Goal: Task Accomplishment & Management: Manage account settings

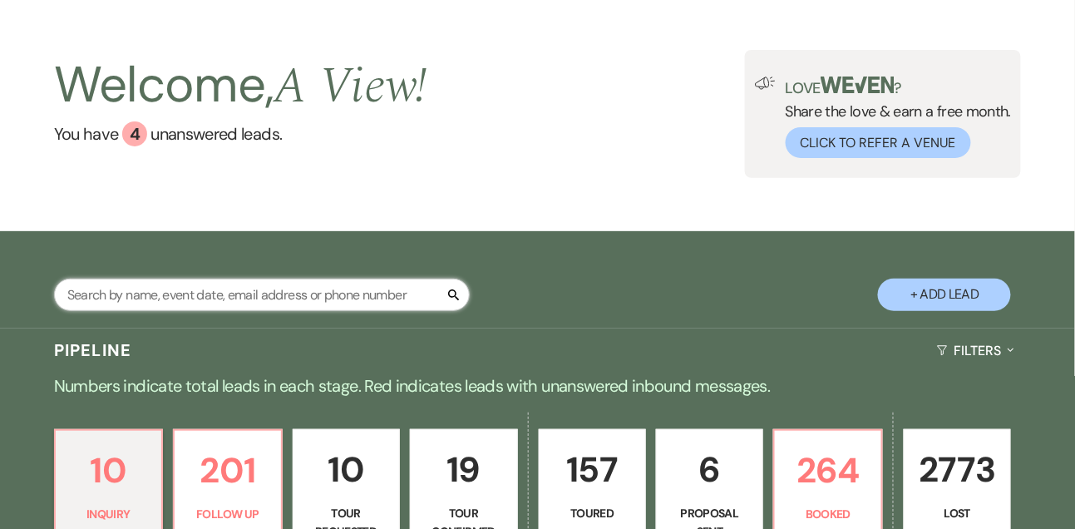
click at [133, 311] on input "text" at bounding box center [262, 295] width 416 height 32
type input "[PERSON_NAME]"
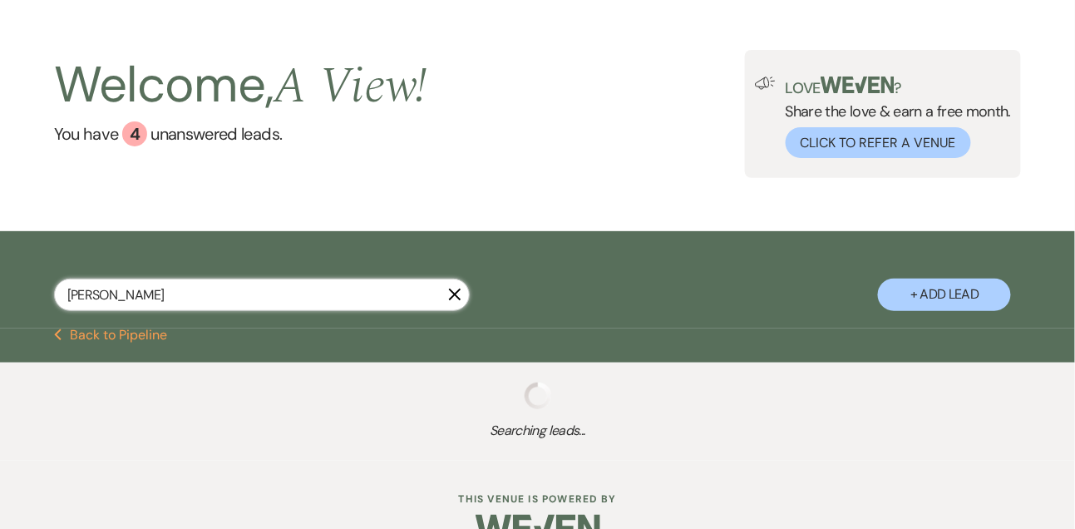
scroll to position [101, 0]
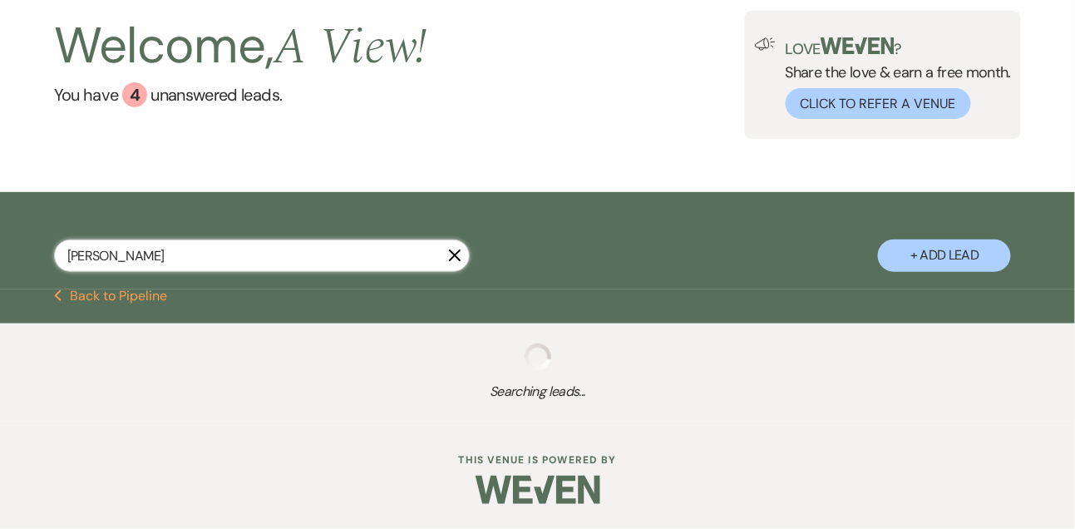
select select "8"
select select "3"
select select "8"
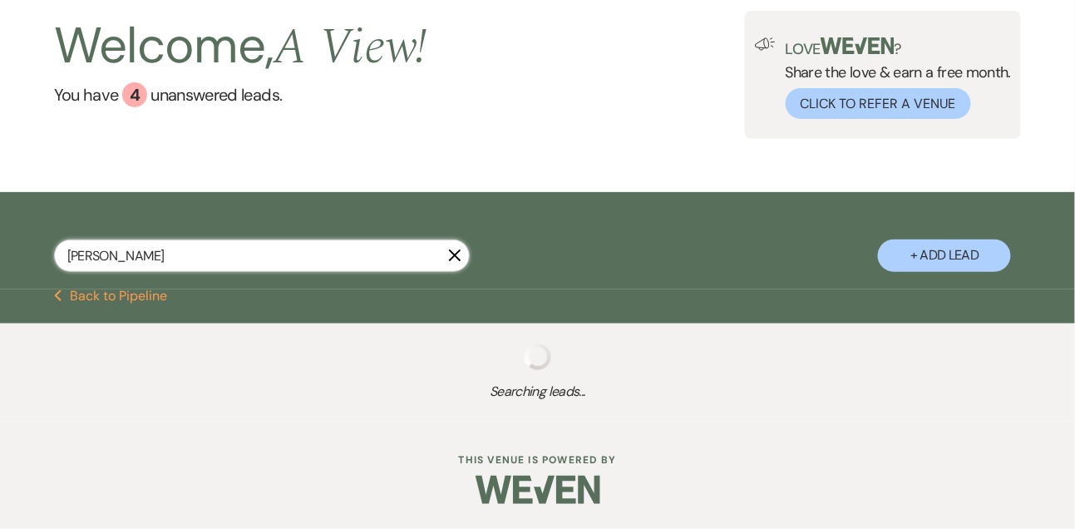
select select "4"
select select "9"
select select "8"
select select "4"
select select "8"
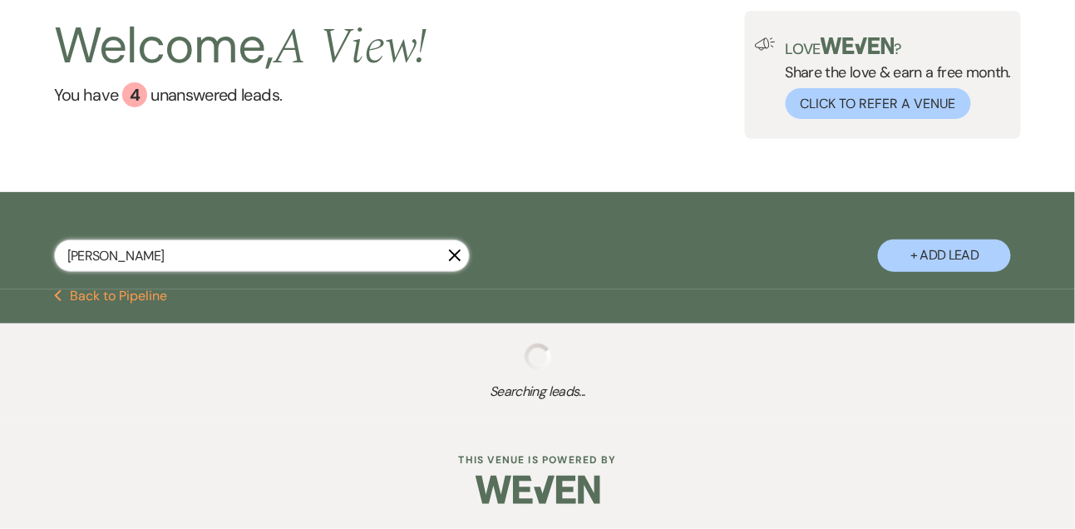
select select "4"
select select "9"
select select "5"
select select "8"
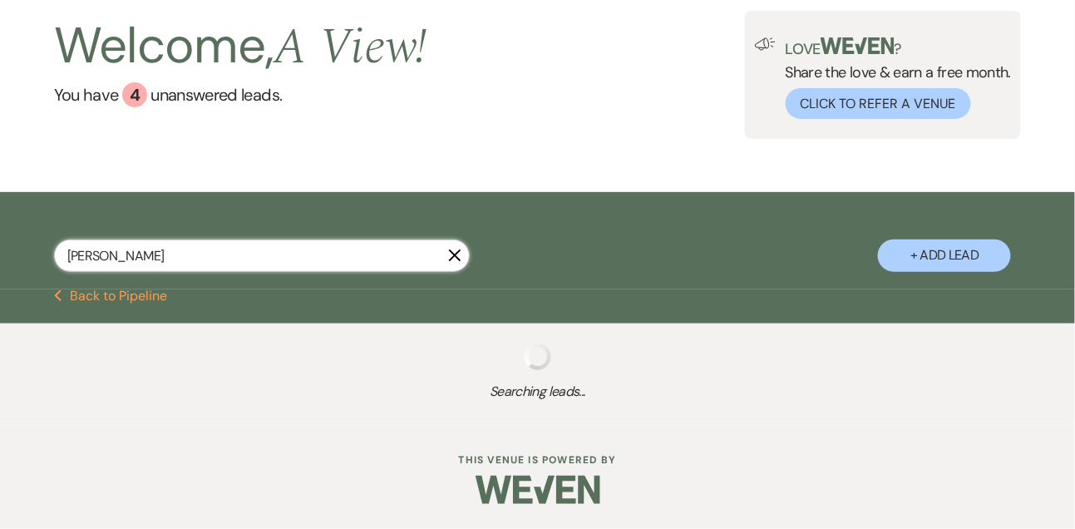
select select "4"
select select "9"
select select "8"
select select "4"
select select "5"
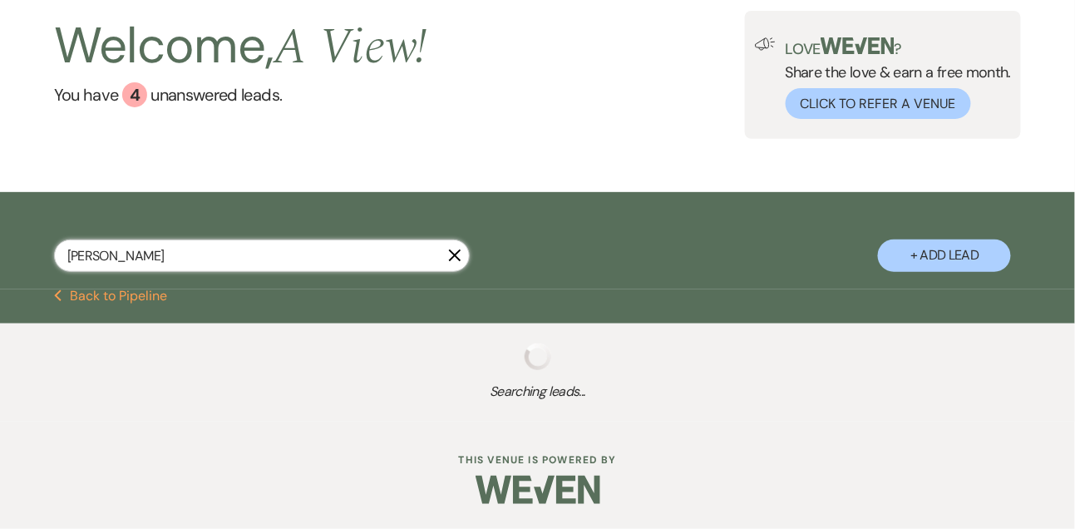
select select "8"
select select "4"
select select "9"
select select "8"
select select "4"
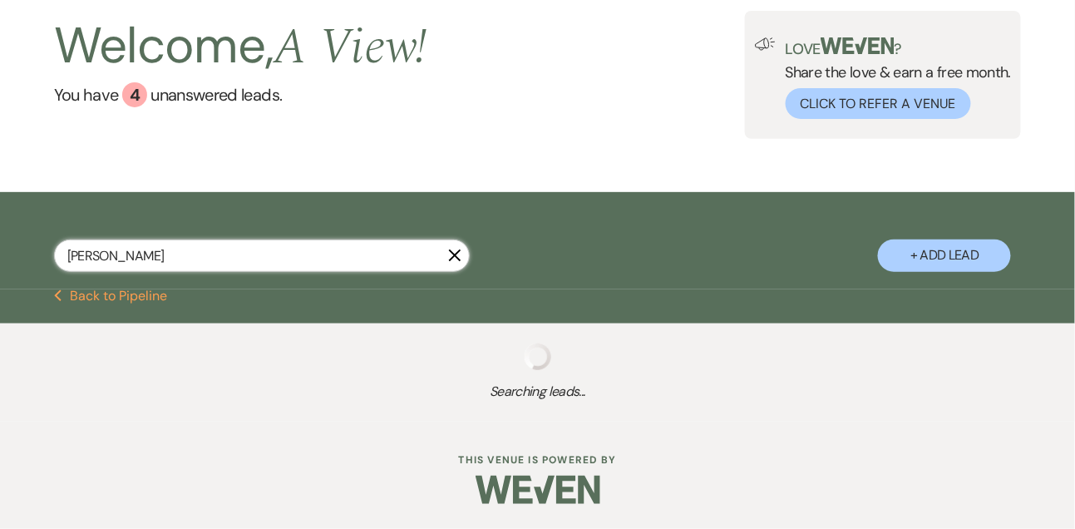
select select "8"
select select "4"
select select "8"
select select "4"
select select "8"
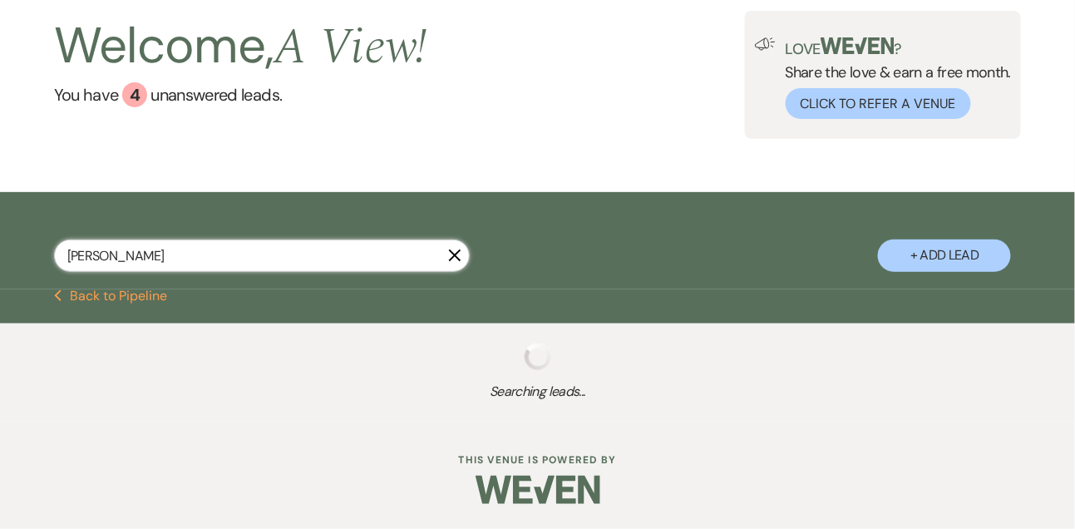
select select "4"
select select "2"
select select "5"
select select "8"
select select "4"
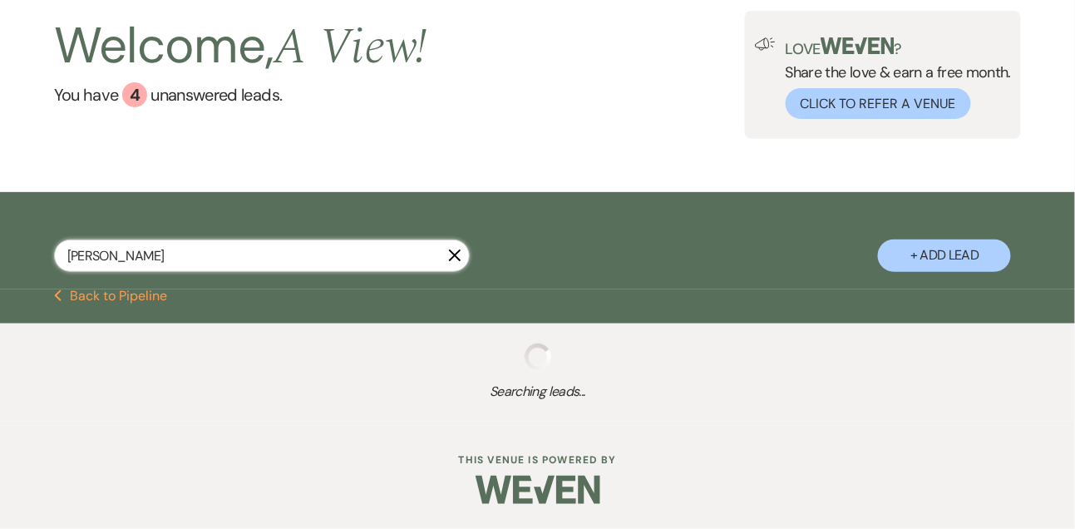
select select "8"
select select "5"
select select "8"
select select "4"
select select "9"
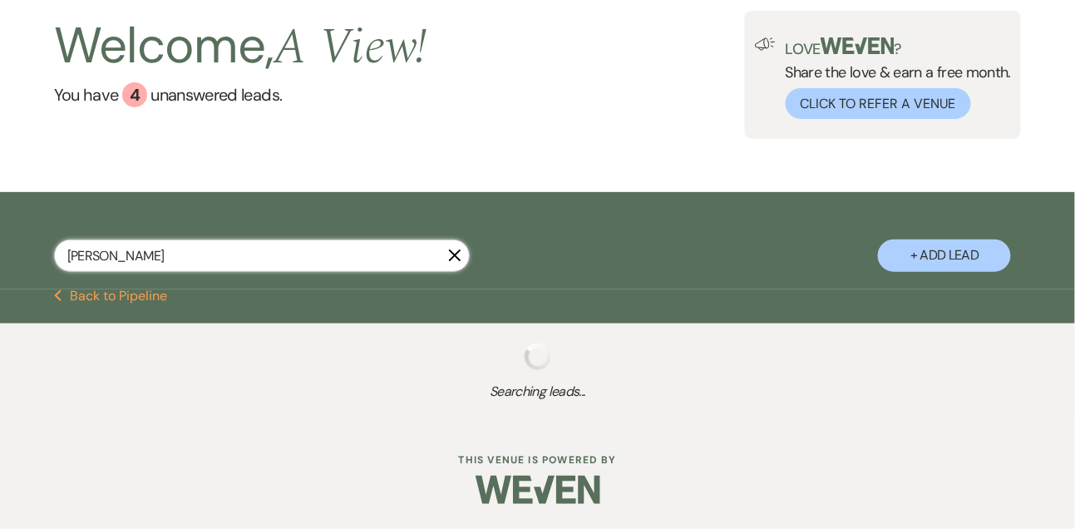
select select "8"
select select "4"
select select "9"
select select "8"
select select "4"
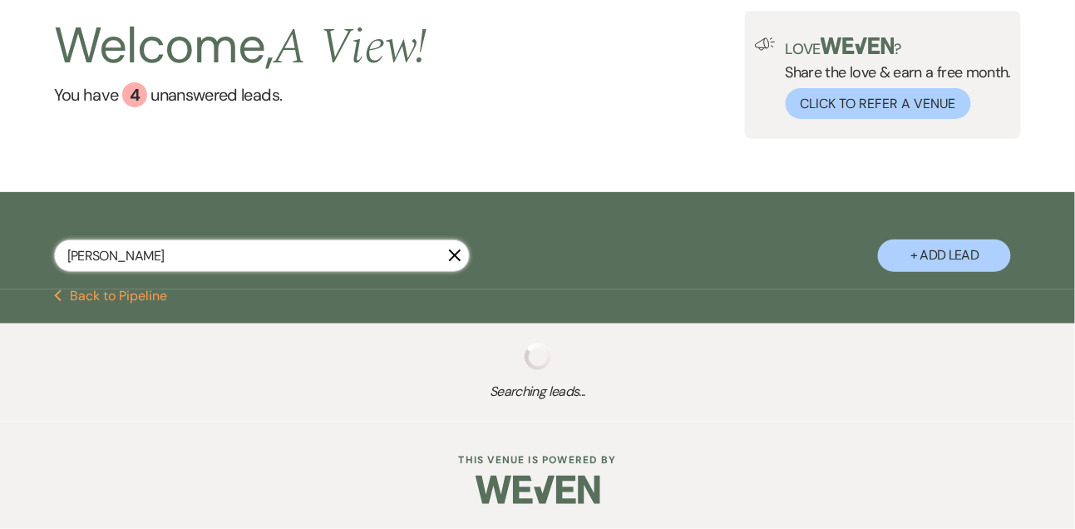
select select "8"
select select "4"
select select "9"
select select "8"
select select "4"
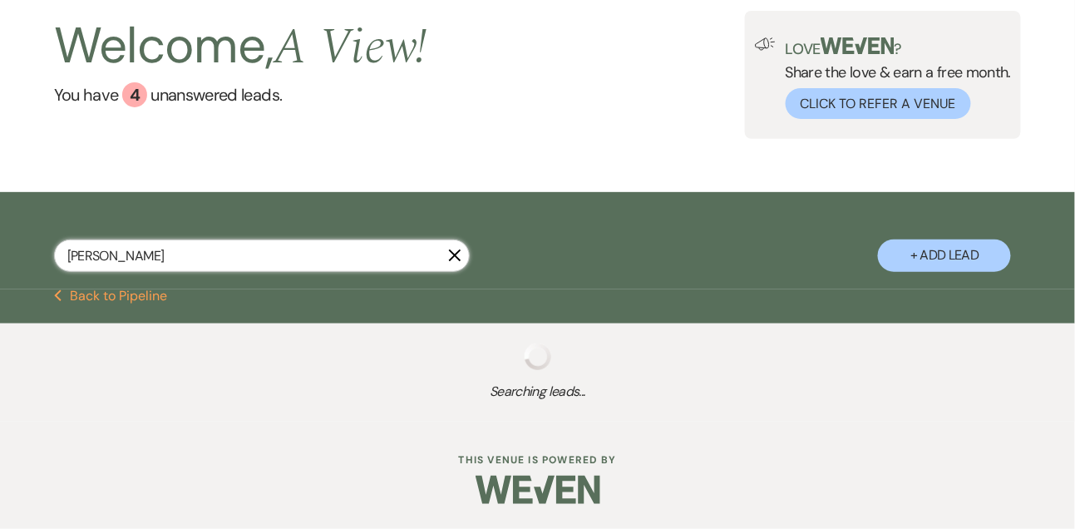
select select "8"
select select "5"
select select "8"
select select "4"
select select "8"
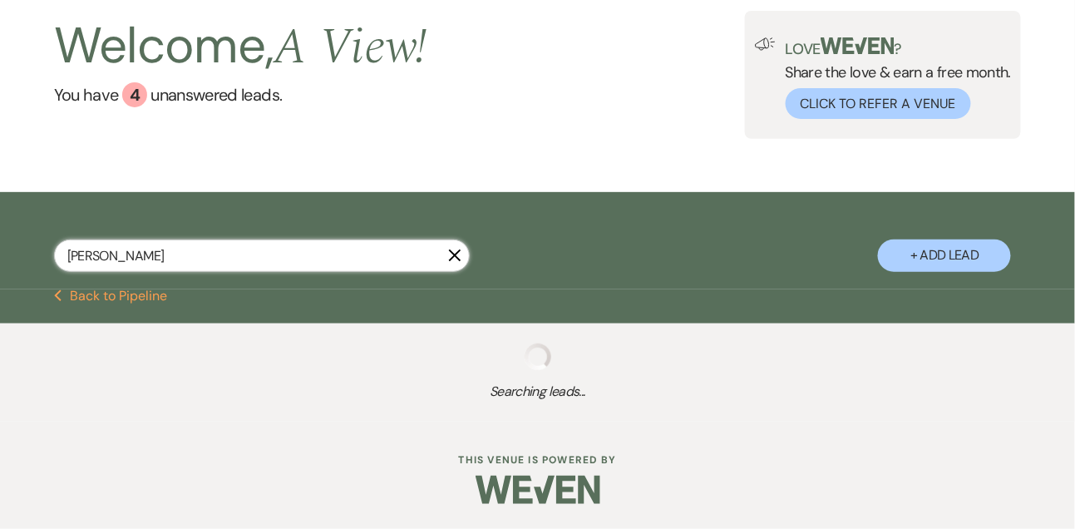
select select "5"
select select "8"
select select "6"
select select "8"
select select "6"
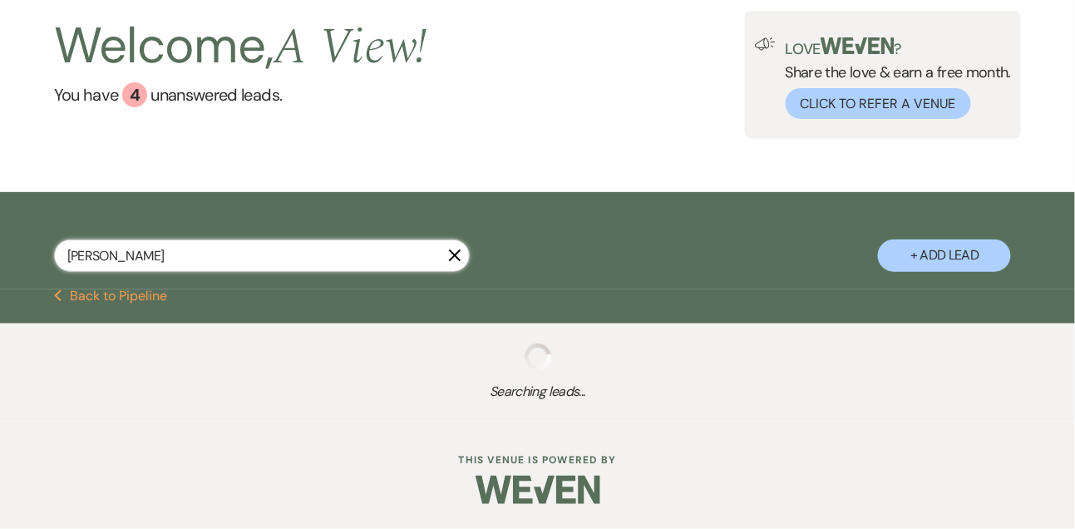
select select "8"
select select "4"
select select "8"
select select "5"
select select "8"
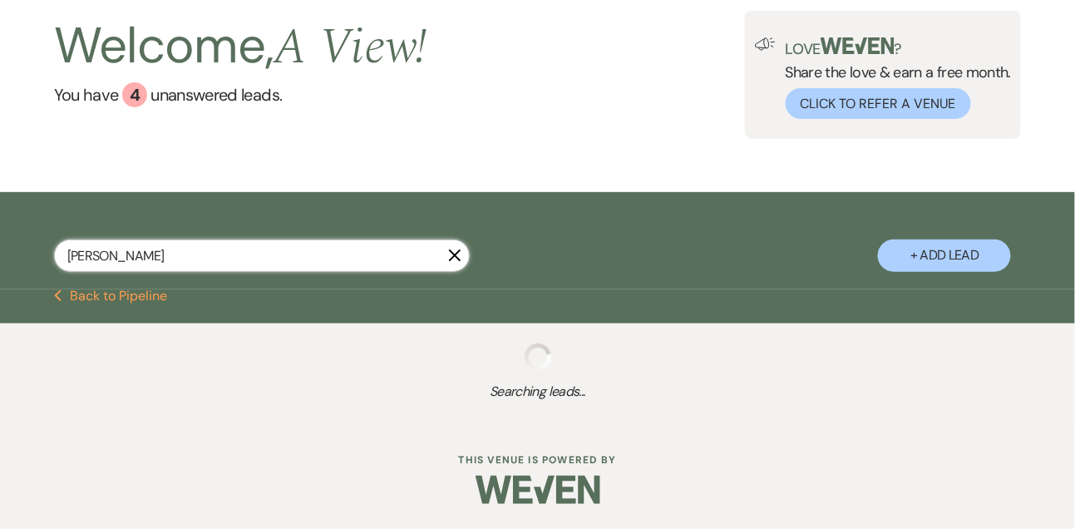
select select "4"
select select "8"
select select "5"
select select "8"
select select "4"
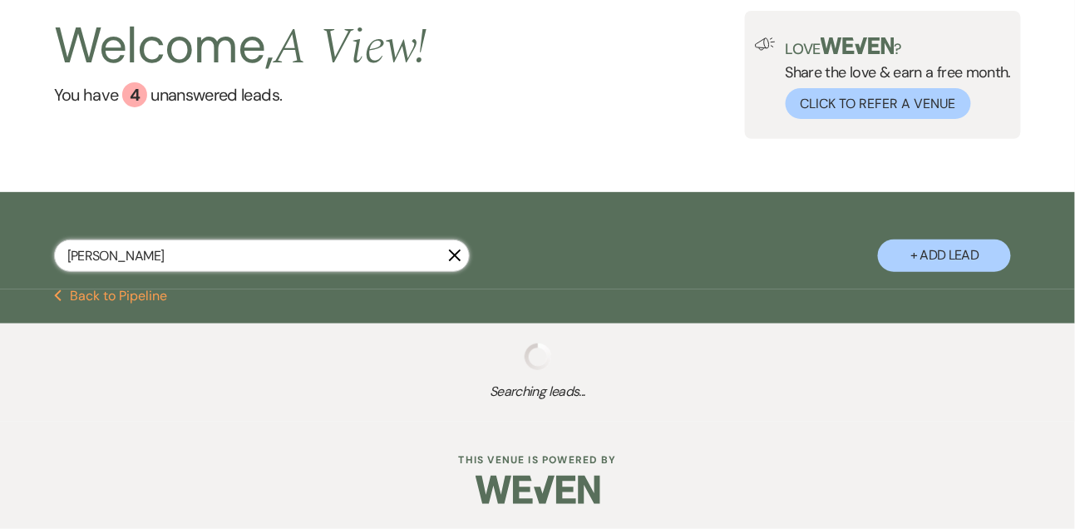
select select "8"
select select "4"
select select "8"
select select "4"
select select "8"
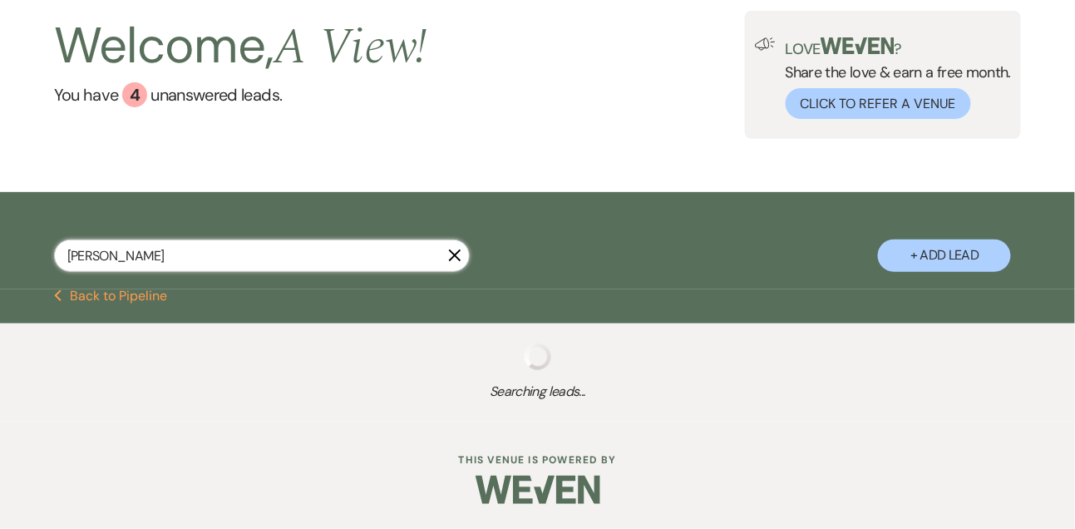
select select "5"
select select "8"
select select "4"
select select "8"
select select "5"
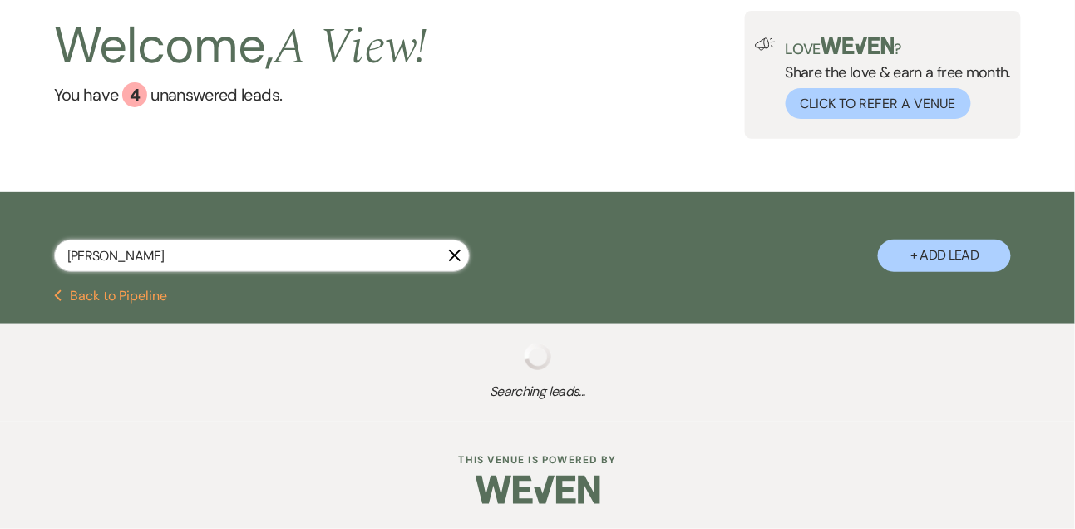
select select "8"
select select "4"
select select "8"
select select "4"
select select "8"
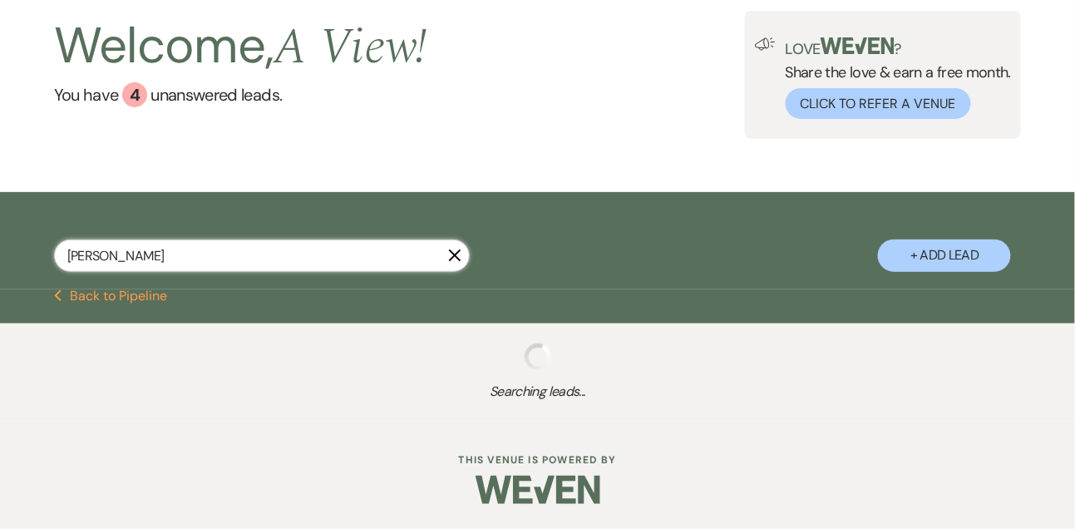
select select "5"
select select "8"
select select "10"
select select "8"
select select "4"
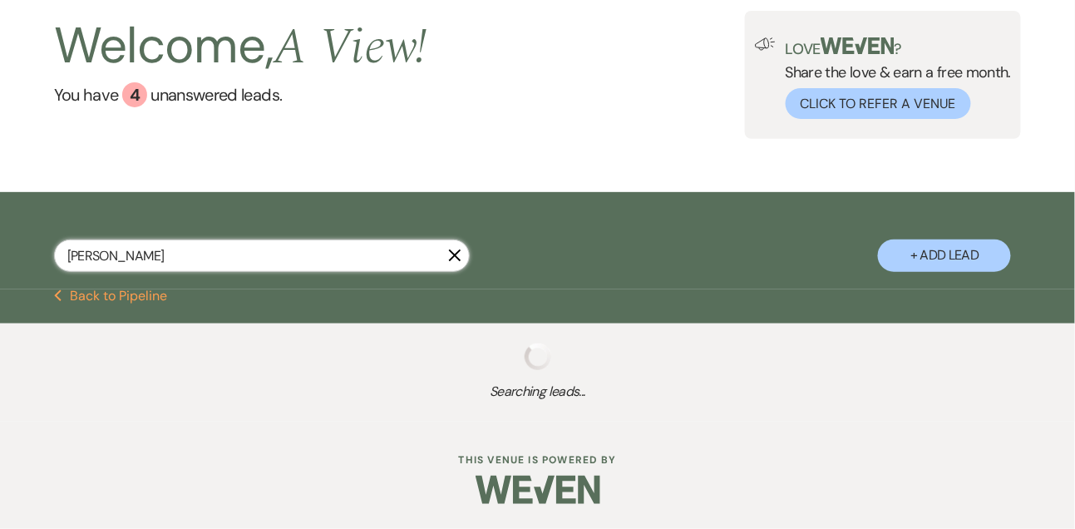
select select "8"
select select "5"
select select "8"
select select "7"
select select "8"
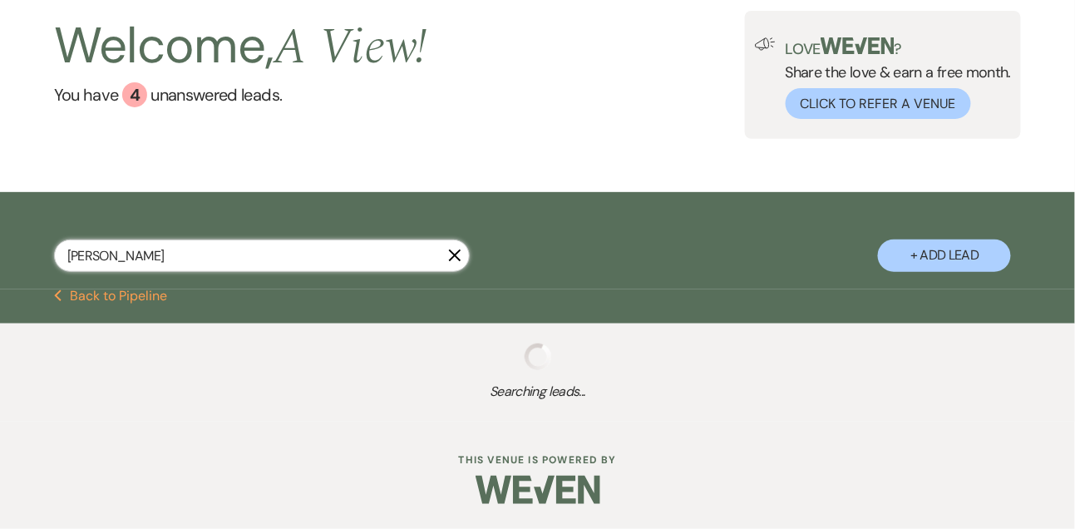
select select "4"
select select "8"
select select "2"
select select "8"
select select "5"
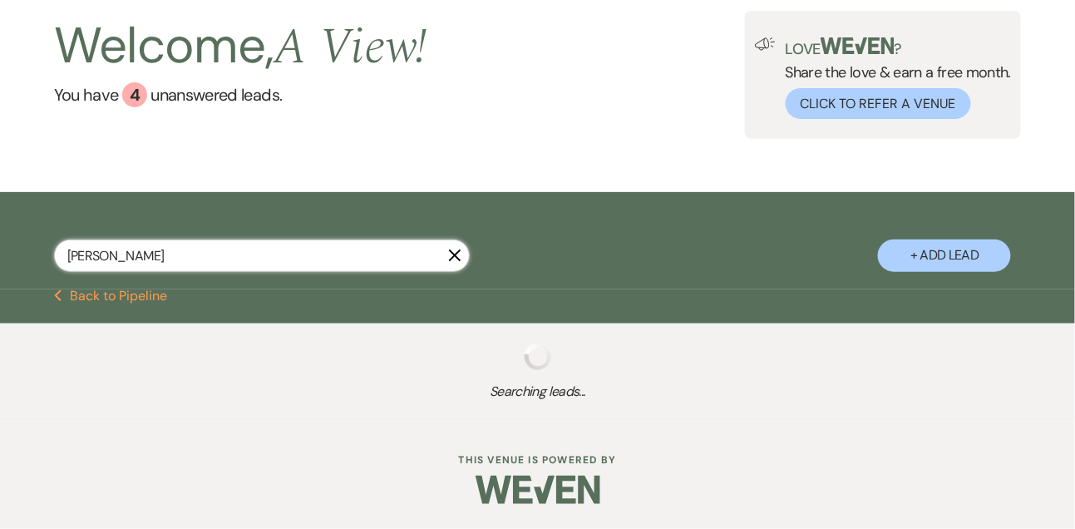
select select "8"
select select "4"
select select "8"
select select "4"
select select "8"
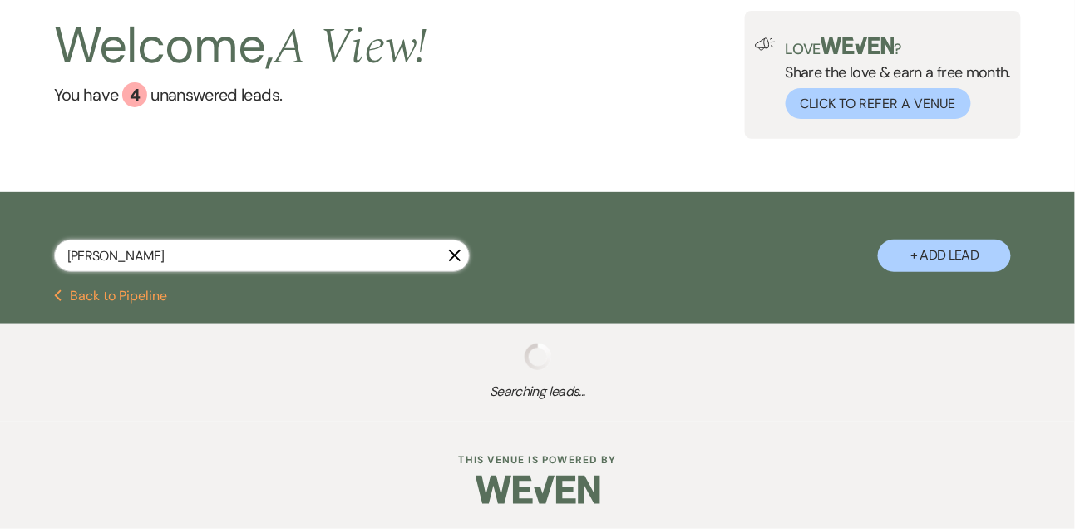
select select "4"
select select "6"
select select "8"
select select "5"
select select "8"
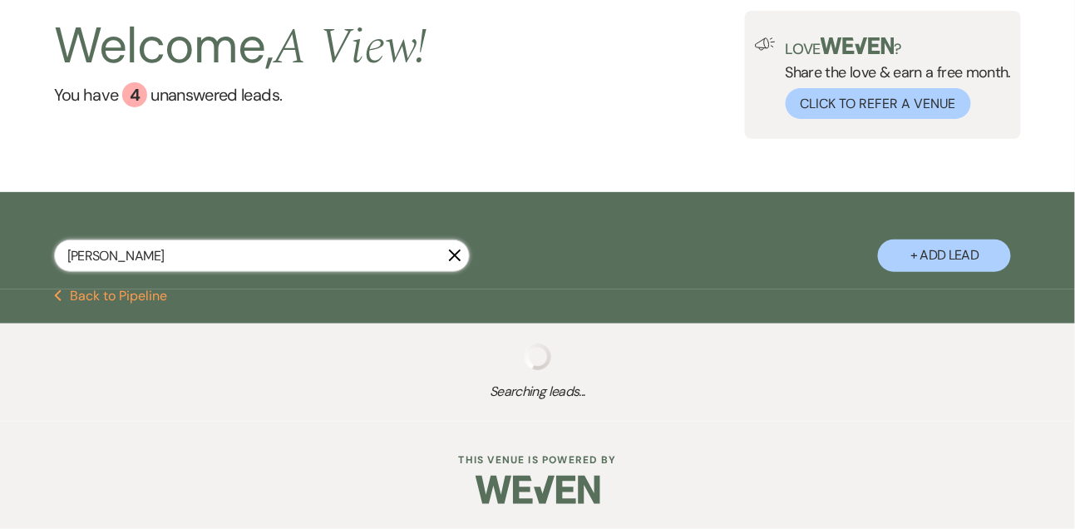
select select "4"
select select "8"
select select "10"
select select "8"
select select "5"
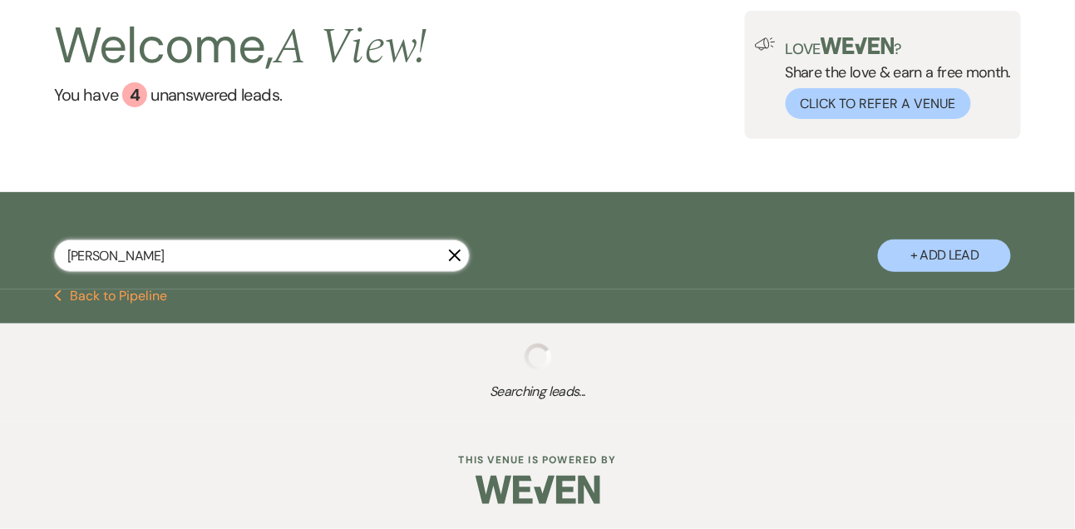
select select "8"
select select "4"
select select "8"
select select "6"
select select "8"
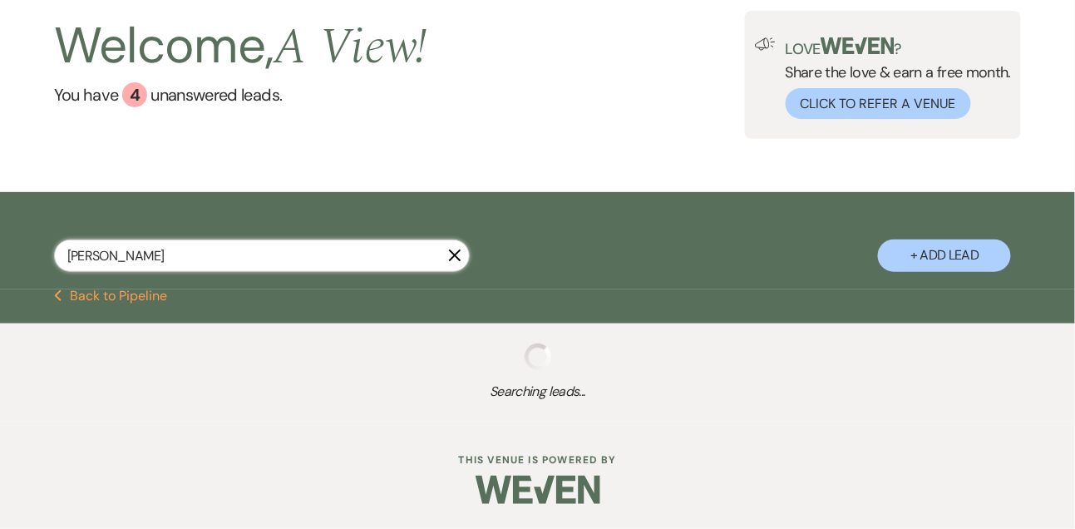
select select "8"
select select "4"
select select "8"
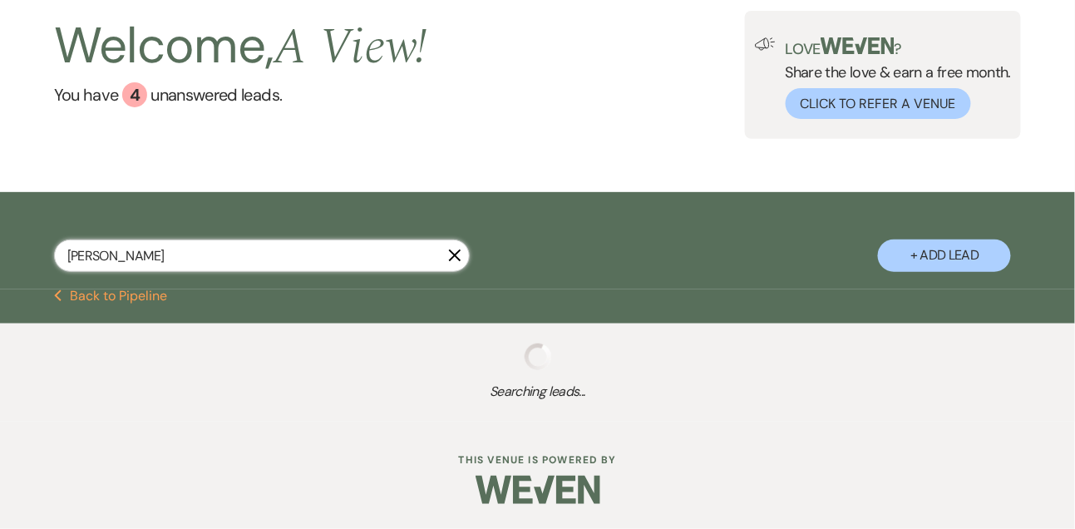
select select "8"
select select "4"
select select "8"
select select "5"
select select "8"
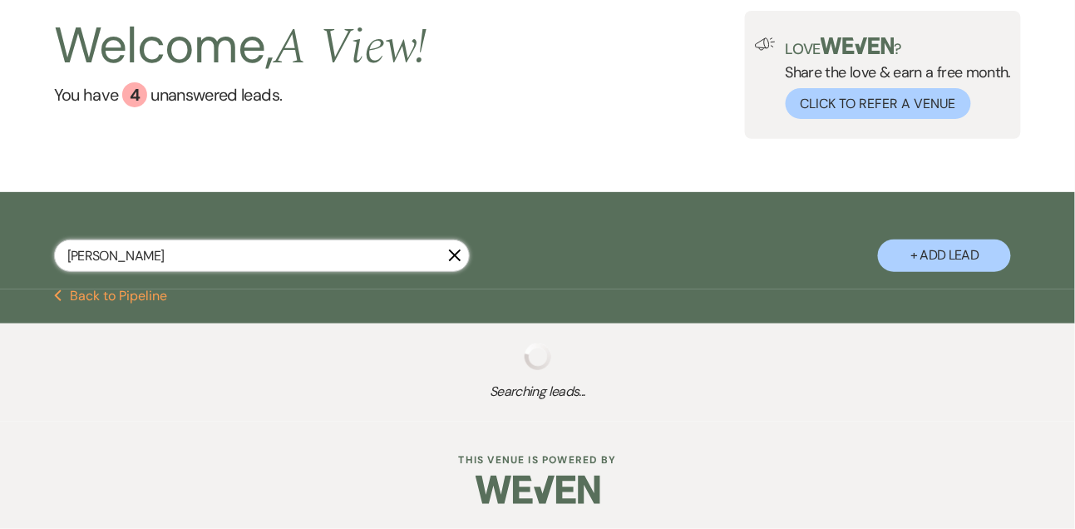
select select "5"
select select "8"
select select "5"
select select "8"
select select "5"
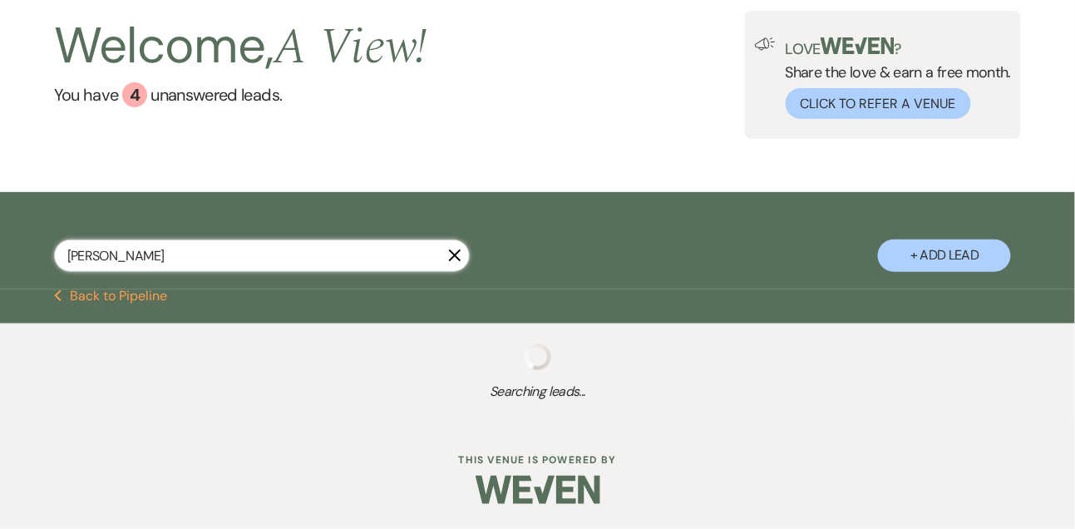
select select "8"
select select "4"
select select "8"
select select "5"
select select "8"
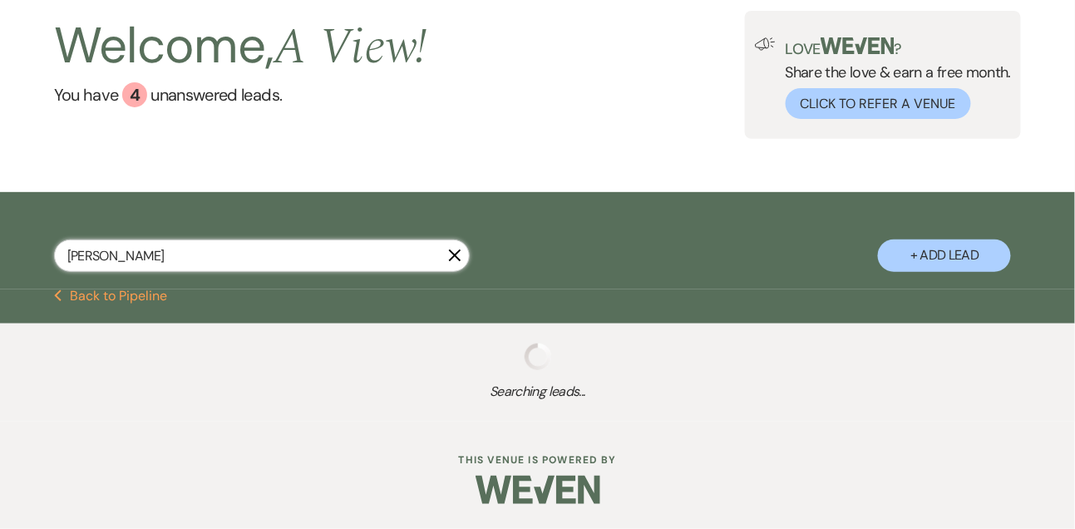
select select "4"
select select "8"
select select "5"
select select "8"
select select "5"
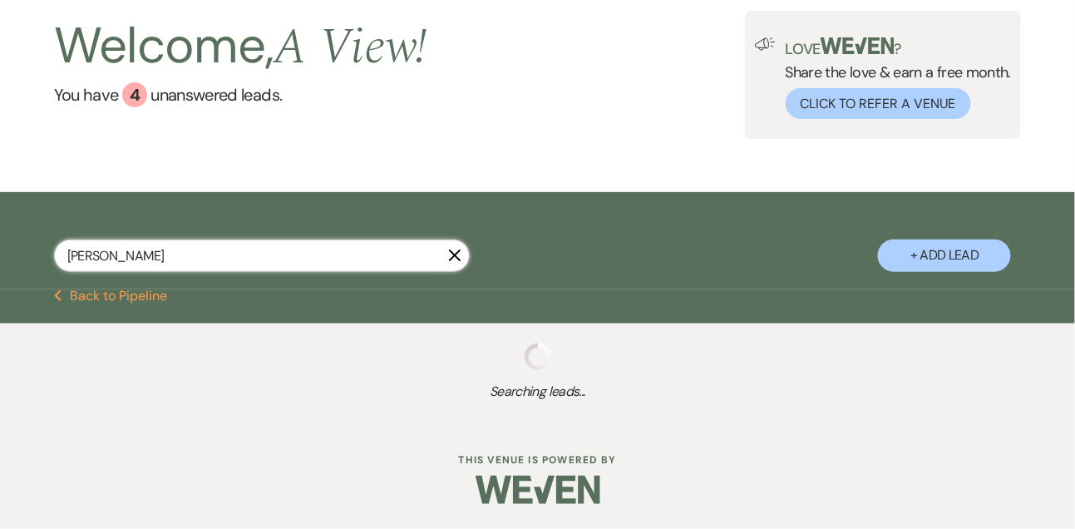
select select "8"
select select "4"
select select "8"
select select "4"
select select "8"
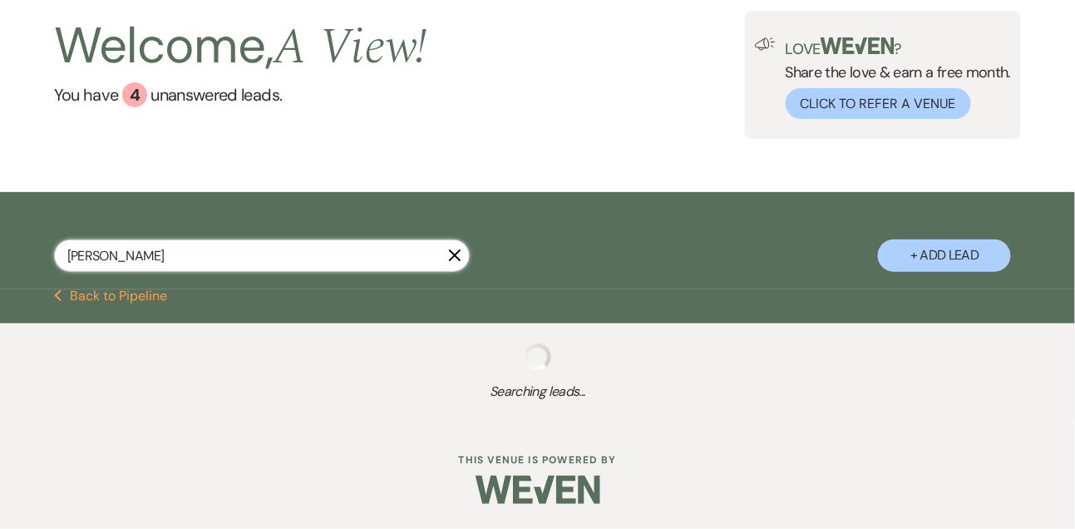
select select "4"
select select "8"
select select "7"
select select "8"
select select "9"
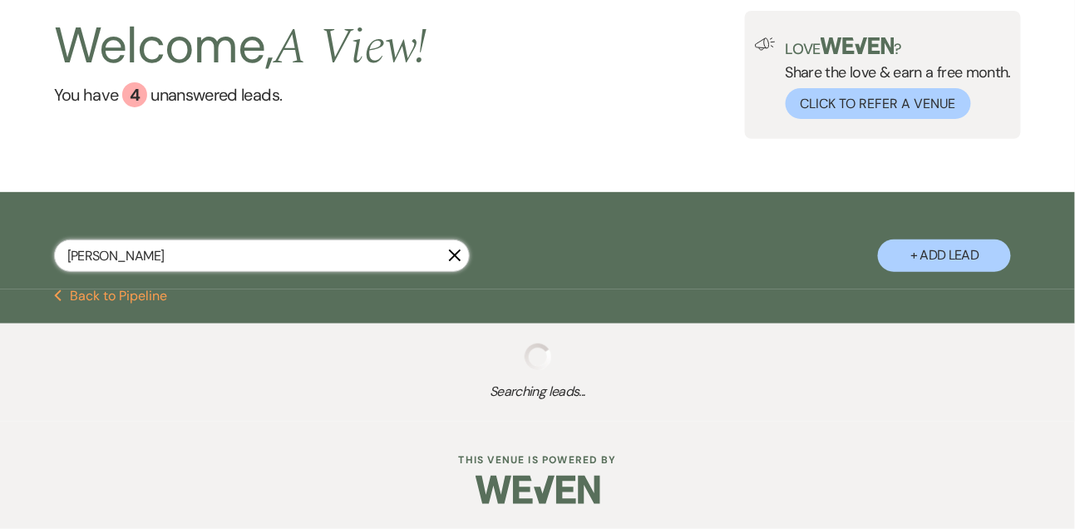
select select "8"
select select "5"
select select "8"
select select "4"
select select "8"
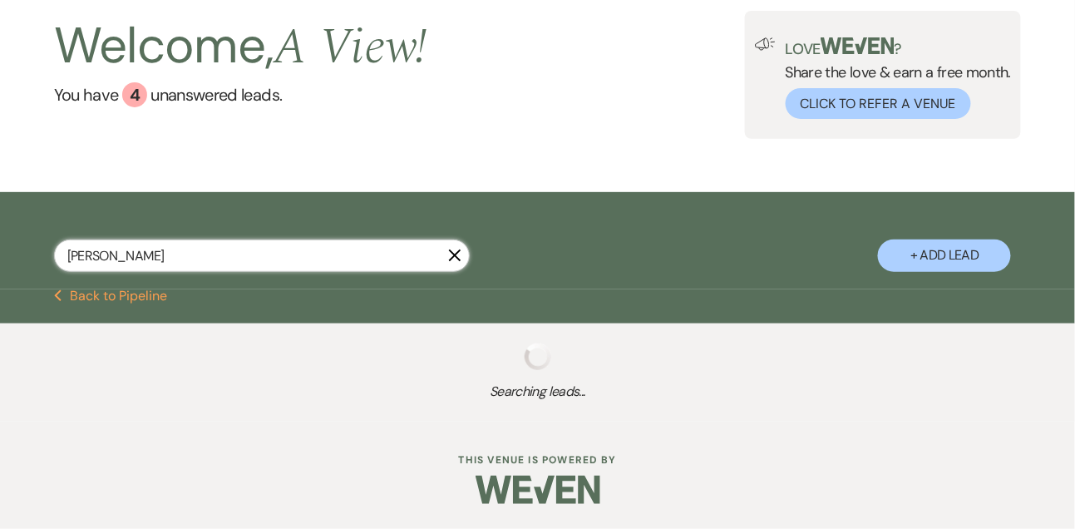
select select "6"
select select "8"
select select "4"
select select "8"
select select "7"
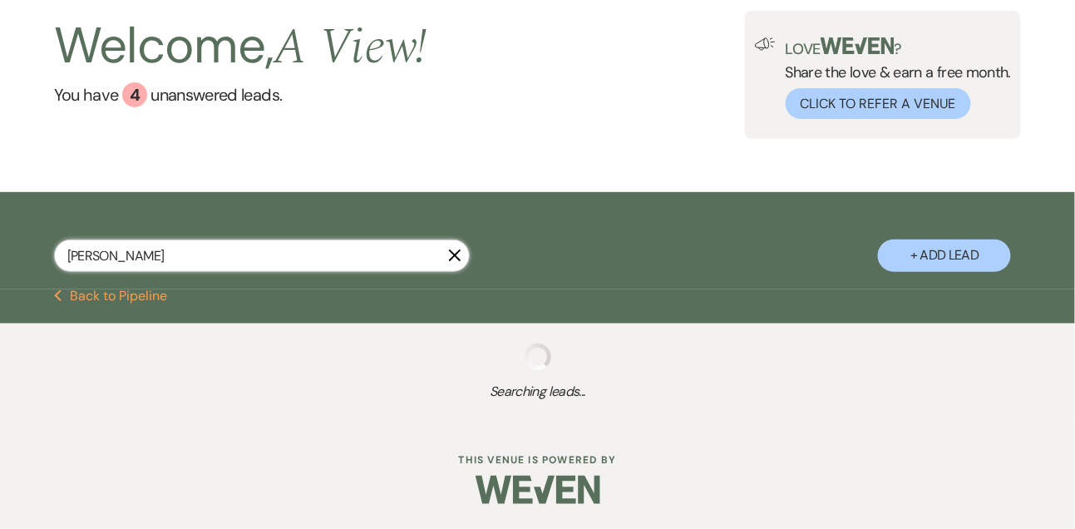
select select "8"
select select "4"
select select "8"
select select "6"
select select "8"
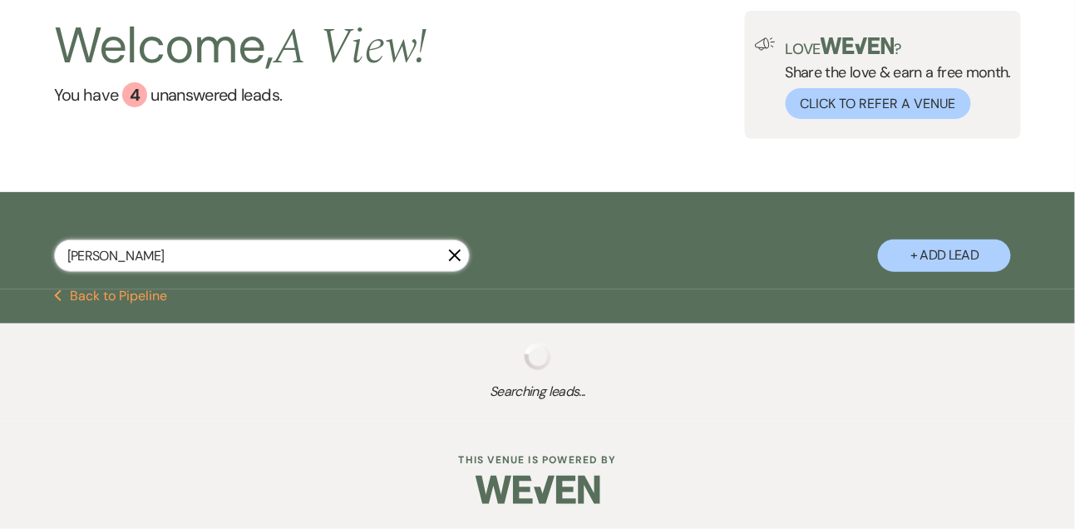
select select "4"
select select "8"
select select "4"
select select "8"
select select "6"
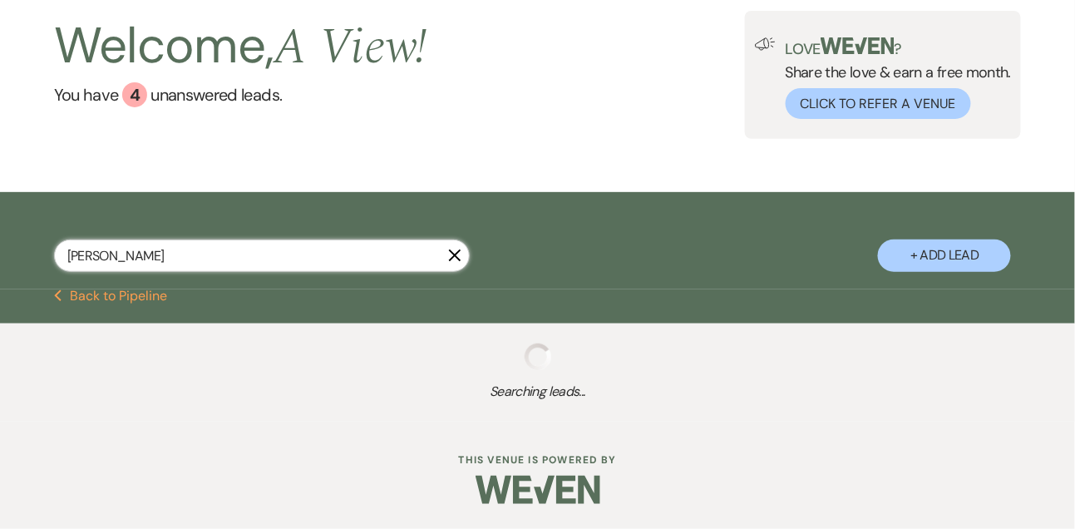
select select "8"
select select "4"
select select "8"
select select "4"
select select "8"
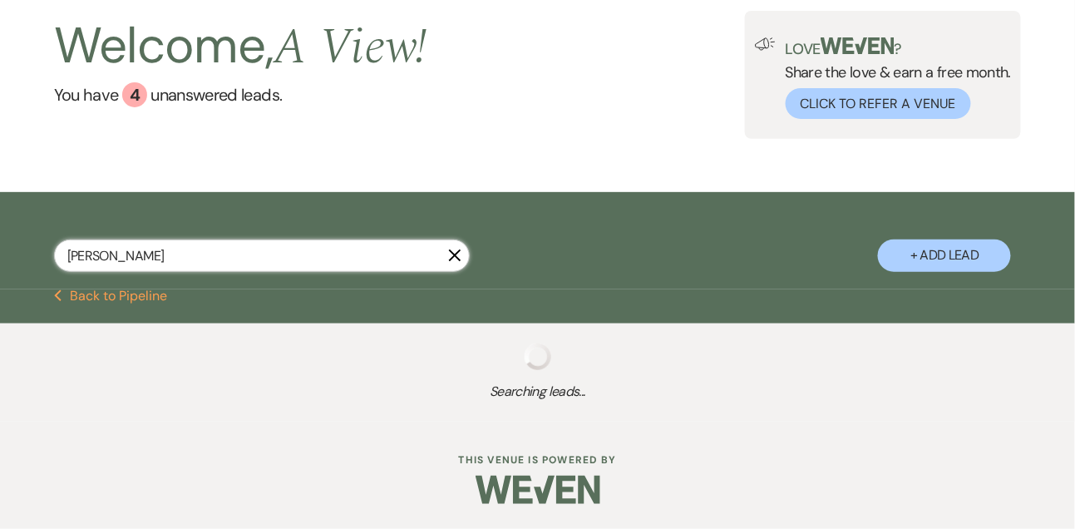
select select "4"
select select "8"
select select "4"
select select "8"
select select "5"
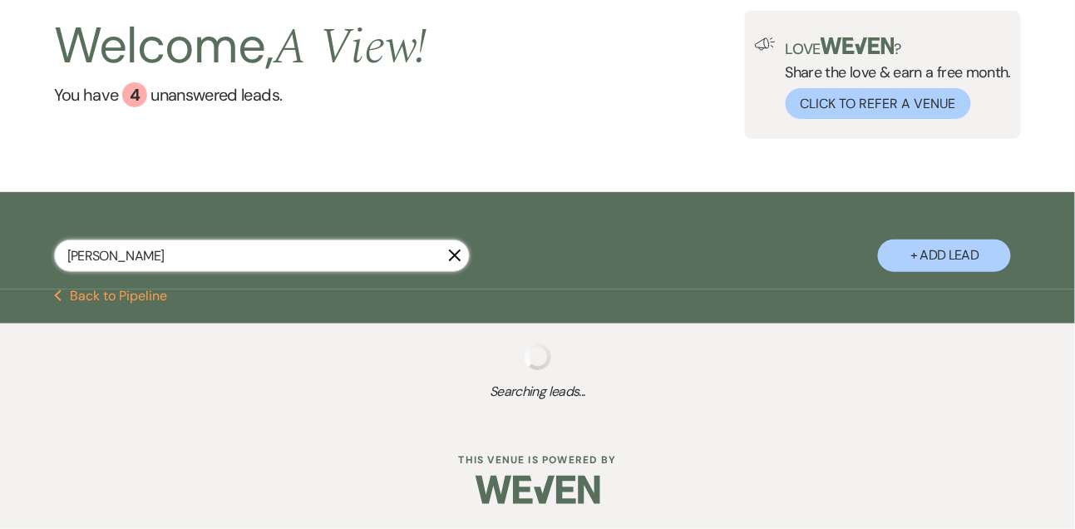
select select "8"
select select "4"
select select "8"
select select "4"
select select "8"
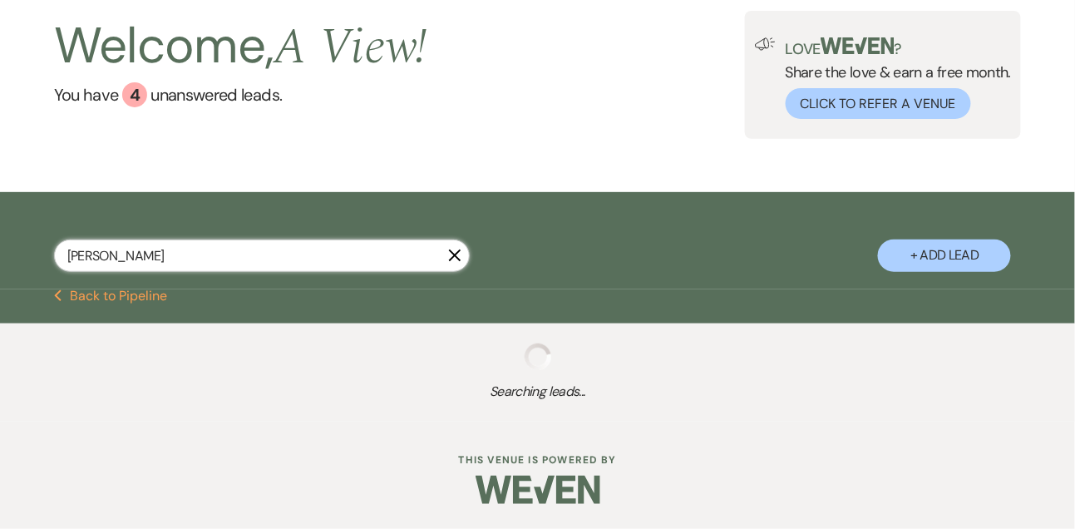
select select "5"
select select "8"
select select "5"
select select "8"
select select "4"
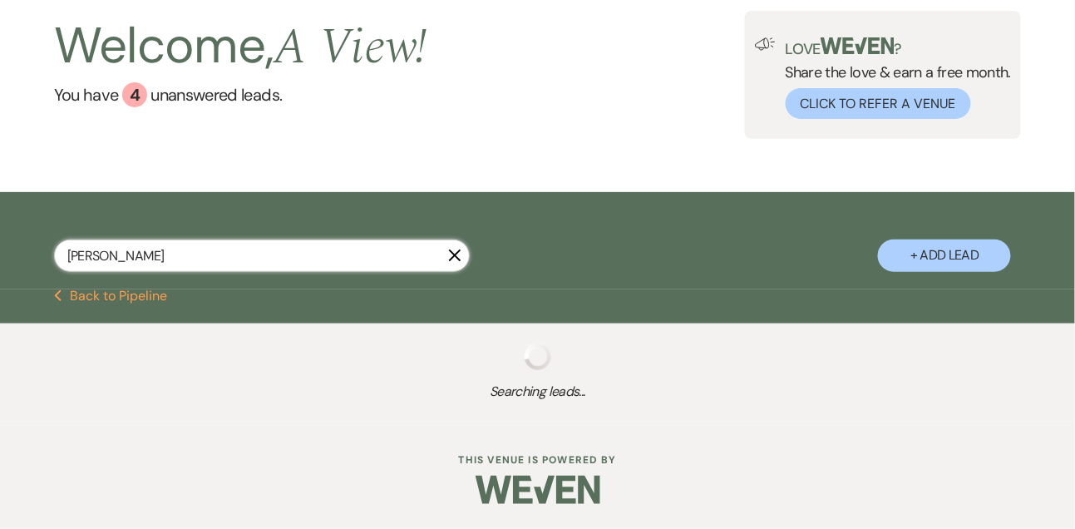
select select "8"
select select "4"
select select "8"
select select "5"
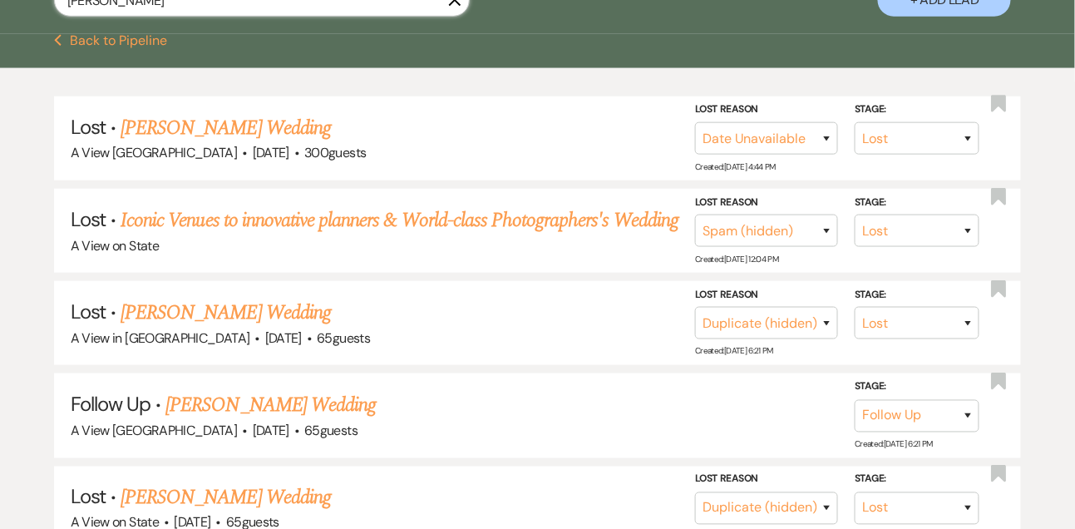
scroll to position [345, 0]
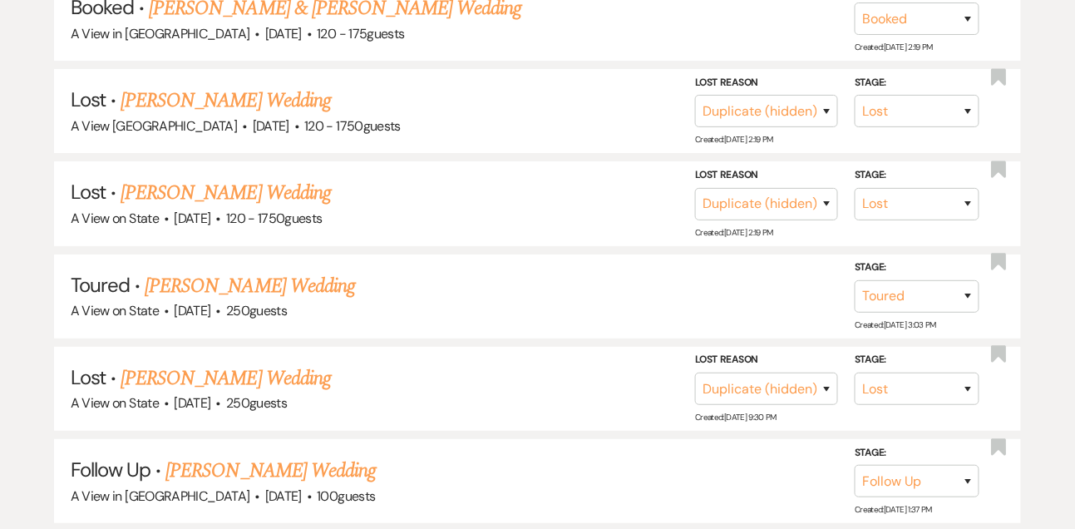
scroll to position [1770, 0]
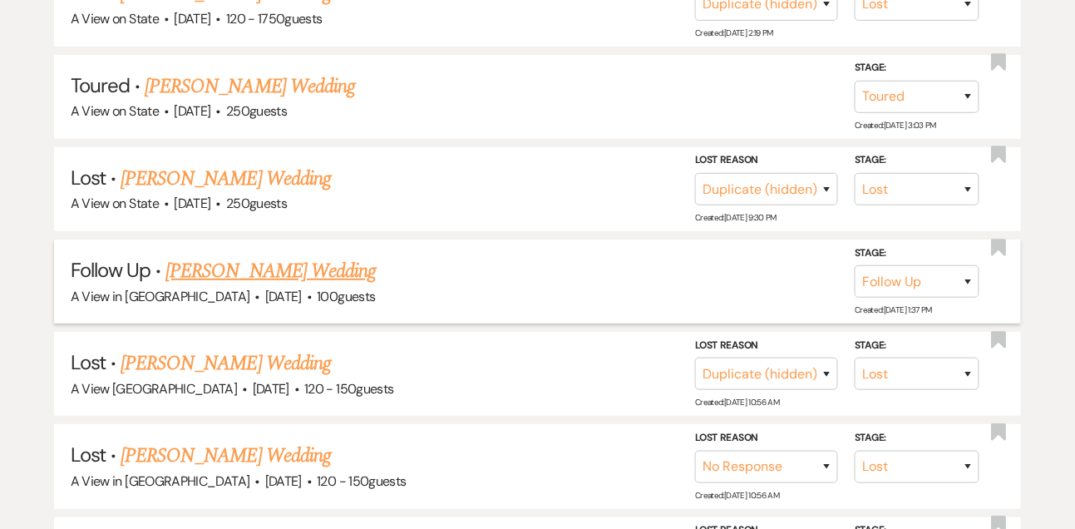
click at [246, 264] on link "[PERSON_NAME] Wedding" at bounding box center [270, 271] width 210 height 30
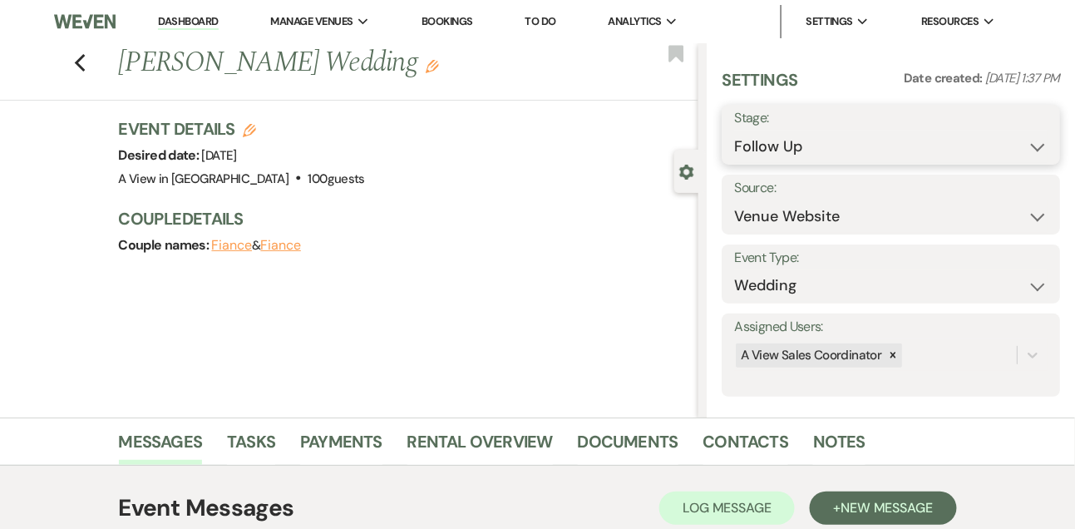
click at [761, 143] on select "Inquiry Follow Up Tour Requested Tour Confirmed Toured Proposal Sent Booked Lost" at bounding box center [891, 147] width 314 height 32
click at [734, 131] on select "Inquiry Follow Up Tour Requested Tour Confirmed Toured Proposal Sent Booked Lost" at bounding box center [891, 147] width 314 height 32
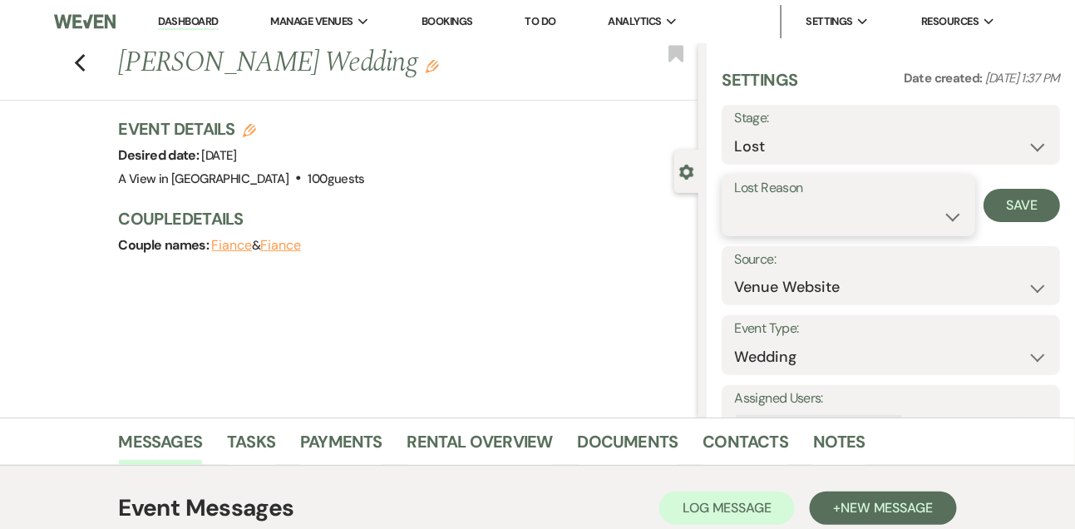
click at [769, 225] on select "Booked Elsewhere Budget Date Unavailable No Response Not a Good Match Capacity …" at bounding box center [848, 216] width 228 height 32
click at [734, 200] on select "Booked Elsewhere Budget Date Unavailable No Response Not a Good Match Capacity …" at bounding box center [848, 216] width 228 height 32
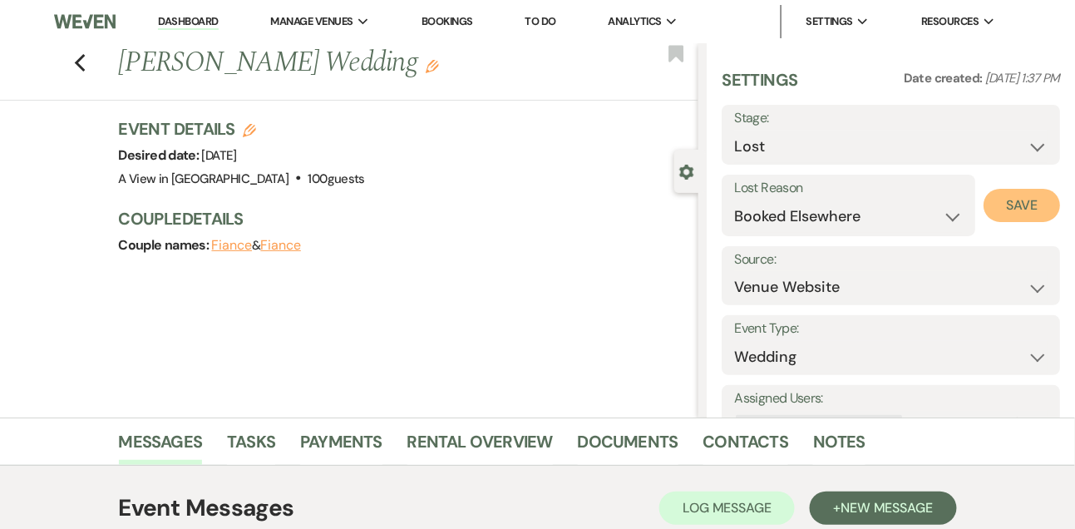
click at [1010, 201] on button "Save" at bounding box center [1022, 205] width 77 height 33
click at [244, 444] on link "Tasks" at bounding box center [251, 446] width 48 height 37
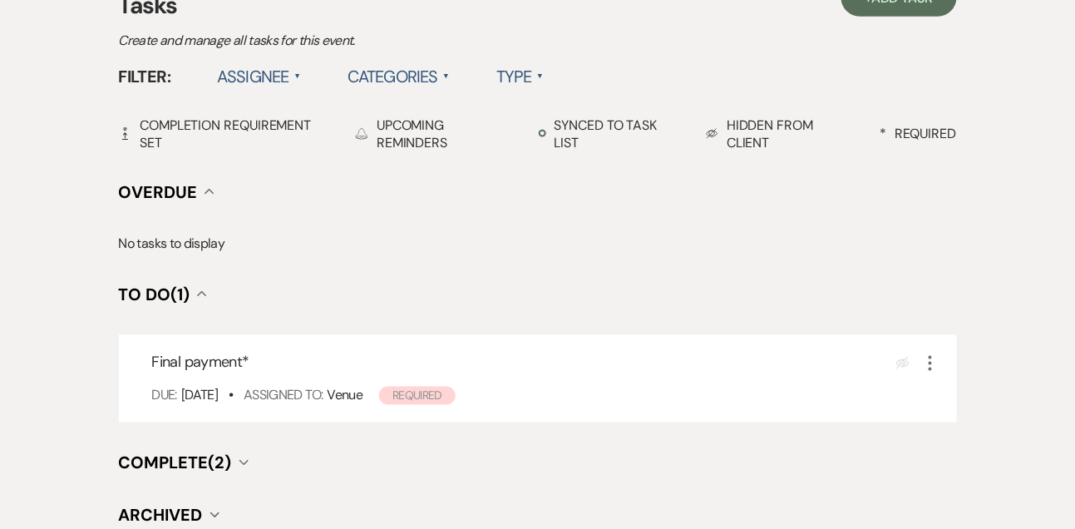
scroll to position [503, 0]
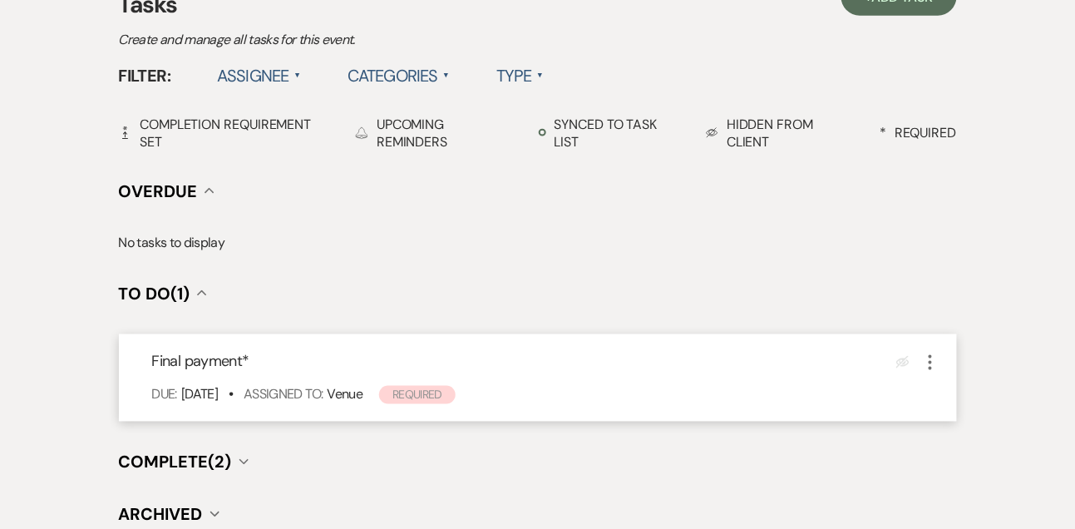
click at [935, 363] on icon "More" at bounding box center [931, 363] width 20 height 20
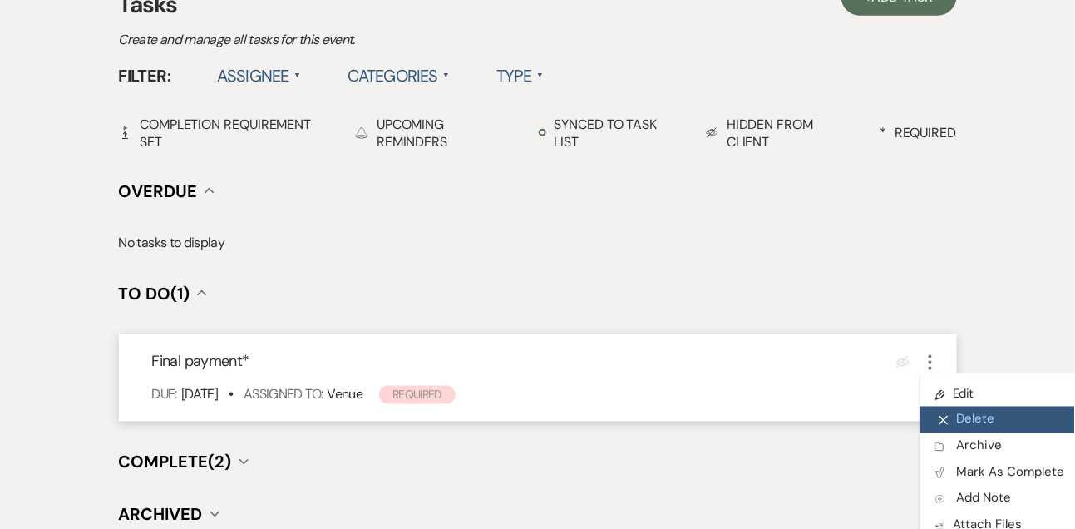
click at [966, 415] on button "X Delete" at bounding box center [1001, 420] width 160 height 27
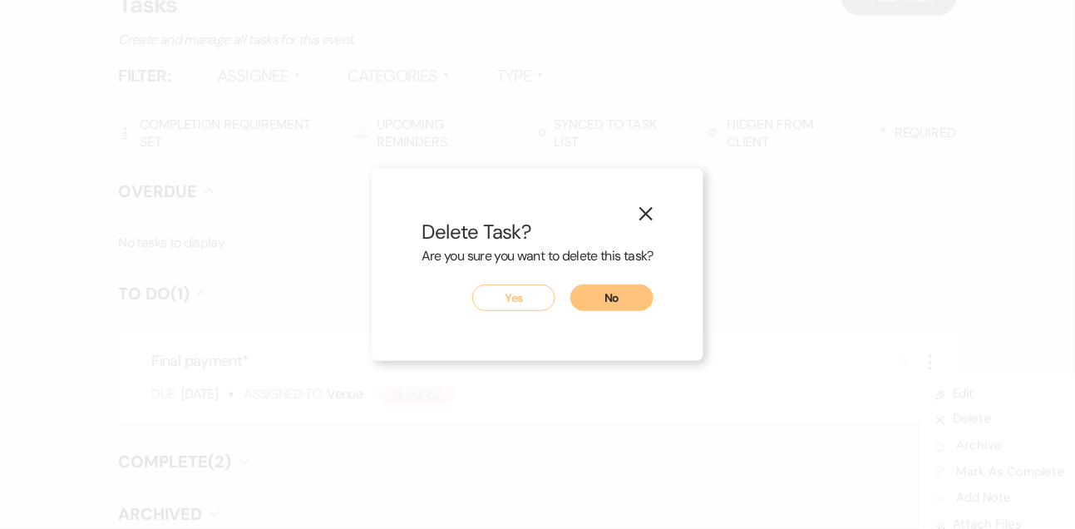
click at [505, 287] on button "Yes" at bounding box center [513, 297] width 83 height 27
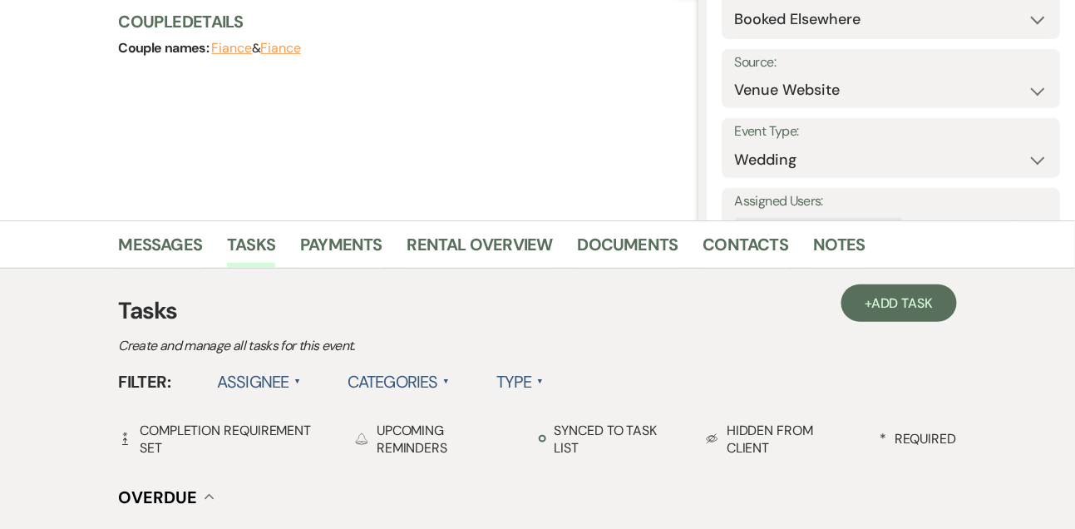
scroll to position [0, 0]
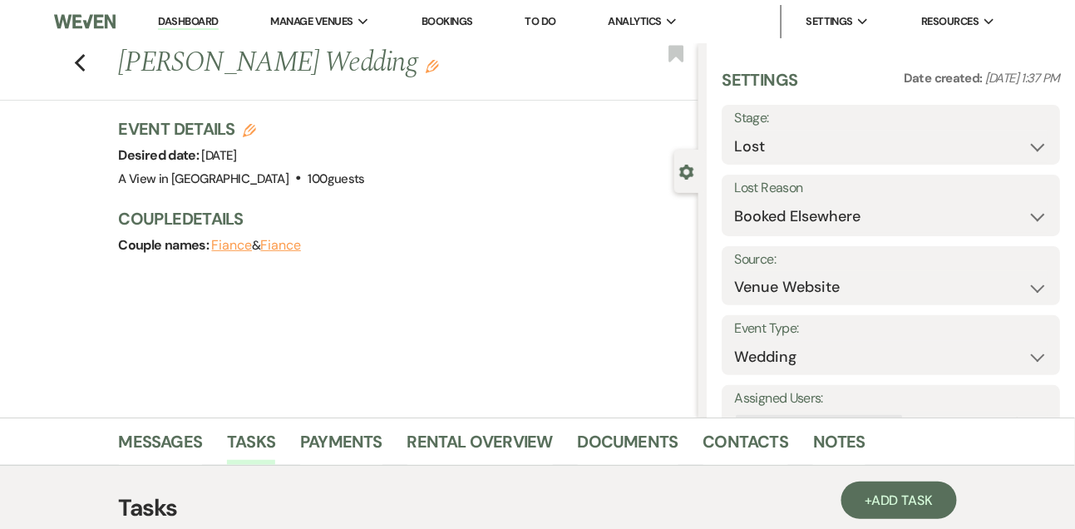
click at [187, 15] on link "Dashboard" at bounding box center [188, 22] width 60 height 16
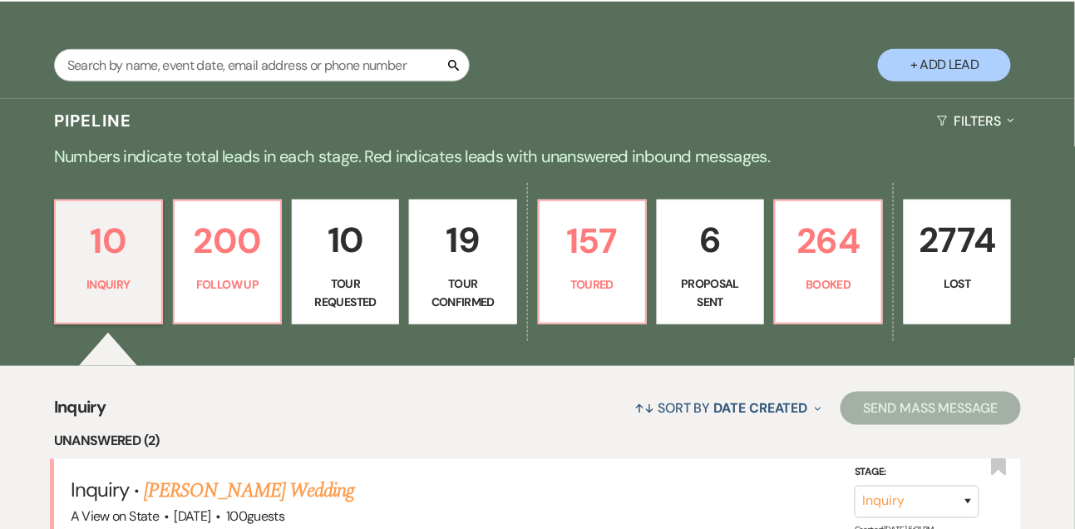
scroll to position [271, 0]
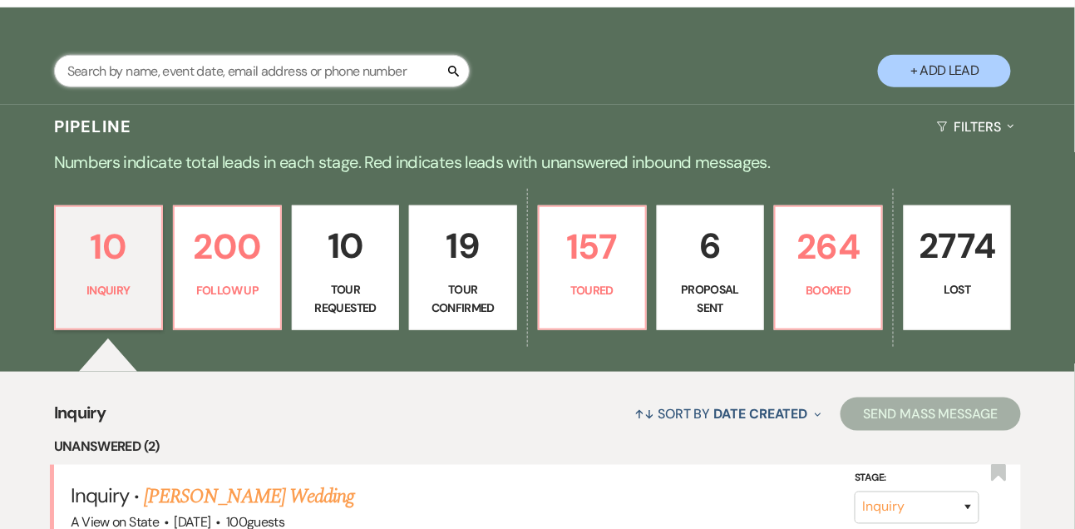
click at [176, 84] on input "text" at bounding box center [262, 71] width 416 height 32
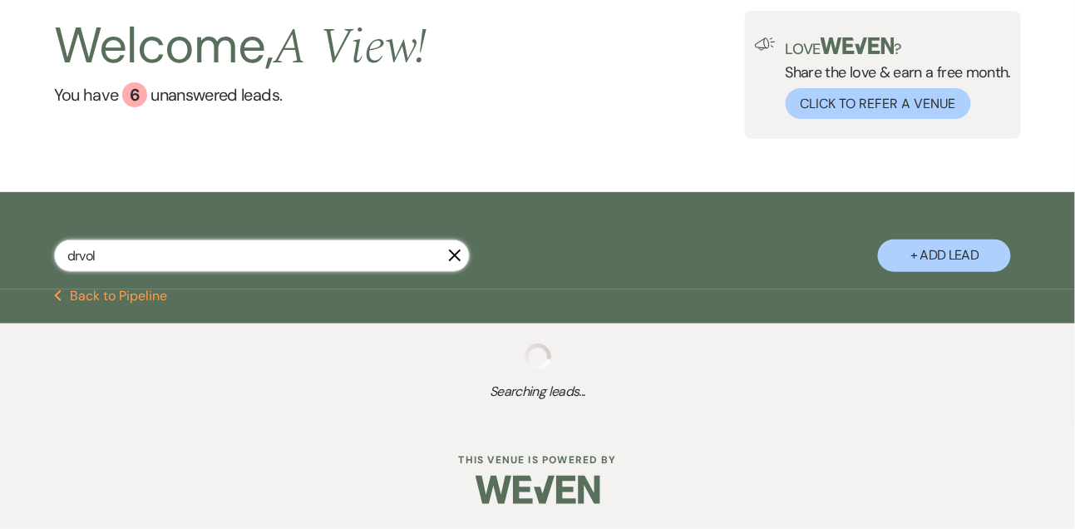
scroll to position [271, 0]
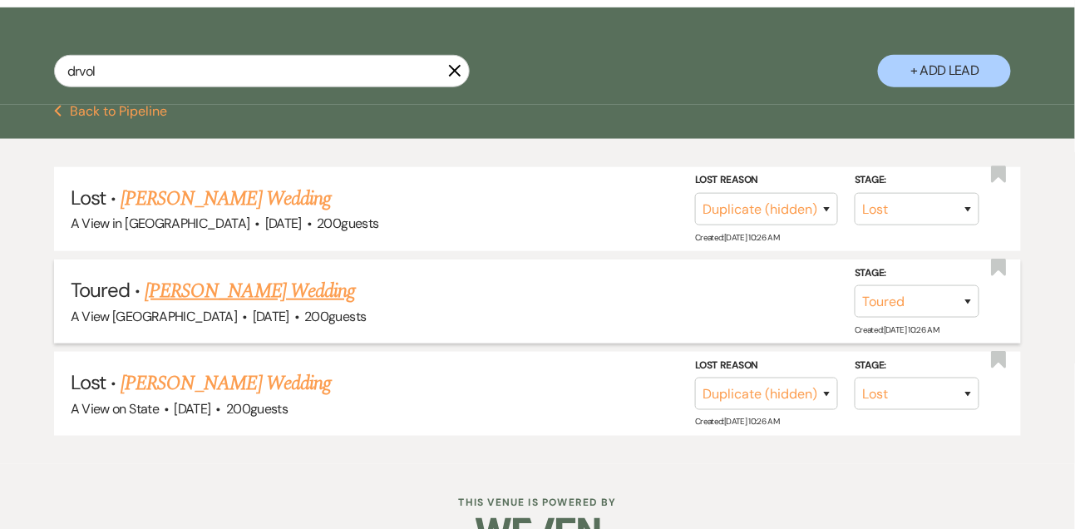
click at [226, 306] on link "[PERSON_NAME] Wedding" at bounding box center [250, 291] width 210 height 30
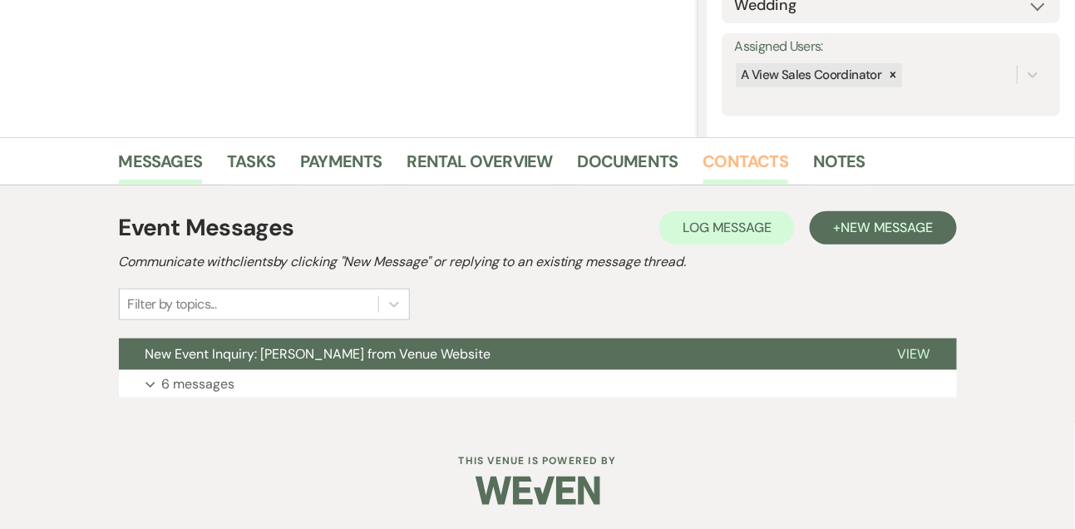
click at [767, 165] on link "Contacts" at bounding box center [747, 166] width 86 height 37
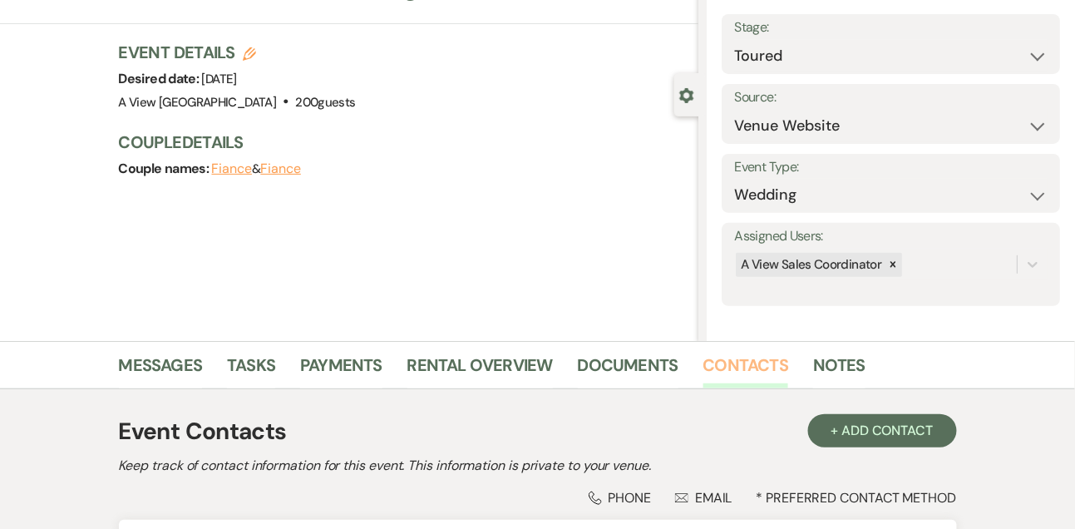
scroll to position [283, 0]
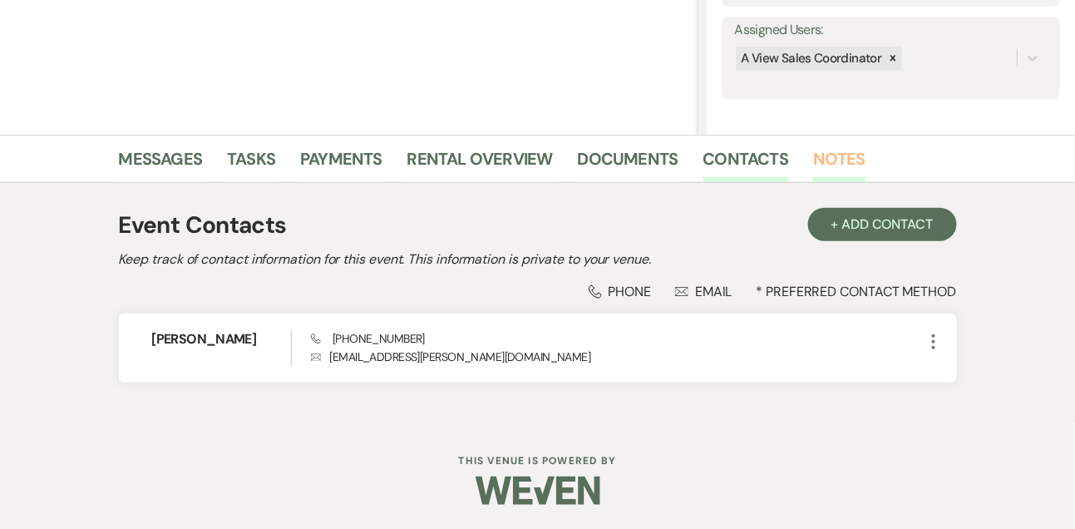
click at [845, 152] on link "Notes" at bounding box center [839, 164] width 52 height 37
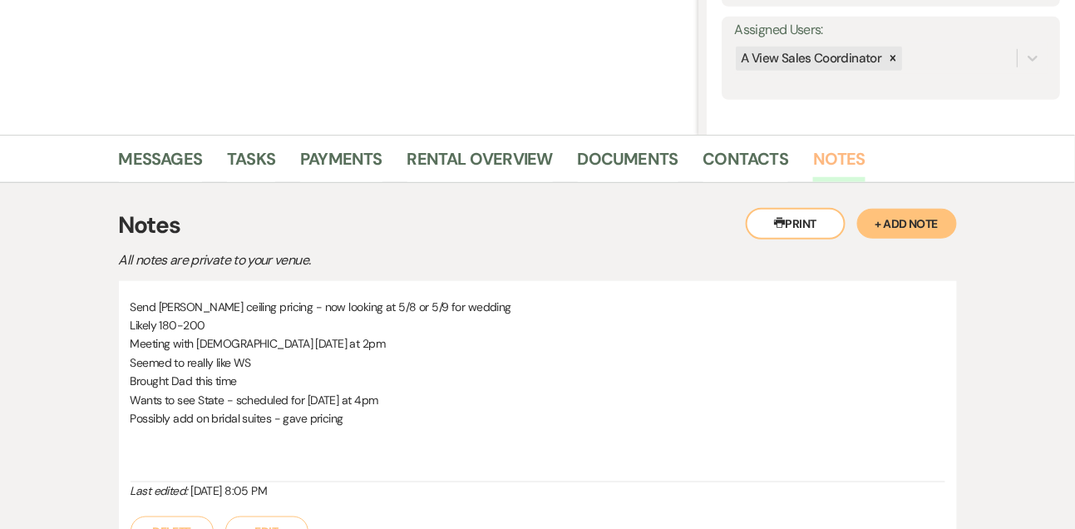
scroll to position [448, 0]
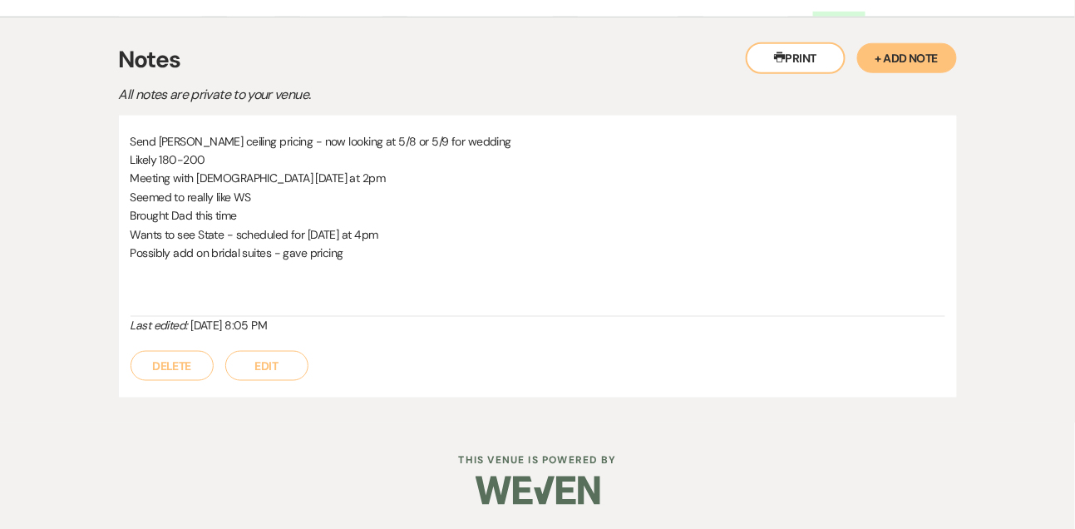
scroll to position [271, 0]
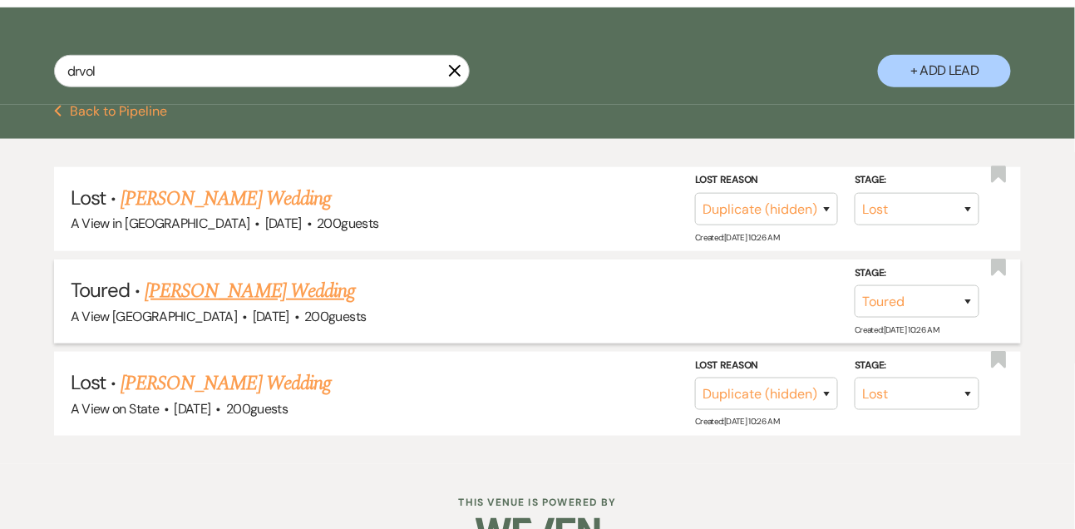
click at [175, 298] on link "[PERSON_NAME] Wedding" at bounding box center [250, 291] width 210 height 30
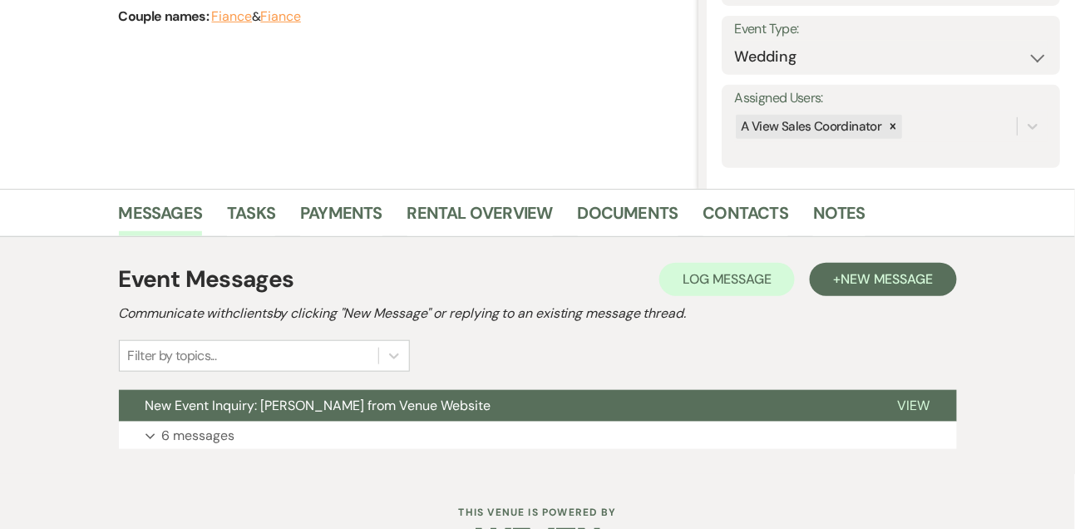
scroll to position [280, 0]
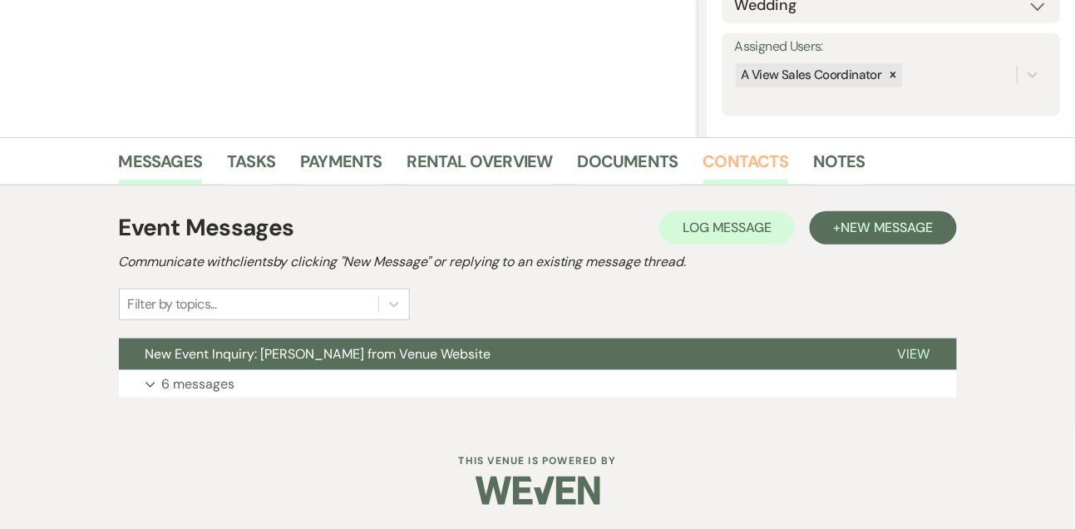
click at [733, 165] on link "Contacts" at bounding box center [747, 166] width 86 height 37
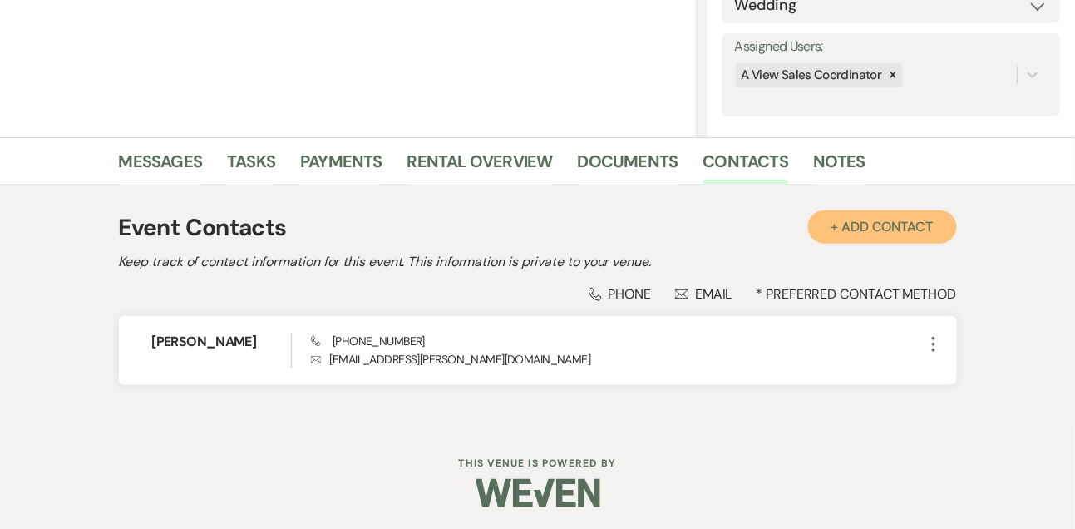
click at [863, 225] on button "+ Add Contact" at bounding box center [882, 226] width 149 height 33
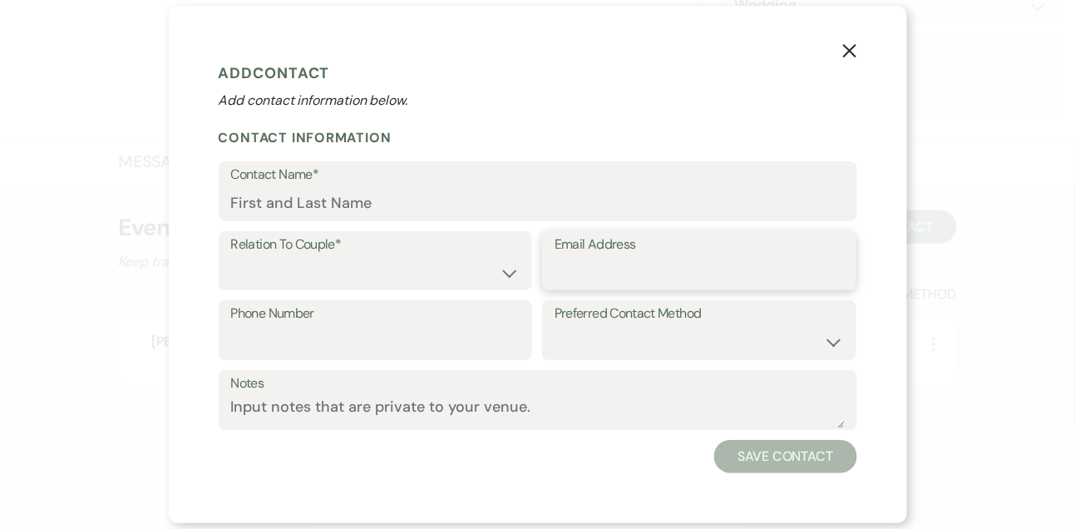
click at [617, 279] on input "Email Address" at bounding box center [699, 272] width 289 height 32
paste input "[EMAIL_ADDRESS][DOMAIN_NAME] <[EMAIL_ADDRESS][DOMAIN_NAME]>"
drag, startPoint x: 664, startPoint y: 274, endPoint x: 907, endPoint y: 270, distance: 243.7
click at [907, 270] on div "X Add Contact Add contact information below. Contact Information Contact Name* …" at bounding box center [537, 264] width 1075 height 529
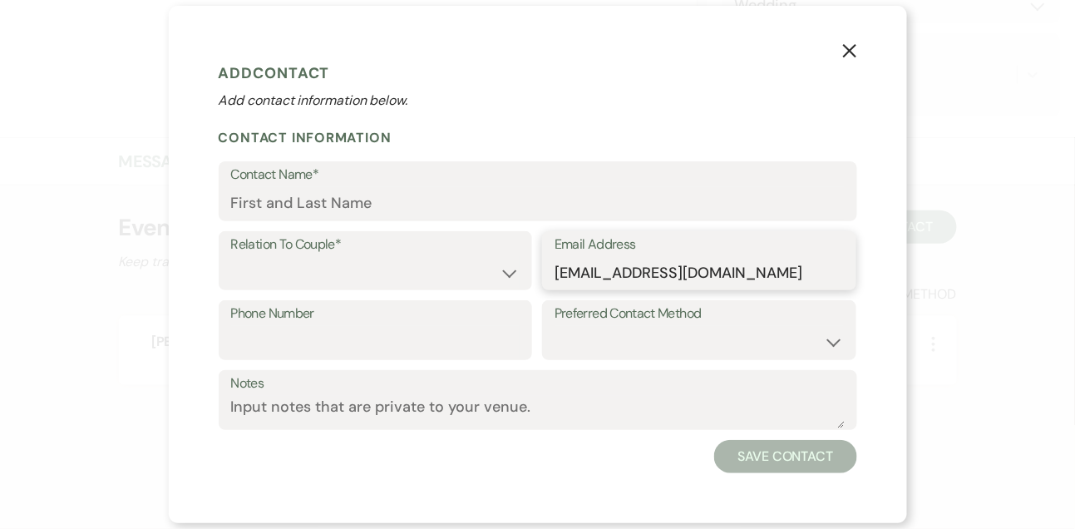
scroll to position [0, 0]
click at [453, 204] on input "Contact Name*" at bounding box center [538, 203] width 614 height 32
click at [383, 281] on select "Couple Planner Parent of Couple Family Member Friend Other" at bounding box center [375, 272] width 289 height 32
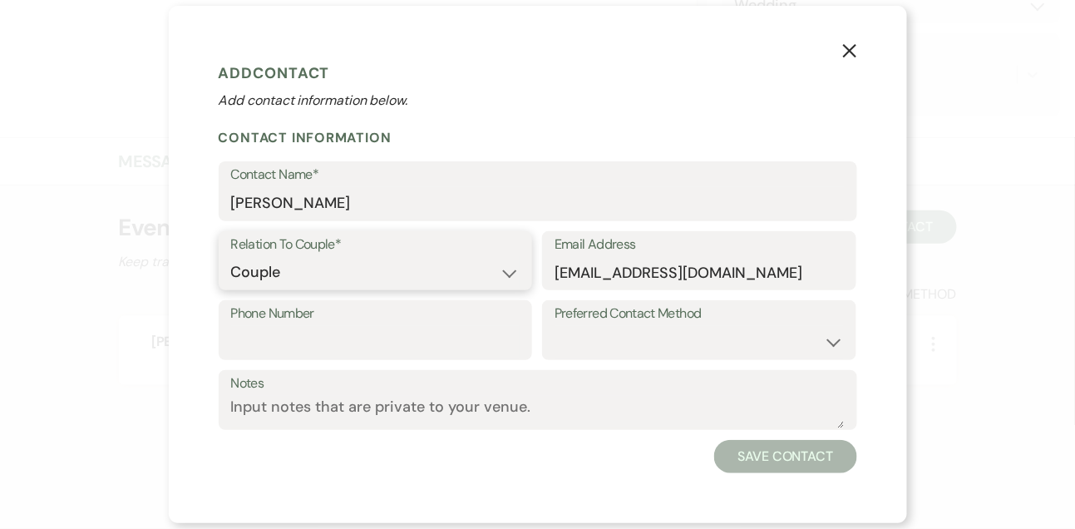
click at [231, 256] on select "Couple Planner Parent of Couple Family Member Friend Other" at bounding box center [375, 272] width 289 height 32
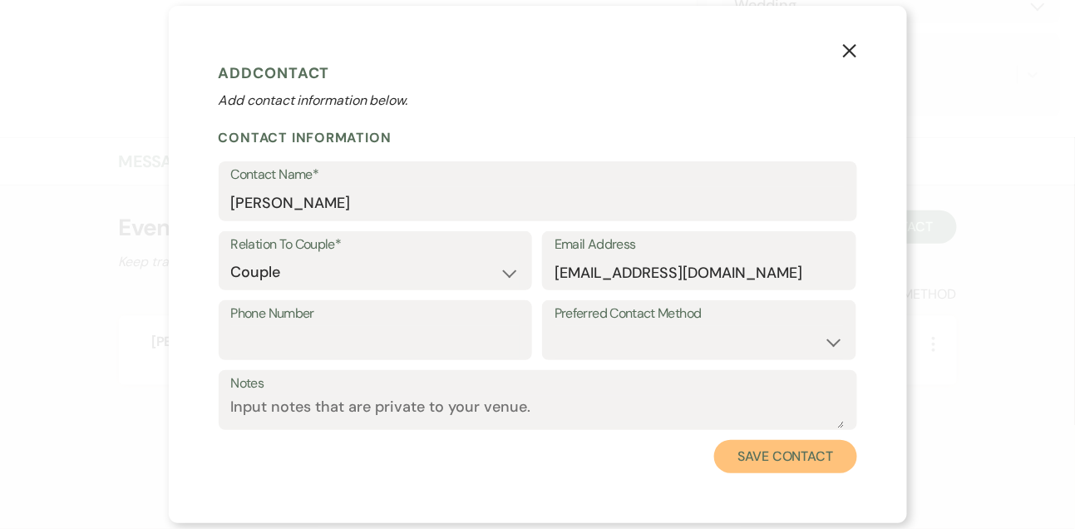
click at [768, 448] on button "Save Contact" at bounding box center [785, 456] width 142 height 33
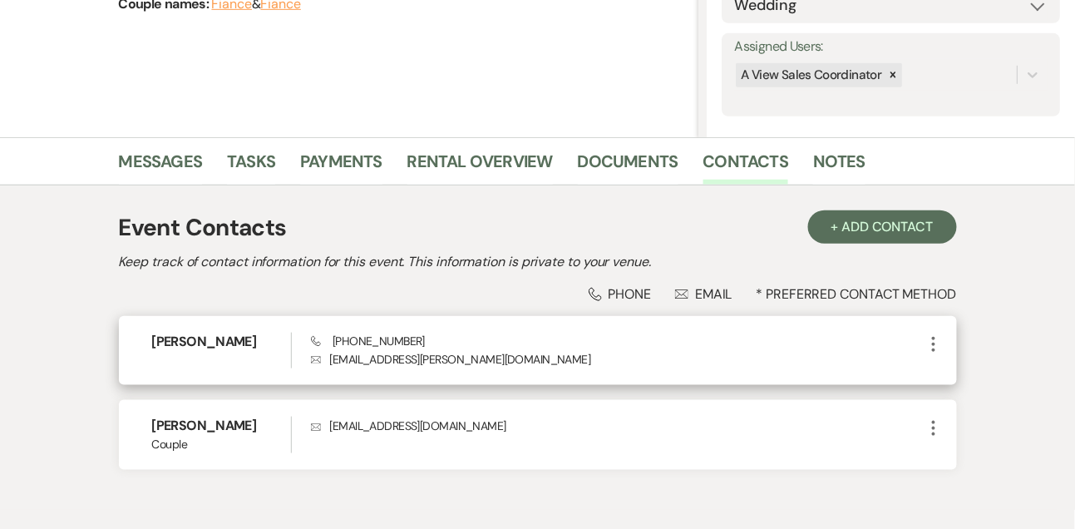
click at [937, 342] on icon "More" at bounding box center [934, 344] width 20 height 20
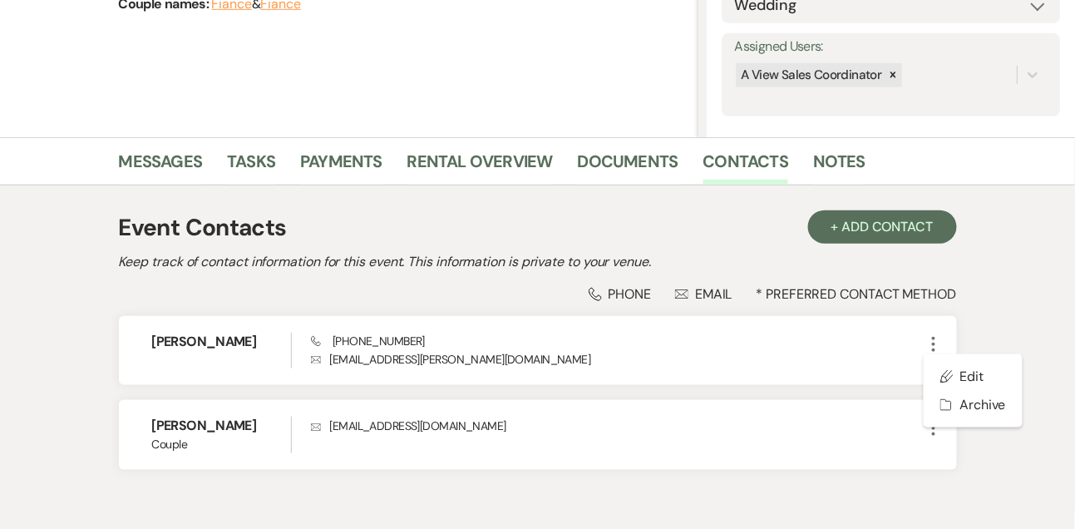
click at [998, 223] on div "Event Contacts + Add Contact Keep track of contact information for this event. …" at bounding box center [538, 347] width 948 height 324
click at [175, 155] on link "Messages" at bounding box center [161, 166] width 84 height 37
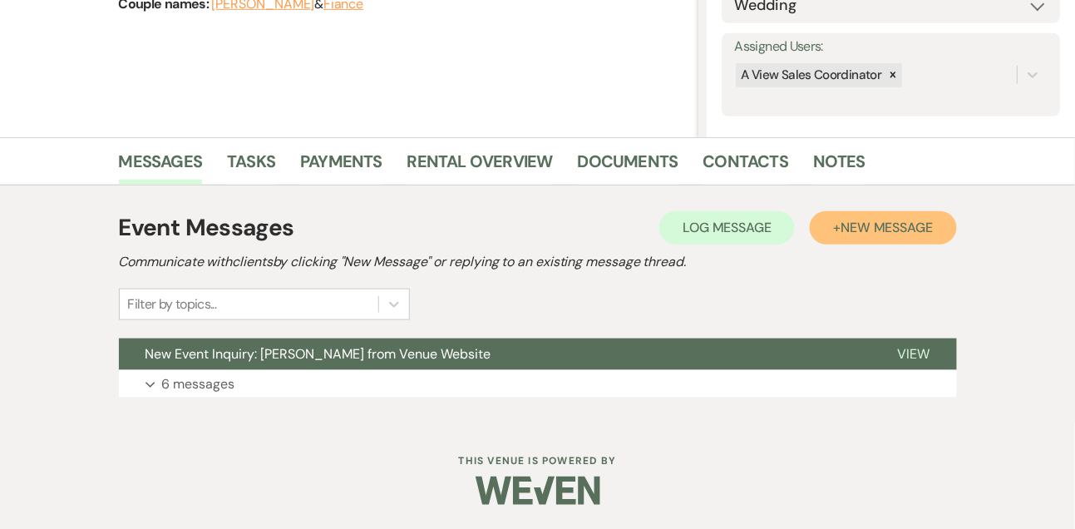
click at [879, 216] on button "+ New Message" at bounding box center [883, 227] width 146 height 33
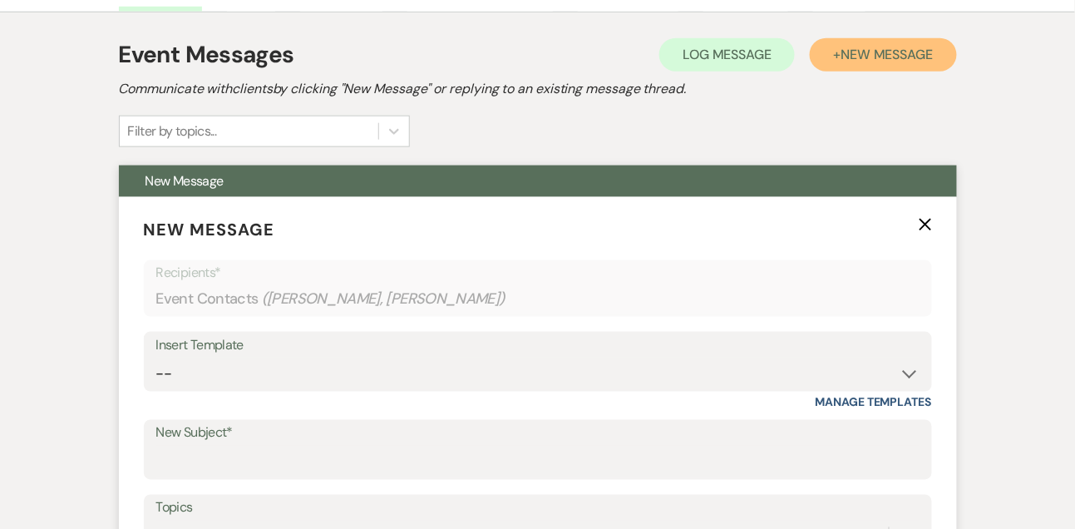
scroll to position [665, 0]
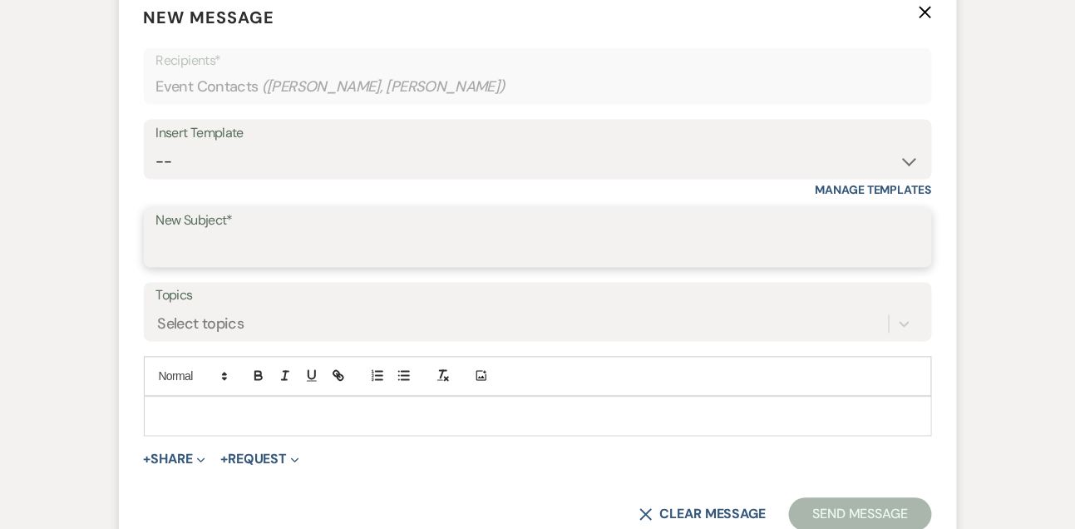
click at [480, 251] on input "New Subject*" at bounding box center [537, 250] width 763 height 32
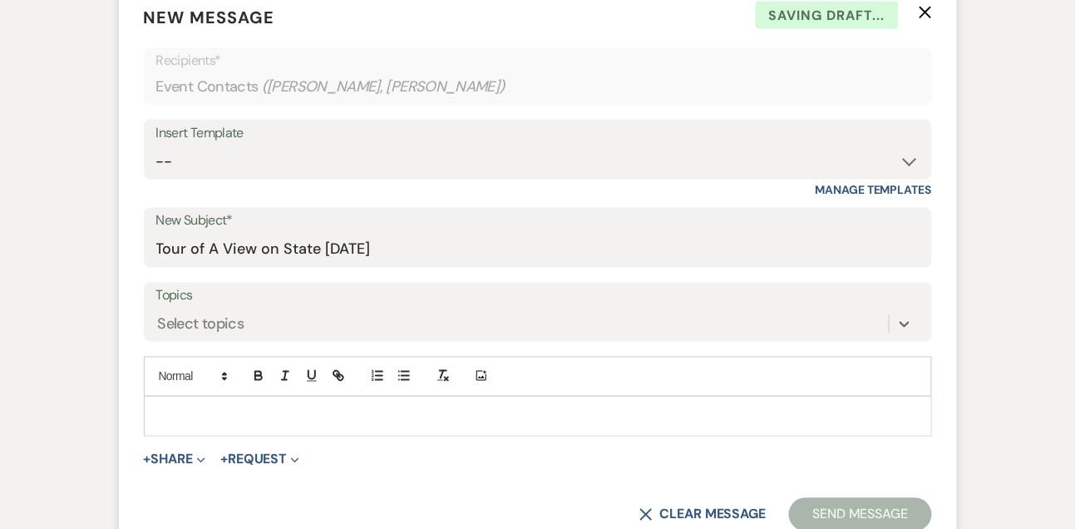
click at [399, 404] on div at bounding box center [538, 416] width 787 height 38
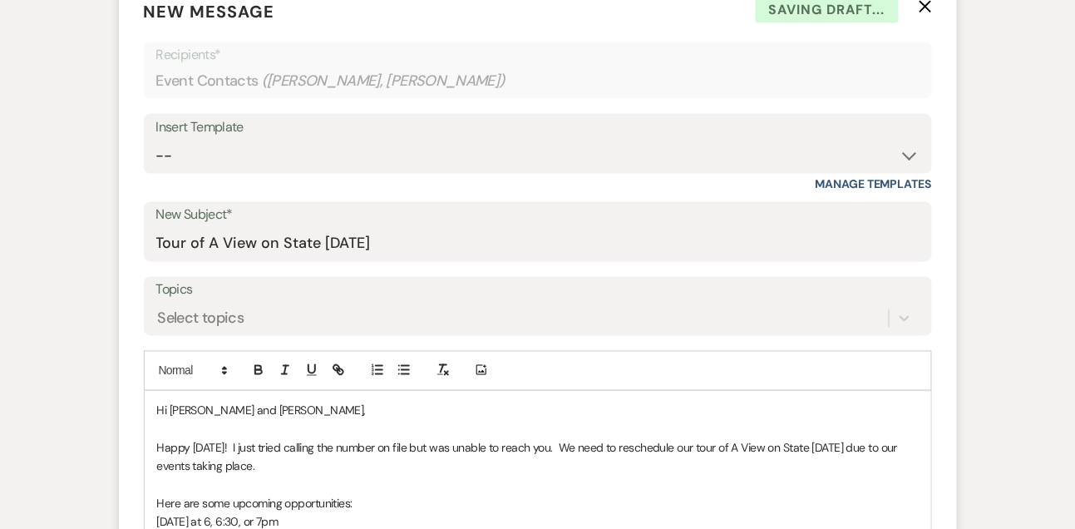
scroll to position [690, 0]
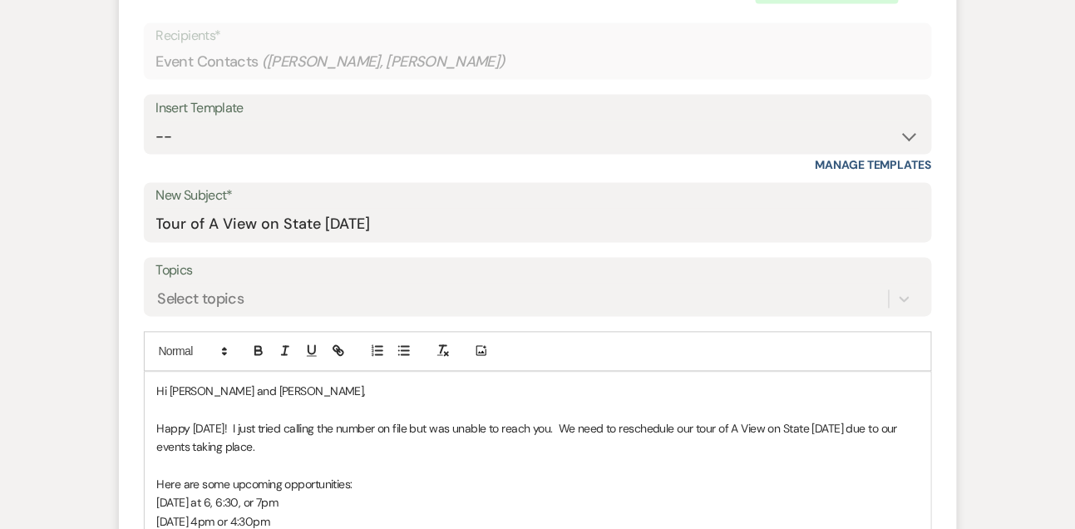
click at [424, 502] on p "[DATE] at 6, 6:30, or 7pm" at bounding box center [538, 503] width 762 height 18
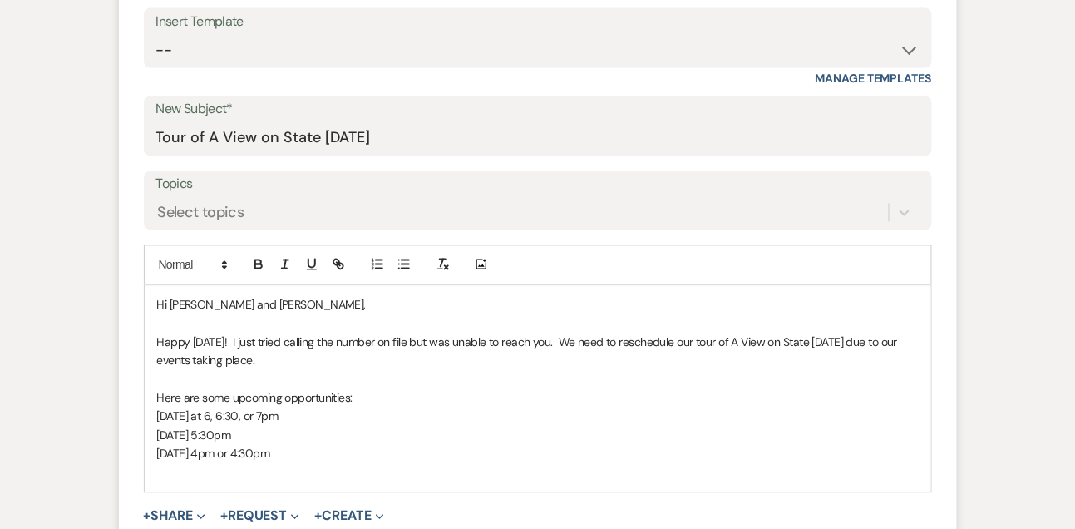
scroll to position [781, 0]
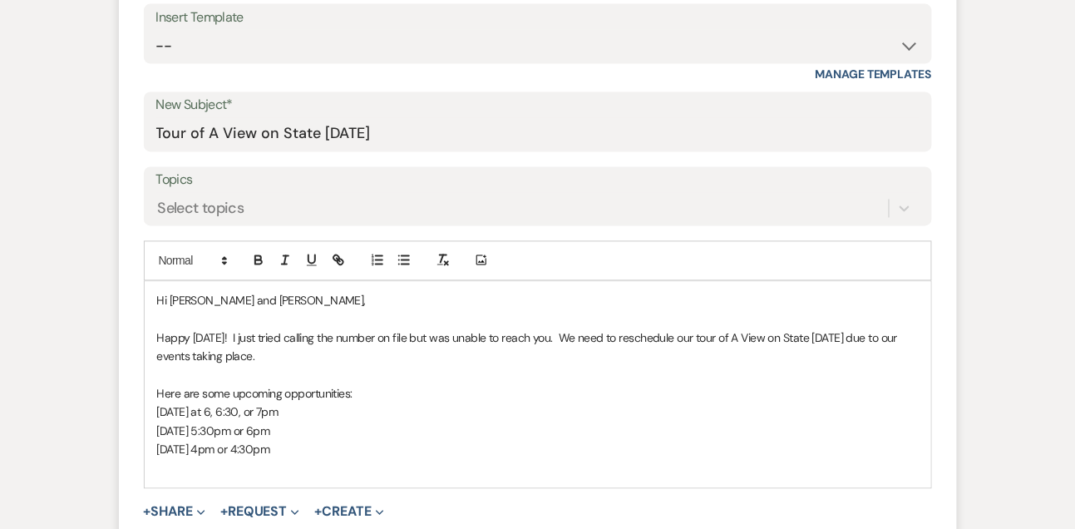
click at [417, 459] on p at bounding box center [538, 468] width 762 height 18
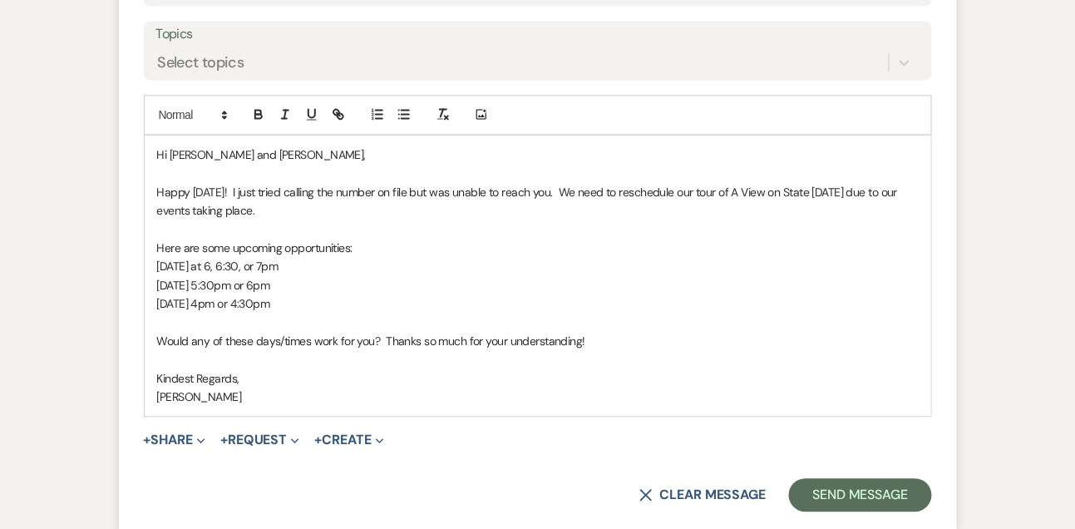
scroll to position [928, 0]
click at [861, 499] on button "Send Message" at bounding box center [860, 493] width 142 height 33
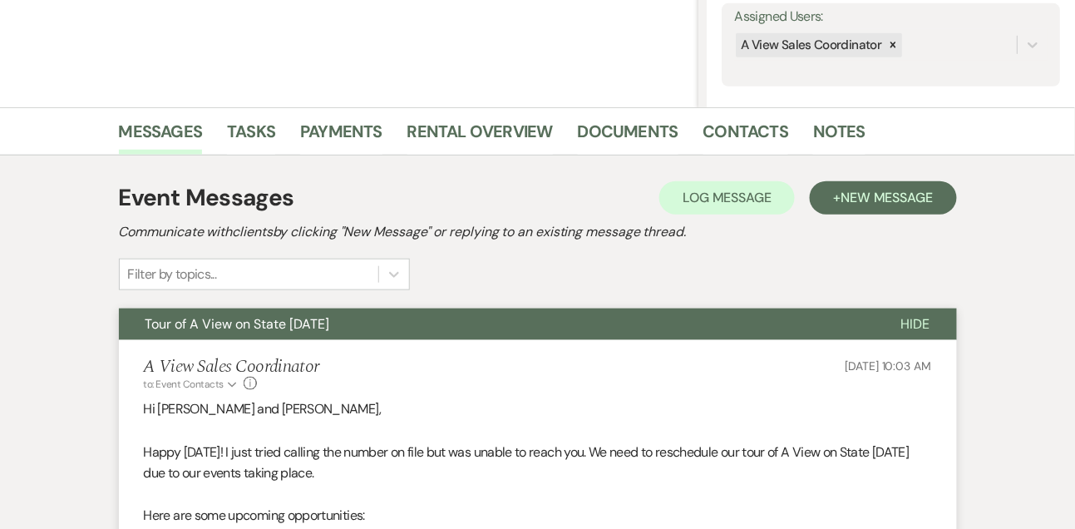
scroll to position [0, 0]
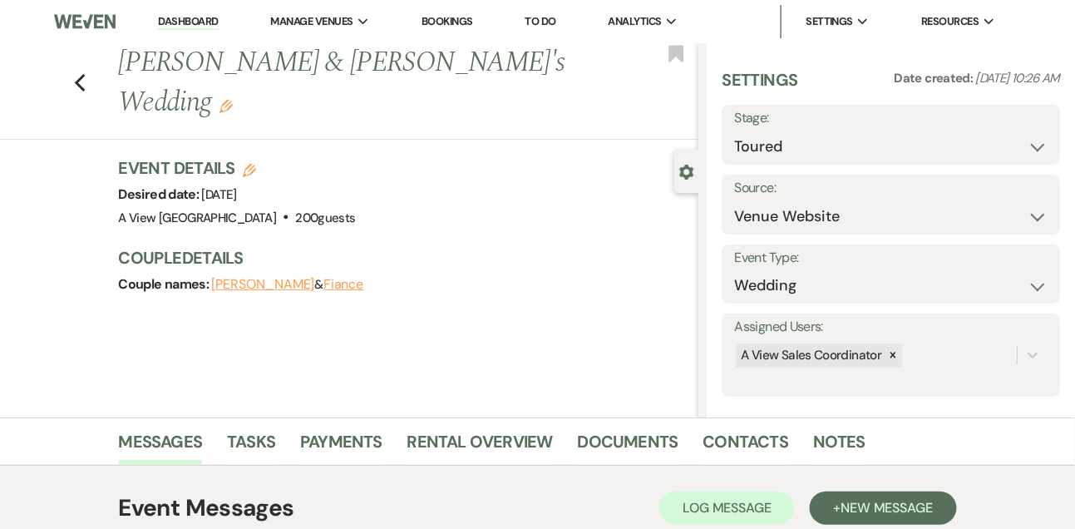
click at [194, 24] on link "Dashboard" at bounding box center [188, 22] width 60 height 16
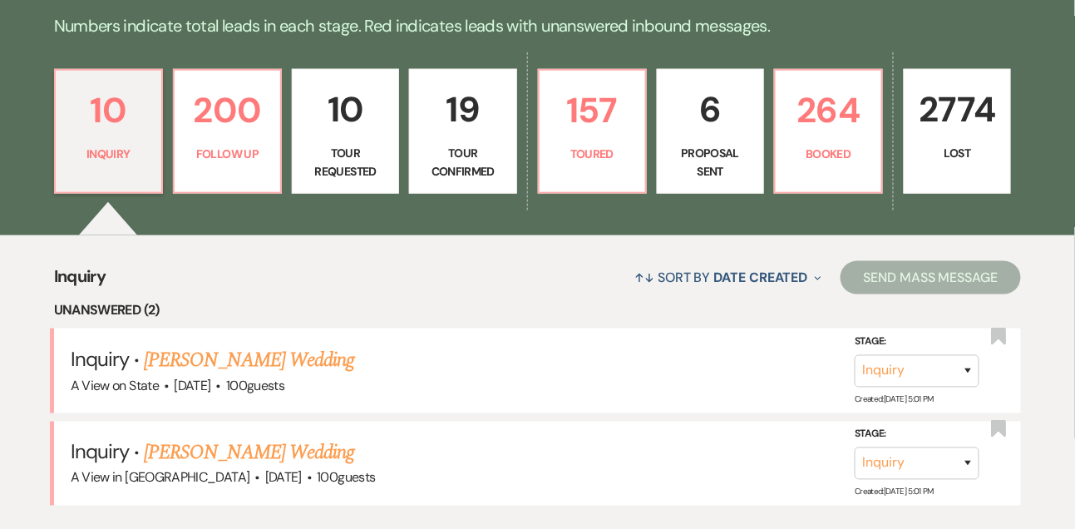
scroll to position [382, 0]
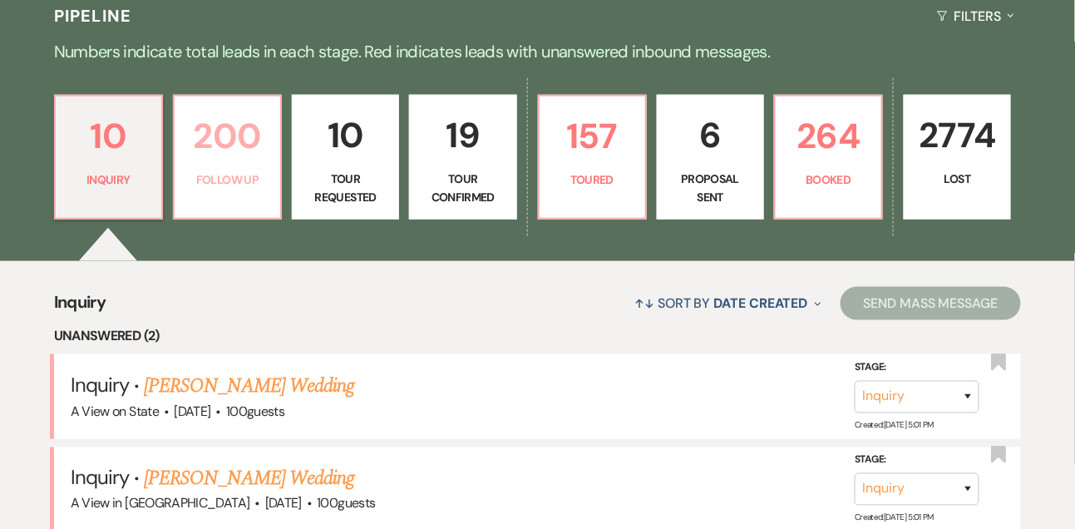
click at [214, 187] on p "Follow Up" at bounding box center [228, 179] width 86 height 18
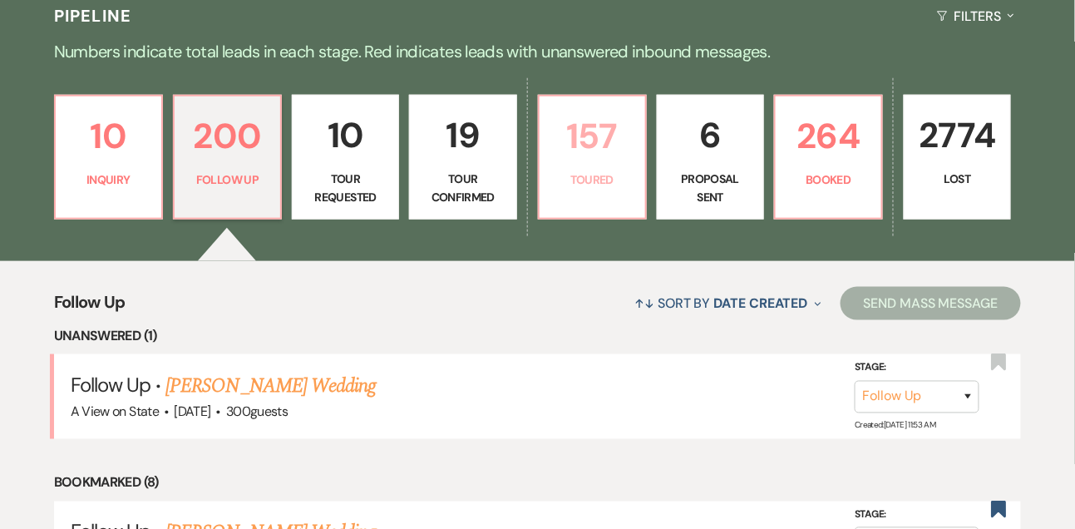
click at [598, 188] on p "Toured" at bounding box center [593, 179] width 86 height 18
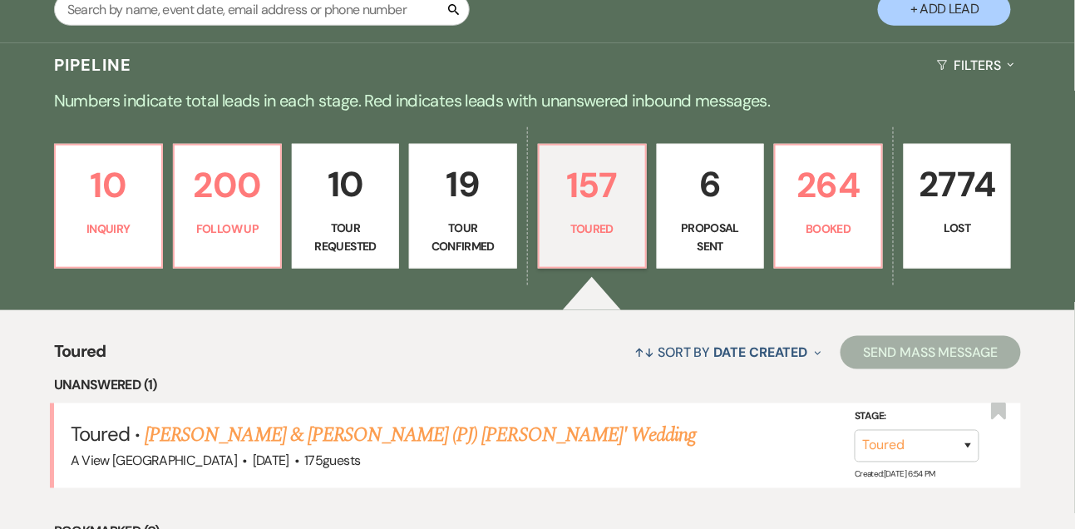
scroll to position [382, 0]
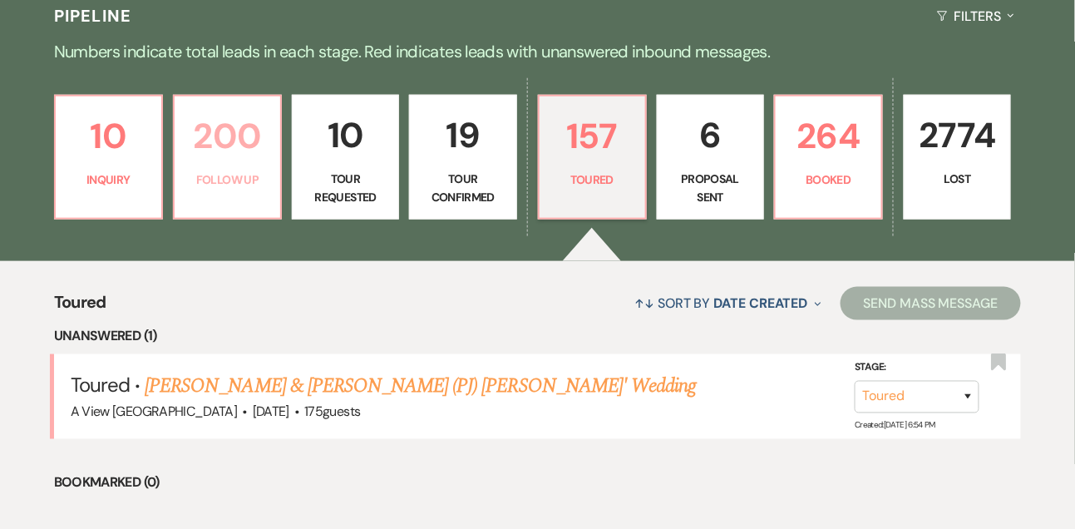
click at [234, 157] on p "200" at bounding box center [228, 136] width 86 height 56
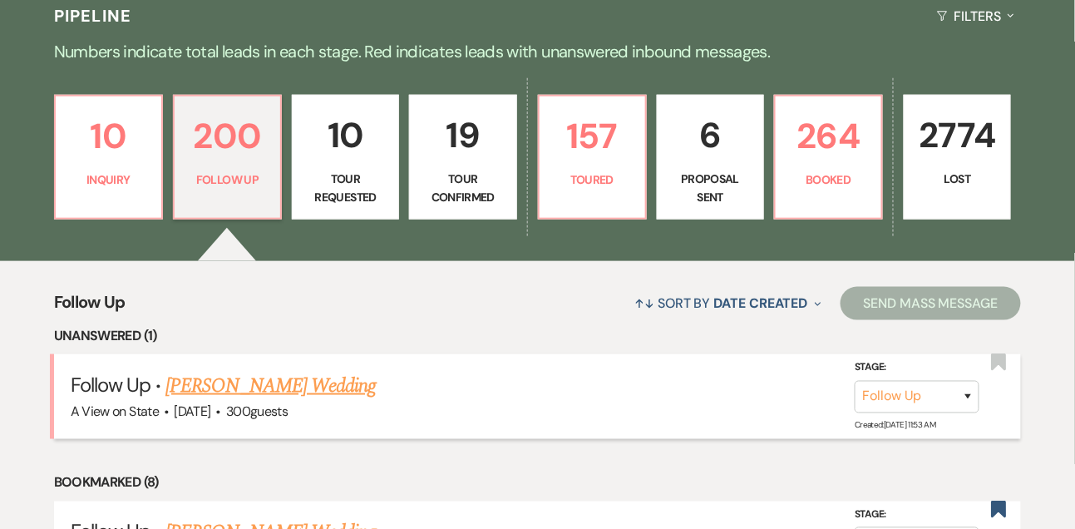
click at [216, 395] on link "[PERSON_NAME] Wedding" at bounding box center [270, 386] width 210 height 30
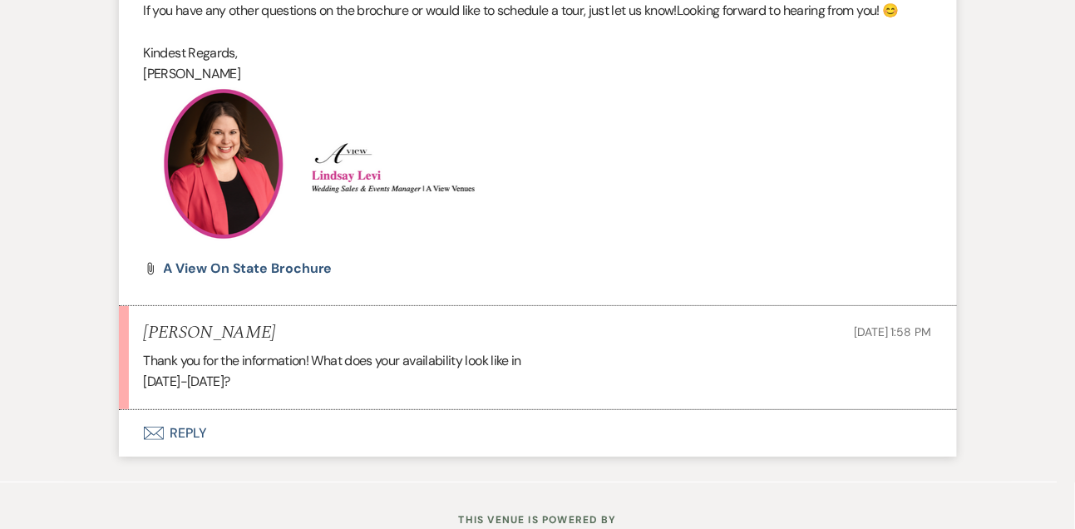
scroll to position [1638, 0]
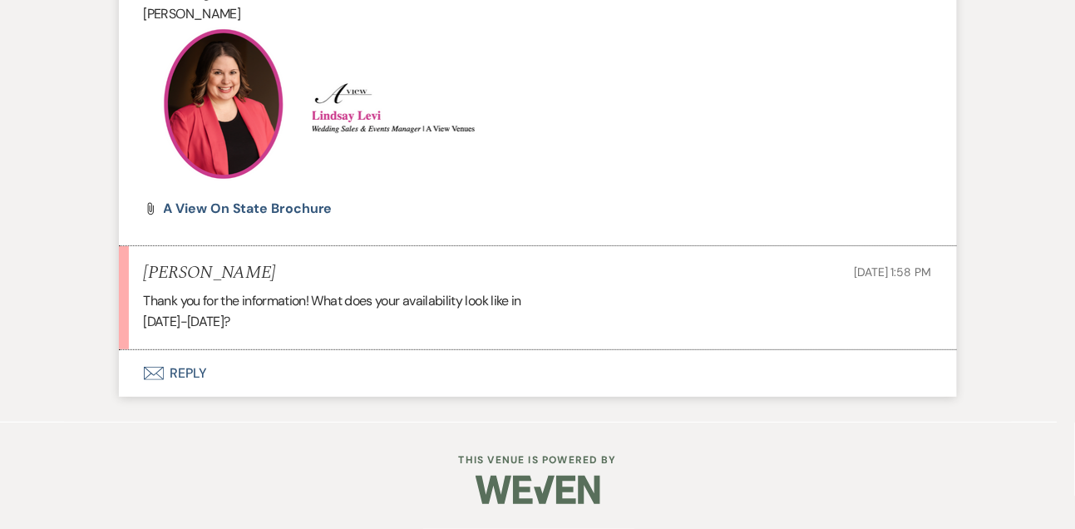
click at [180, 369] on button "Envelope Reply" at bounding box center [538, 373] width 838 height 47
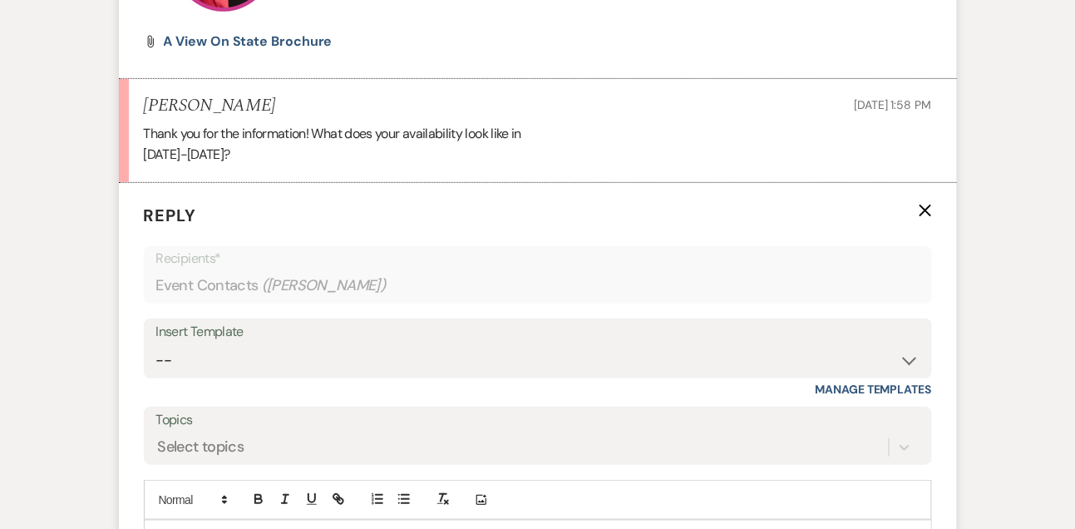
scroll to position [1926, 0]
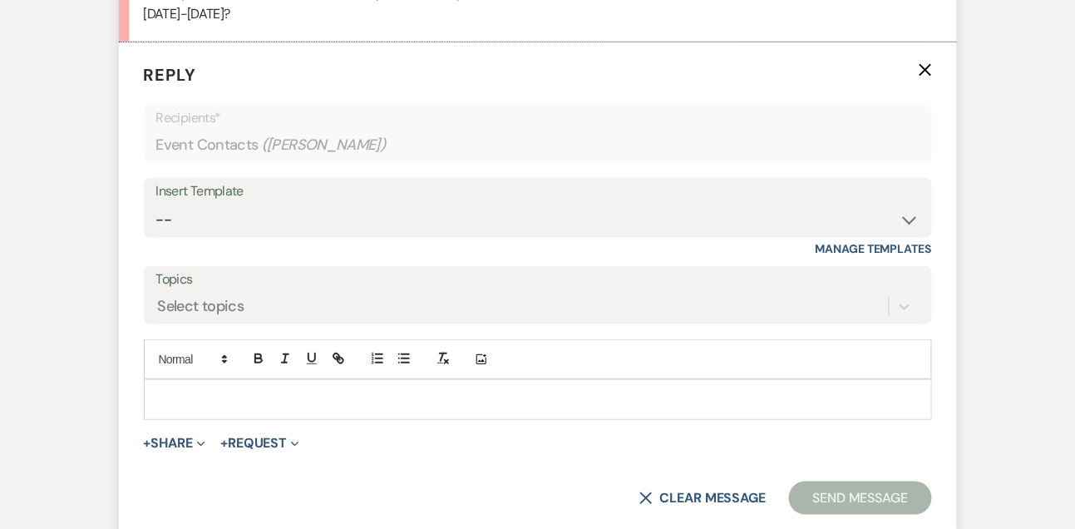
click at [177, 409] on div at bounding box center [538, 399] width 787 height 38
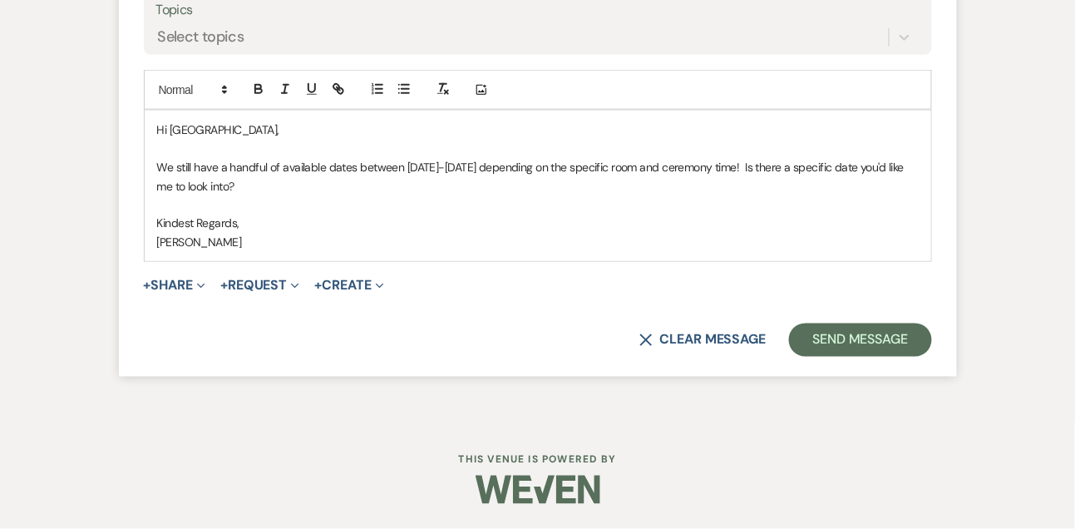
scroll to position [2215, 0]
click at [835, 346] on button "Send Message" at bounding box center [860, 339] width 142 height 33
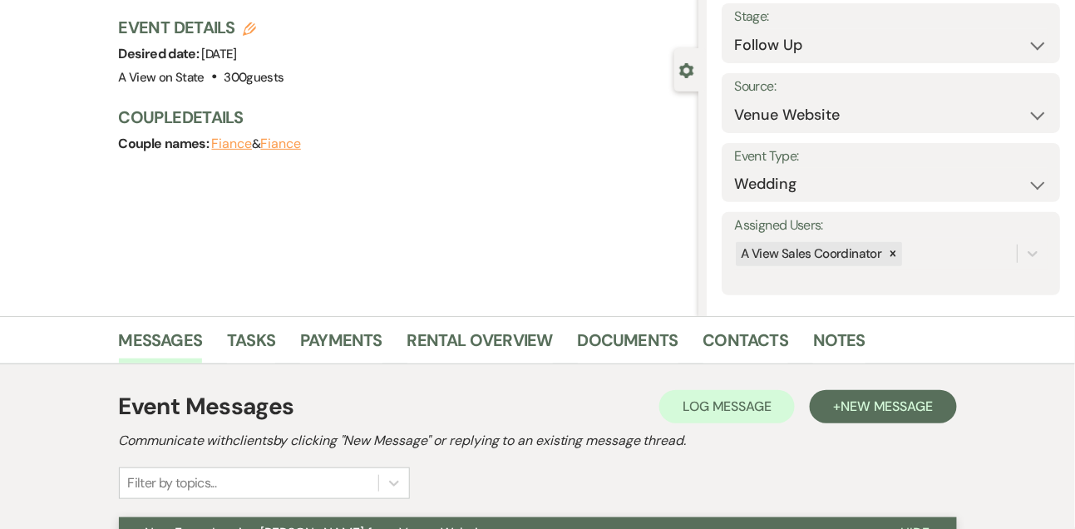
scroll to position [0, 0]
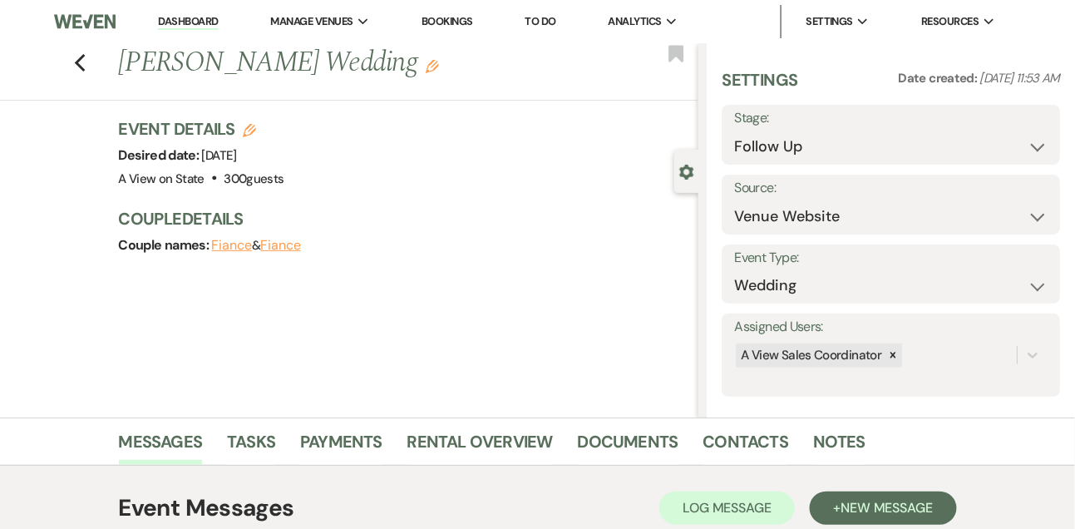
click at [200, 22] on link "Dashboard" at bounding box center [188, 22] width 60 height 16
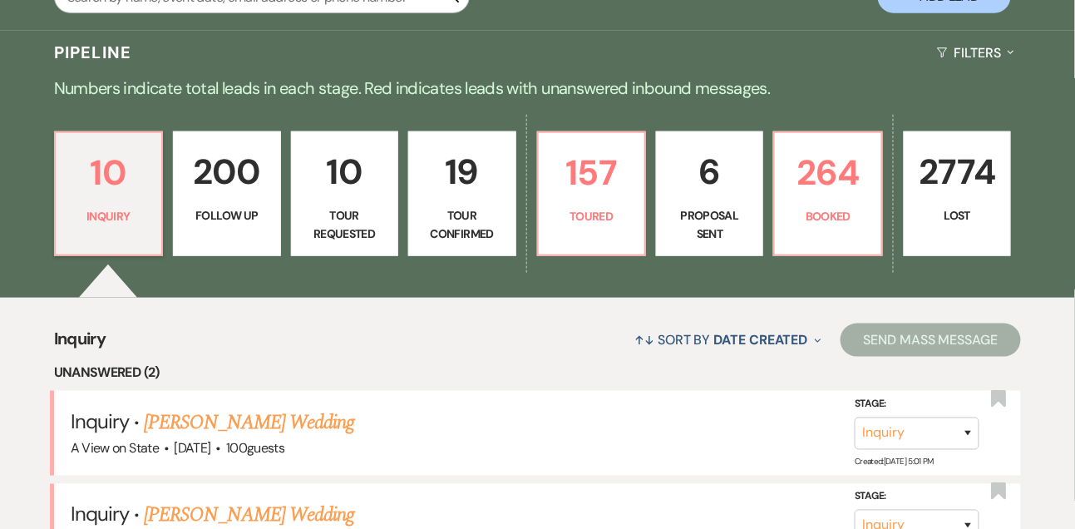
scroll to position [373, 0]
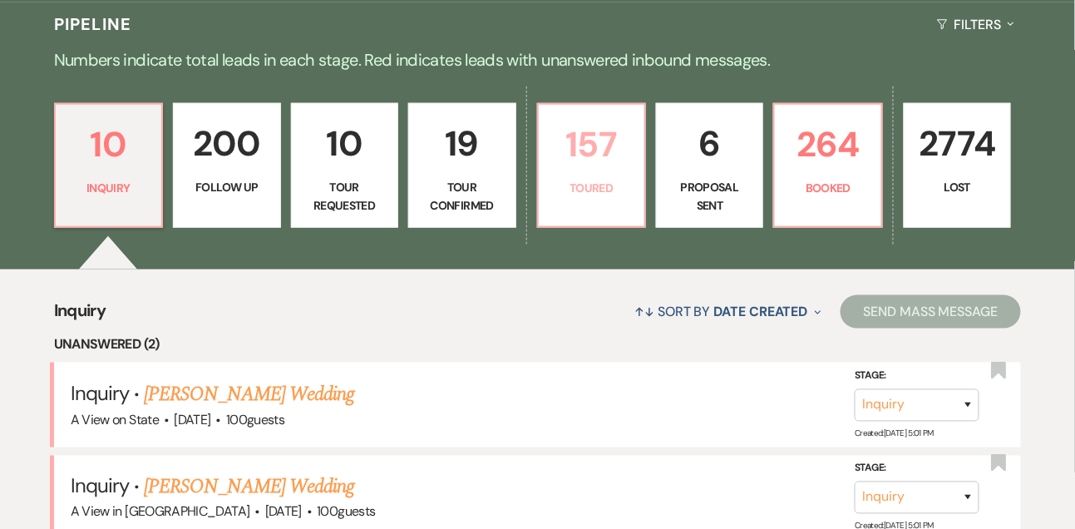
click at [589, 170] on p "157" at bounding box center [592, 144] width 86 height 56
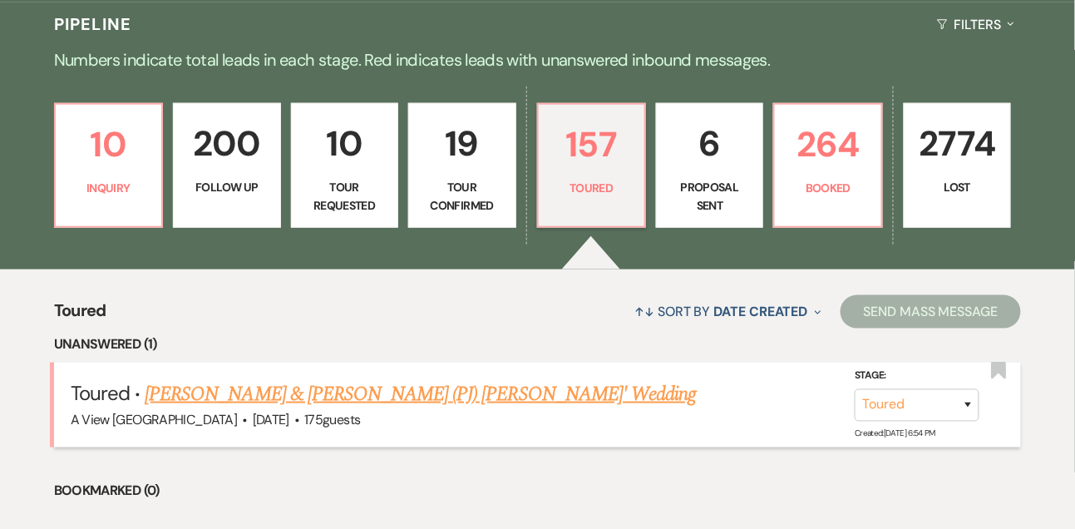
click at [466, 409] on link "[PERSON_NAME] & [PERSON_NAME] (PJ) [PERSON_NAME]' Wedding" at bounding box center [420, 394] width 551 height 30
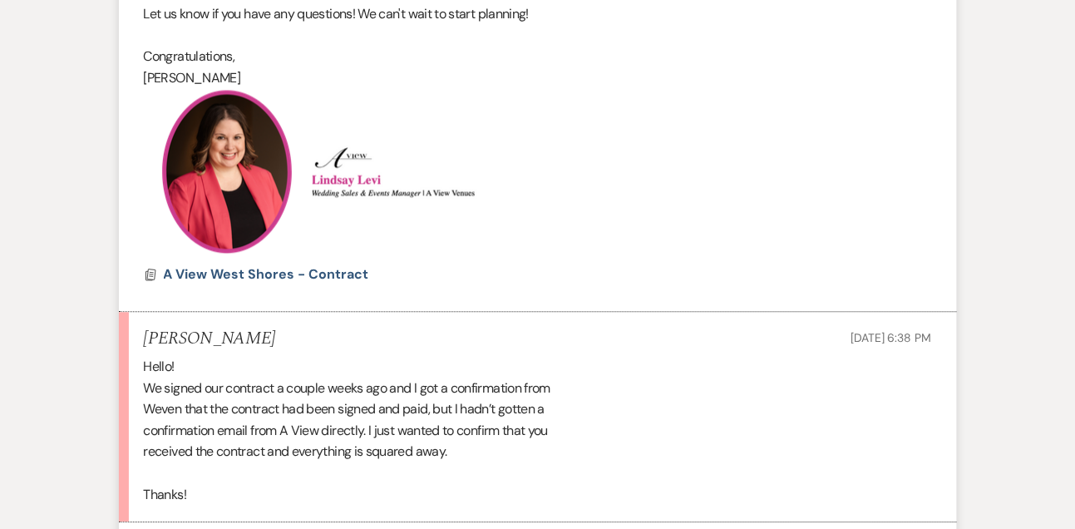
scroll to position [1245, 0]
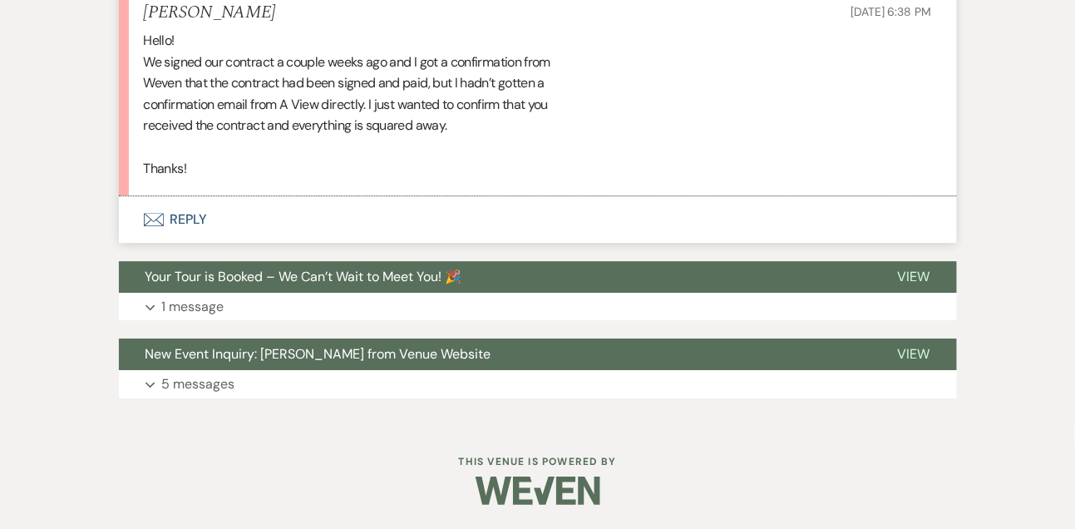
click at [312, 81] on div "Hello! We signed our contract a couple weeks ago and I got a confirmation from …" at bounding box center [538, 104] width 788 height 149
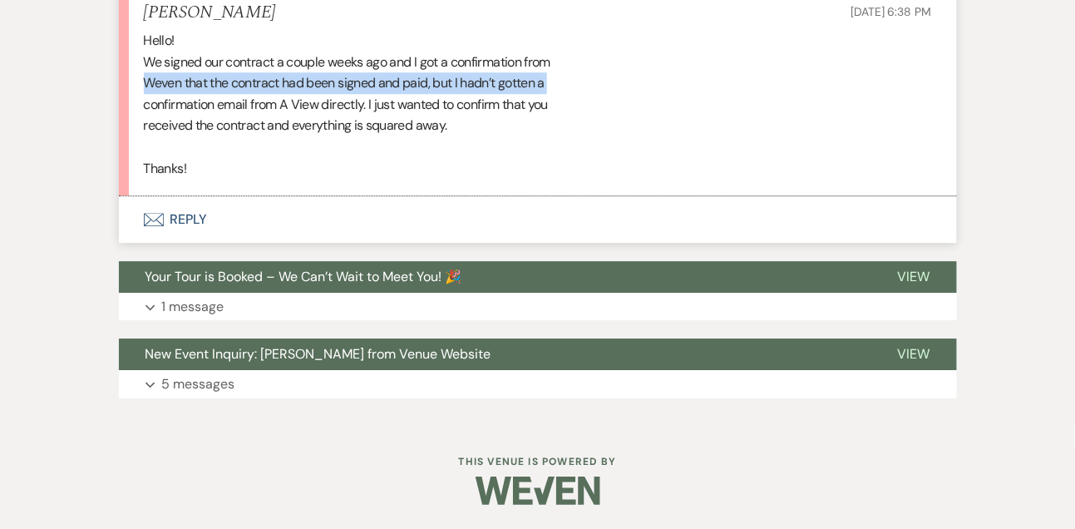
click at [312, 81] on div "Hello! We signed our contract a couple weeks ago and I got a confirmation from …" at bounding box center [538, 104] width 788 height 149
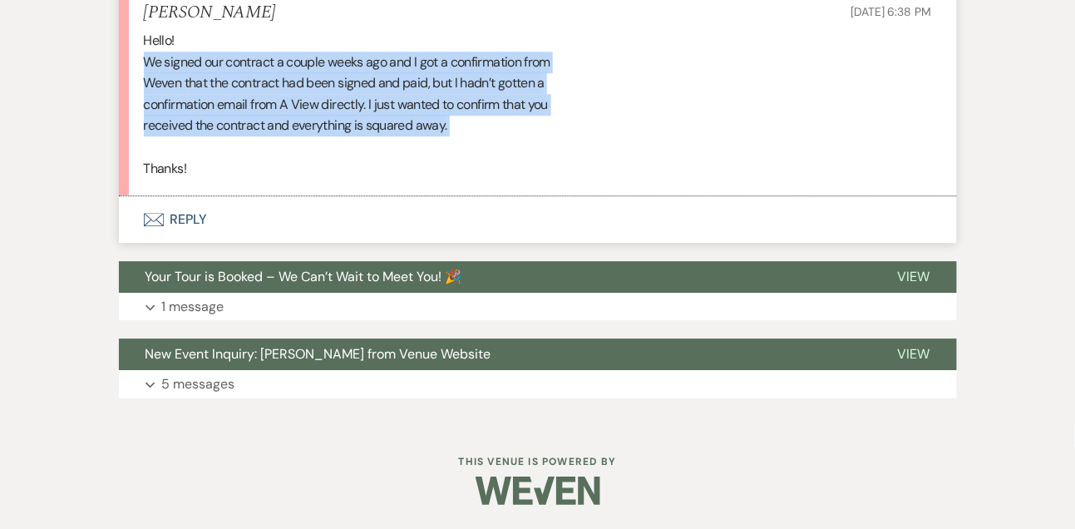
drag, startPoint x: 142, startPoint y: 61, endPoint x: 144, endPoint y: 143, distance: 82.3
click at [144, 143] on li "[PERSON_NAME] [DATE] 6:38 PM Hello! We signed our contract a couple weeks ago a…" at bounding box center [538, 91] width 838 height 210
copy div "We signed our contract a couple weeks ago and I got a confirmation from Weven t…"
click at [200, 225] on button "Envelope Reply" at bounding box center [538, 219] width 838 height 47
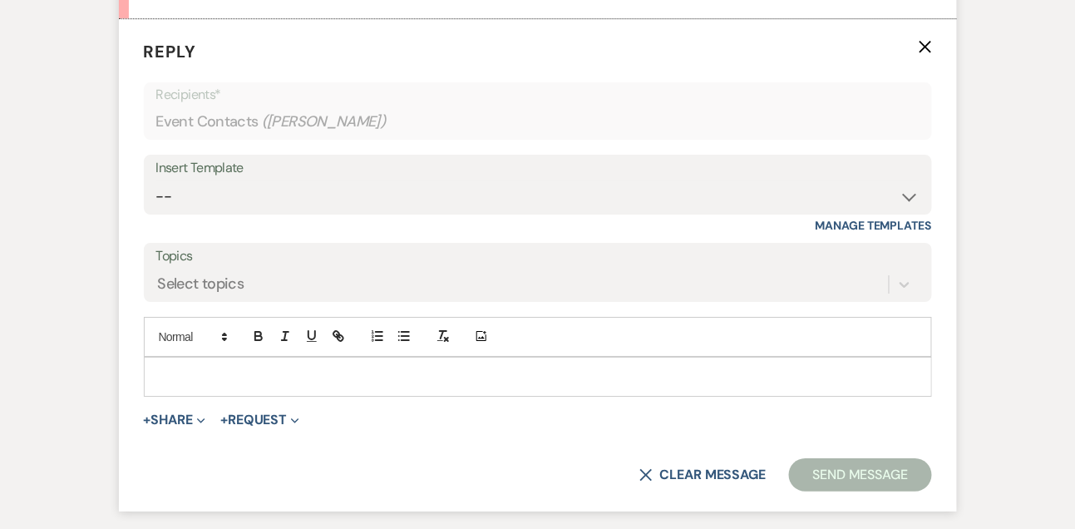
scroll to position [1422, 0]
click at [176, 369] on p at bounding box center [538, 377] width 762 height 18
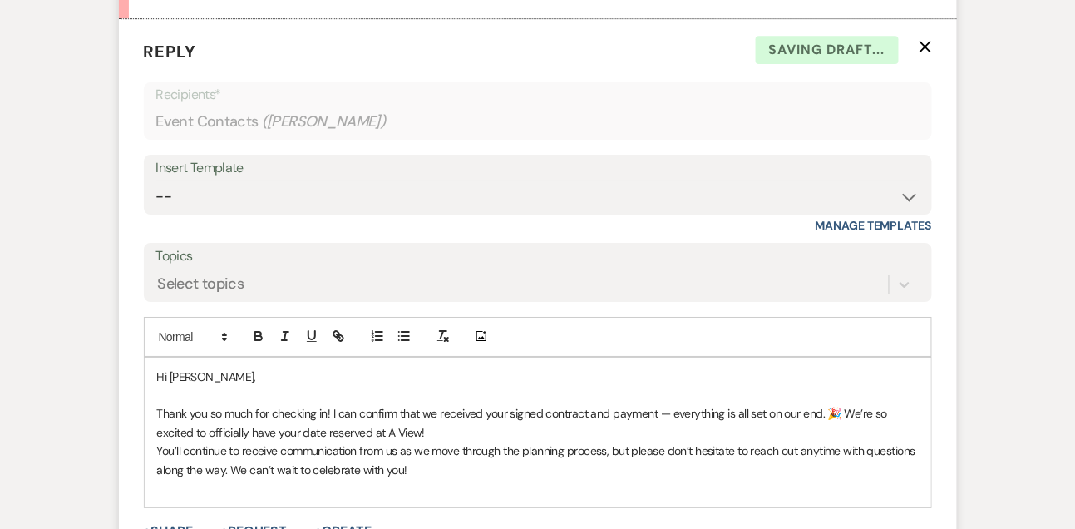
click at [449, 436] on p "Thank you so much for checking in! I can confirm that we received your signed c…" at bounding box center [538, 422] width 762 height 37
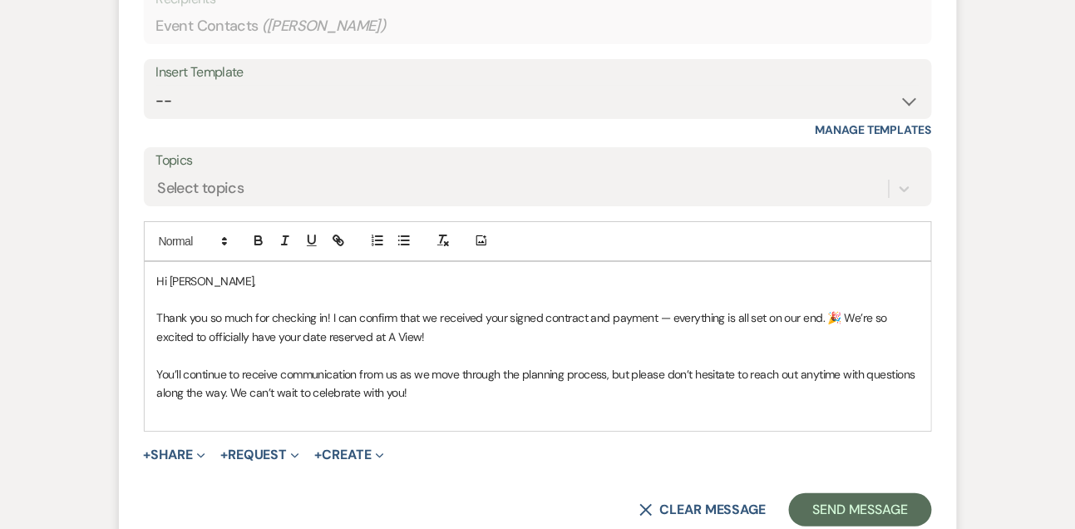
scroll to position [1522, 0]
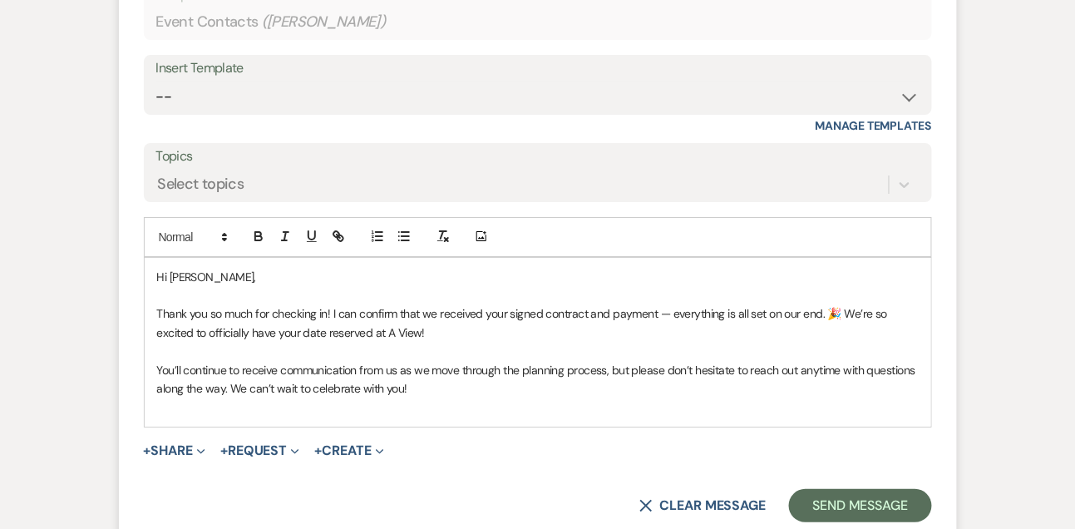
click at [481, 385] on p "You’ll continue to receive communication from us as we move through the plannin…" at bounding box center [538, 379] width 762 height 37
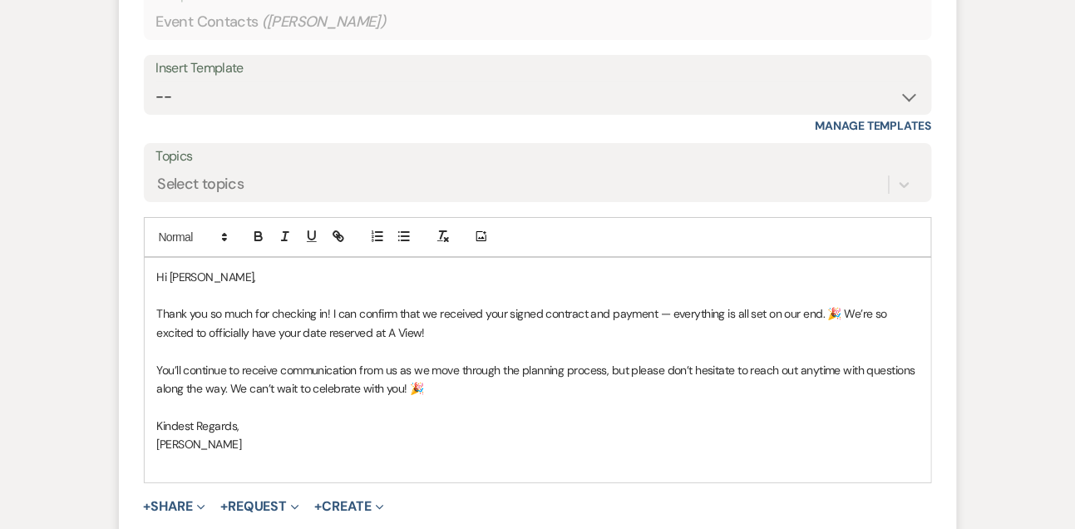
click at [471, 391] on p "You’ll continue to receive communication from us as we move through the plannin…" at bounding box center [538, 379] width 762 height 37
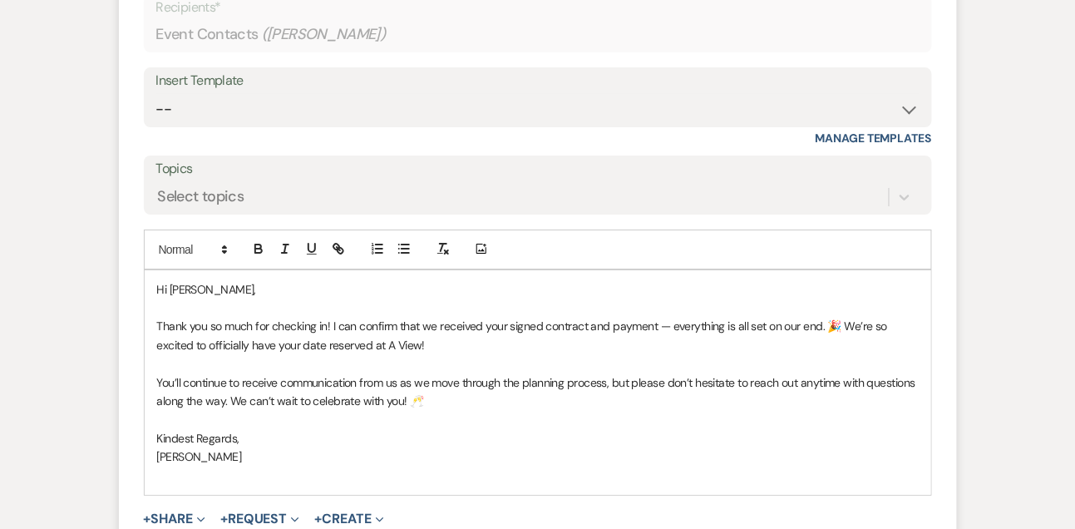
scroll to position [1680, 0]
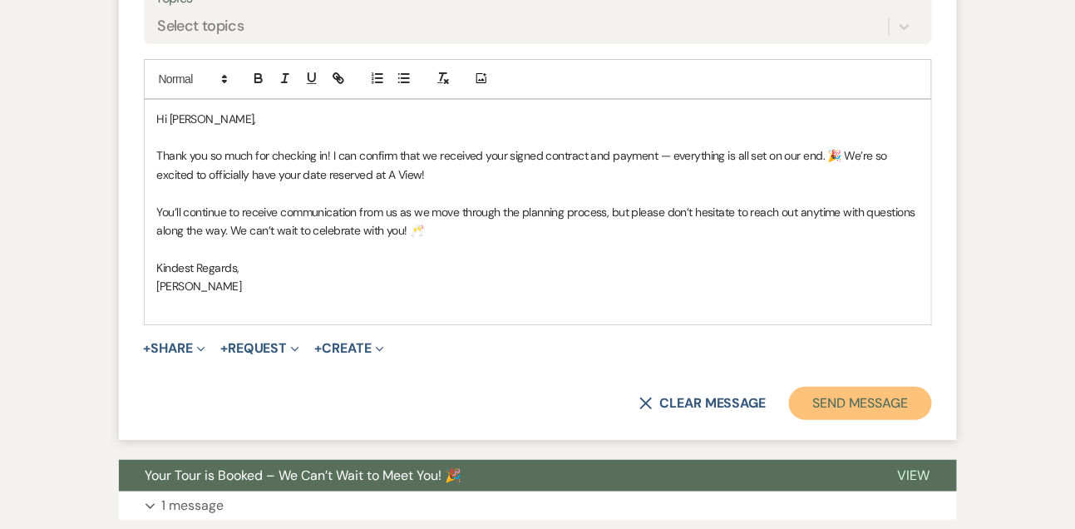
click at [844, 393] on button "Send Message" at bounding box center [860, 403] width 142 height 33
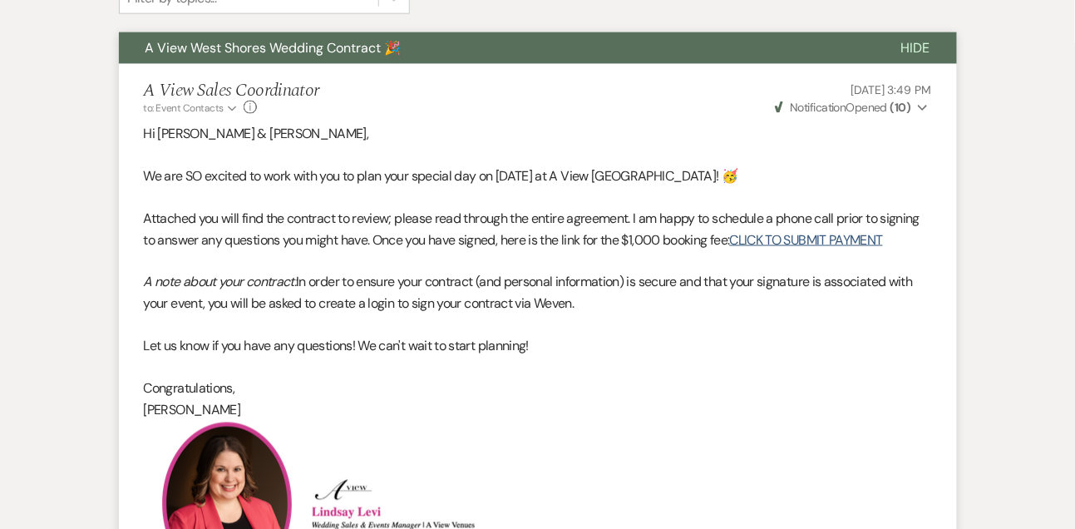
scroll to position [0, 0]
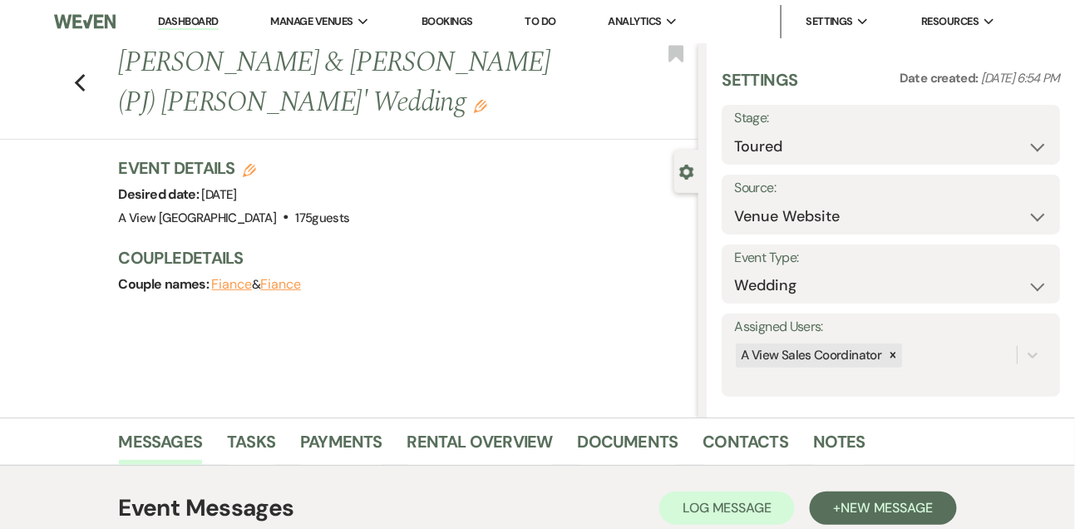
click at [189, 26] on link "Dashboard" at bounding box center [188, 22] width 60 height 16
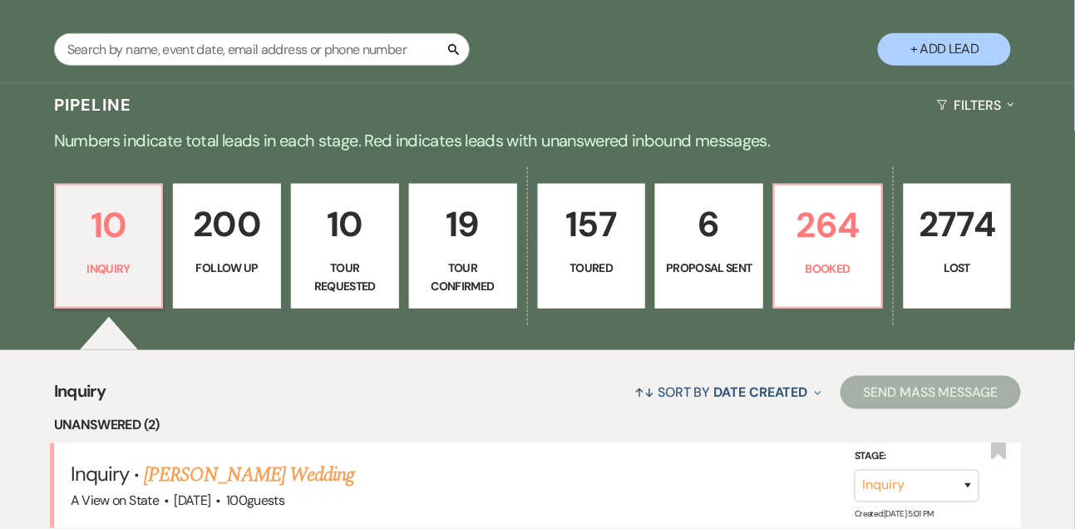
scroll to position [216, 0]
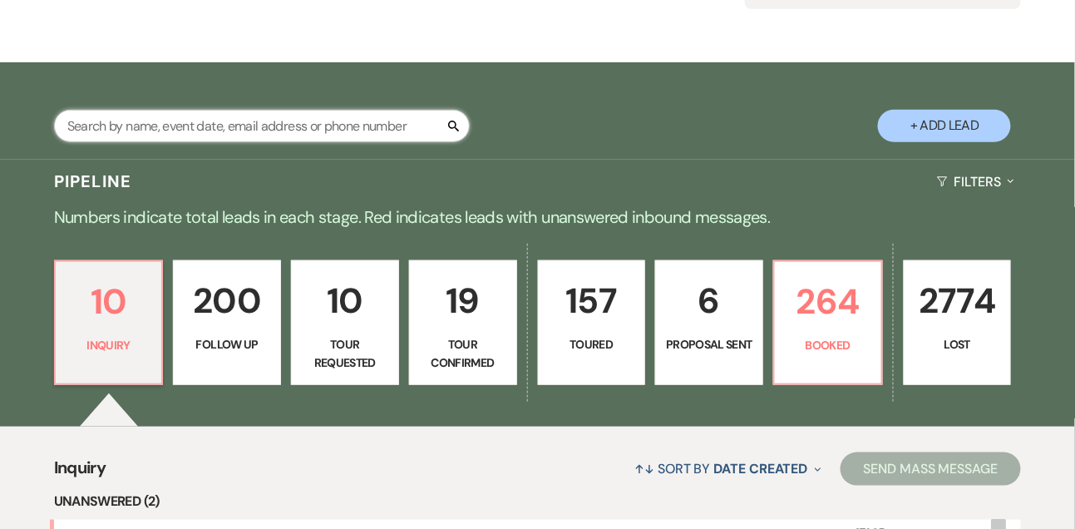
click at [235, 128] on input "text" at bounding box center [262, 126] width 416 height 32
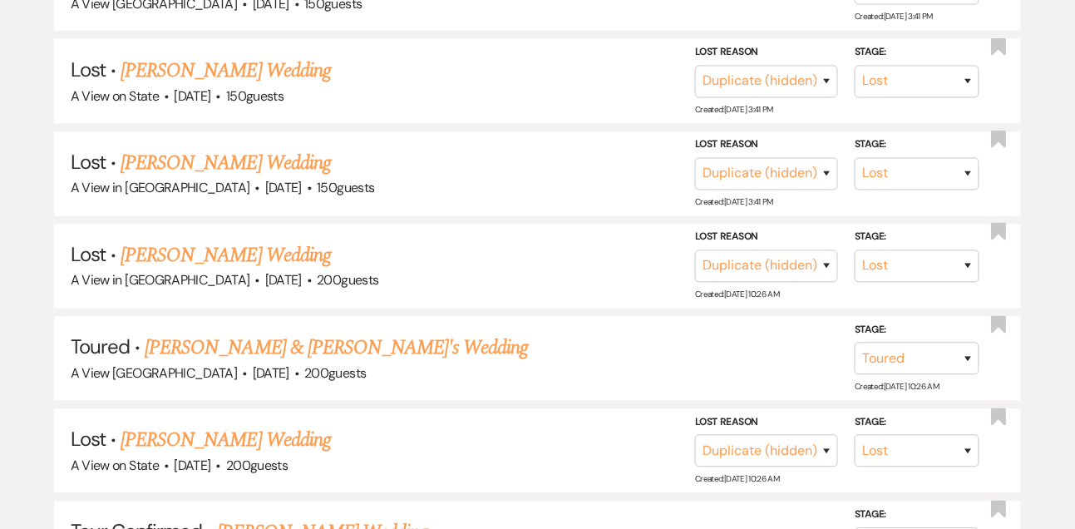
scroll to position [680, 0]
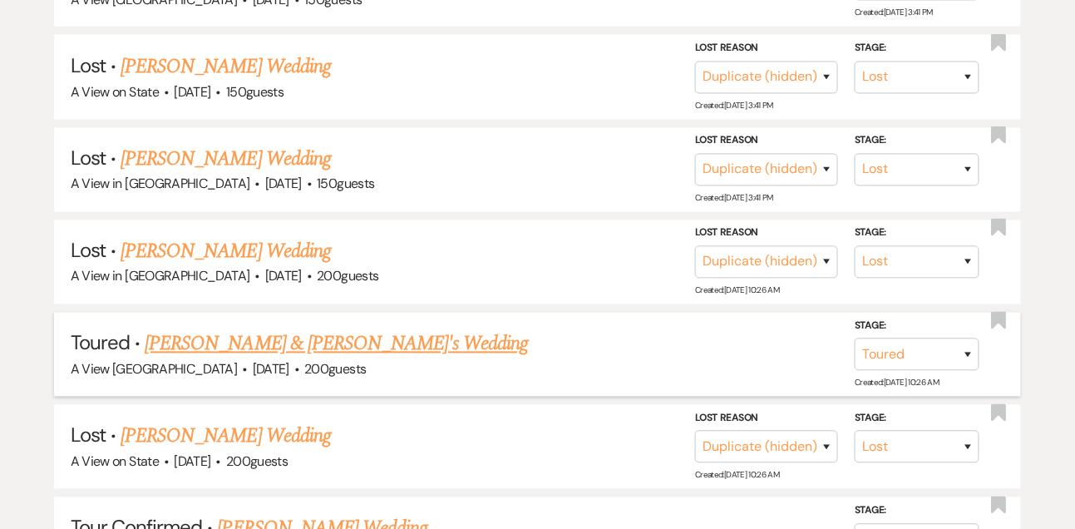
click at [257, 353] on link "[PERSON_NAME] & [PERSON_NAME]'s Wedding" at bounding box center [337, 344] width 384 height 30
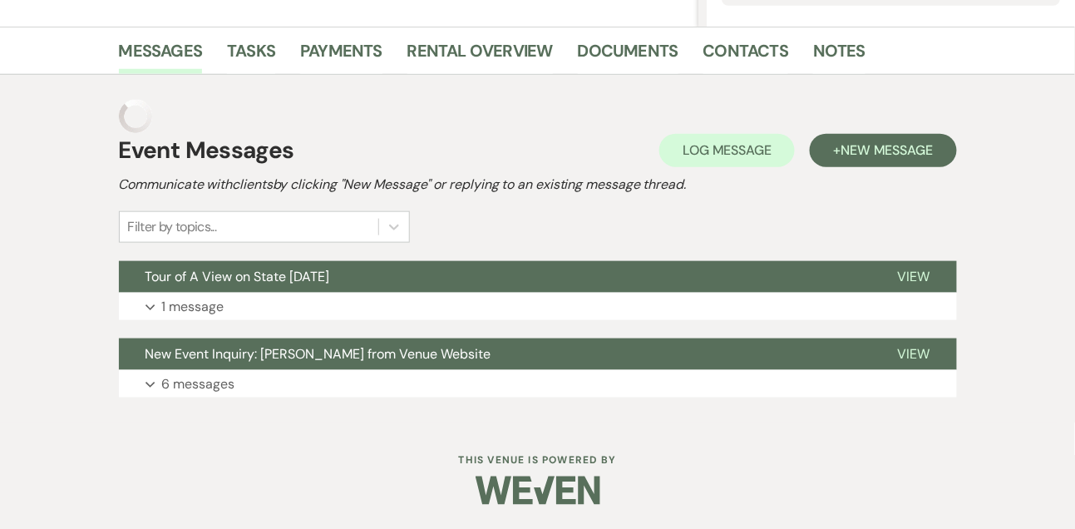
scroll to position [358, 0]
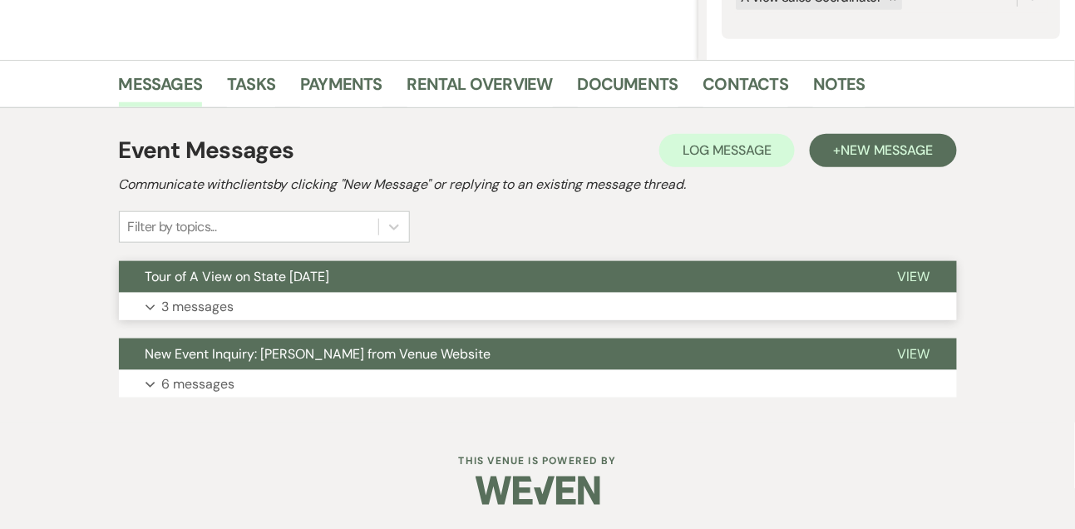
click at [207, 300] on p "3 messages" at bounding box center [198, 307] width 72 height 22
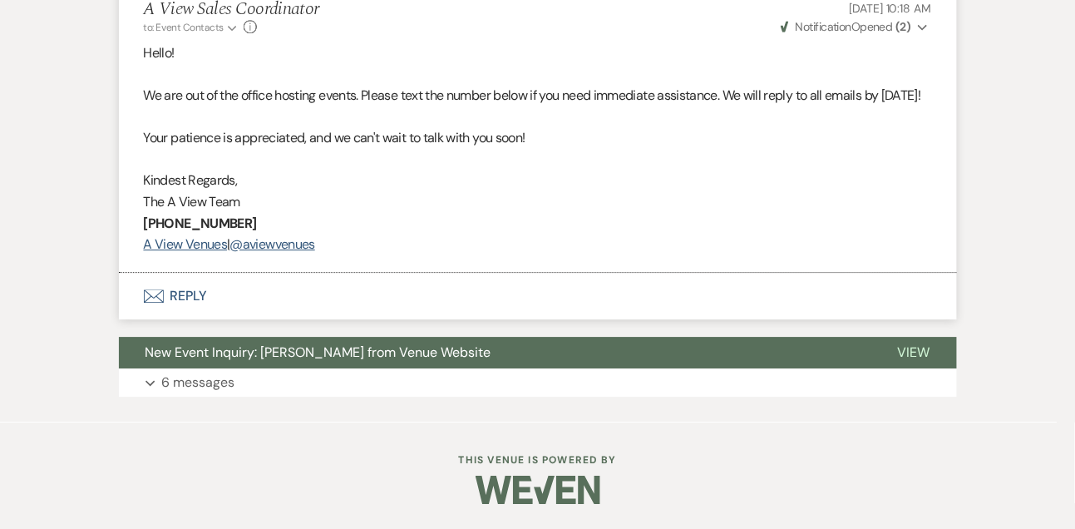
click at [198, 284] on button "Envelope Reply" at bounding box center [538, 296] width 838 height 47
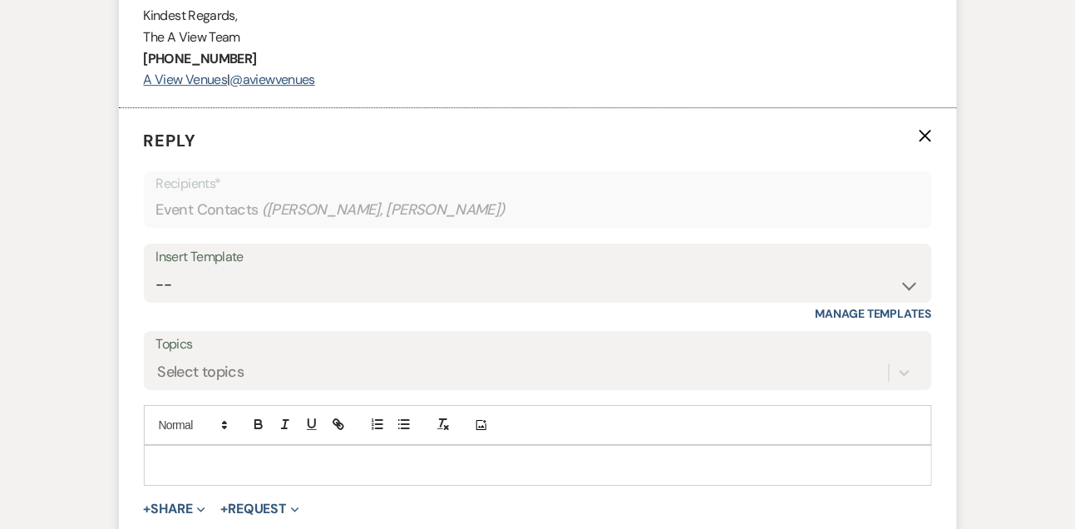
scroll to position [1464, 0]
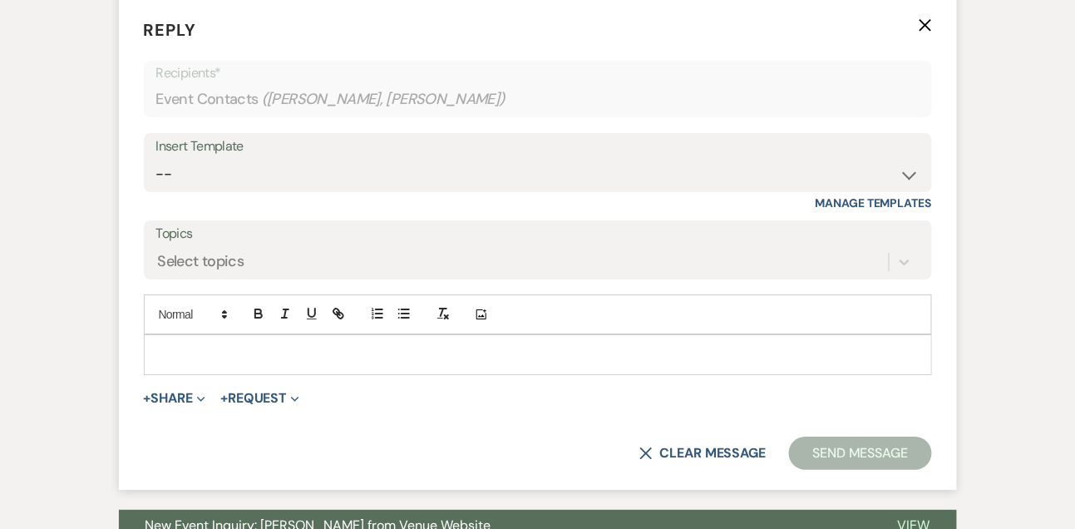
click at [181, 373] on div at bounding box center [538, 354] width 787 height 38
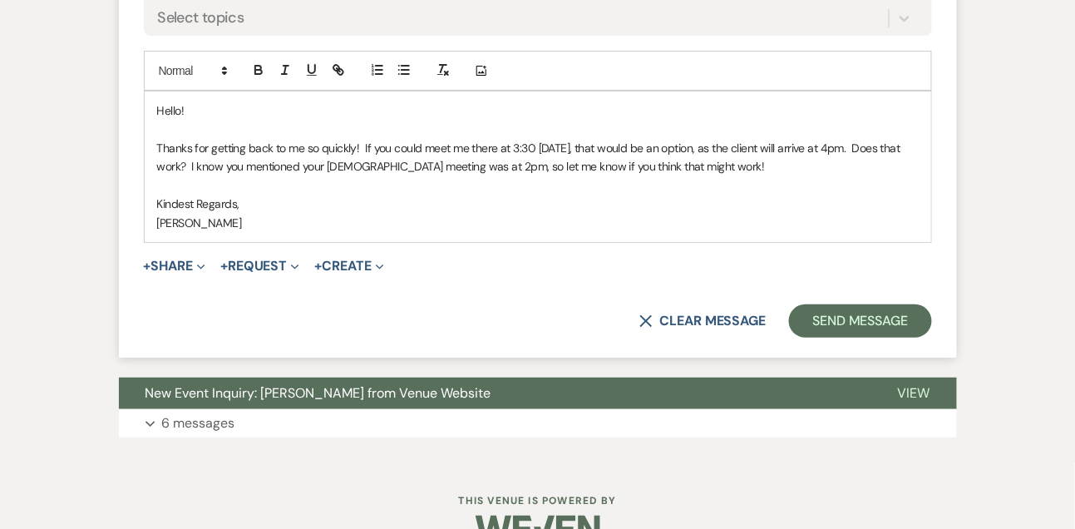
scroll to position [1721, 0]
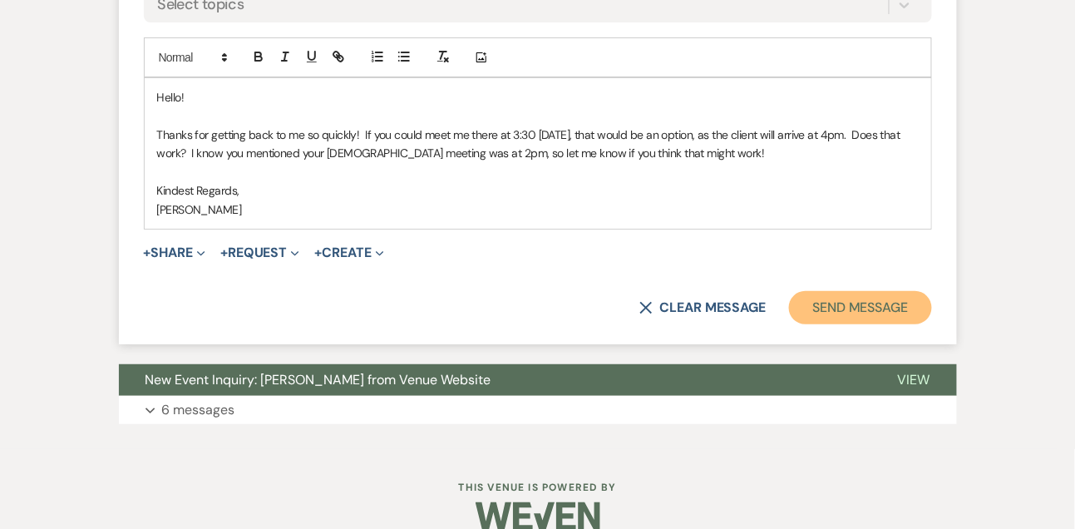
click at [806, 320] on button "Send Message" at bounding box center [860, 307] width 142 height 33
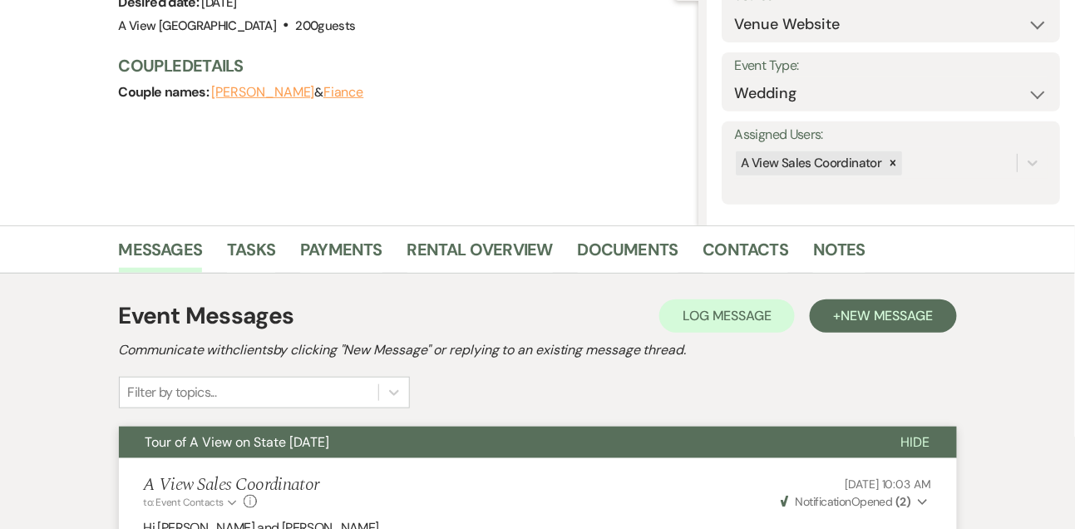
scroll to position [0, 0]
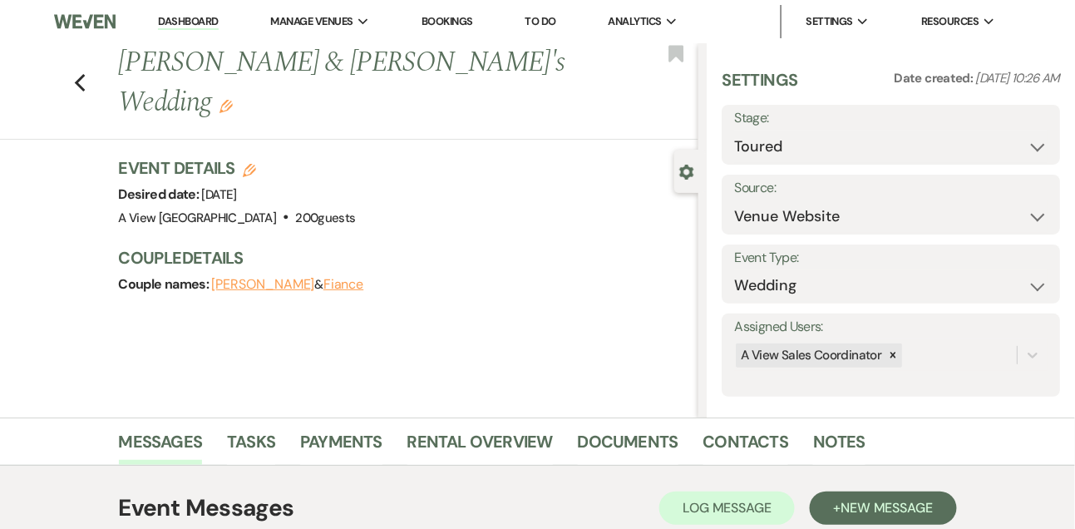
click at [207, 24] on link "Dashboard" at bounding box center [188, 22] width 60 height 16
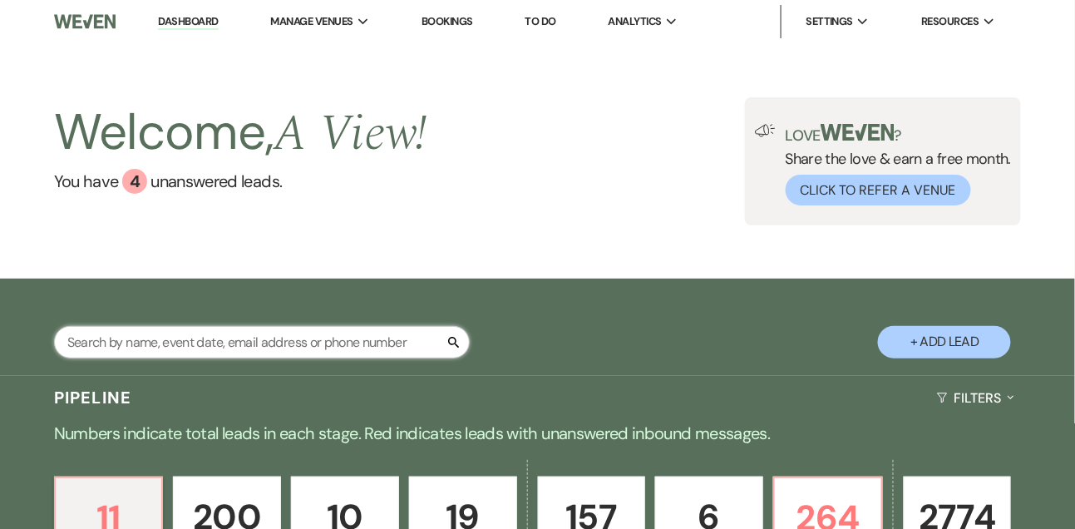
click at [210, 341] on input "text" at bounding box center [262, 342] width 416 height 32
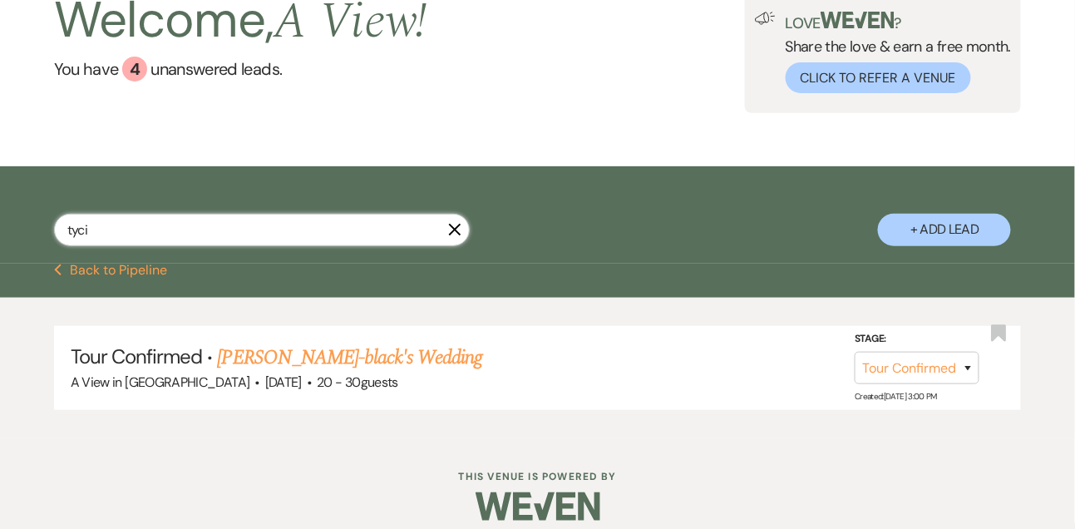
scroll to position [142, 0]
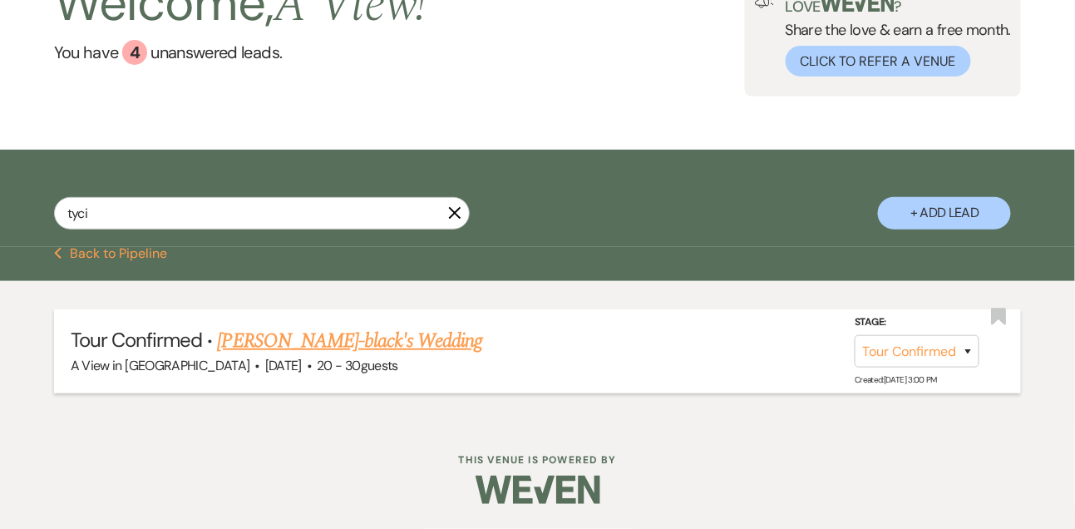
click at [268, 348] on link "[PERSON_NAME]-black's Wedding" at bounding box center [350, 341] width 265 height 30
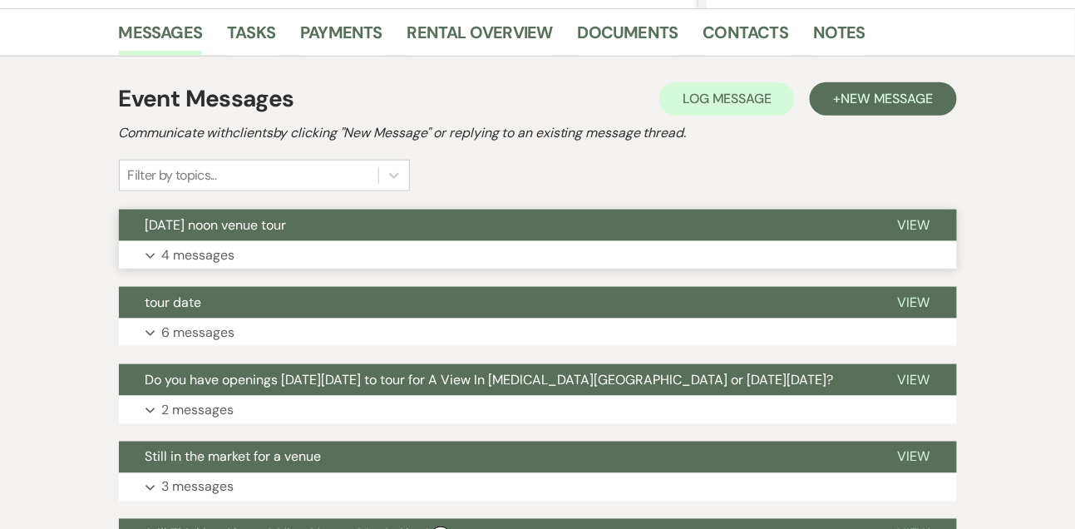
click at [212, 248] on p "4 messages" at bounding box center [198, 255] width 73 height 22
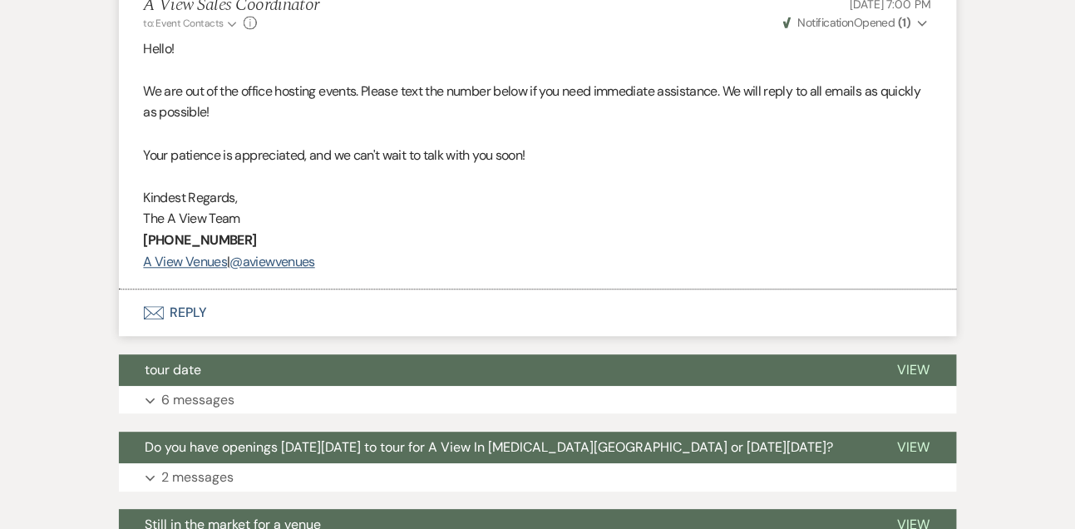
click at [194, 300] on button "Envelope Reply" at bounding box center [538, 312] width 838 height 47
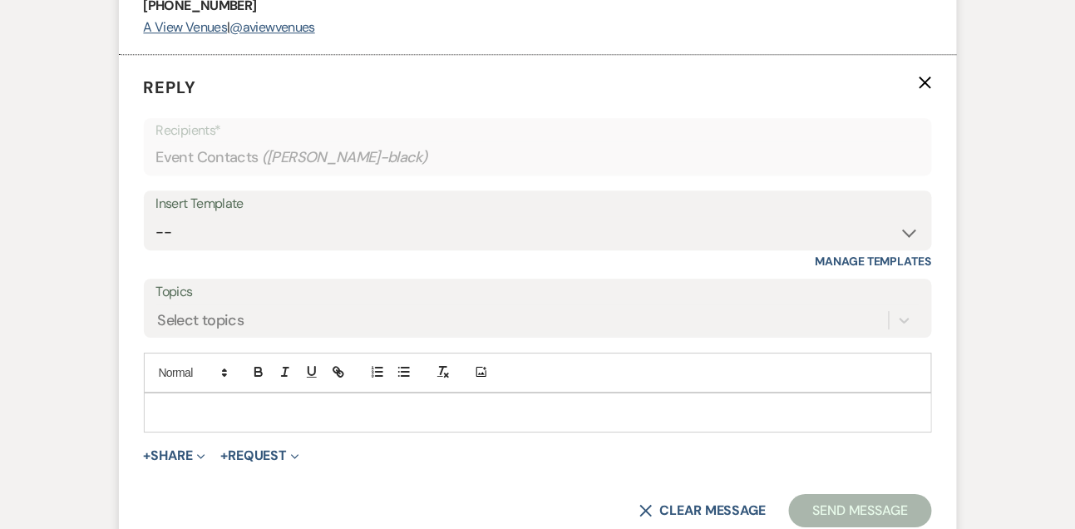
scroll to position [1205, 0]
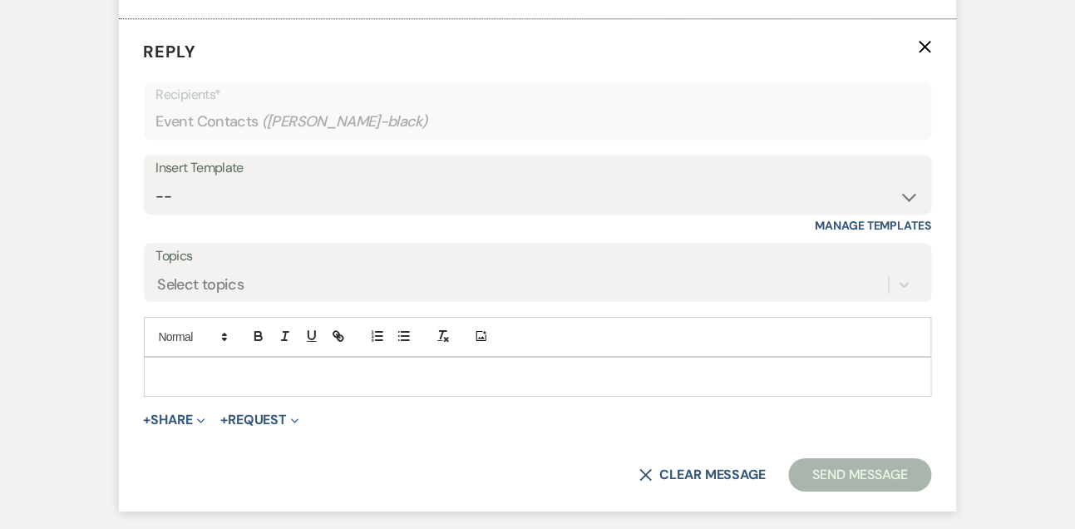
click at [189, 361] on div at bounding box center [538, 377] width 787 height 38
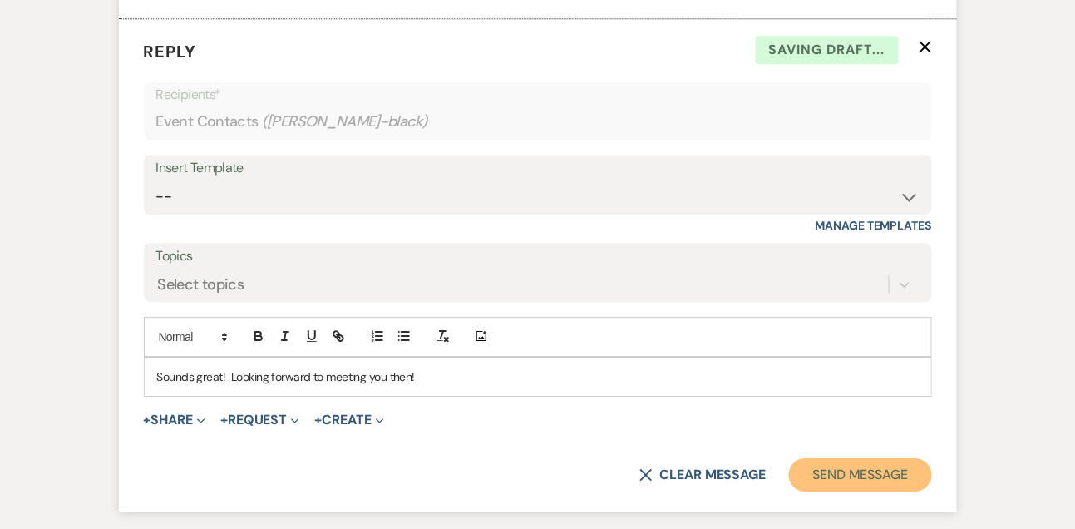
click at [861, 486] on button "Send Message" at bounding box center [860, 474] width 142 height 33
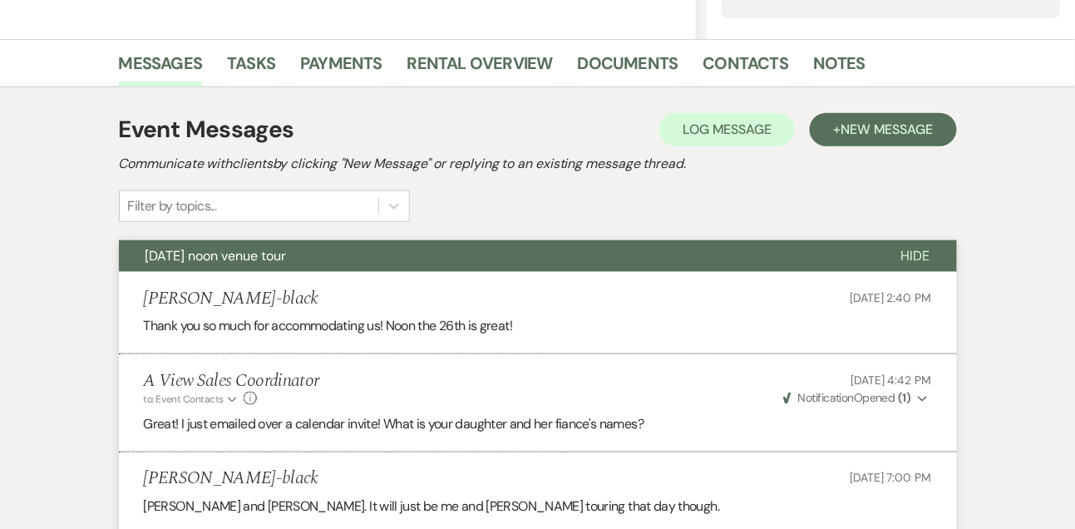
scroll to position [0, 0]
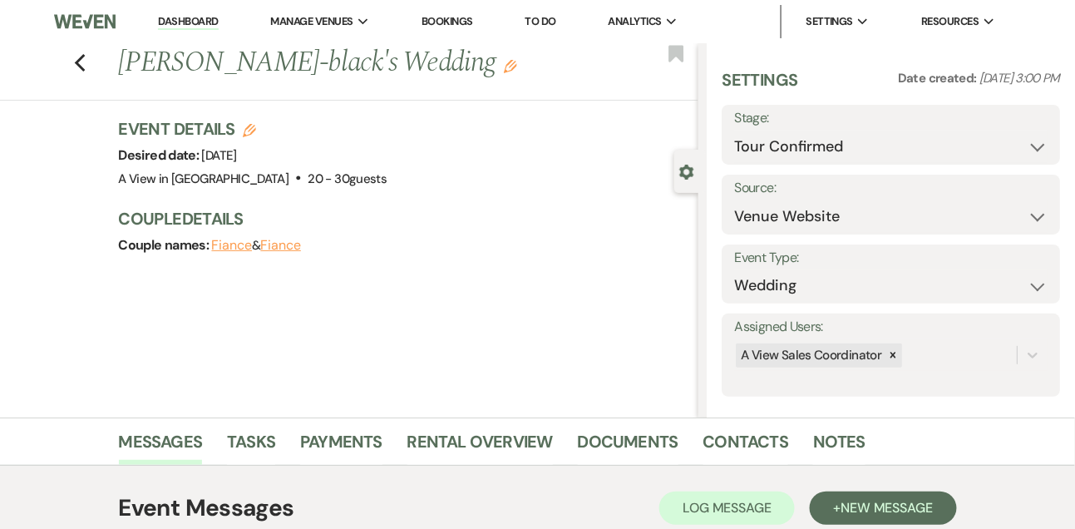
click at [175, 13] on li "Dashboard" at bounding box center [188, 21] width 77 height 33
click at [173, 21] on link "Dashboard" at bounding box center [188, 22] width 60 height 16
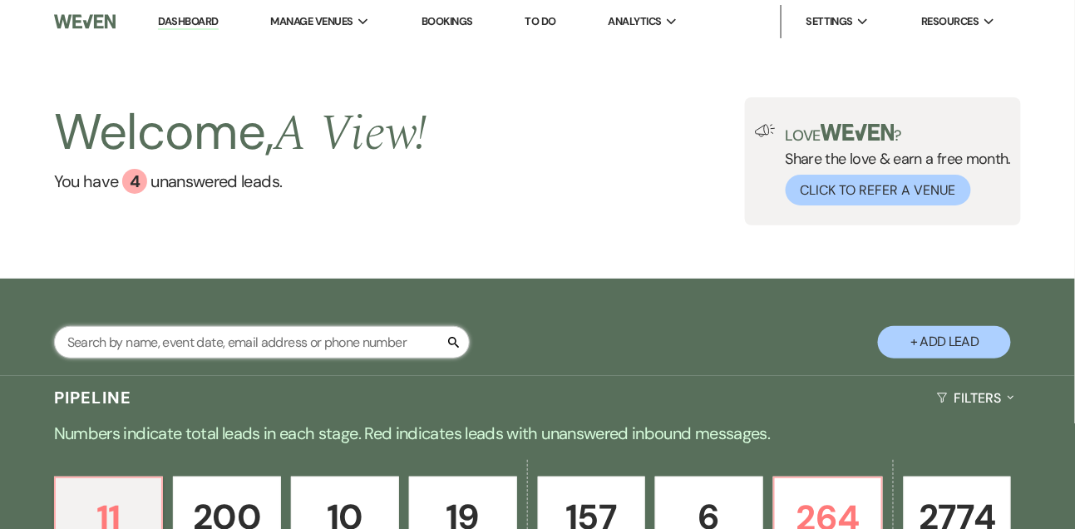
click at [157, 358] on input "text" at bounding box center [262, 342] width 416 height 32
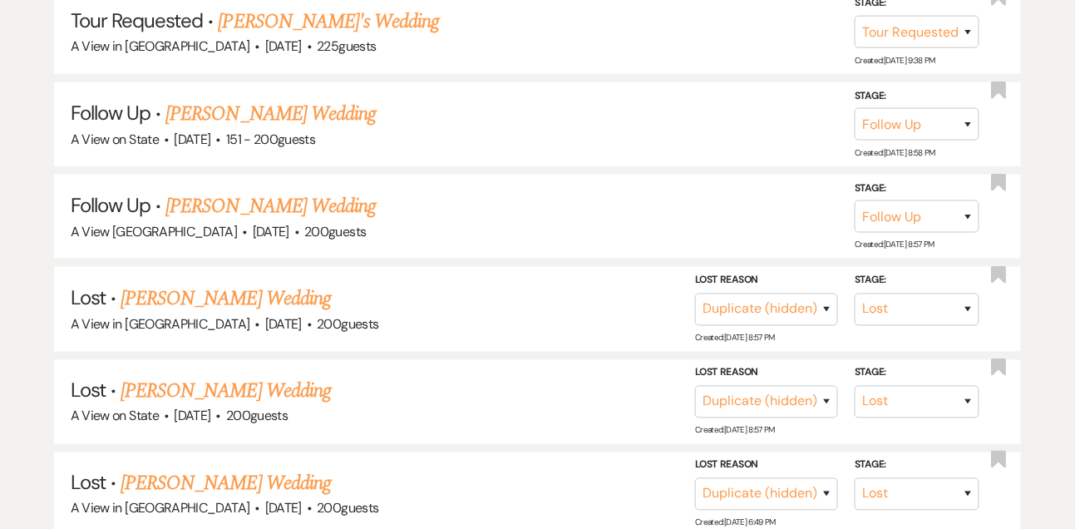
scroll to position [384, 0]
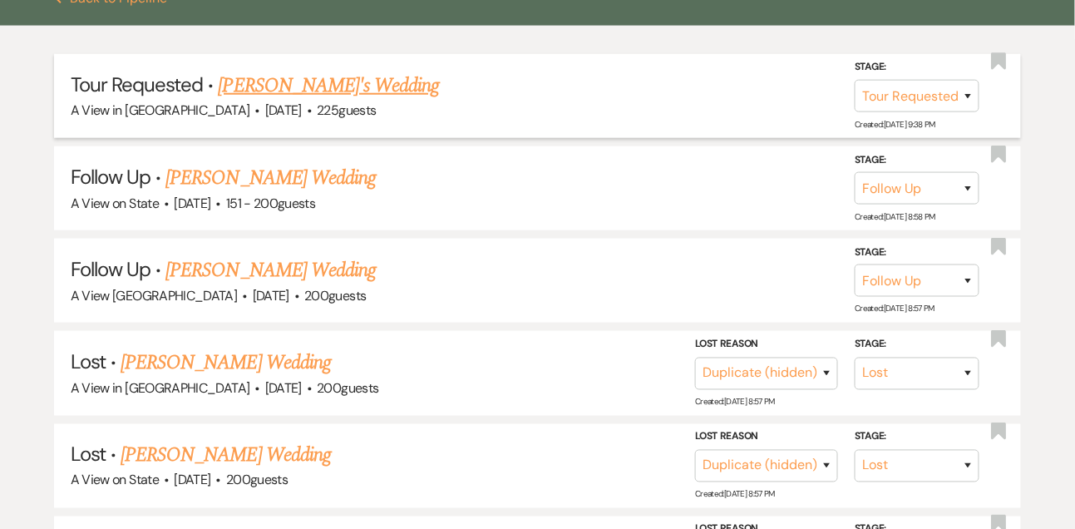
click at [277, 98] on link "[PERSON_NAME]'s Wedding" at bounding box center [329, 86] width 221 height 30
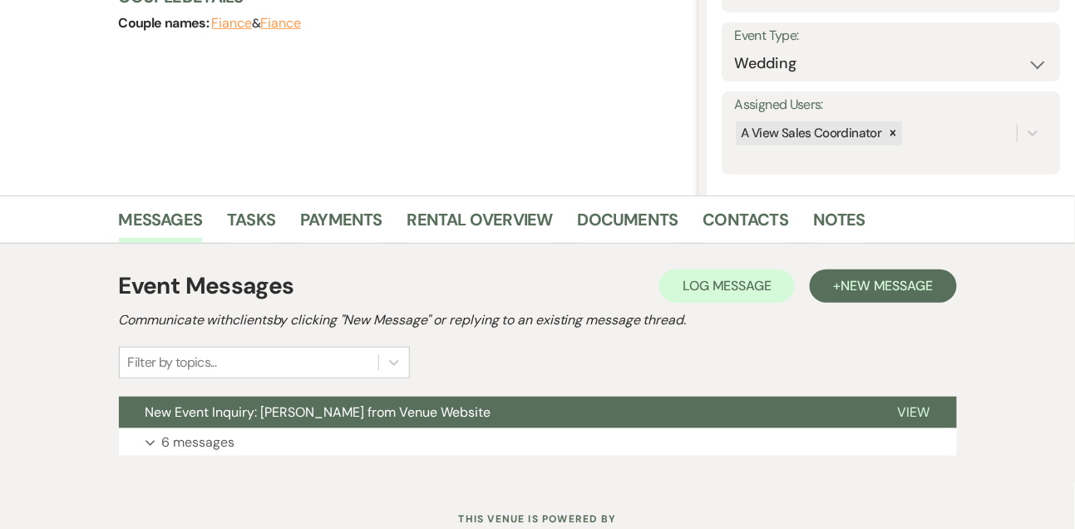
scroll to position [280, 0]
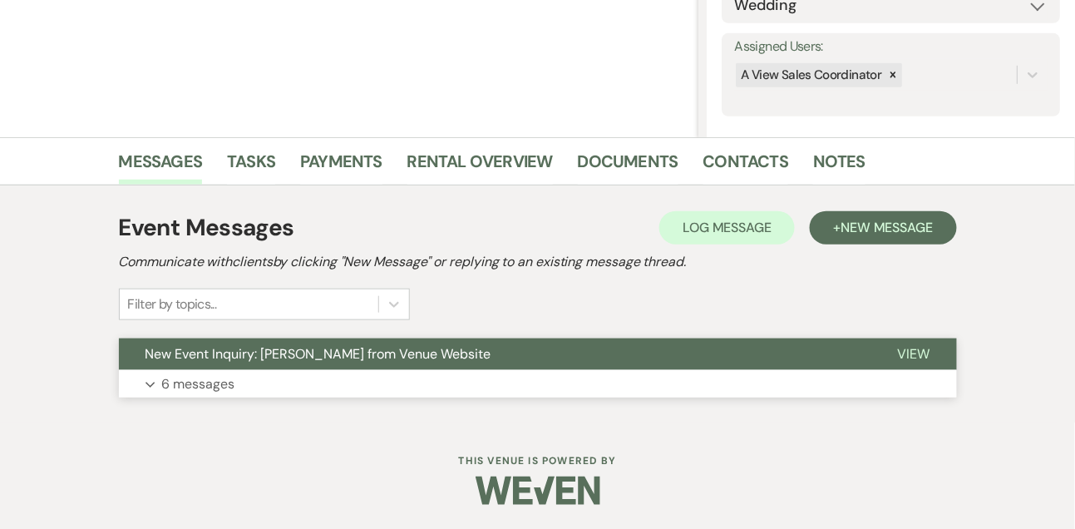
click at [205, 382] on p "6 messages" at bounding box center [198, 384] width 73 height 22
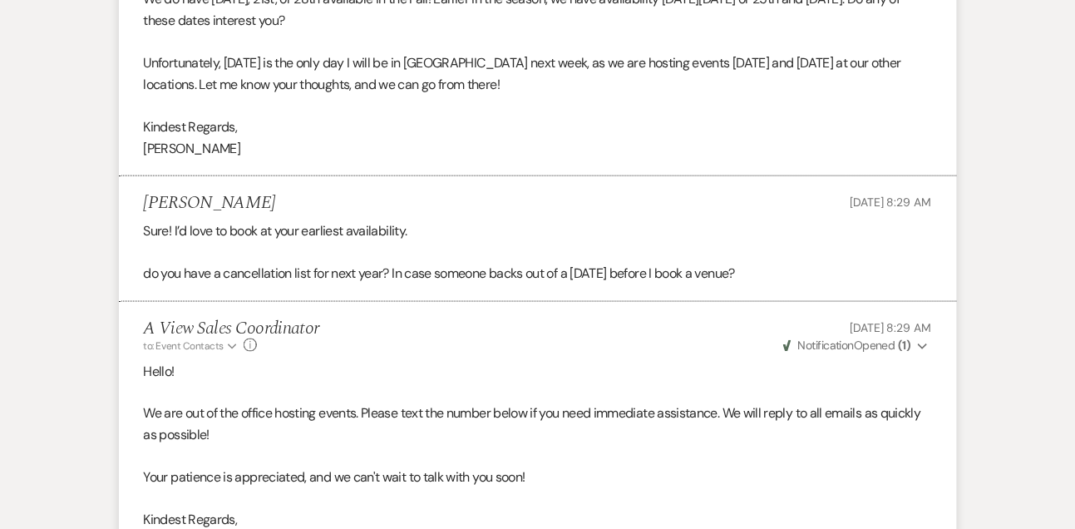
scroll to position [2238, 0]
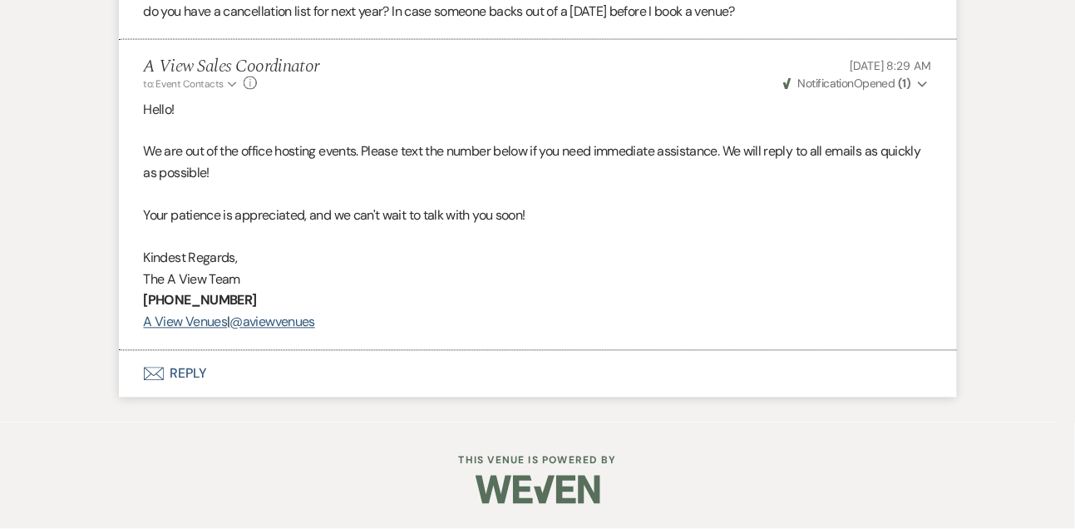
click at [192, 378] on button "Envelope Reply" at bounding box center [538, 374] width 838 height 47
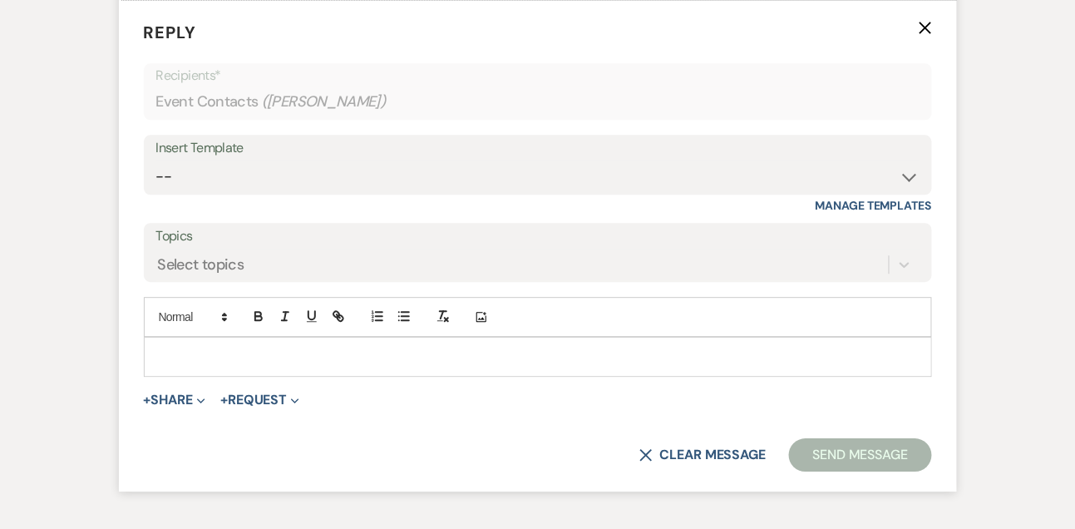
scroll to position [2762, 0]
click at [192, 364] on p at bounding box center [538, 355] width 762 height 18
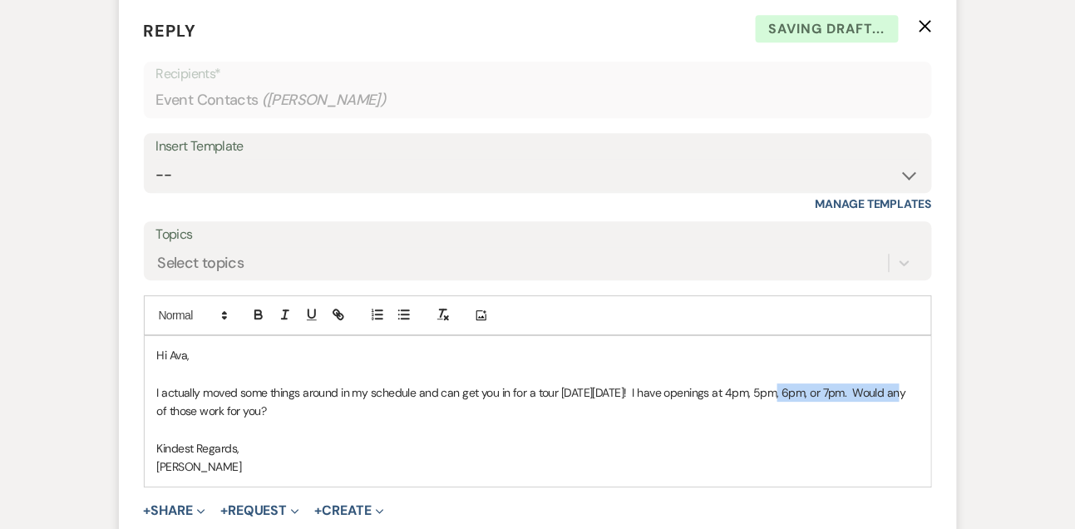
drag, startPoint x: 769, startPoint y: 410, endPoint x: 897, endPoint y: 410, distance: 128.1
click at [897, 410] on p "I actually moved some things around in my schedule and can get you in for a tou…" at bounding box center [538, 401] width 762 height 37
drag, startPoint x: 270, startPoint y: 431, endPoint x: 130, endPoint y: 433, distance: 140.6
click at [130, 433] on form "Reply X Saving draft... Recipients* Event Contacts ( Ava Limbo ) Insert Templat…" at bounding box center [538, 300] width 838 height 604
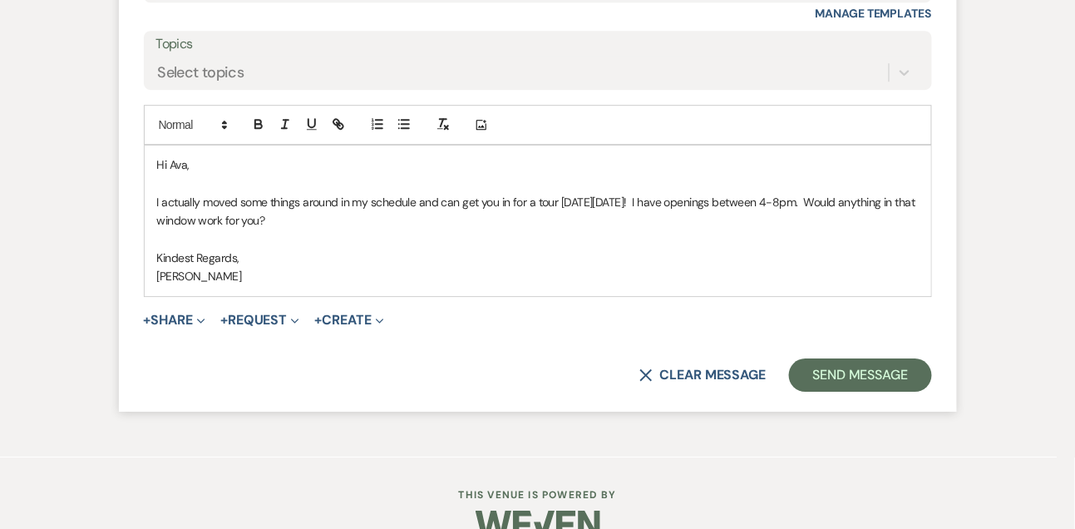
scroll to position [2965, 0]
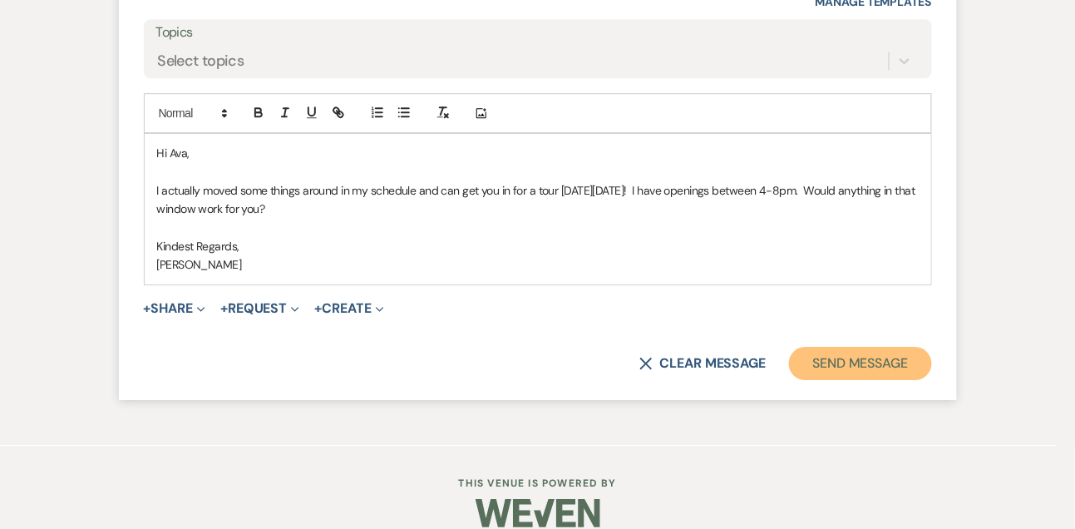
click at [881, 380] on button "Send Message" at bounding box center [860, 363] width 142 height 33
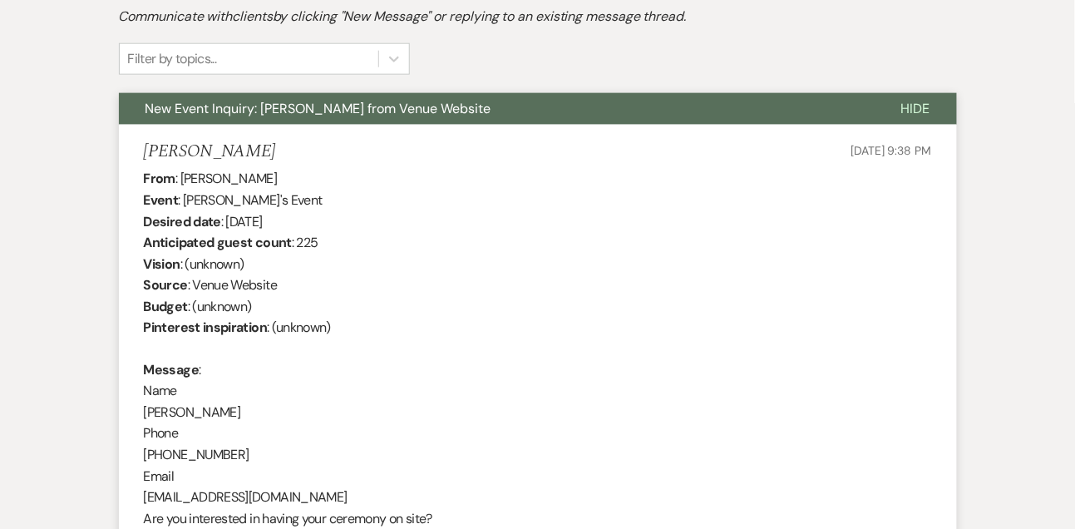
scroll to position [0, 0]
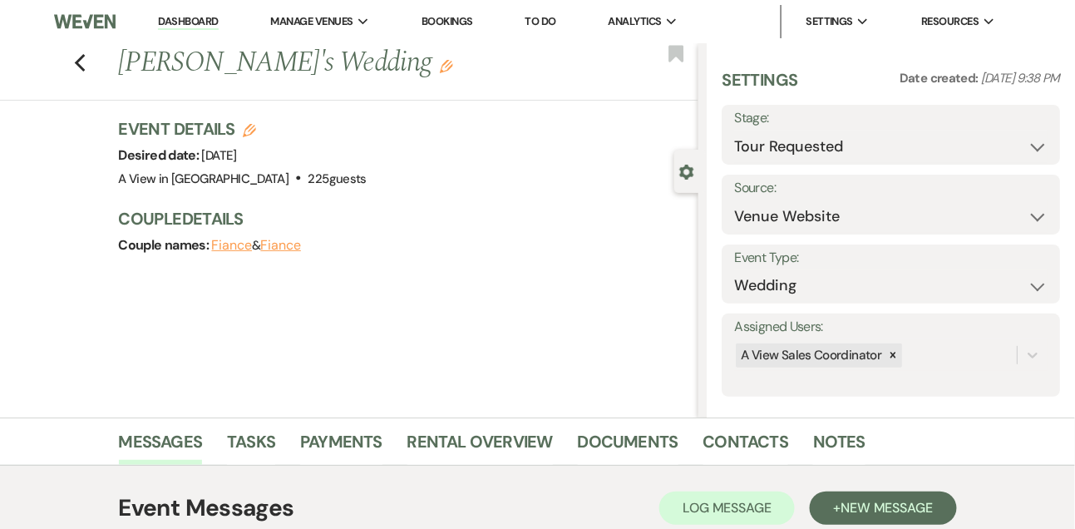
click at [195, 27] on link "Dashboard" at bounding box center [188, 22] width 60 height 16
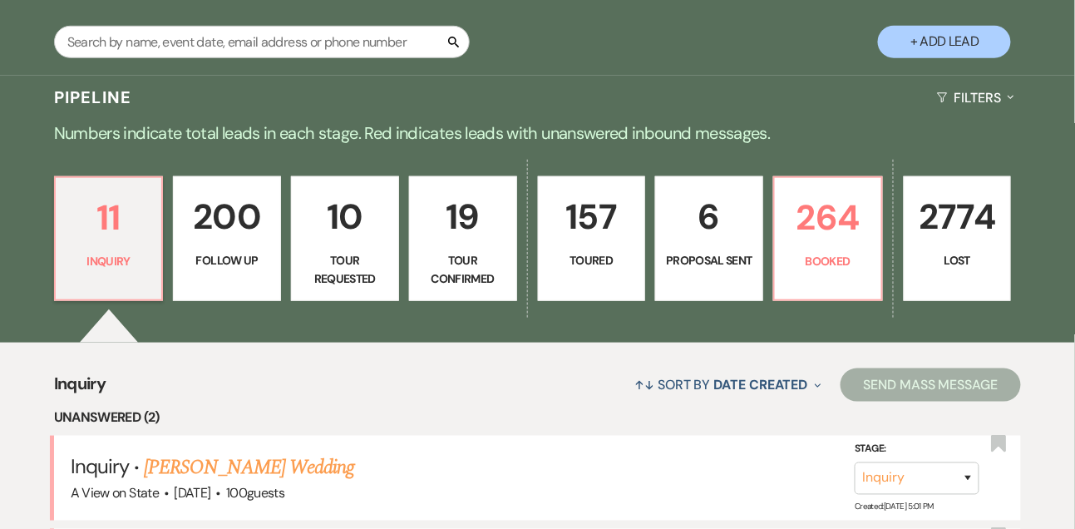
scroll to position [294, 0]
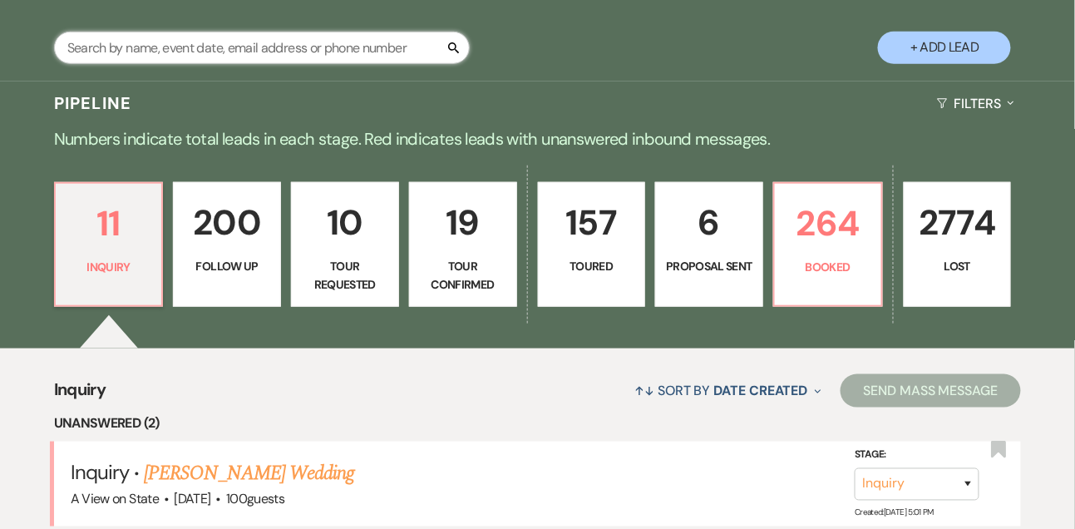
click at [233, 58] on input "text" at bounding box center [262, 48] width 416 height 32
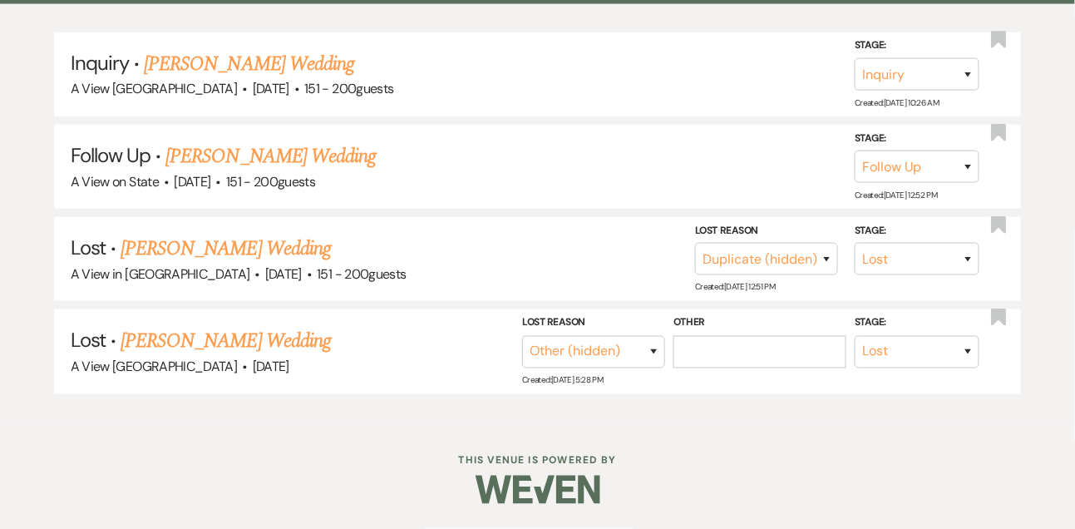
scroll to position [417, 0]
click at [232, 57] on link "[PERSON_NAME] Wedding" at bounding box center [249, 64] width 210 height 30
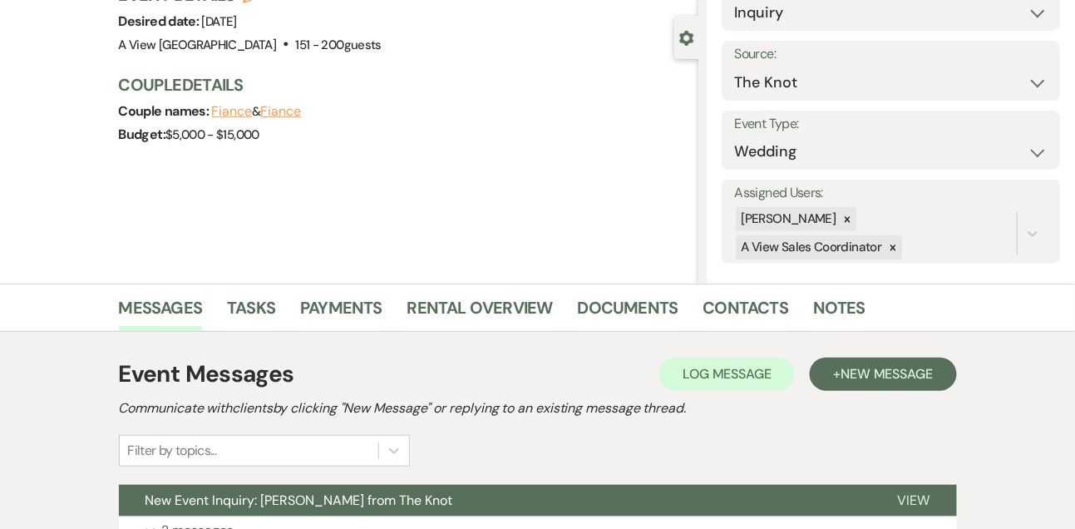
scroll to position [280, 0]
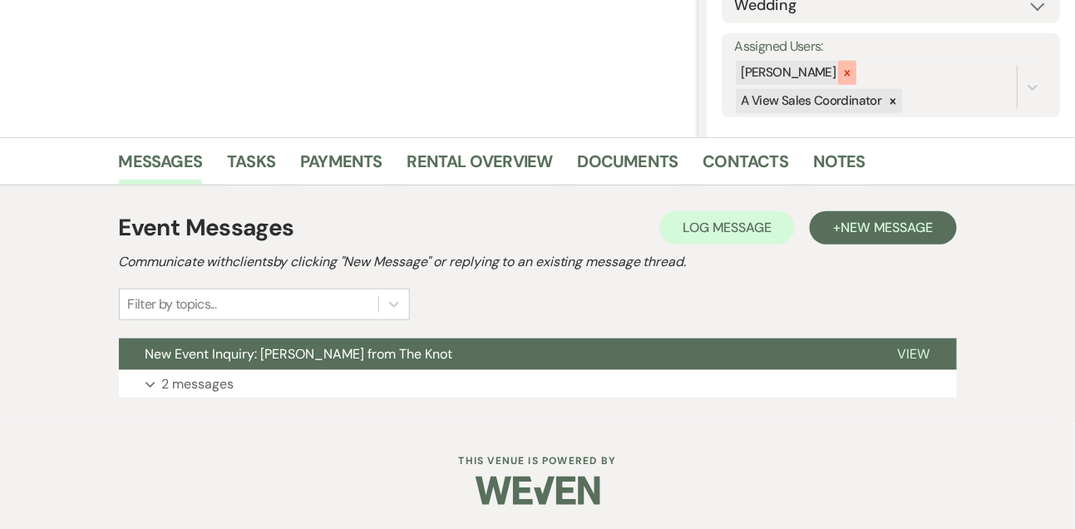
click at [857, 66] on div at bounding box center [847, 73] width 18 height 24
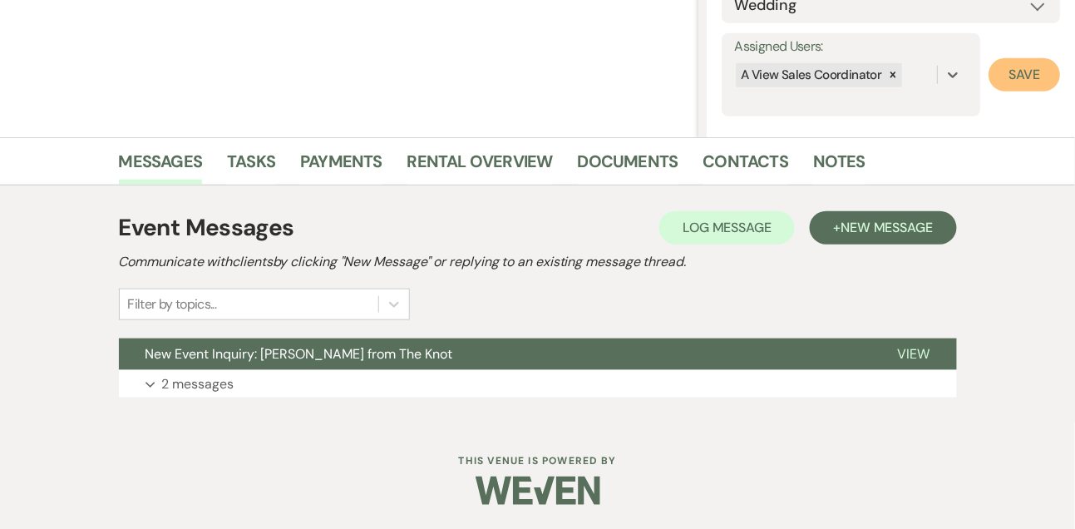
click at [1014, 86] on button "Save" at bounding box center [1025, 74] width 72 height 33
click at [191, 398] on div "Event Messages Log Log Message + New Message Communicate with clients by clicki…" at bounding box center [538, 304] width 838 height 204
click at [190, 391] on p "2 messages" at bounding box center [198, 384] width 72 height 22
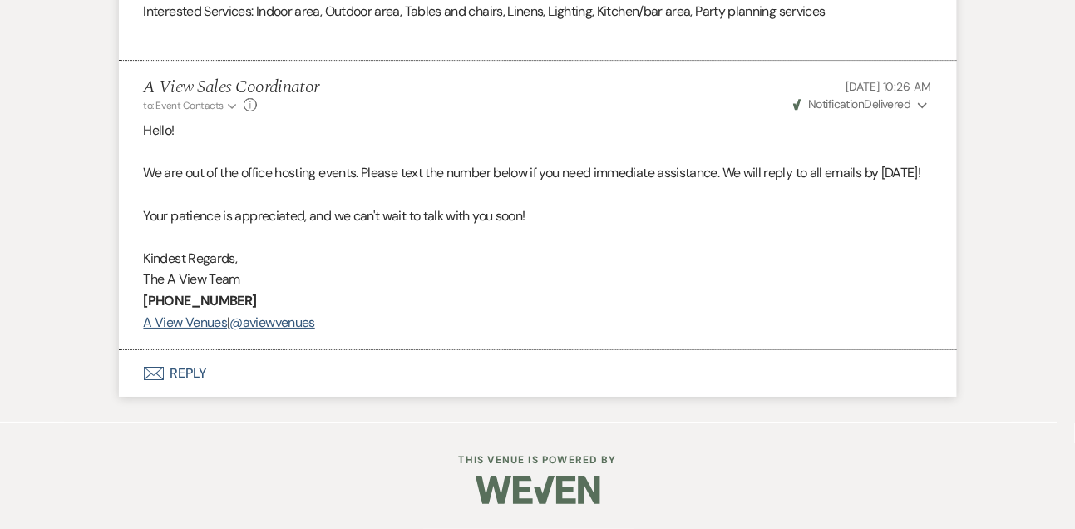
click at [184, 371] on button "Envelope Reply" at bounding box center [538, 373] width 838 height 47
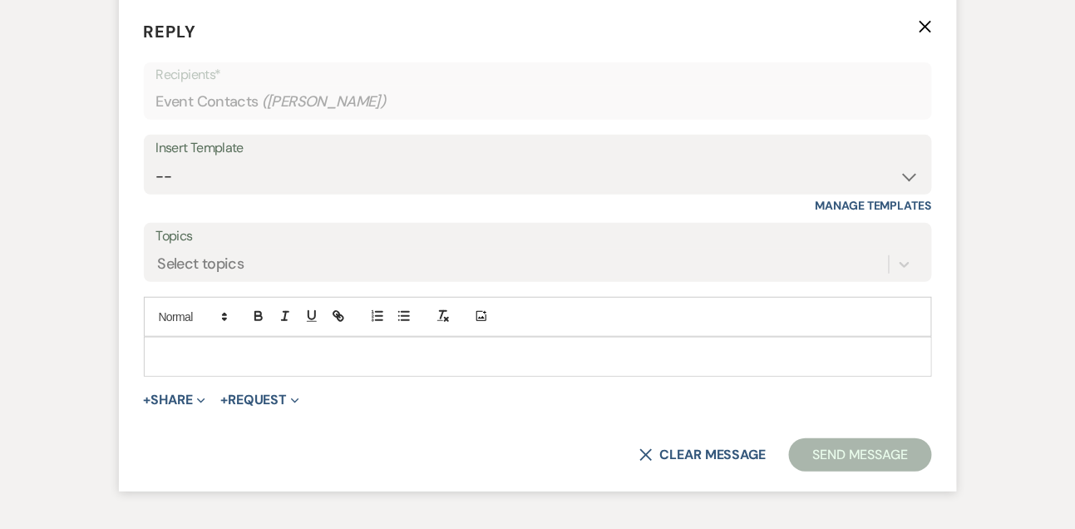
scroll to position [1812, 0]
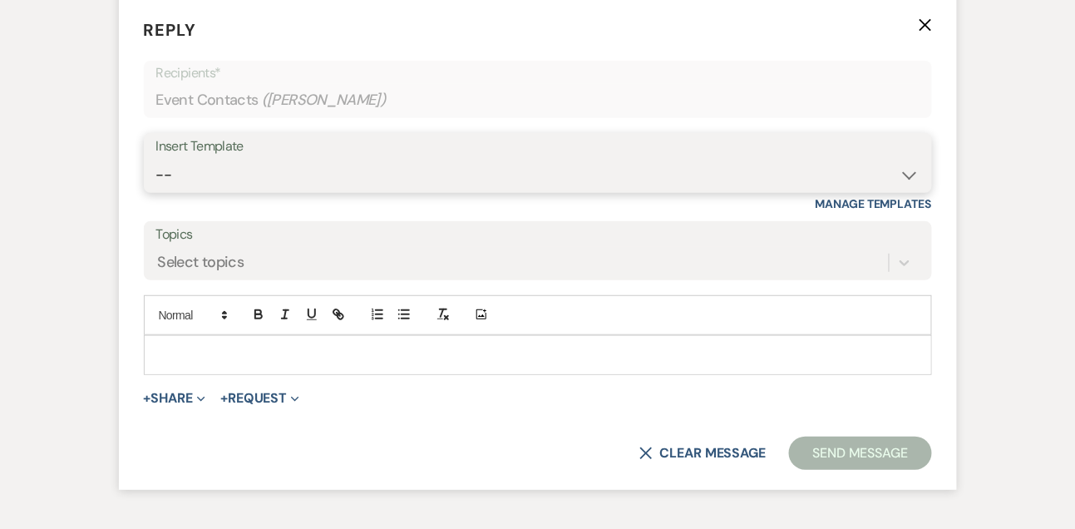
click at [202, 191] on select "-- Tour Confirmation Contract (Pre-Booked Leads) Out of office Inquiry Email Al…" at bounding box center [537, 175] width 763 height 32
click at [156, 179] on select "-- Tour Confirmation Contract (Pre-Booked Leads) Out of office Inquiry Email Al…" at bounding box center [537, 175] width 763 height 32
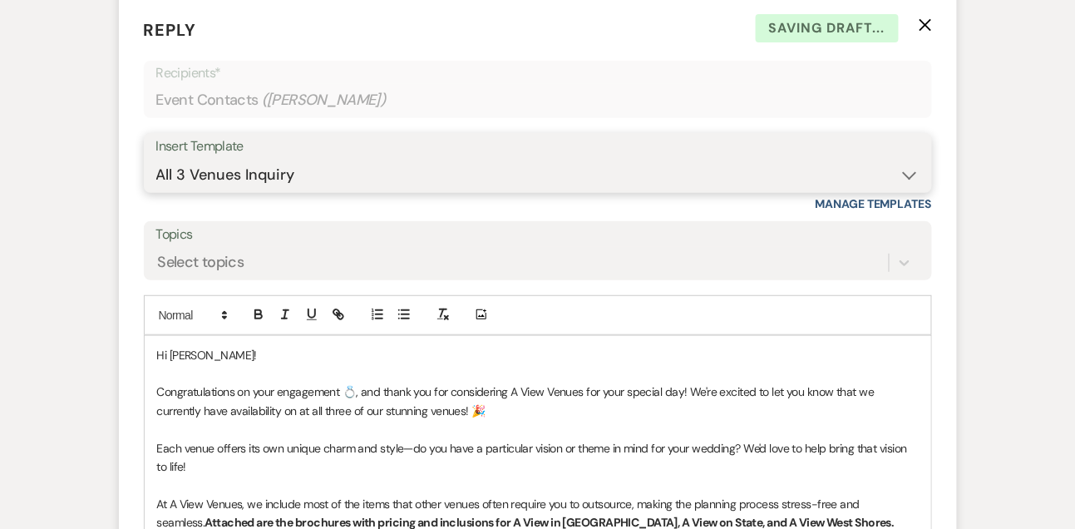
click at [205, 191] on select "-- Tour Confirmation Contract (Pre-Booked Leads) Out of office Inquiry Email Al…" at bounding box center [537, 175] width 763 height 32
click at [156, 179] on select "-- Tour Confirmation Contract (Pre-Booked Leads) Out of office Inquiry Email Al…" at bounding box center [537, 175] width 763 height 32
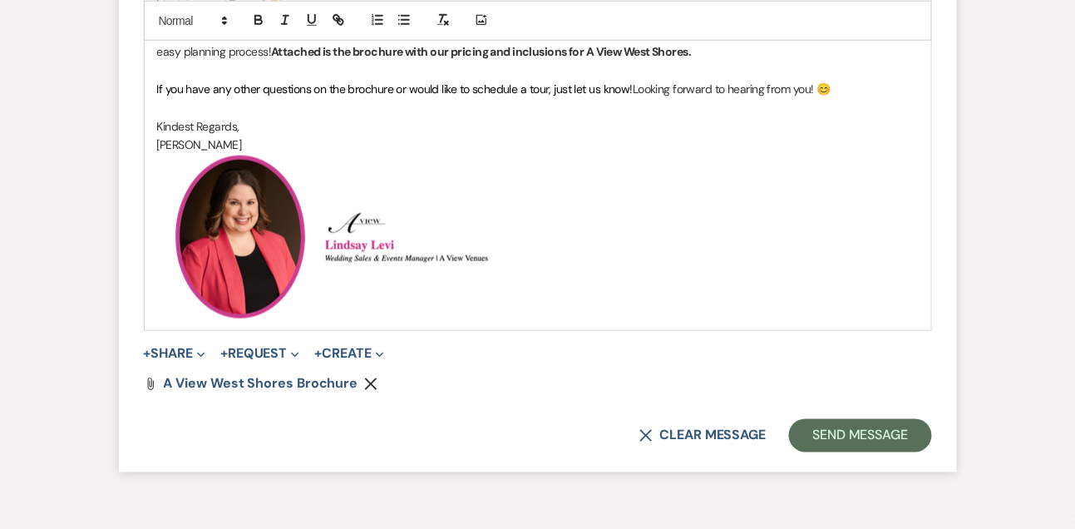
scroll to position [2228, 0]
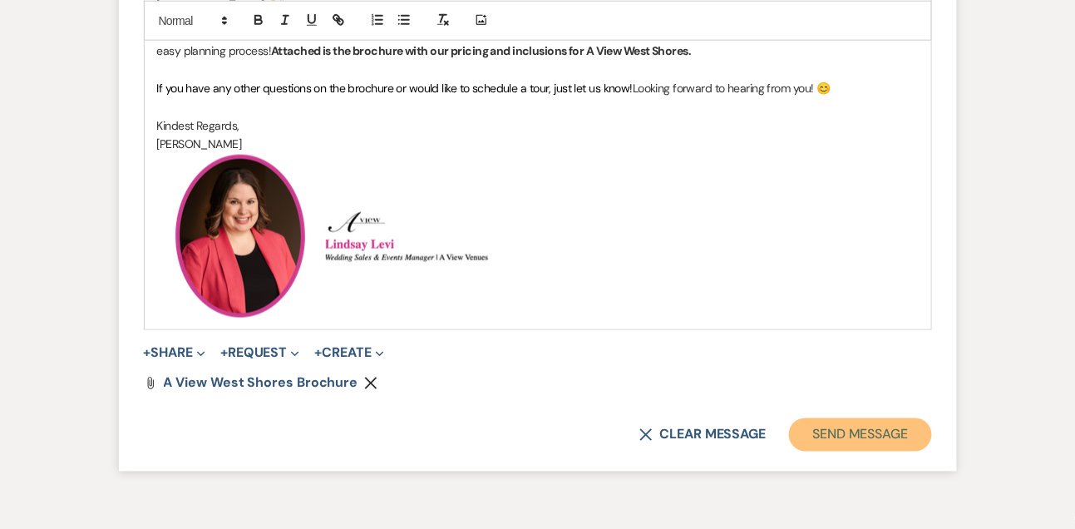
click at [832, 452] on button "Send Message" at bounding box center [860, 434] width 142 height 33
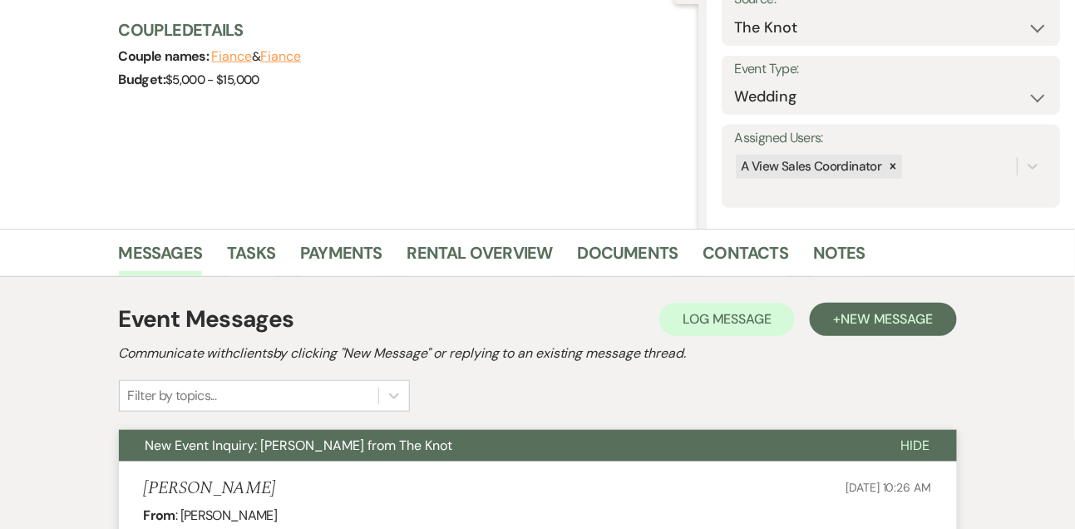
scroll to position [0, 0]
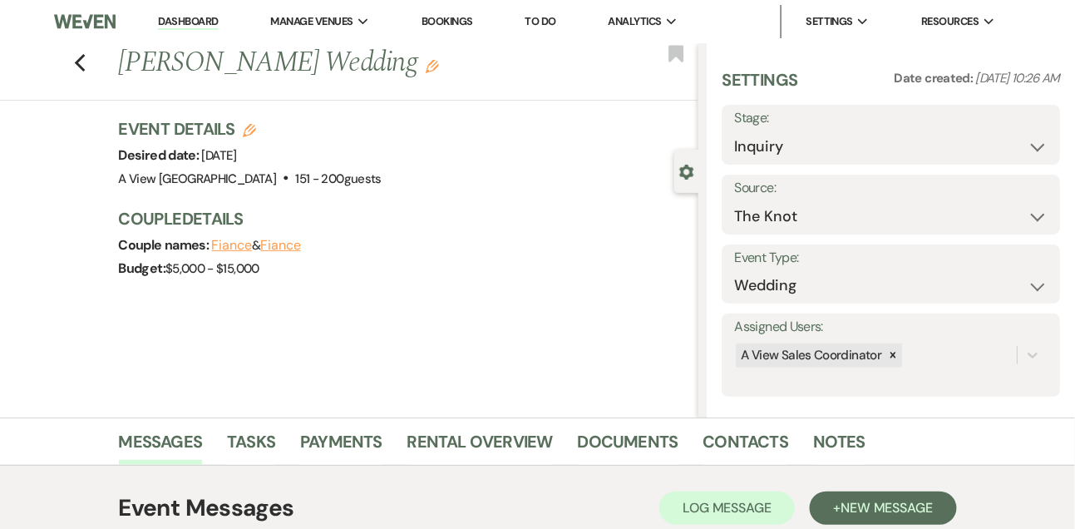
click at [186, 21] on link "Dashboard" at bounding box center [188, 22] width 60 height 16
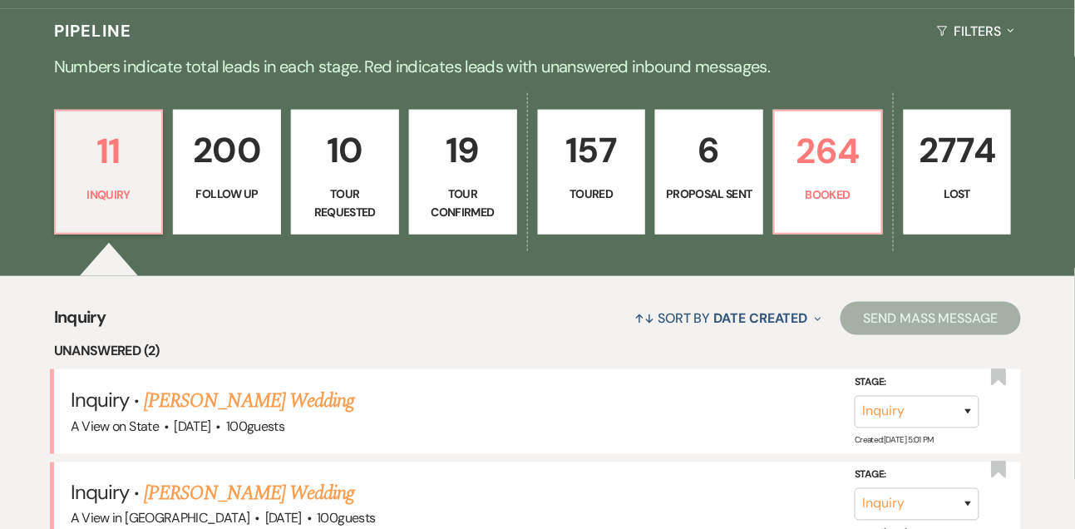
scroll to position [254, 0]
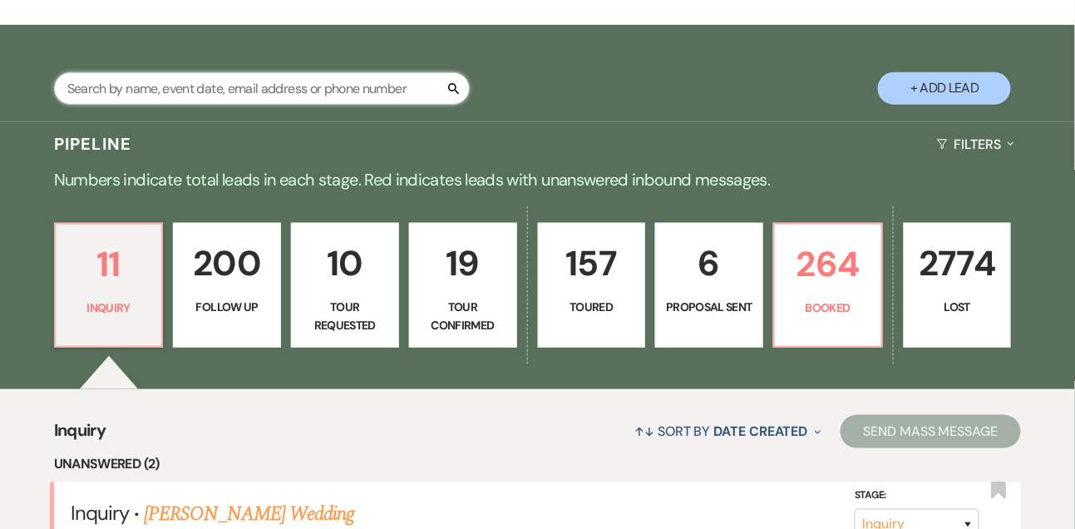
click at [239, 101] on input "text" at bounding box center [262, 88] width 416 height 32
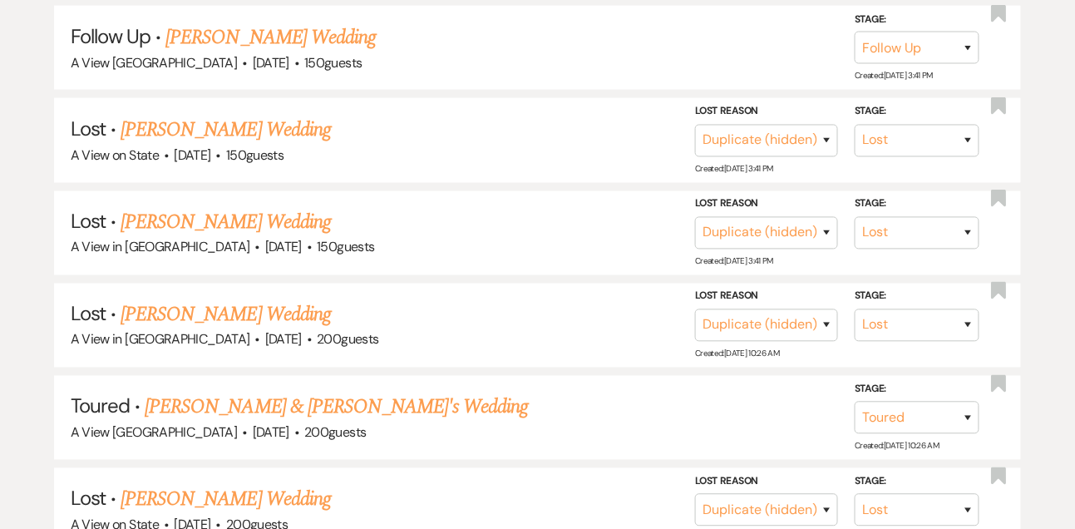
scroll to position [618, 0]
click at [265, 410] on link "[PERSON_NAME] & [PERSON_NAME]'s Wedding" at bounding box center [337, 407] width 384 height 30
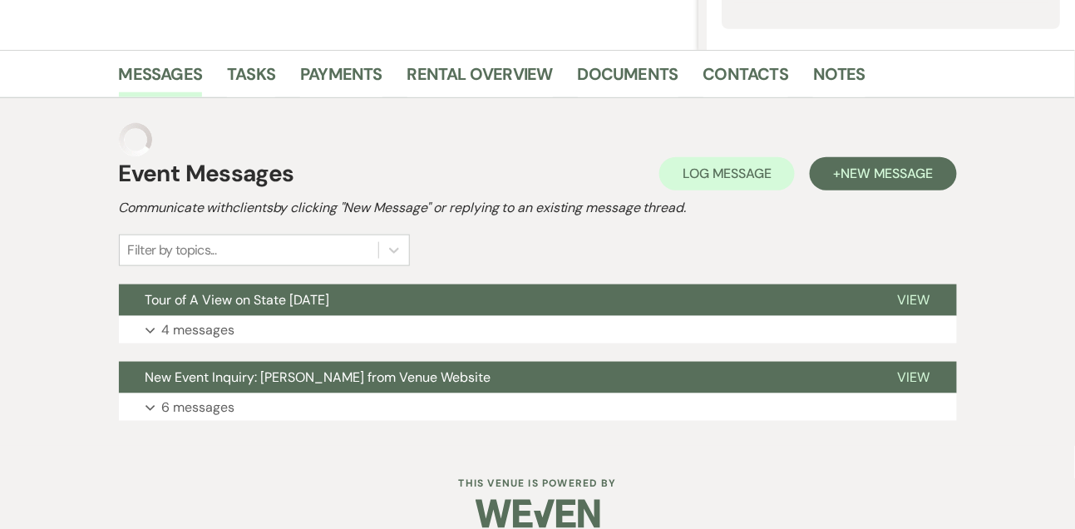
scroll to position [358, 0]
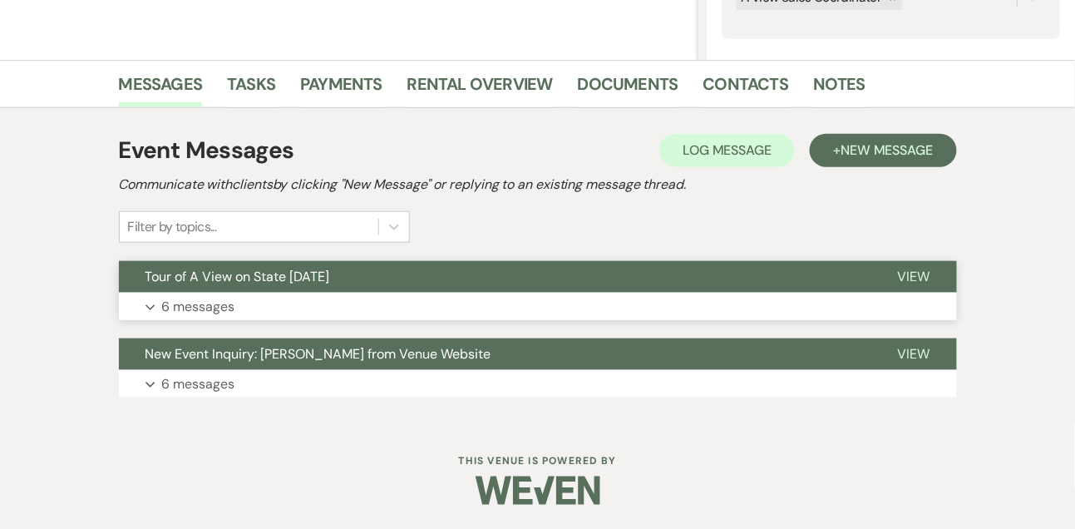
click at [249, 308] on button "Expand 6 messages" at bounding box center [538, 307] width 838 height 28
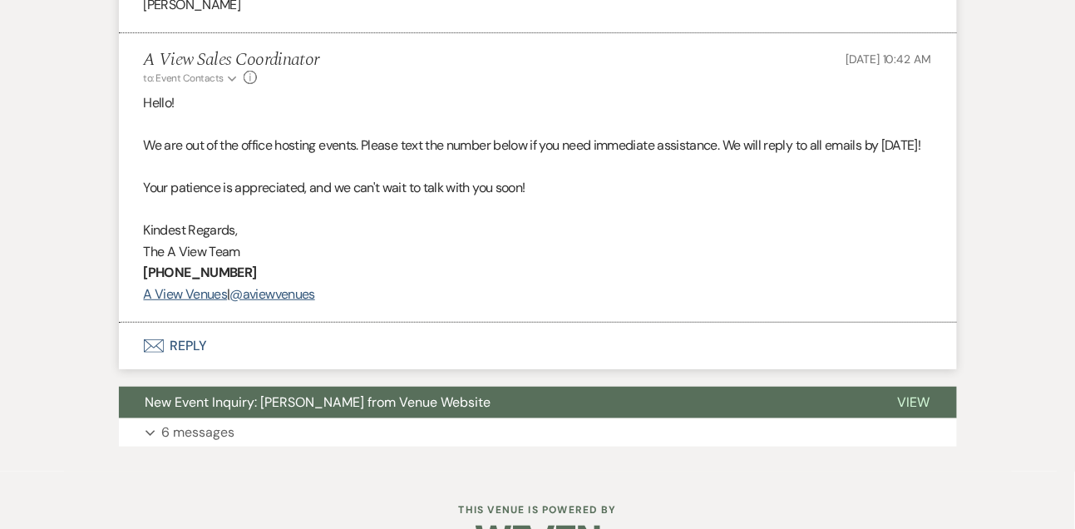
scroll to position [1522, 0]
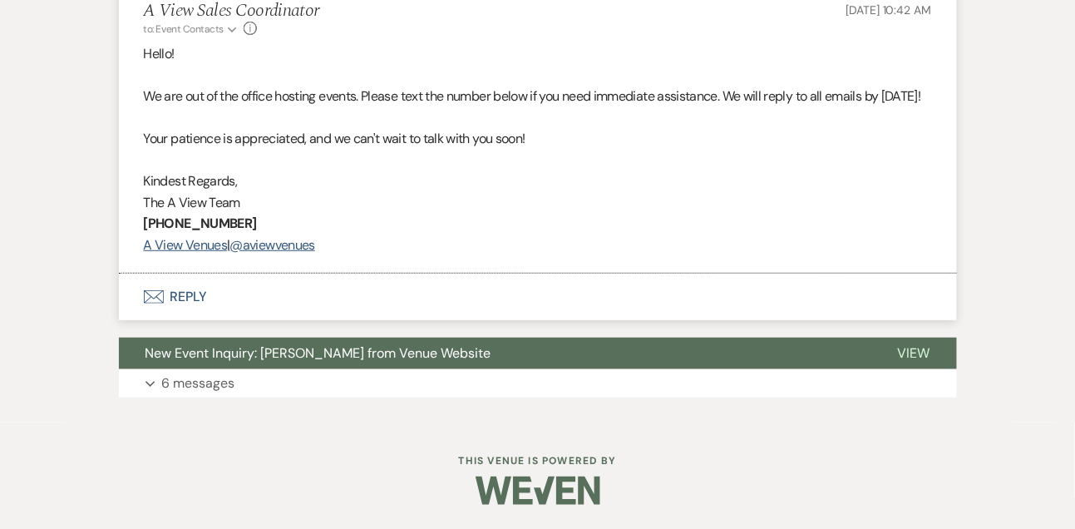
click at [178, 320] on button "Envelope Reply" at bounding box center [538, 297] width 838 height 47
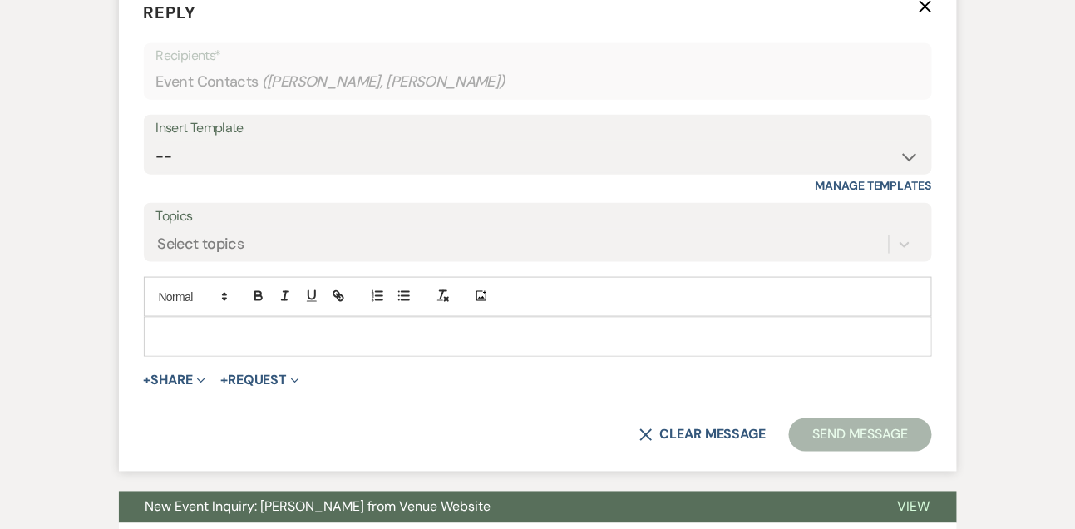
scroll to position [2125, 0]
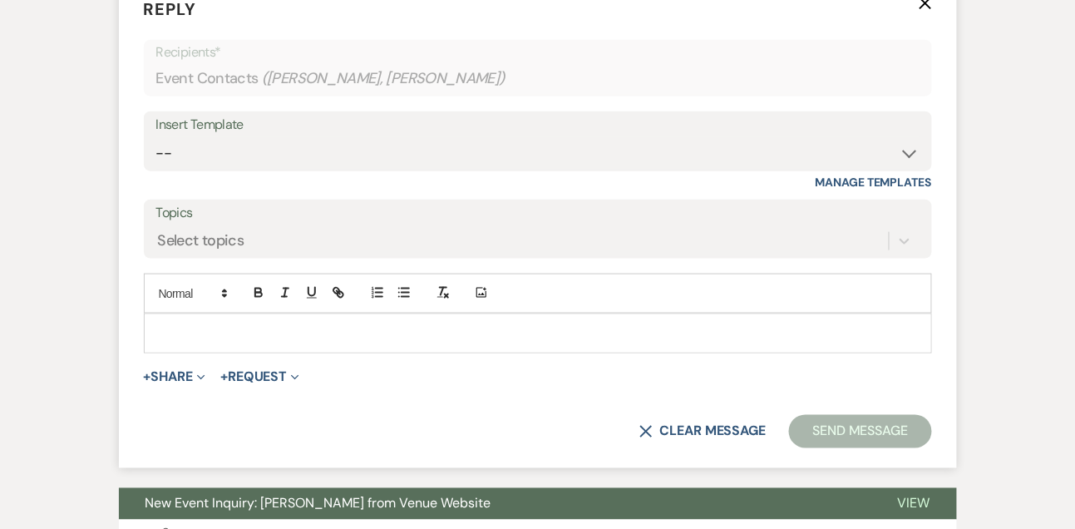
click at [178, 343] on p at bounding box center [538, 333] width 762 height 18
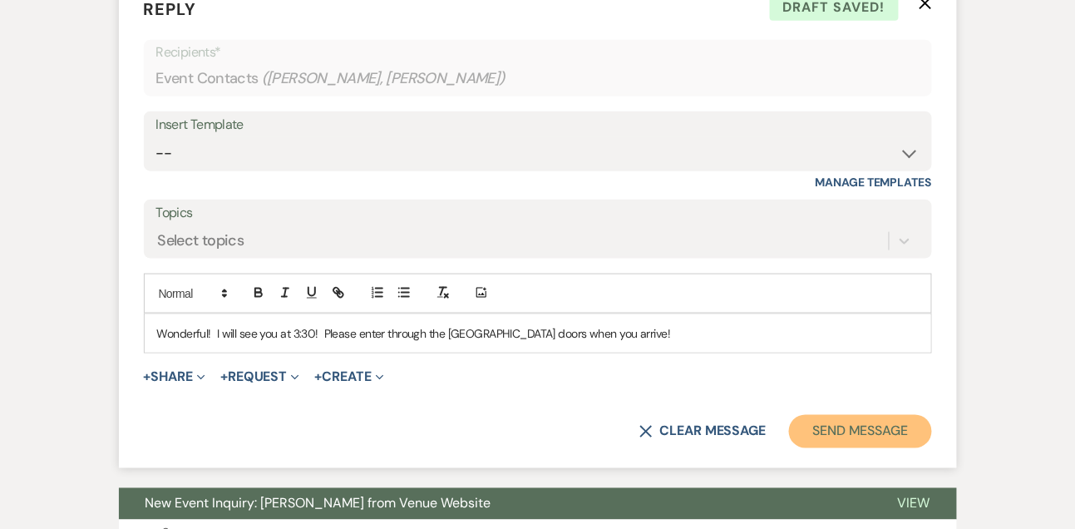
click at [829, 448] on button "Send Message" at bounding box center [860, 431] width 142 height 33
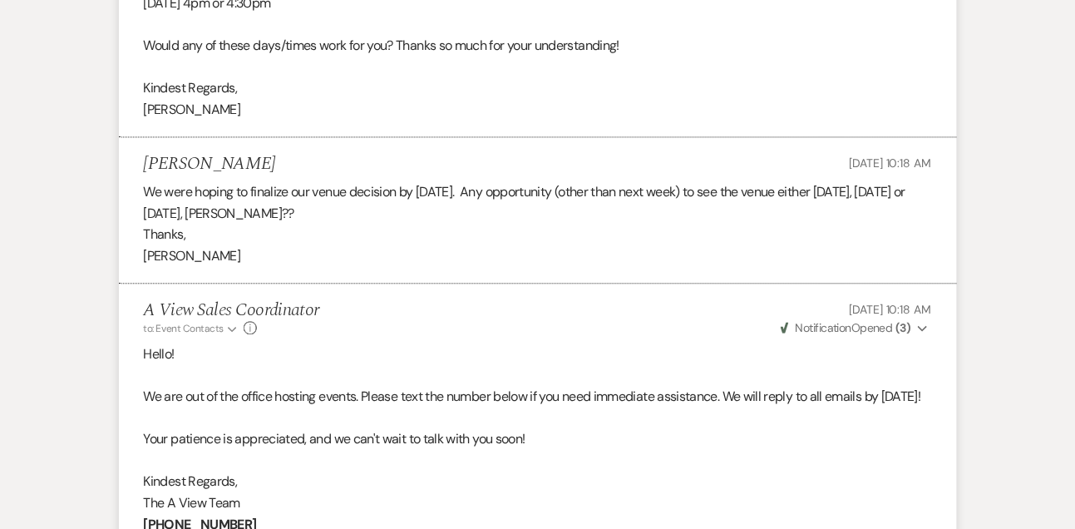
scroll to position [0, 0]
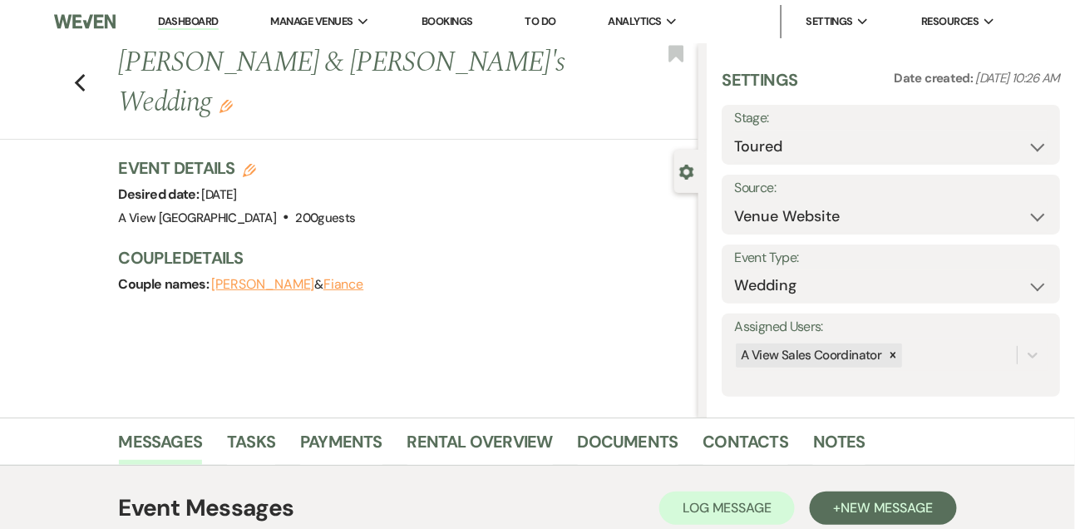
click at [207, 22] on link "Dashboard" at bounding box center [188, 22] width 60 height 16
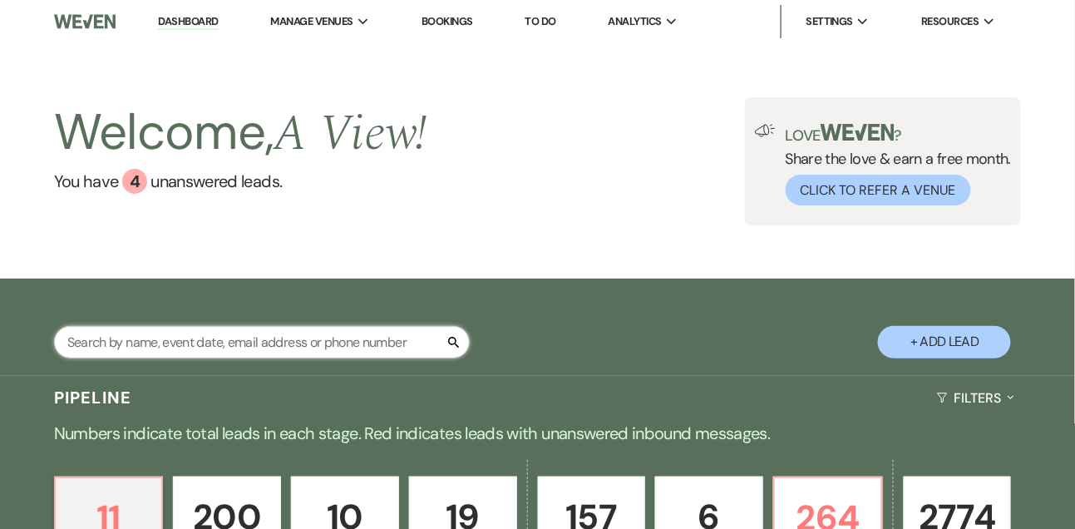
click at [209, 358] on input "text" at bounding box center [262, 342] width 416 height 32
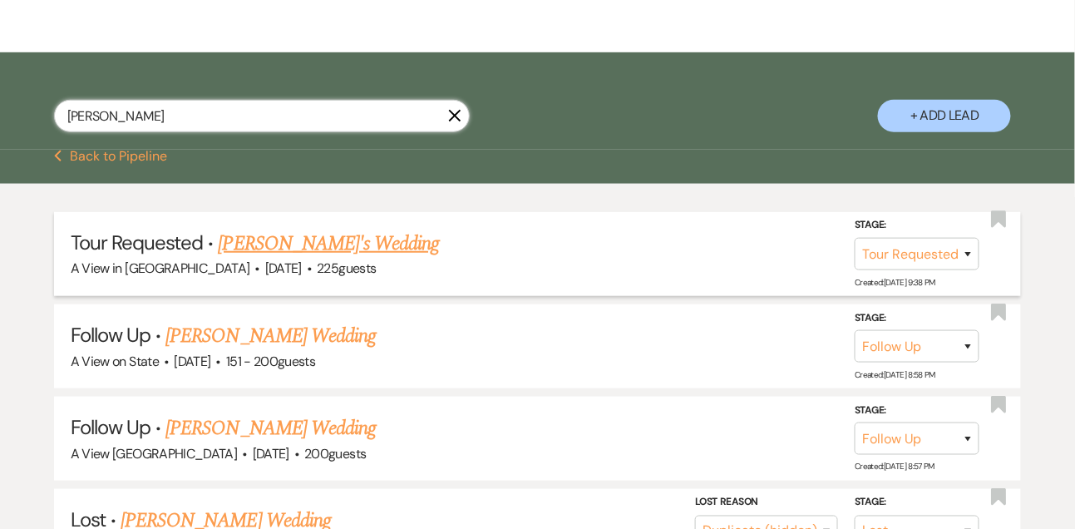
scroll to position [230, 0]
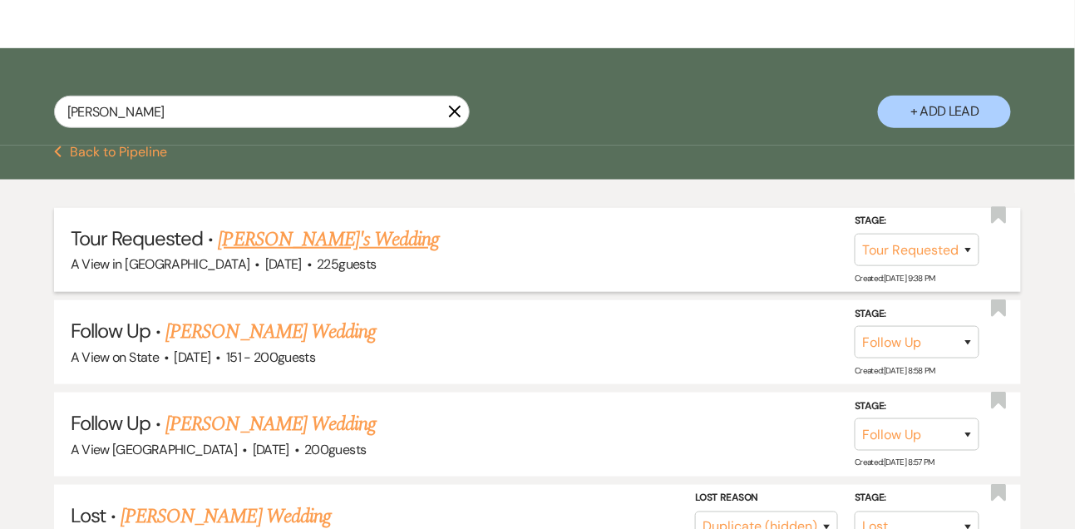
click at [253, 254] on link "[PERSON_NAME]'s Wedding" at bounding box center [329, 240] width 221 height 30
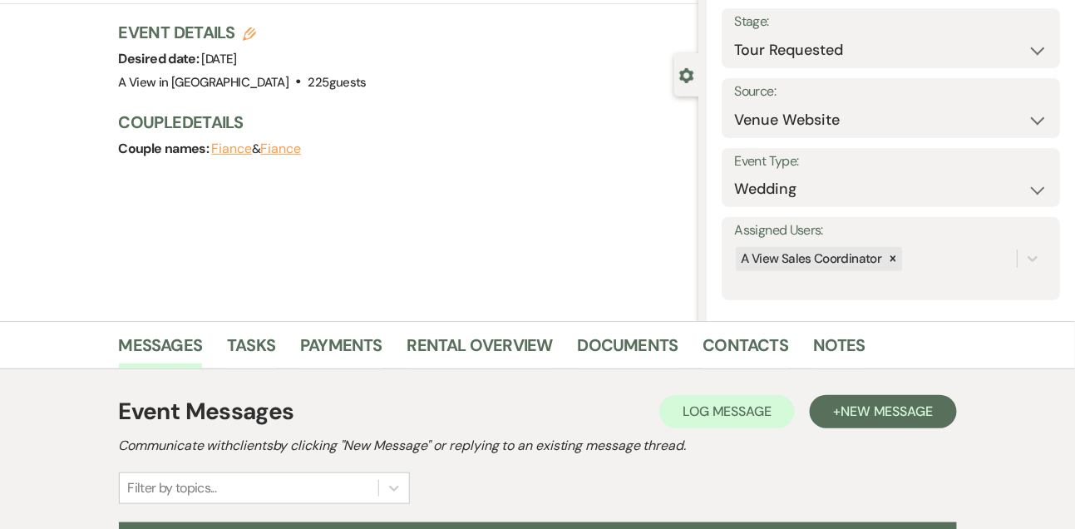
scroll to position [280, 0]
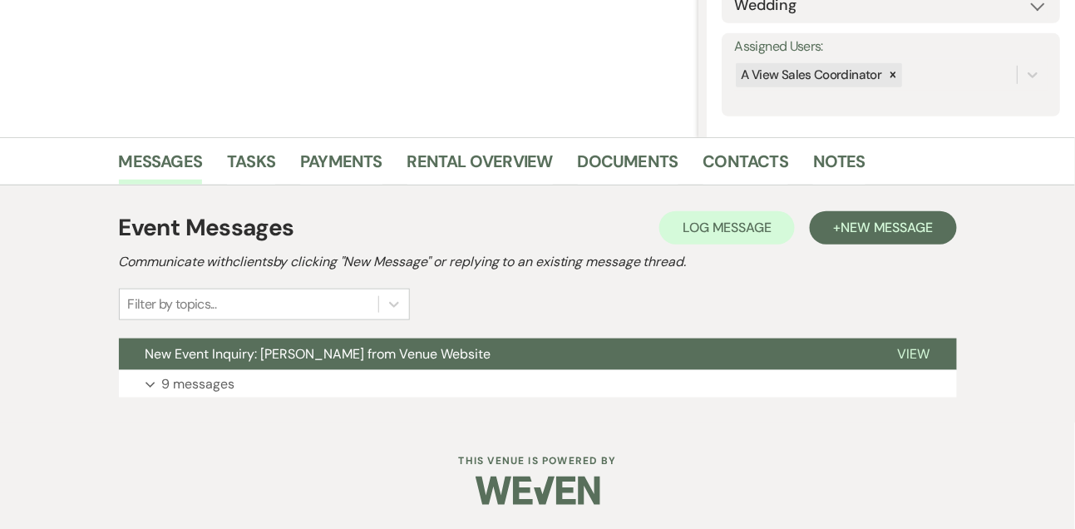
click at [210, 399] on div "Event Messages Log Log Message + New Message Communicate with clients by clicki…" at bounding box center [538, 304] width 838 height 204
click at [210, 386] on p "9 messages" at bounding box center [198, 384] width 73 height 22
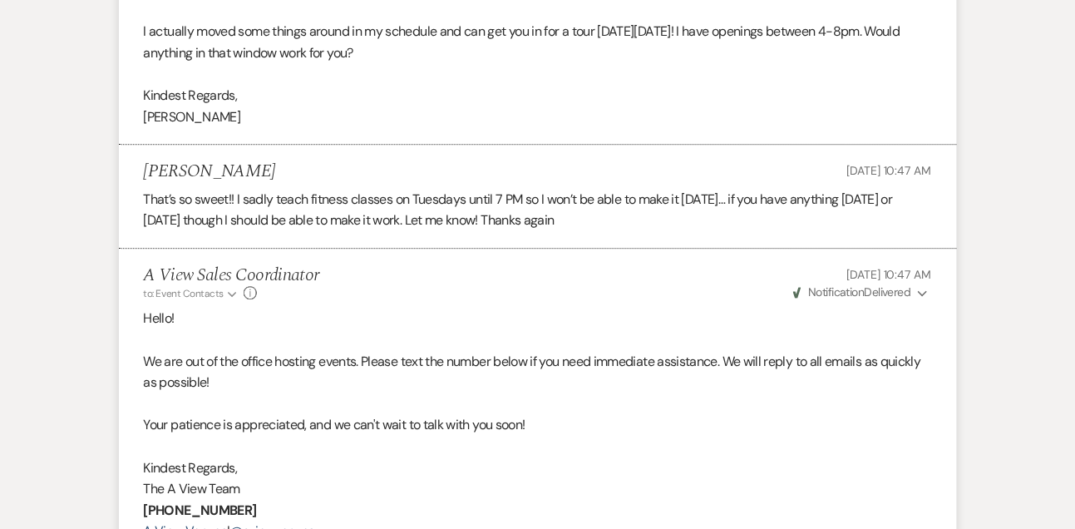
scroll to position [3071, 0]
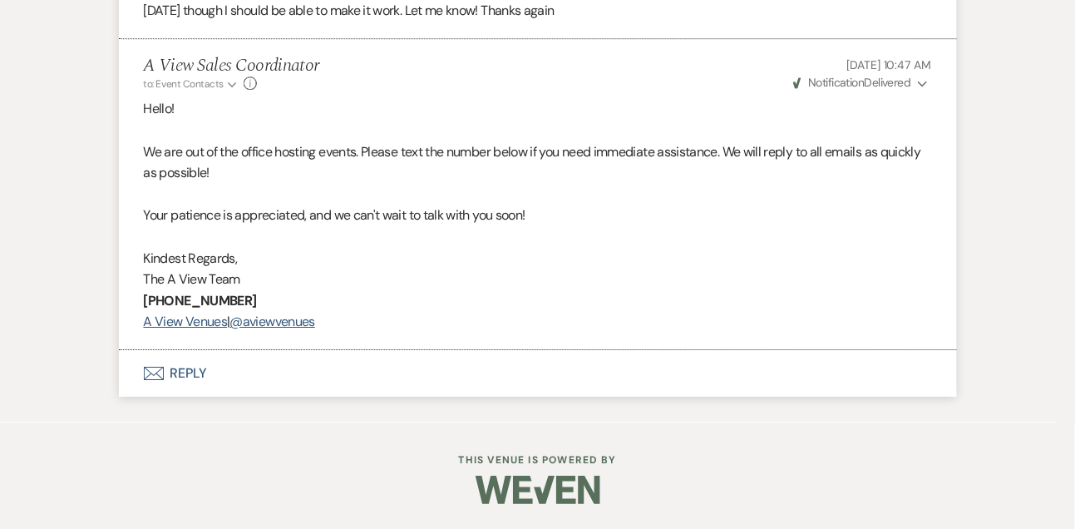
click at [185, 391] on button "Envelope Reply" at bounding box center [538, 373] width 838 height 47
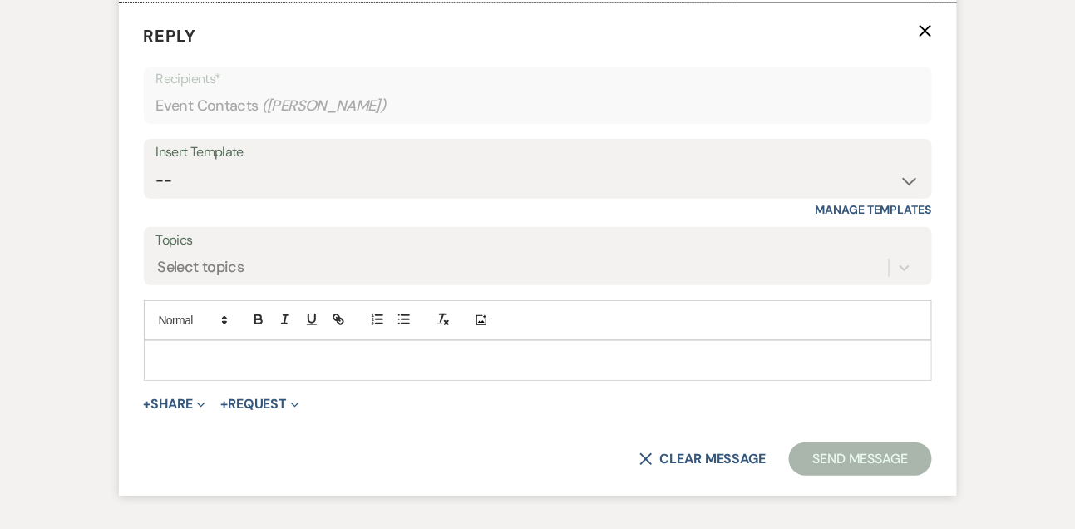
scroll to position [3403, 0]
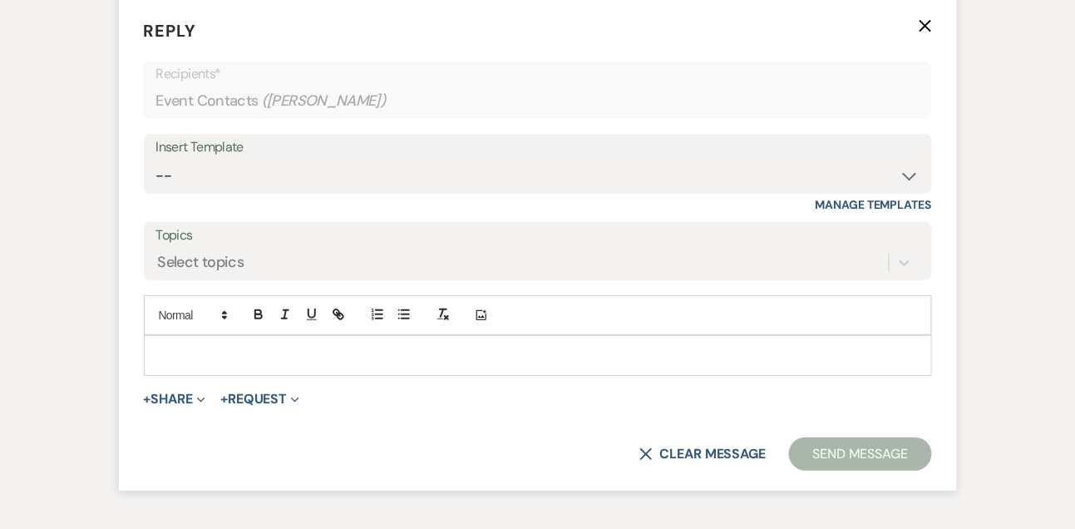
click at [185, 374] on div at bounding box center [538, 355] width 787 height 38
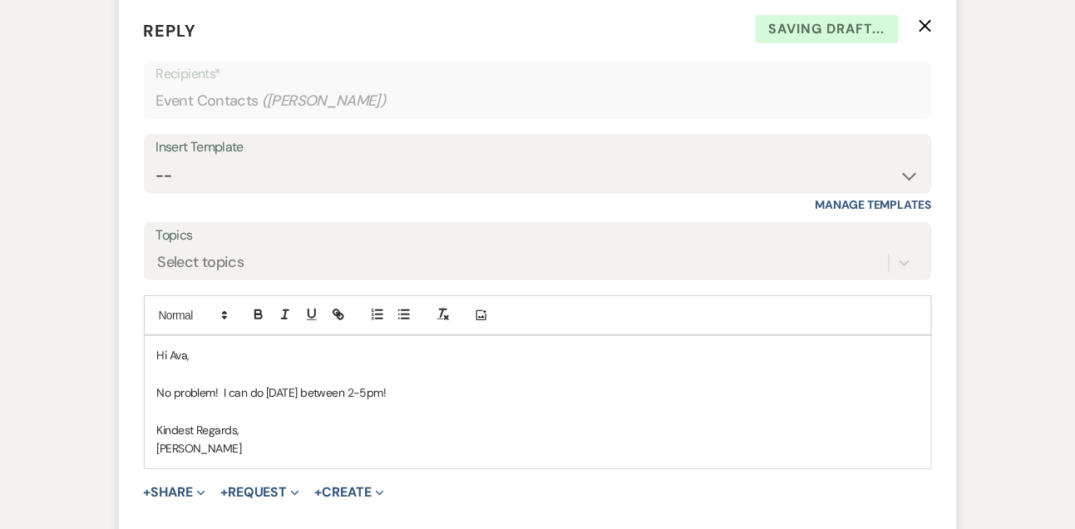
scroll to position [3629, 0]
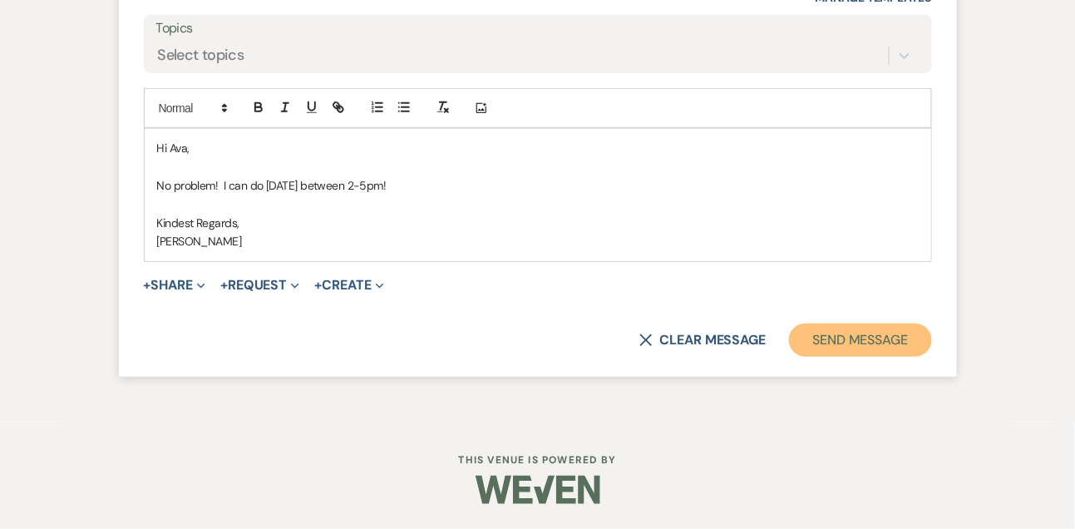
click at [827, 343] on button "Send Message" at bounding box center [860, 339] width 142 height 33
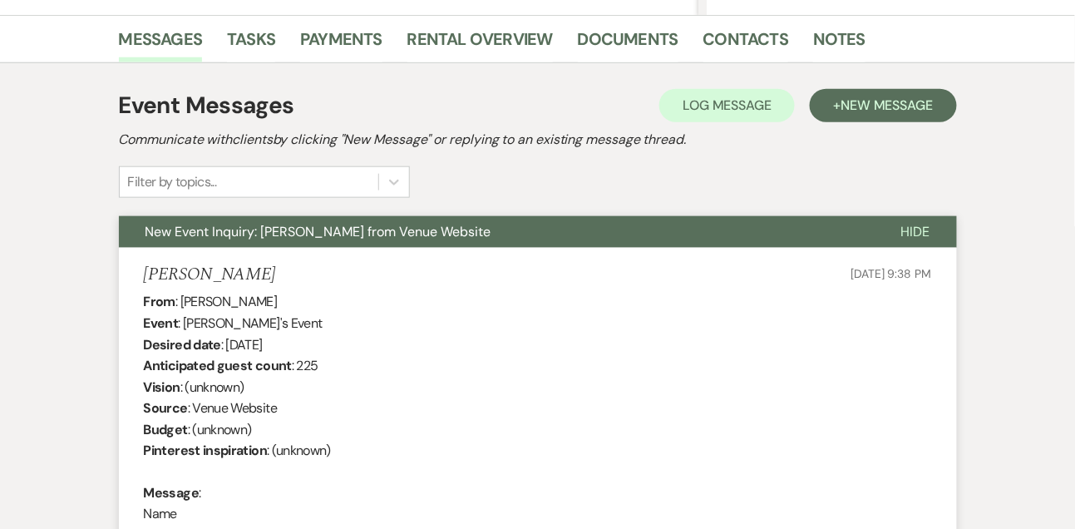
scroll to position [0, 0]
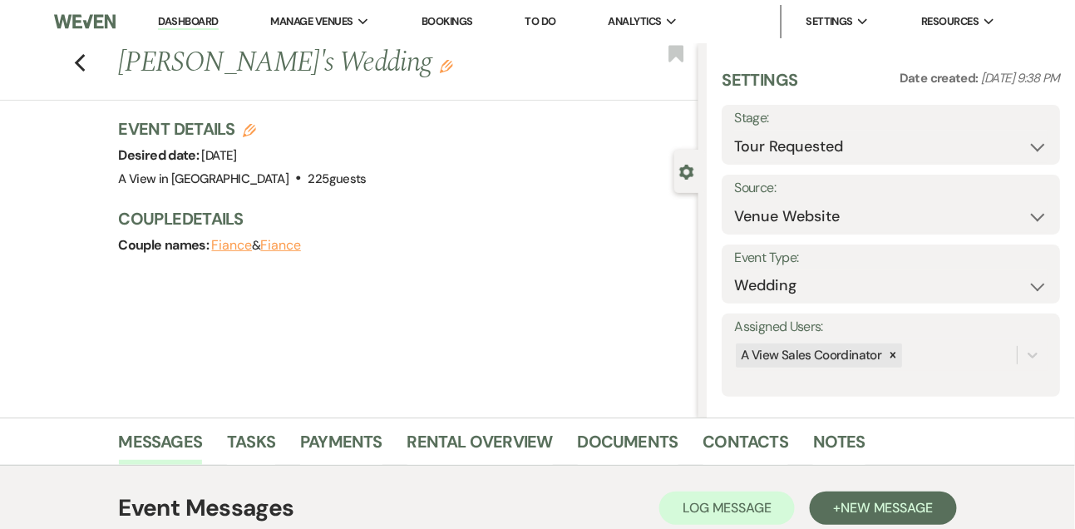
click at [195, 25] on link "Dashboard" at bounding box center [188, 22] width 60 height 16
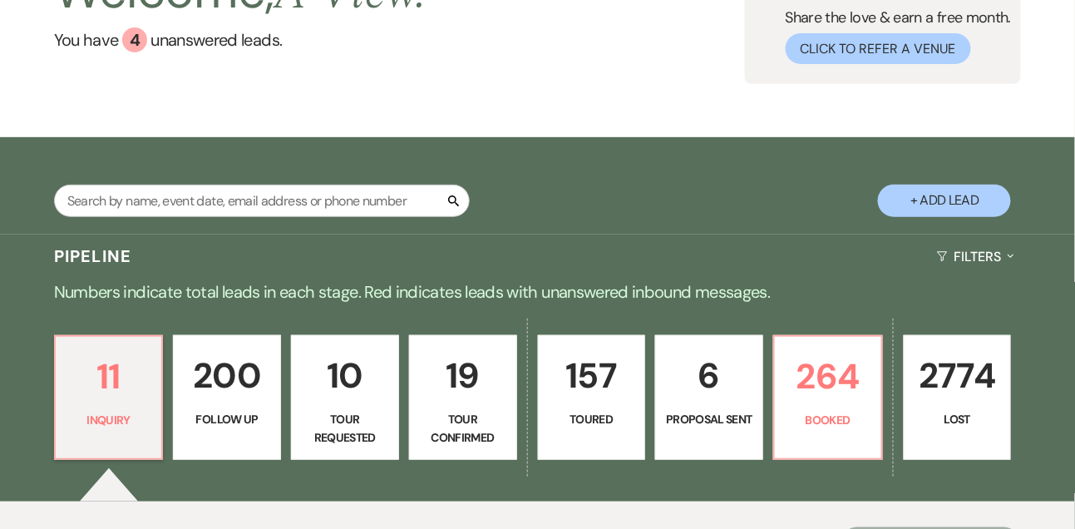
scroll to position [163, 0]
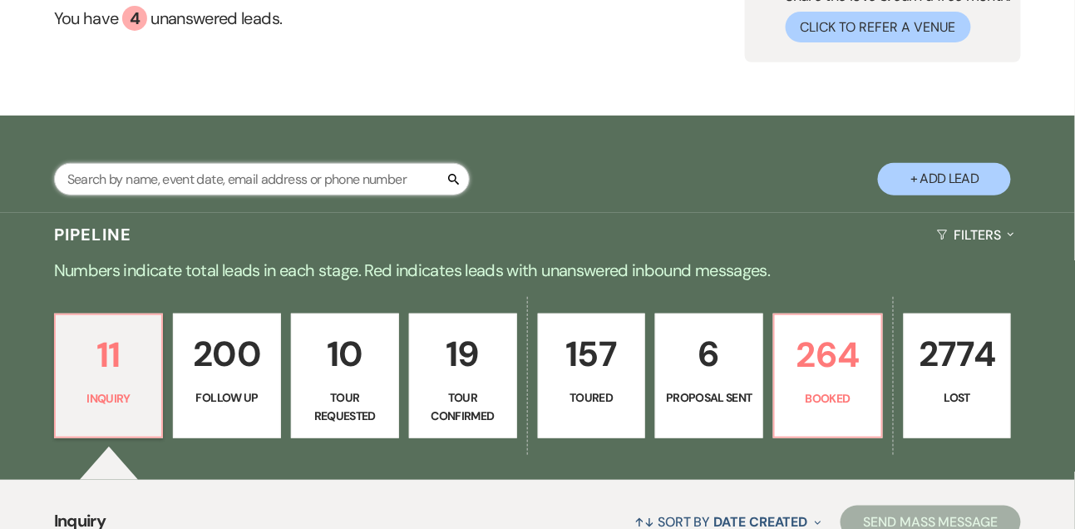
click at [191, 195] on input "text" at bounding box center [262, 179] width 416 height 32
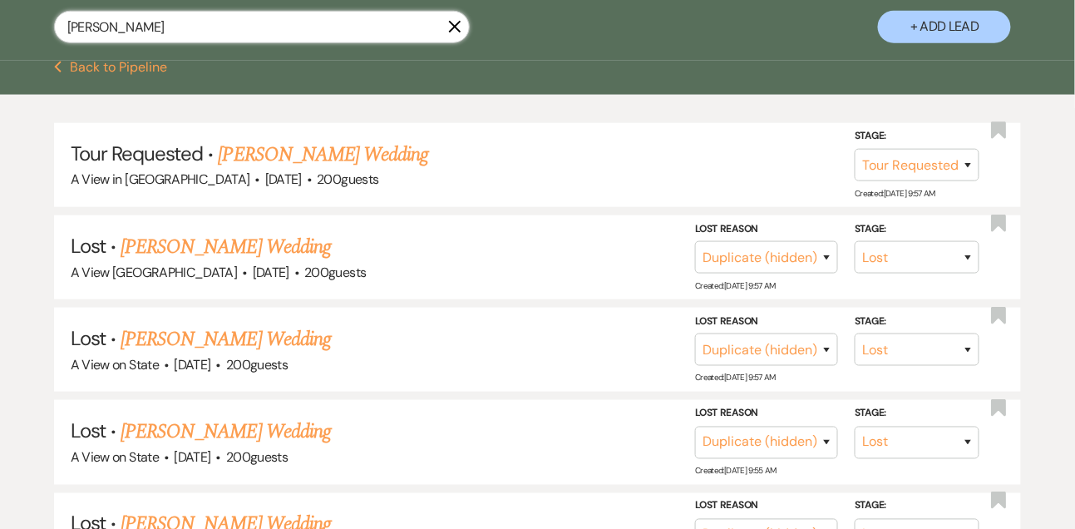
scroll to position [359, 0]
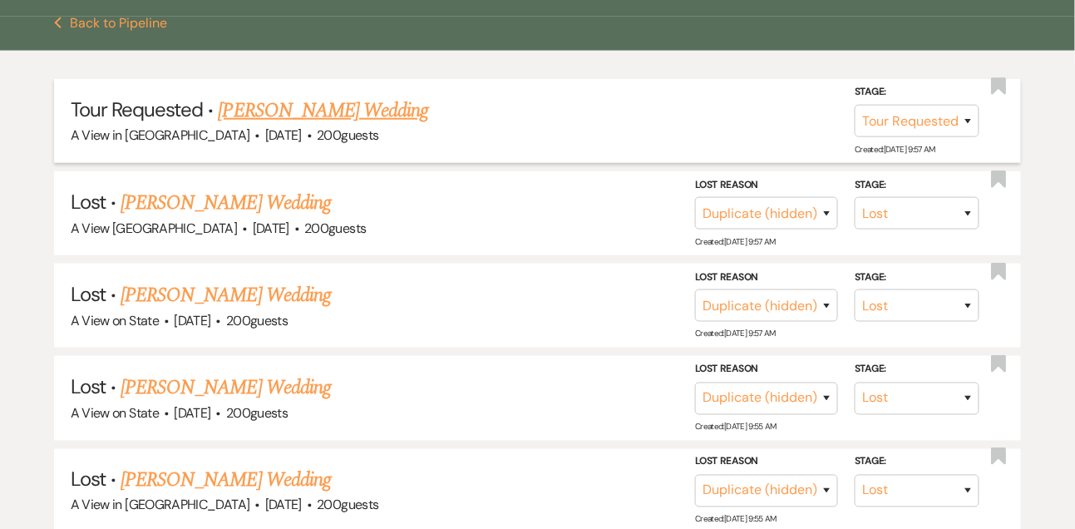
click at [303, 121] on link "[PERSON_NAME] Wedding" at bounding box center [324, 111] width 210 height 30
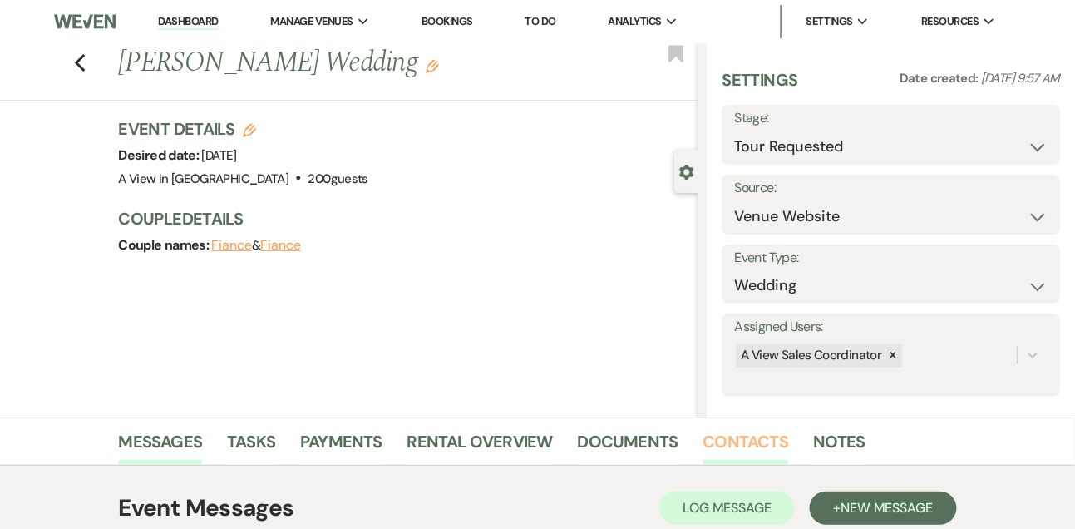
click at [750, 430] on link "Contacts" at bounding box center [747, 446] width 86 height 37
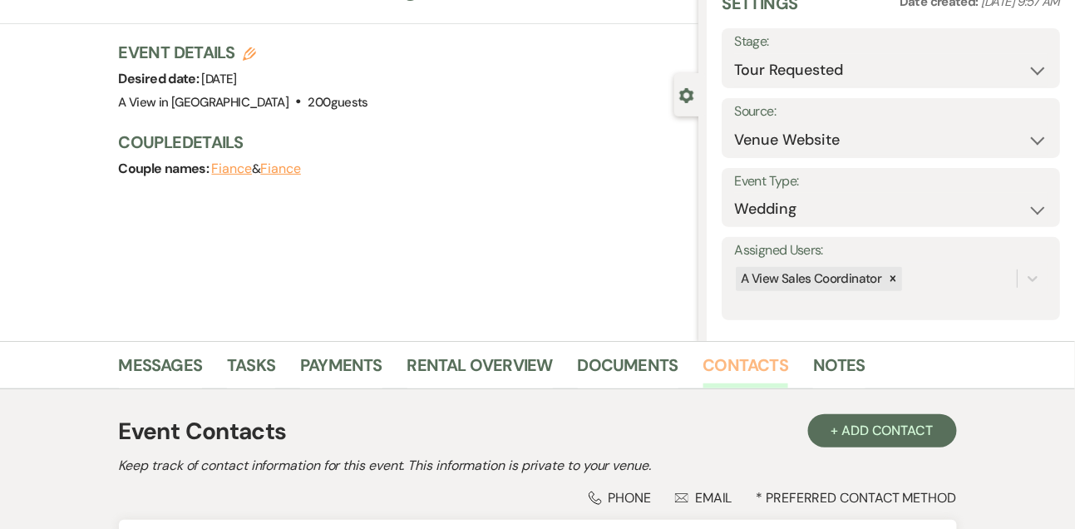
scroll to position [283, 0]
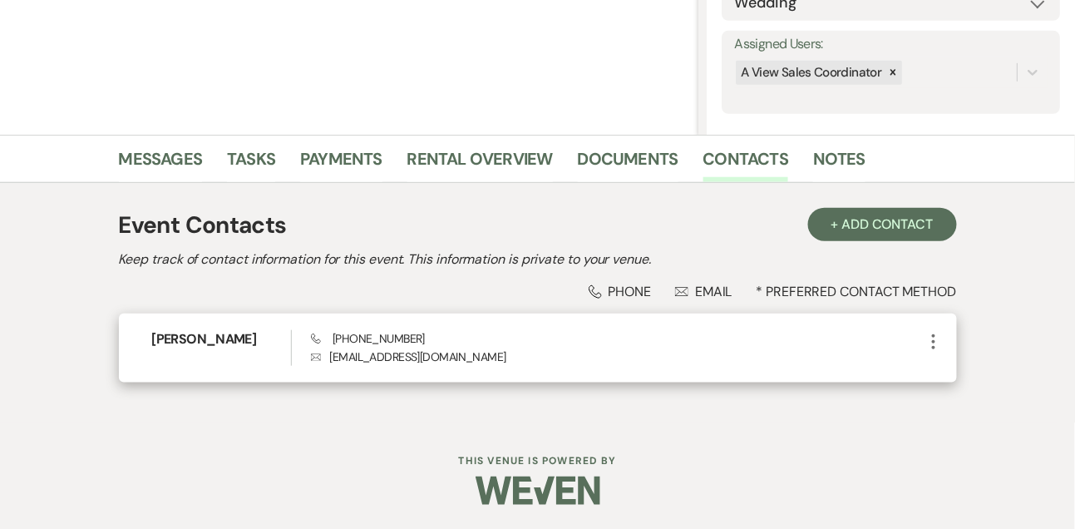
click at [936, 345] on icon "More" at bounding box center [934, 342] width 20 height 20
click at [966, 377] on button "Pencil Edit" at bounding box center [973, 374] width 99 height 28
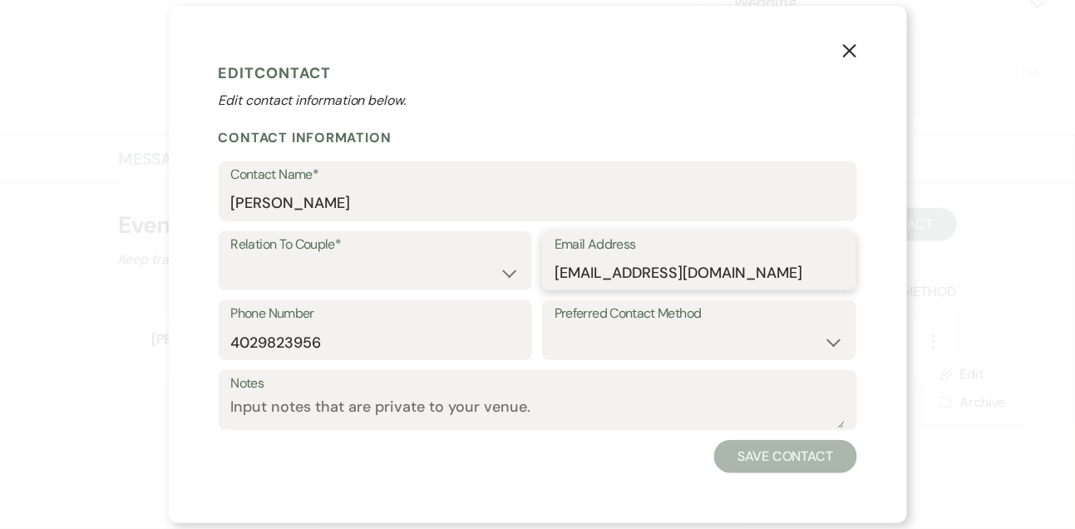
click at [588, 274] on input "[EMAIL_ADDRESS][DOMAIN_NAME]" at bounding box center [699, 272] width 289 height 32
paste input "[EMAIL_ADDRESS]"
click at [333, 277] on select "Couple Planner Parent of Couple Family Member Friend Other" at bounding box center [375, 272] width 289 height 32
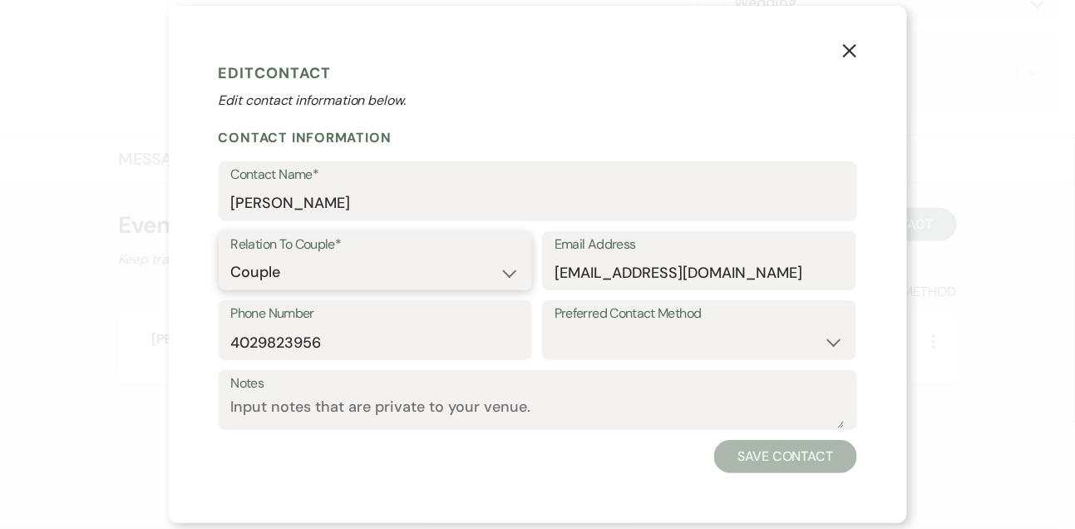
click at [231, 256] on select "Couple Planner Parent of Couple Family Member Friend Other" at bounding box center [375, 272] width 289 height 32
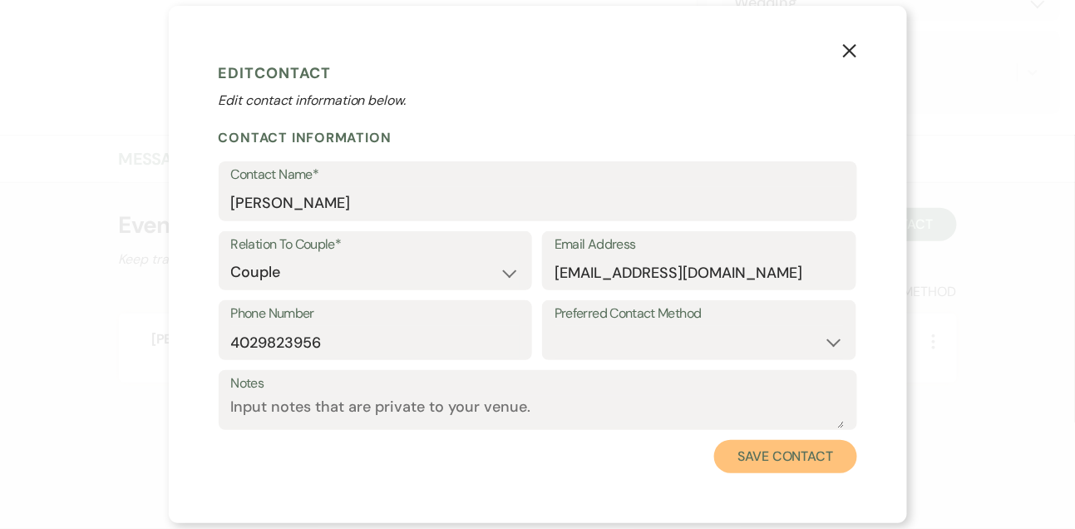
click at [763, 452] on button "Save Contact" at bounding box center [785, 456] width 142 height 33
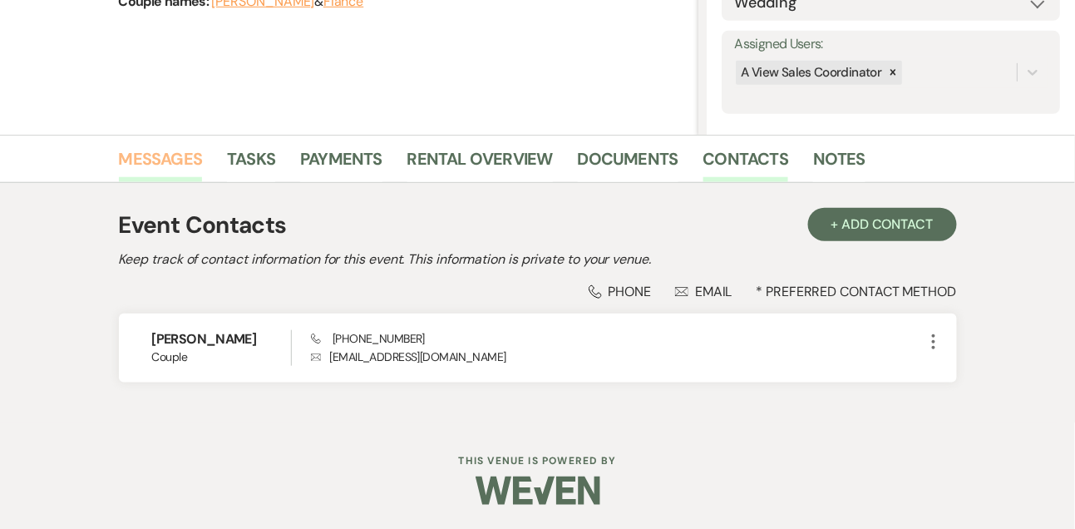
click at [162, 156] on link "Messages" at bounding box center [161, 164] width 84 height 37
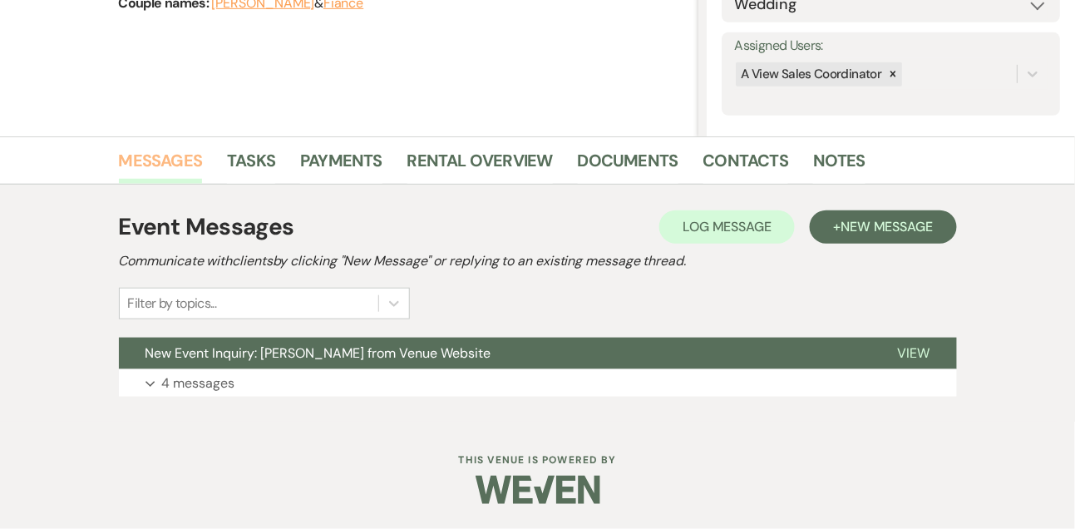
scroll to position [280, 0]
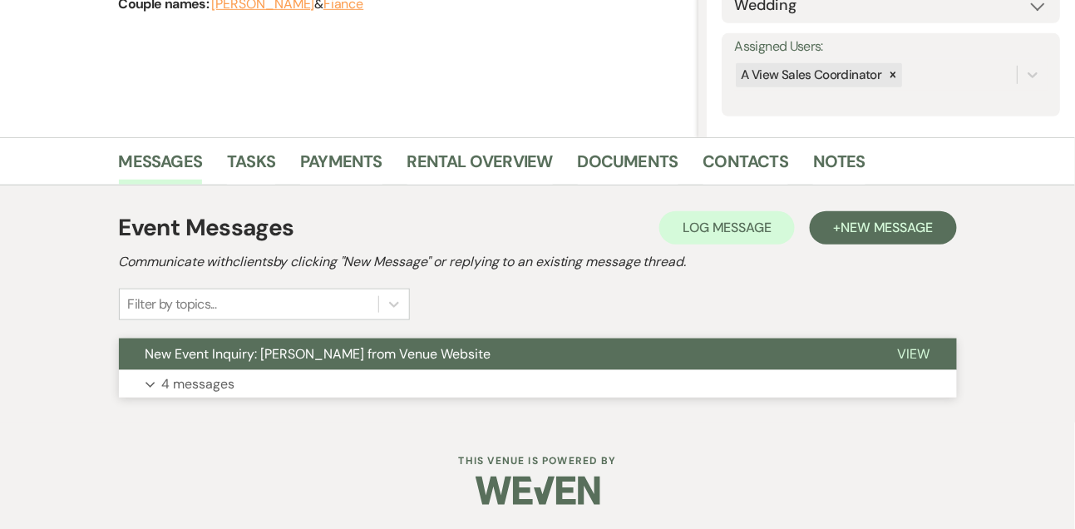
click at [205, 379] on p "4 messages" at bounding box center [198, 384] width 73 height 22
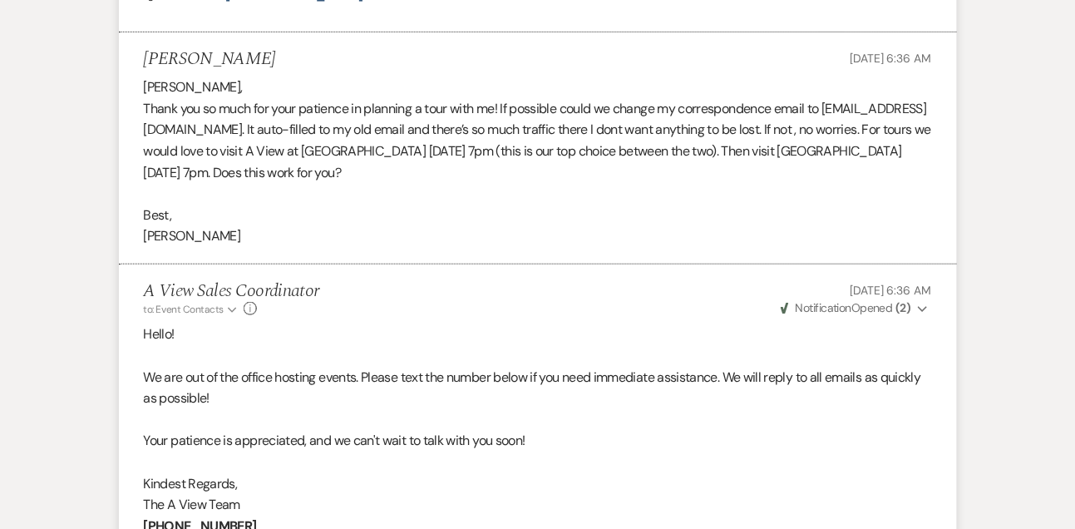
scroll to position [1928, 0]
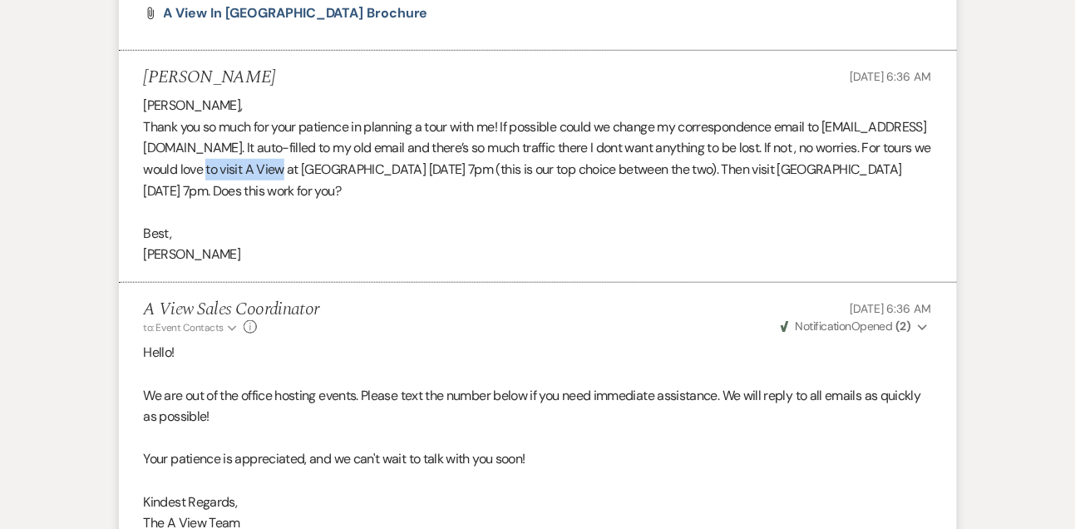
drag, startPoint x: 300, startPoint y: 185, endPoint x: 383, endPoint y: 186, distance: 83.2
click at [383, 186] on p "Thank you so much for your patience in planning a tour with me! If possible cou…" at bounding box center [538, 158] width 788 height 85
copy p "A View at State"
click at [203, 88] on h5 "[PERSON_NAME]" at bounding box center [210, 77] width 132 height 21
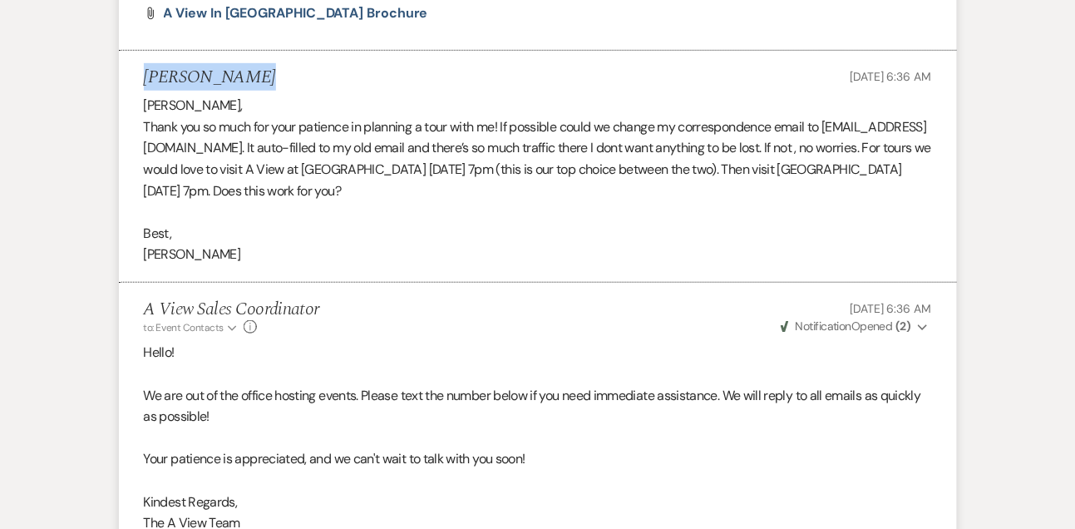
click at [203, 88] on h5 "[PERSON_NAME]" at bounding box center [210, 77] width 132 height 21
copy h5 "[PERSON_NAME]"
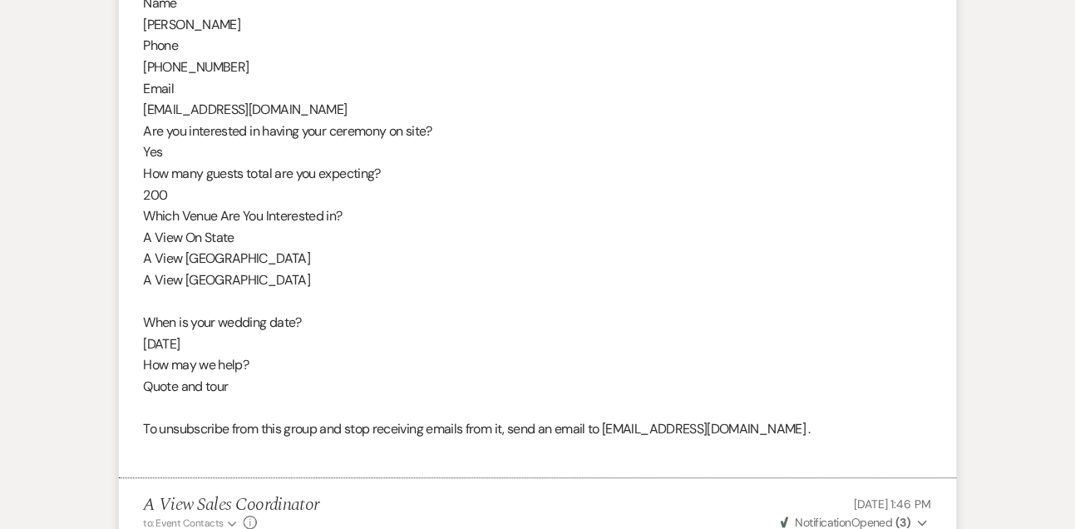
scroll to position [923, 0]
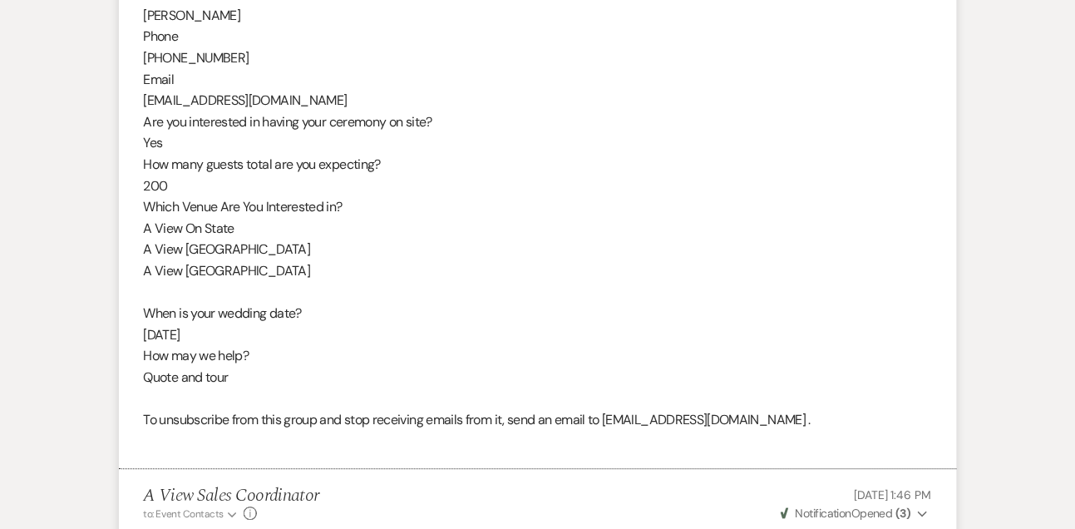
click at [192, 334] on div "From : [PERSON_NAME] Event : [PERSON_NAME] Event Desired date : [DATE] Anticipa…" at bounding box center [538, 110] width 788 height 681
copy div "[DATE]"
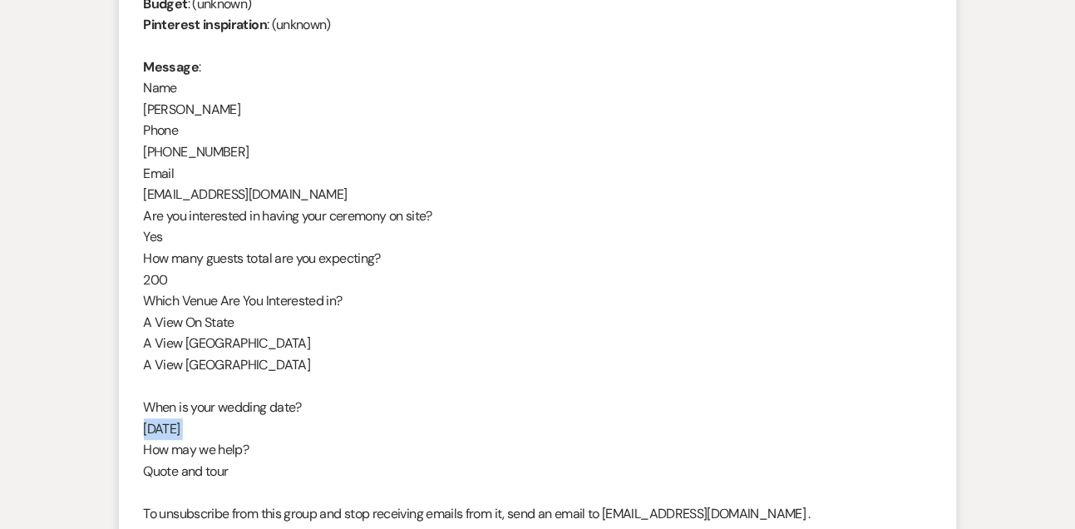
scroll to position [888, 0]
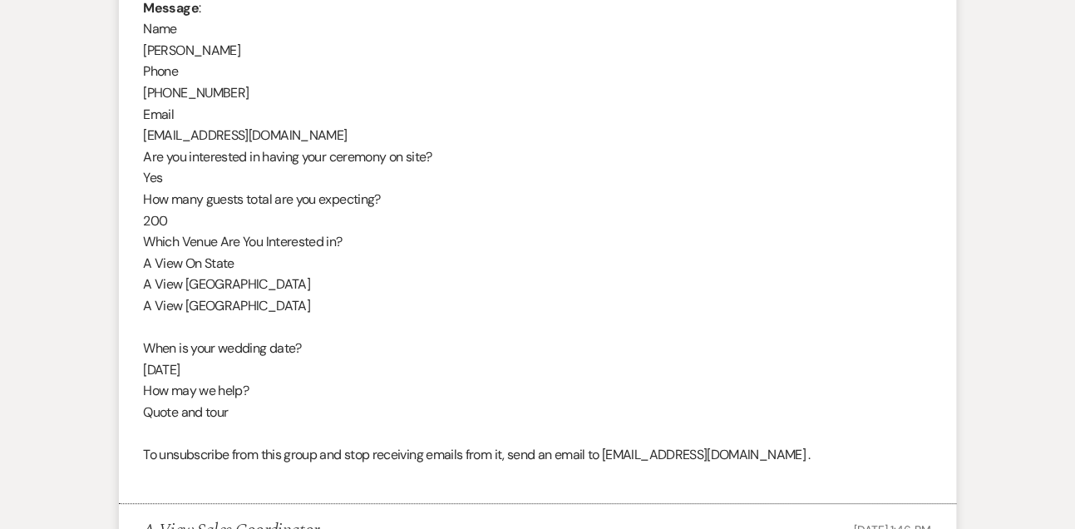
click at [270, 137] on div "From : [PERSON_NAME] Event : [PERSON_NAME] Event Desired date : [DATE] Anticipa…" at bounding box center [538, 145] width 788 height 681
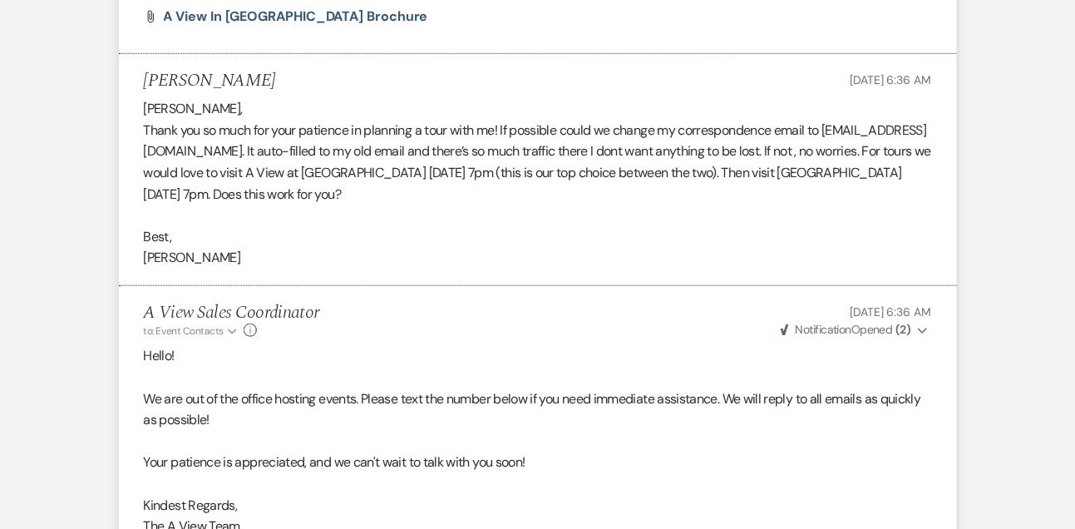
scroll to position [1874, 0]
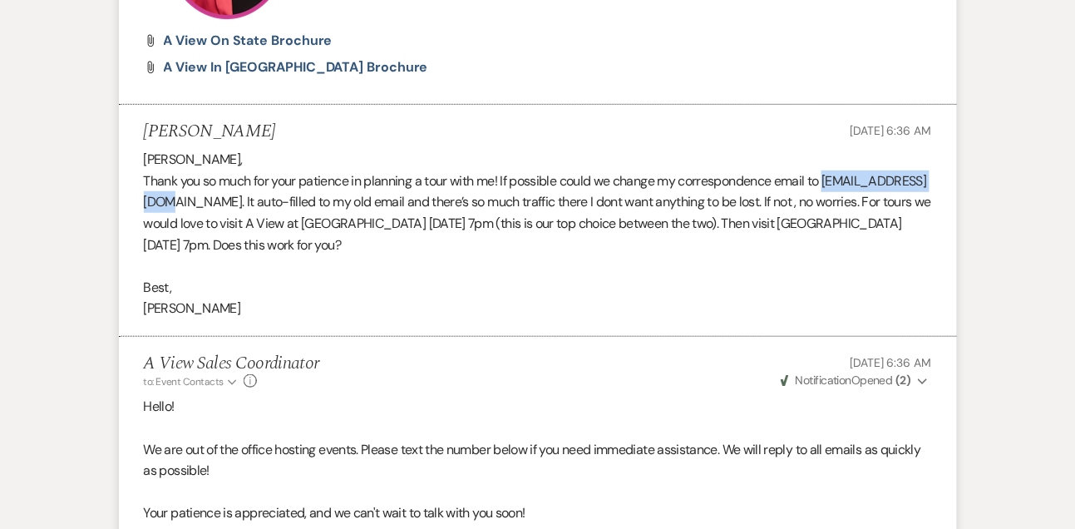
drag, startPoint x: 144, startPoint y: 222, endPoint x: 269, endPoint y: 218, distance: 124.8
click at [269, 218] on p "Thank you so much for your patience in planning a tour with me! If possible cou…" at bounding box center [538, 212] width 788 height 85
copy p "[EMAIL_ADDRESS][DOMAIN_NAME]"
click at [214, 319] on p "[PERSON_NAME]" at bounding box center [538, 309] width 788 height 22
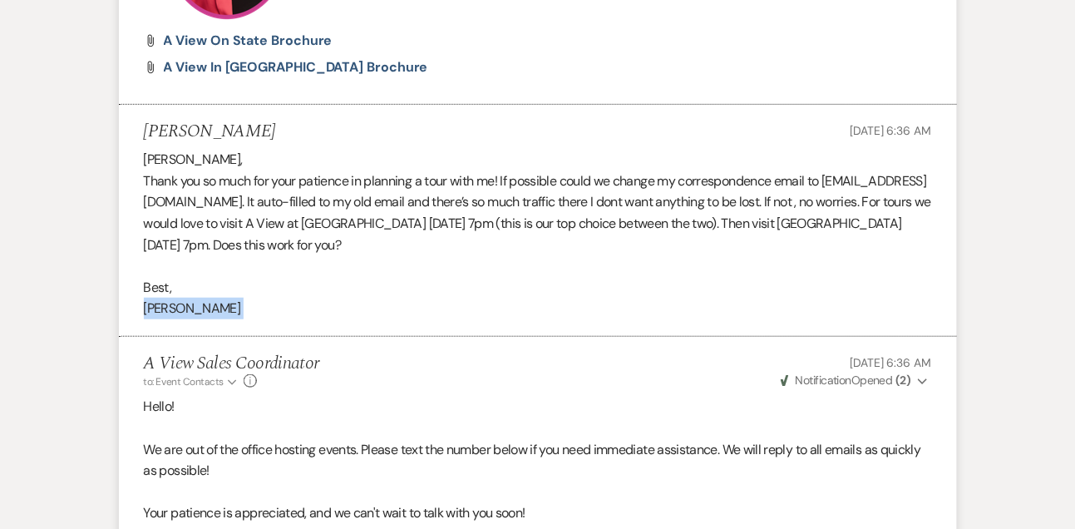
click at [214, 319] on p "[PERSON_NAME]" at bounding box center [538, 309] width 788 height 22
copy li "[PERSON_NAME]"
click at [496, 277] on p at bounding box center [538, 266] width 788 height 22
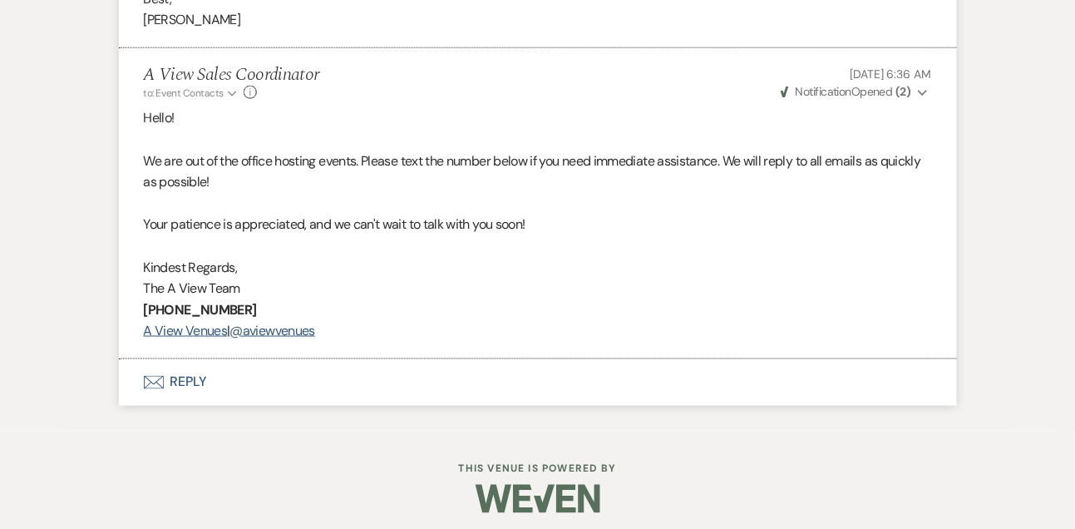
scroll to position [2191, 0]
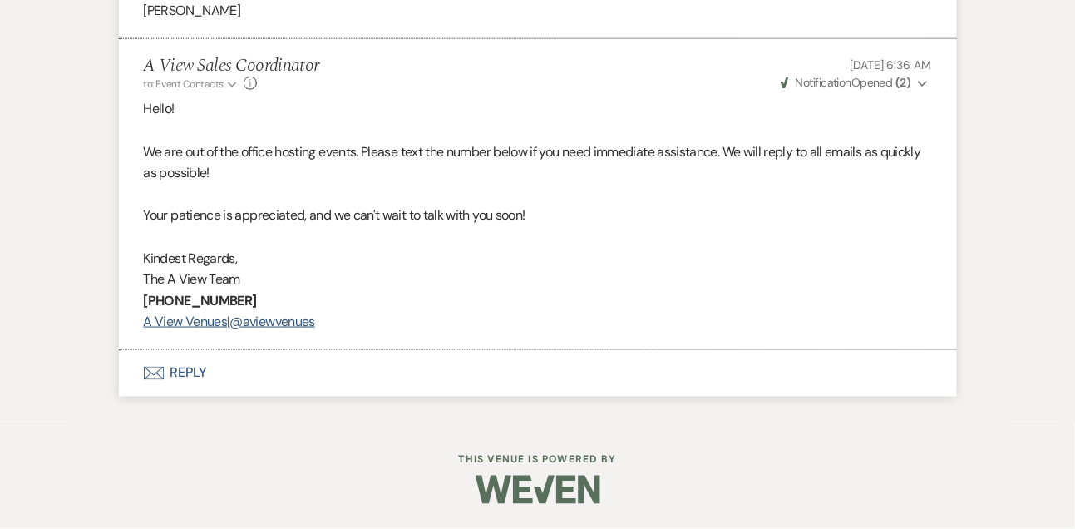
click at [198, 380] on button "Envelope Reply" at bounding box center [538, 373] width 838 height 47
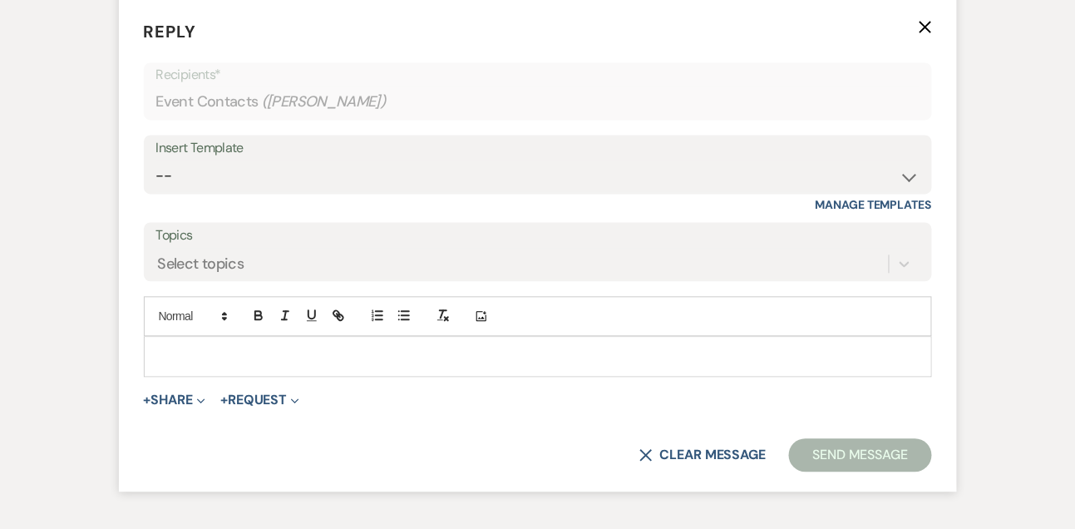
scroll to position [2524, 0]
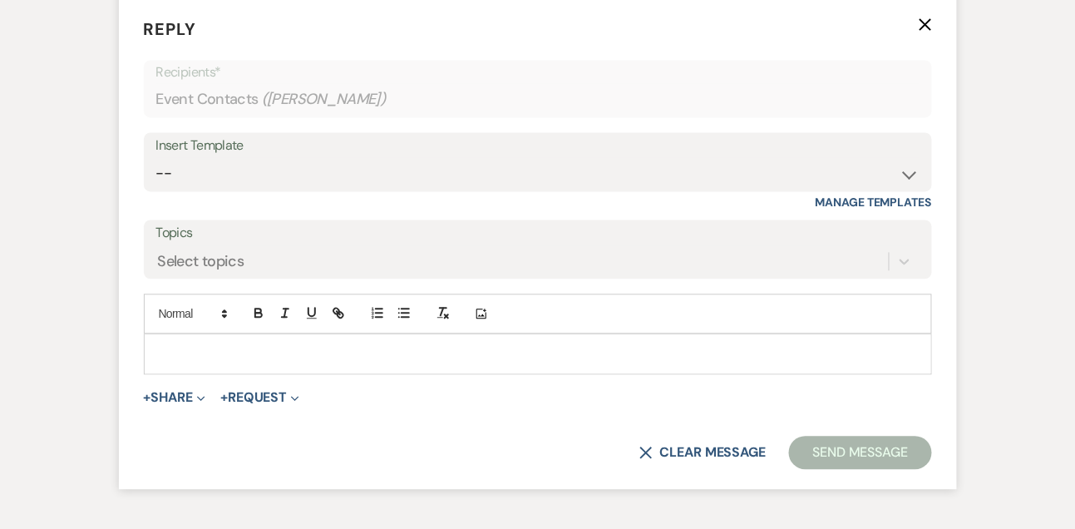
click at [198, 363] on p at bounding box center [538, 354] width 762 height 18
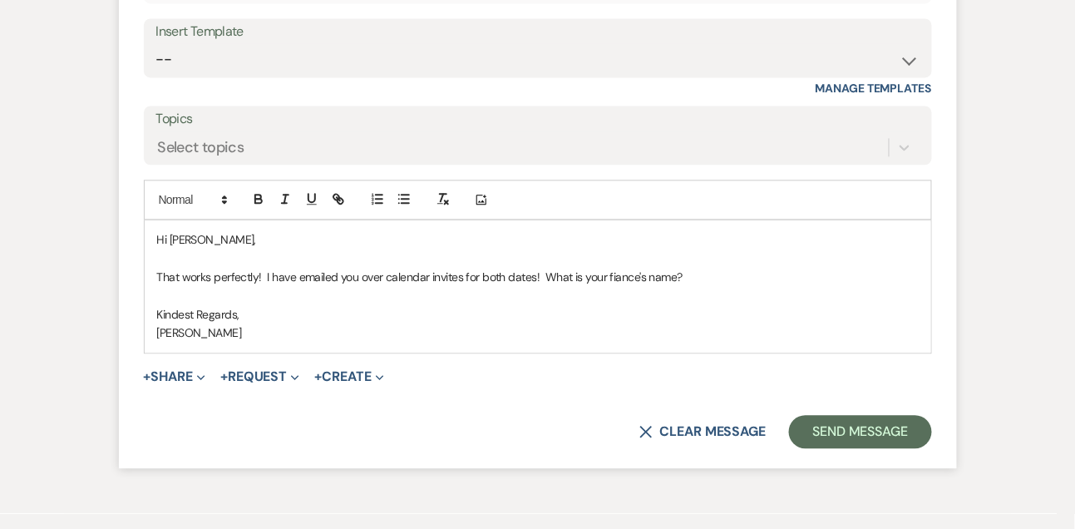
scroll to position [2677, 0]
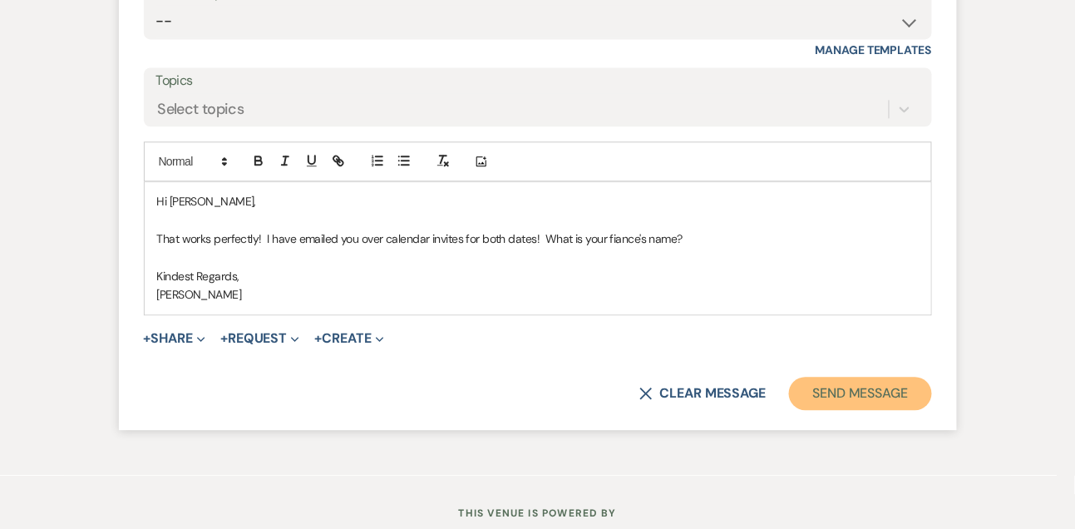
click at [838, 400] on button "Send Message" at bounding box center [860, 393] width 142 height 33
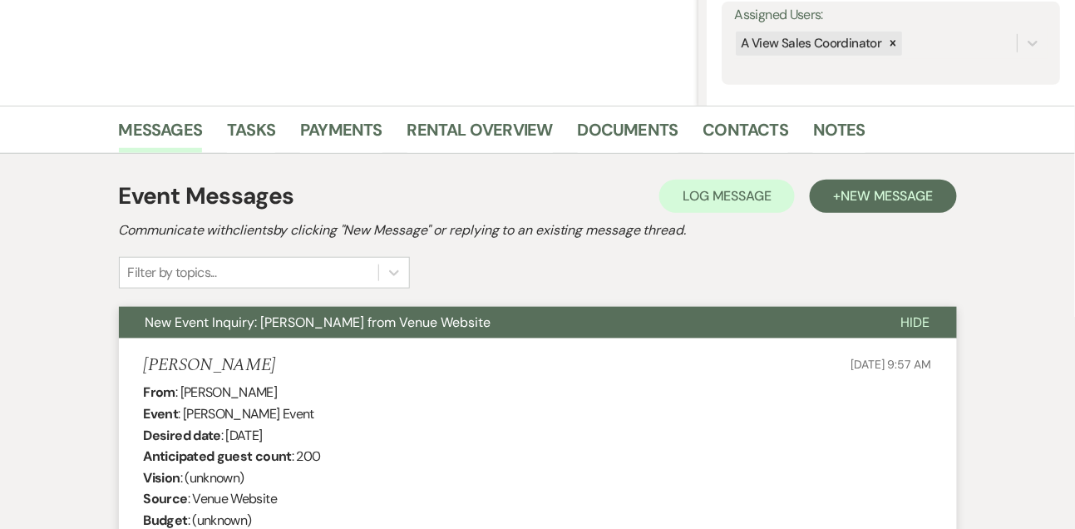
scroll to position [0, 0]
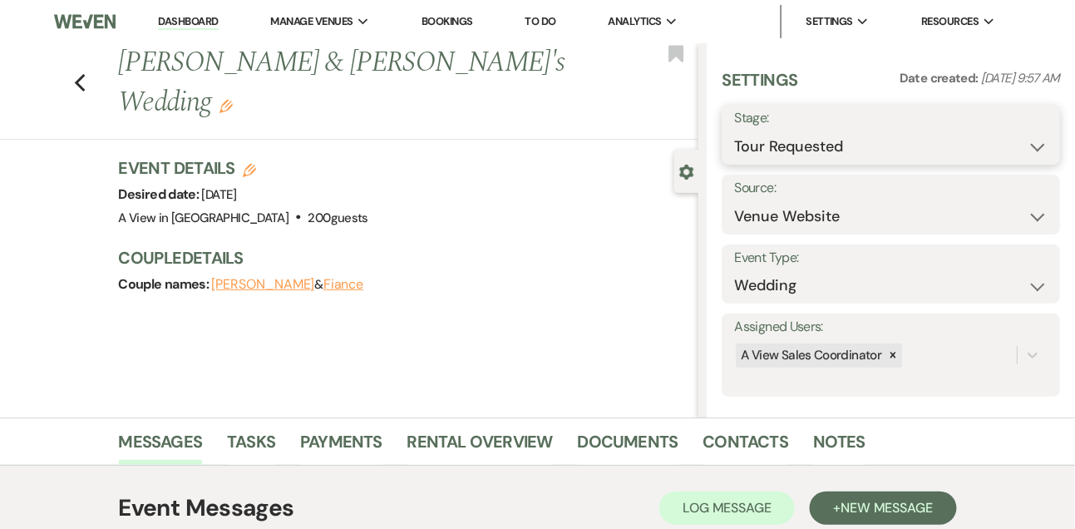
click at [817, 147] on select "Inquiry Follow Up Tour Requested Tour Confirmed Toured Proposal Sent Booked Lost" at bounding box center [891, 147] width 314 height 32
click at [734, 131] on select "Inquiry Follow Up Tour Requested Tour Confirmed Toured Proposal Sent Booked Lost" at bounding box center [891, 147] width 314 height 32
click at [1012, 135] on button "Save" at bounding box center [1025, 134] width 70 height 33
click at [203, 18] on link "Dashboard" at bounding box center [188, 22] width 60 height 16
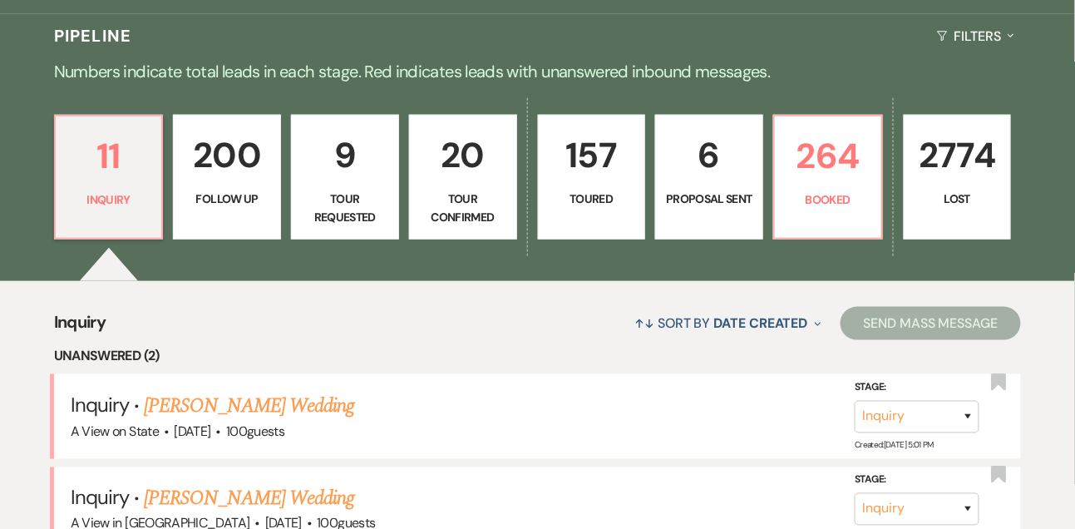
scroll to position [298, 0]
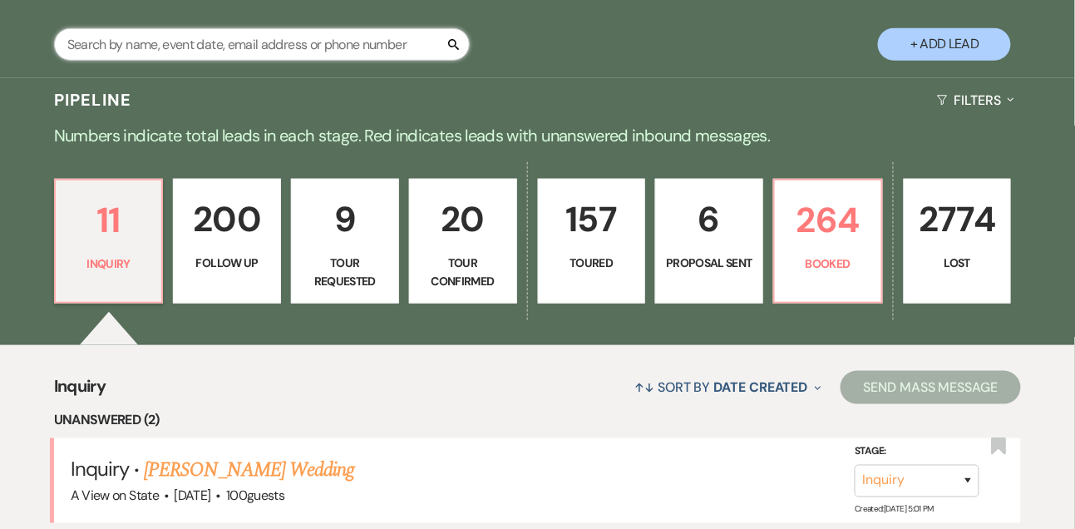
click at [227, 61] on input "text" at bounding box center [262, 44] width 416 height 32
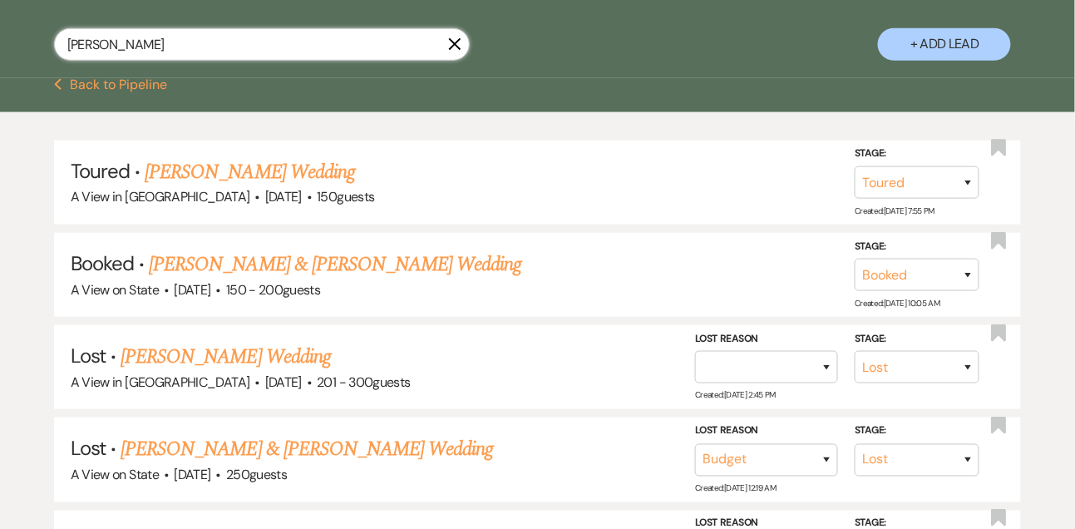
scroll to position [420, 0]
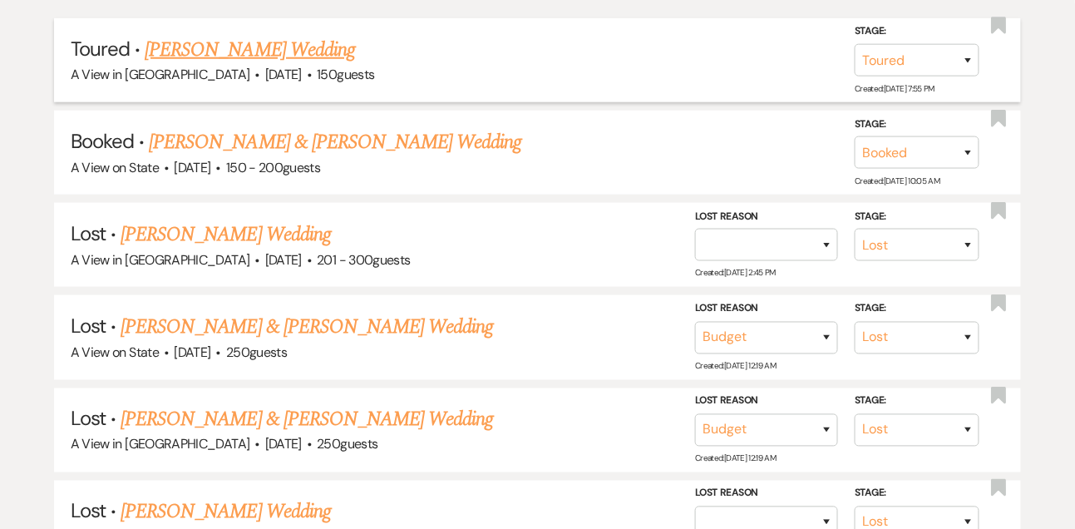
click at [225, 65] on link "[PERSON_NAME] Wedding" at bounding box center [250, 50] width 210 height 30
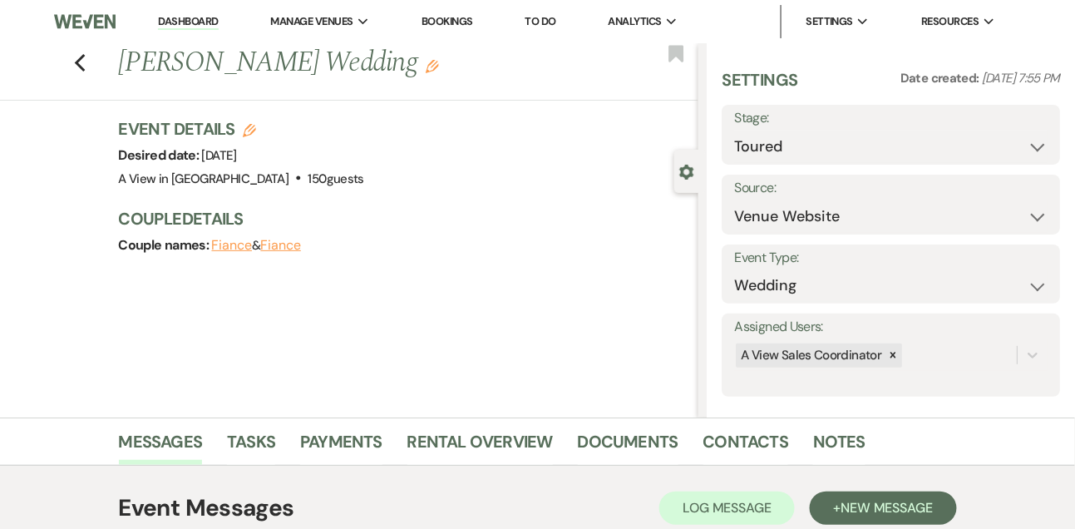
scroll to position [435, 0]
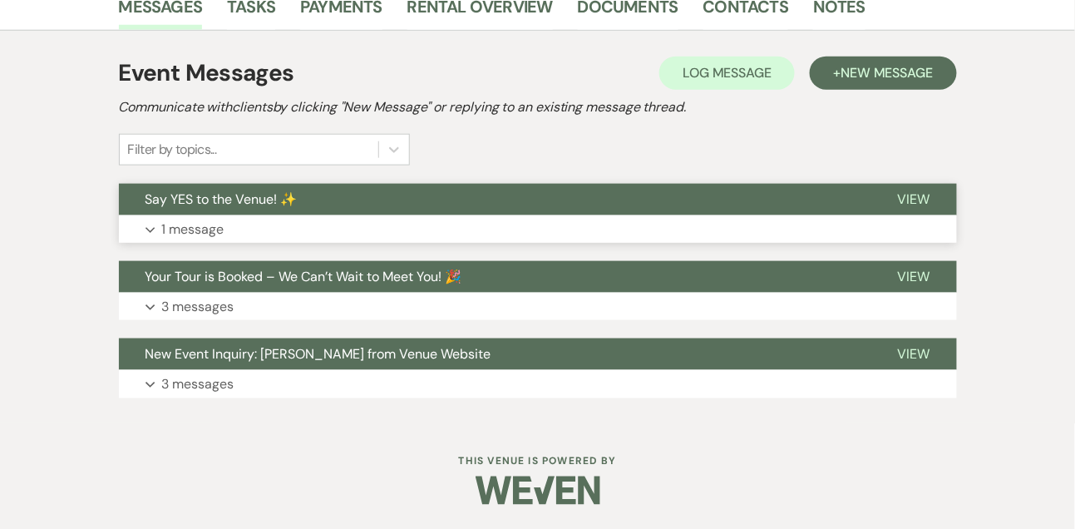
click at [210, 226] on p "1 message" at bounding box center [193, 230] width 62 height 22
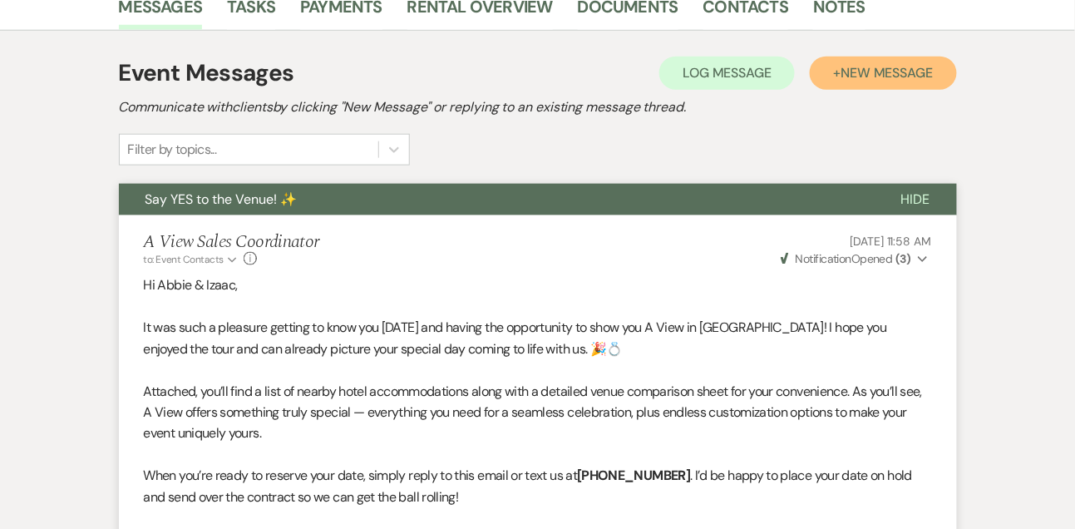
click at [823, 57] on button "+ New Message" at bounding box center [883, 73] width 146 height 33
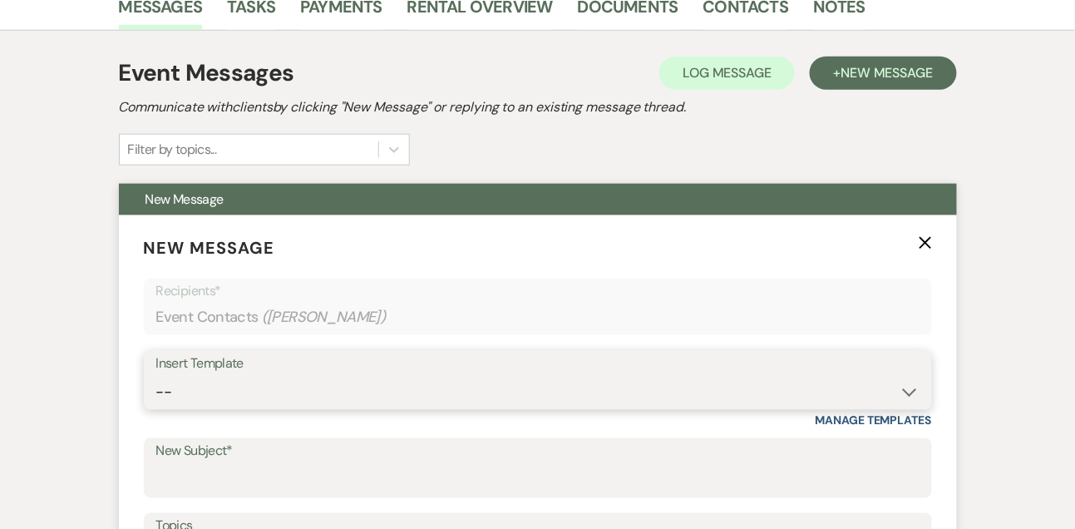
click at [320, 389] on select "-- Tour Confirmation Contract (Pre-Booked Leads) Out of office Inquiry Email Al…" at bounding box center [537, 392] width 763 height 32
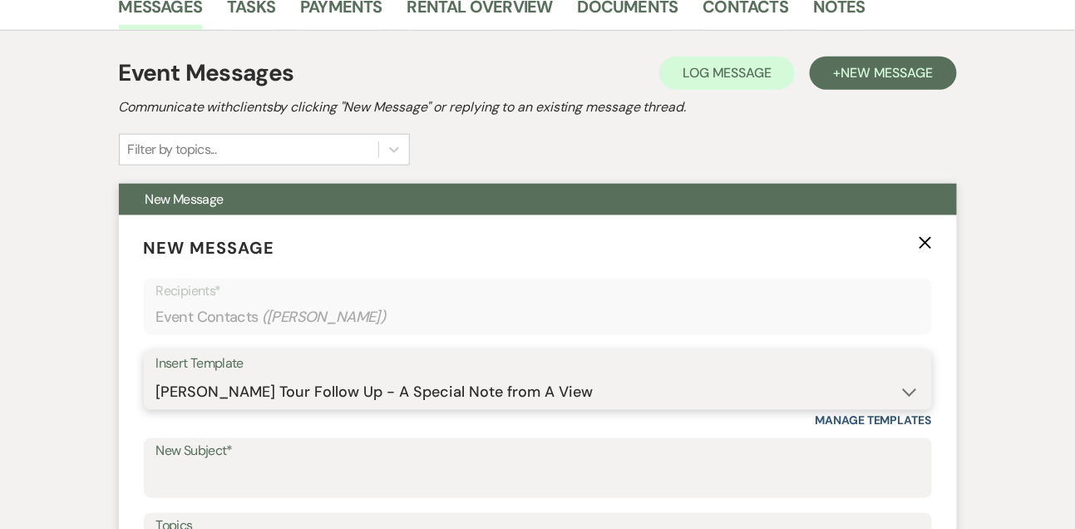
click at [156, 376] on select "-- Tour Confirmation Contract (Pre-Booked Leads) Out of office Inquiry Email Al…" at bounding box center [537, 392] width 763 height 32
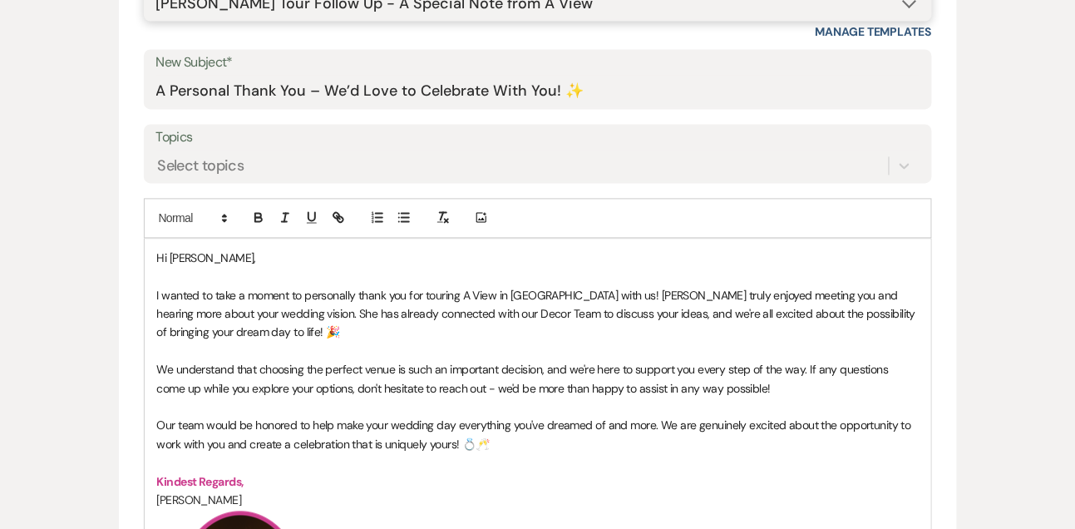
scroll to position [954, 0]
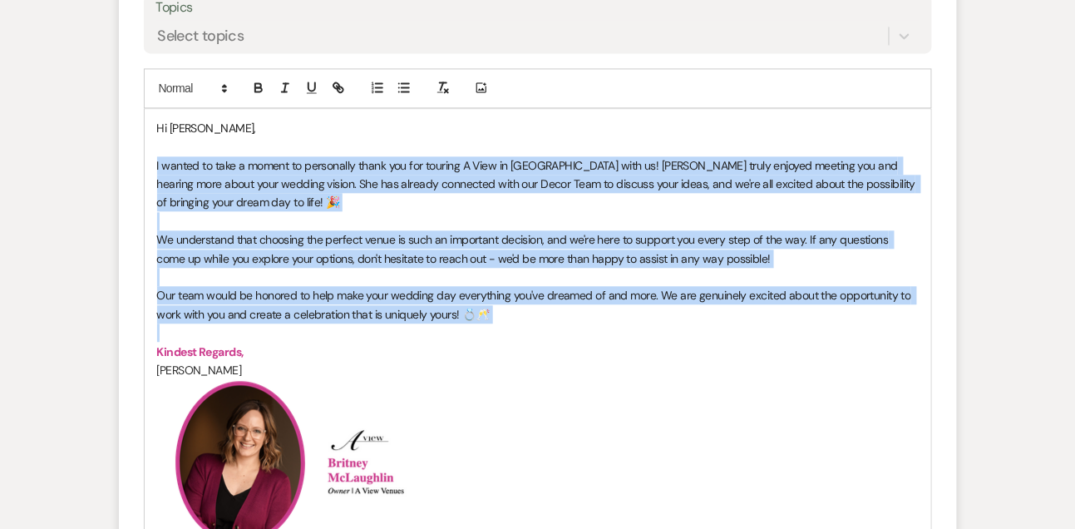
drag, startPoint x: 150, startPoint y: 162, endPoint x: 161, endPoint y: 328, distance: 165.9
click at [161, 328] on div "Hi [PERSON_NAME], I wanted to take a moment to personally thank you for touring…" at bounding box center [538, 484] width 787 height 751
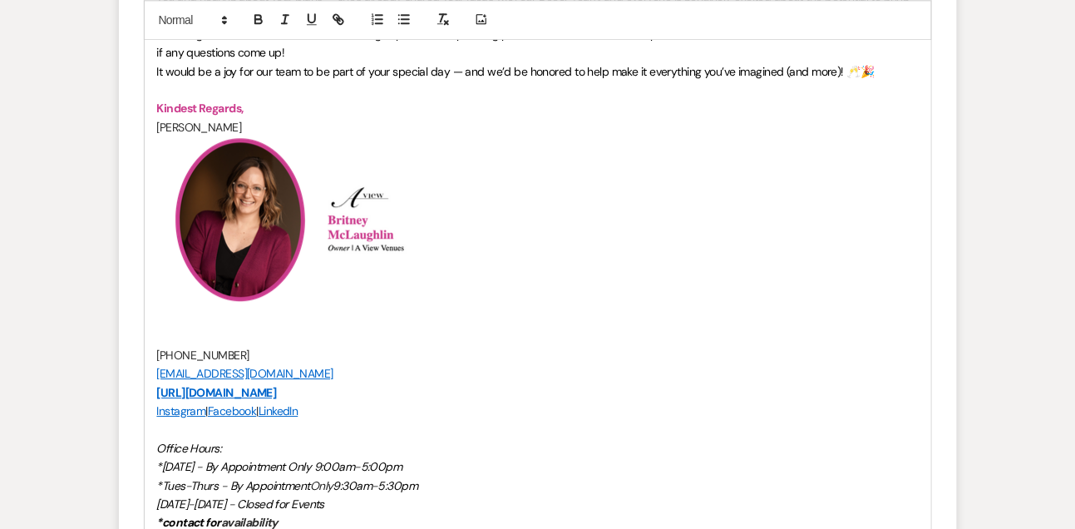
scroll to position [965, 0]
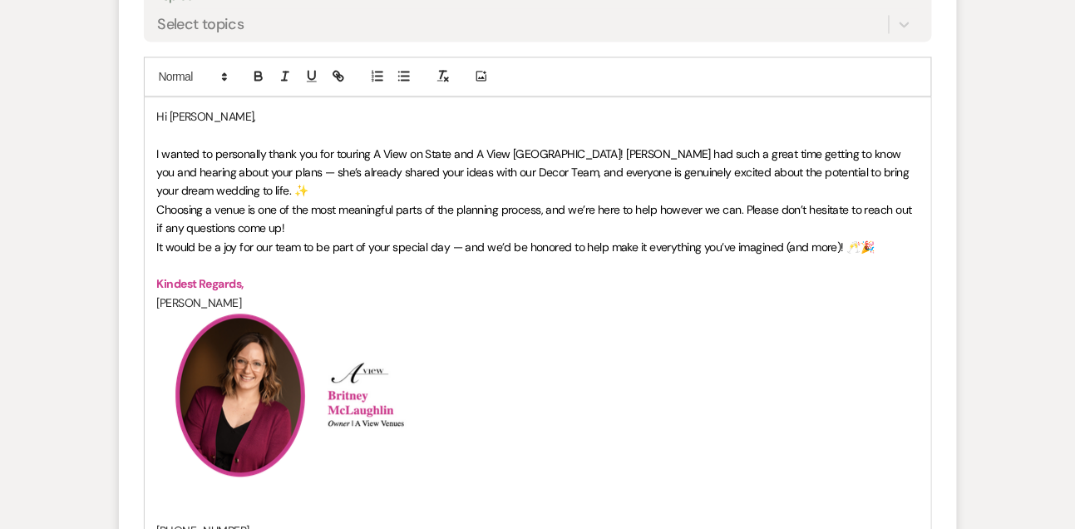
click at [254, 107] on p "Hi [PERSON_NAME]," at bounding box center [538, 116] width 762 height 18
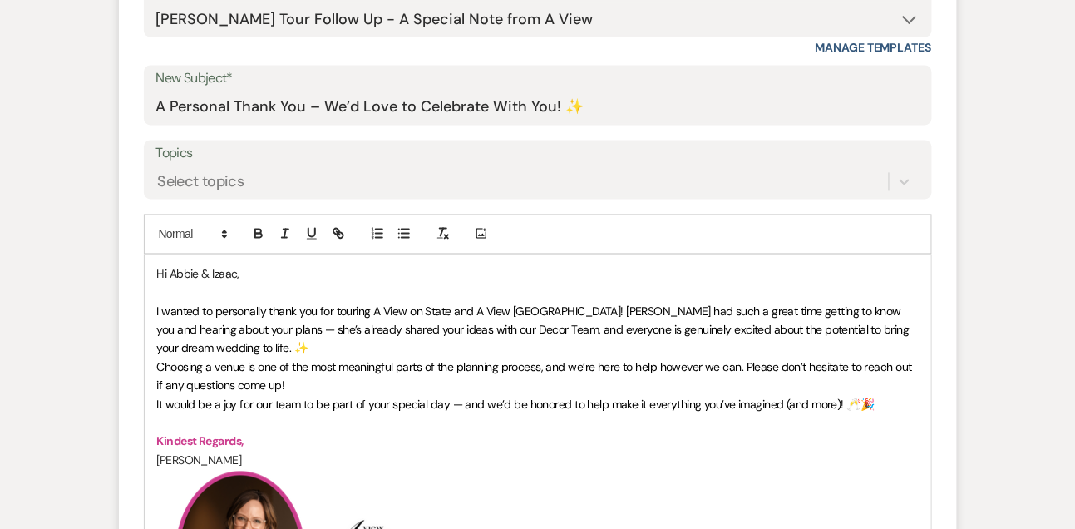
scroll to position [807, 0]
click at [270, 347] on p "I wanted to personally thank you for touring A View on State and A View [GEOGRA…" at bounding box center [538, 332] width 762 height 56
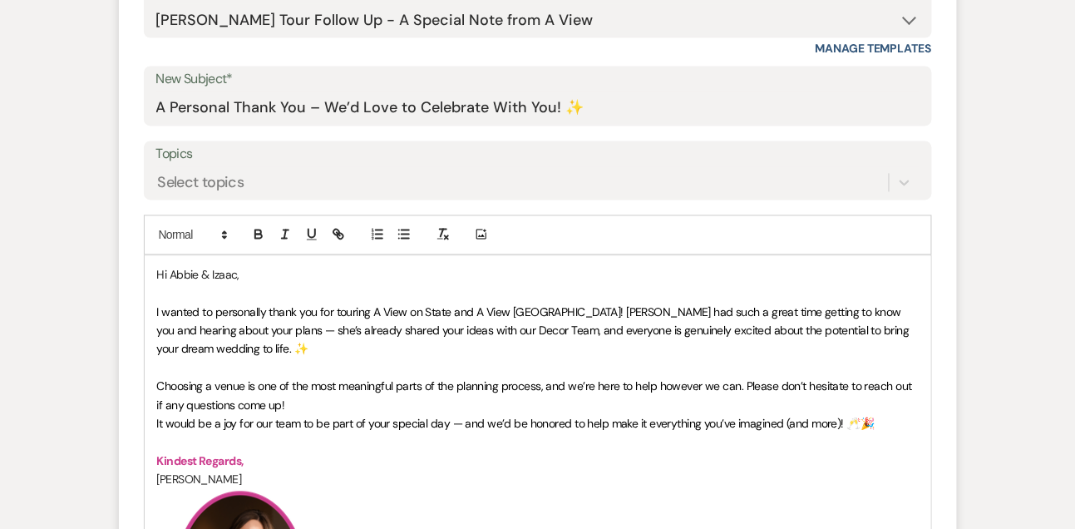
click at [302, 410] on p "Choosing a venue is one of the most meaningful parts of the planning process, a…" at bounding box center [538, 396] width 762 height 37
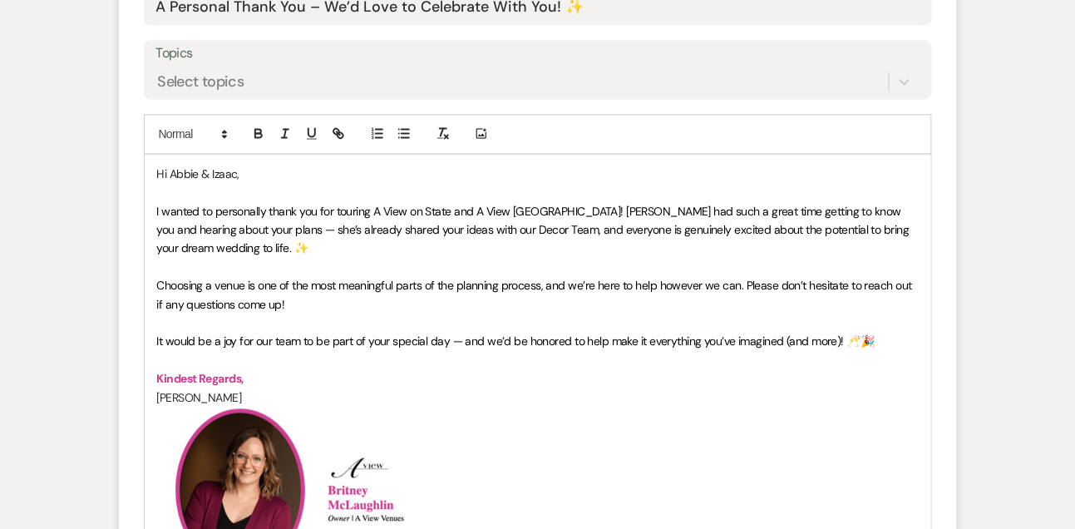
scroll to position [911, 0]
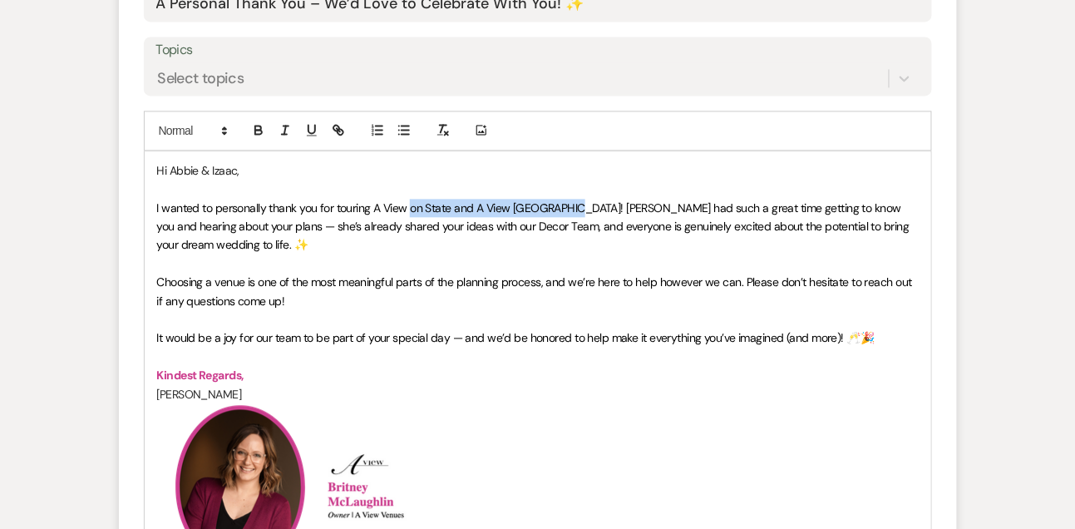
drag, startPoint x: 412, startPoint y: 205, endPoint x: 574, endPoint y: 201, distance: 161.4
click at [574, 201] on span "I wanted to personally thank you for touring A View on State and A View [GEOGRA…" at bounding box center [534, 226] width 755 height 52
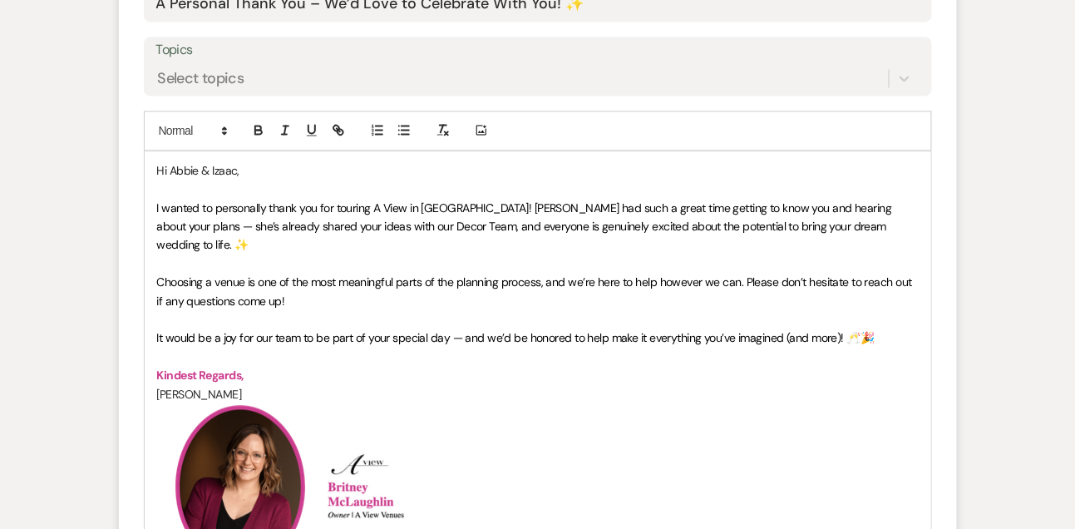
click at [610, 310] on p at bounding box center [538, 319] width 762 height 18
click at [346, 210] on span "I wanted to personally thank you for touring A View in [GEOGRAPHIC_DATA]! [PERS…" at bounding box center [526, 226] width 738 height 52
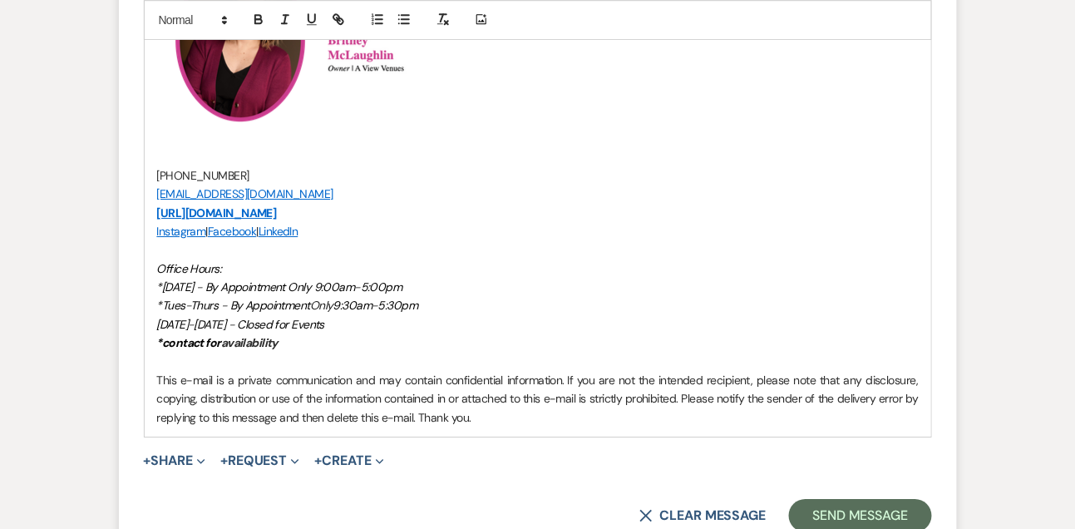
scroll to position [1455, 0]
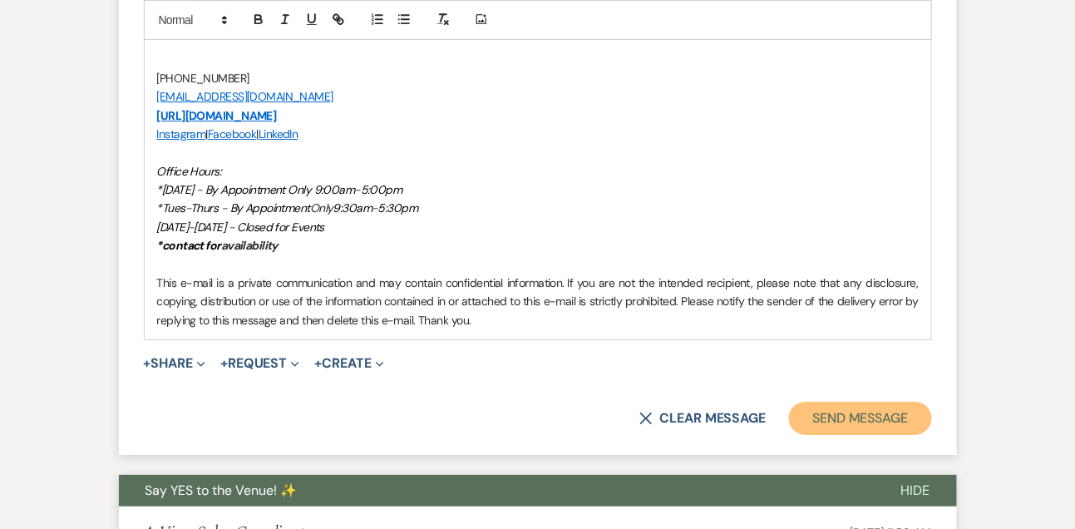
click at [842, 402] on button "Send Message" at bounding box center [860, 418] width 142 height 33
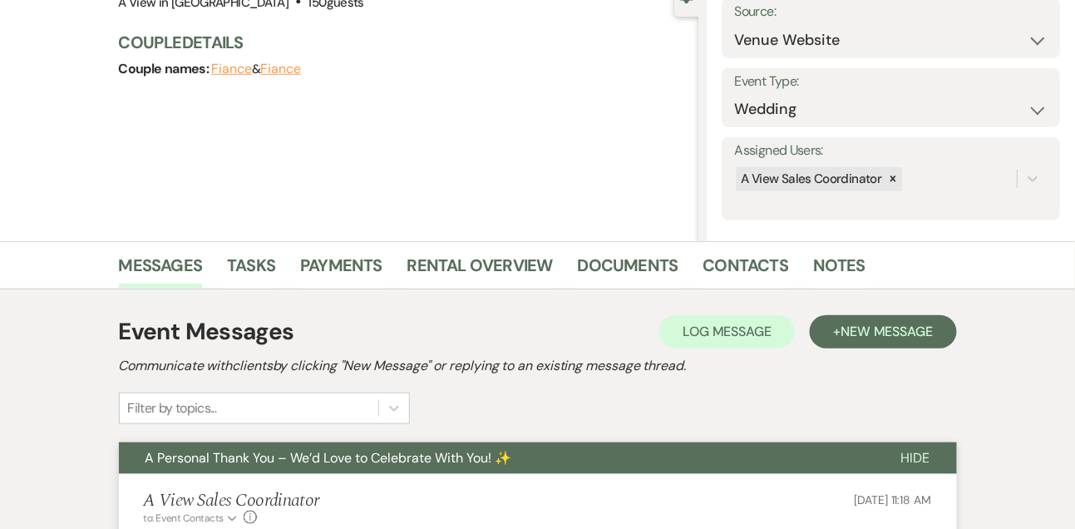
scroll to position [0, 0]
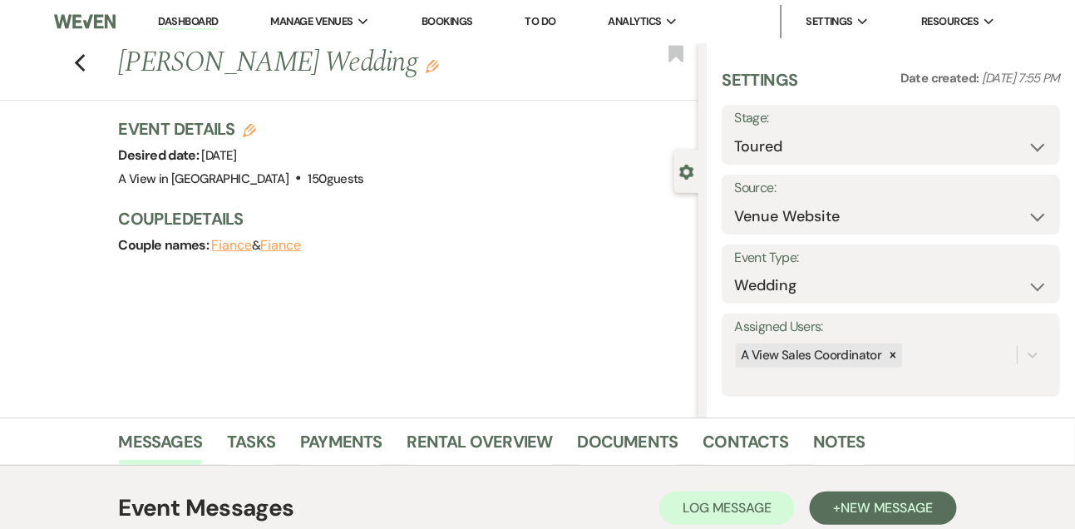
click at [212, 29] on link "Dashboard" at bounding box center [188, 22] width 60 height 16
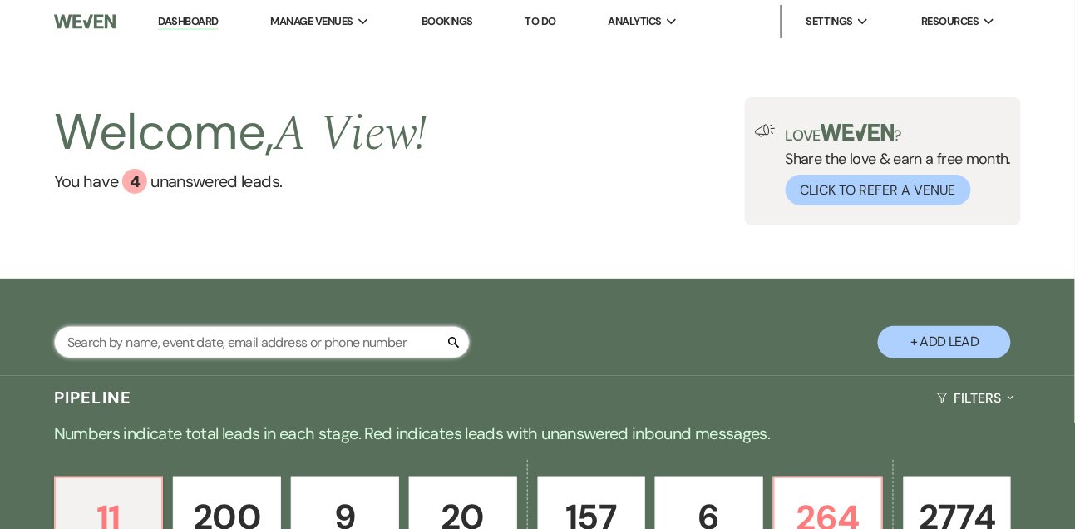
click at [227, 348] on input "text" at bounding box center [262, 342] width 416 height 32
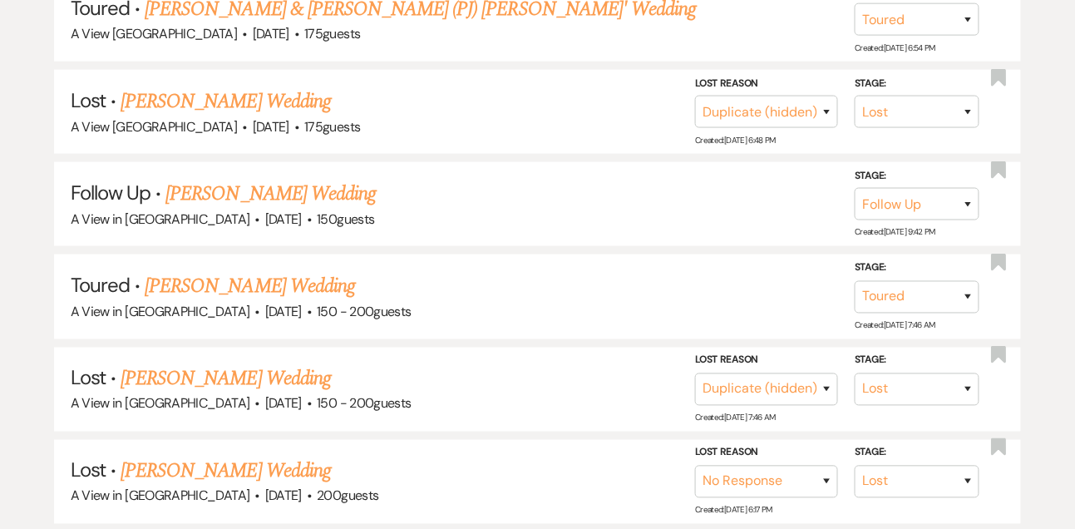
scroll to position [479, 0]
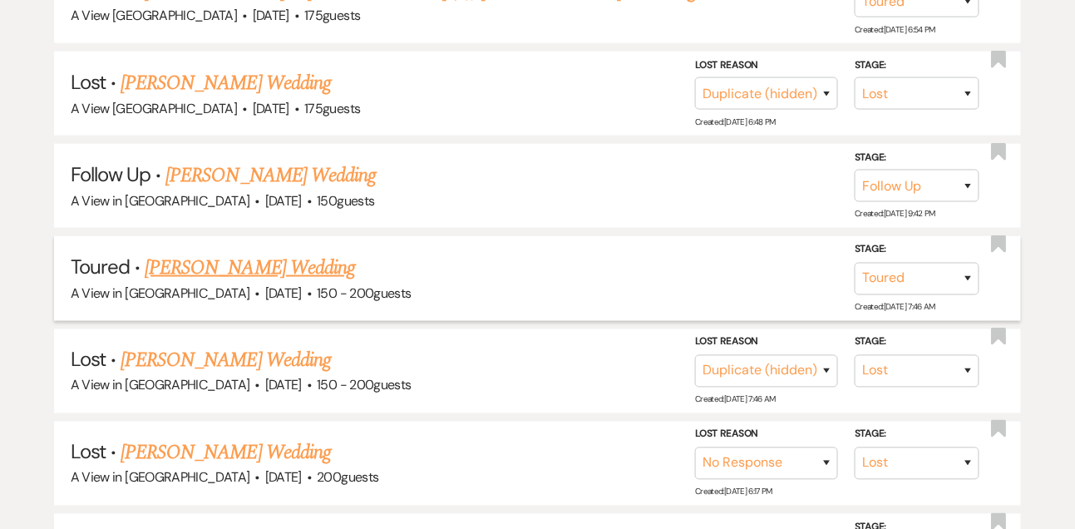
click at [333, 274] on link "[PERSON_NAME] Wedding" at bounding box center [250, 268] width 210 height 30
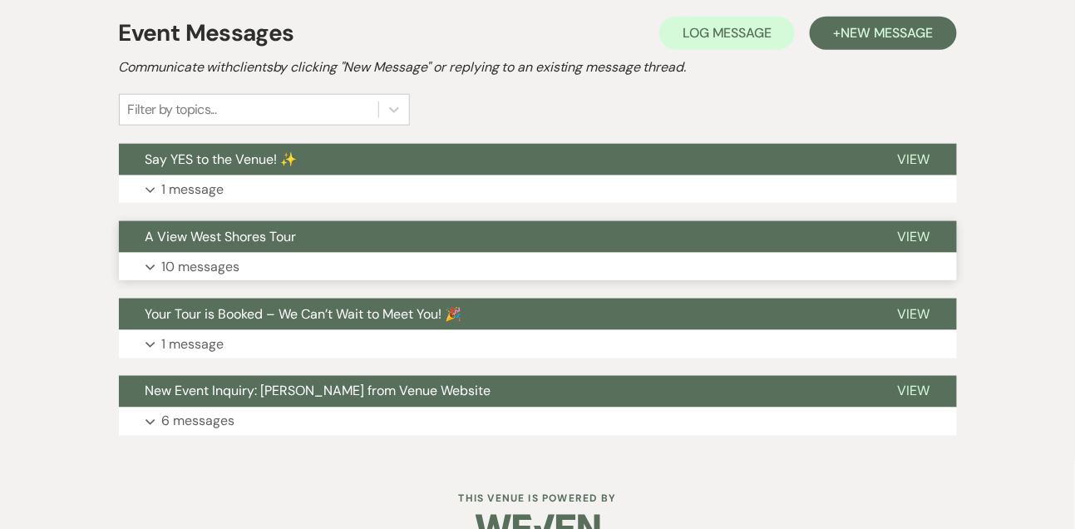
scroll to position [481, 0]
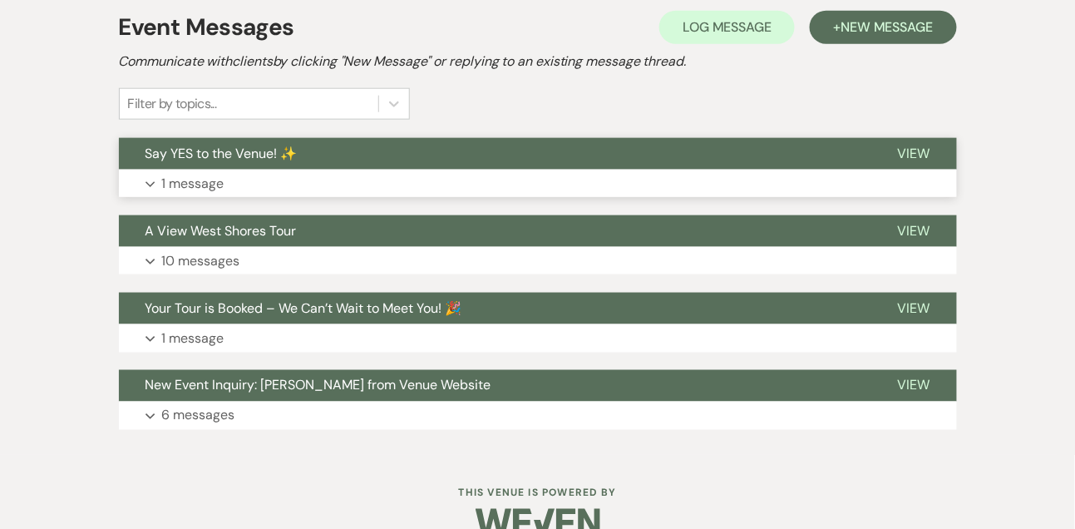
click at [203, 185] on p "1 message" at bounding box center [193, 184] width 62 height 22
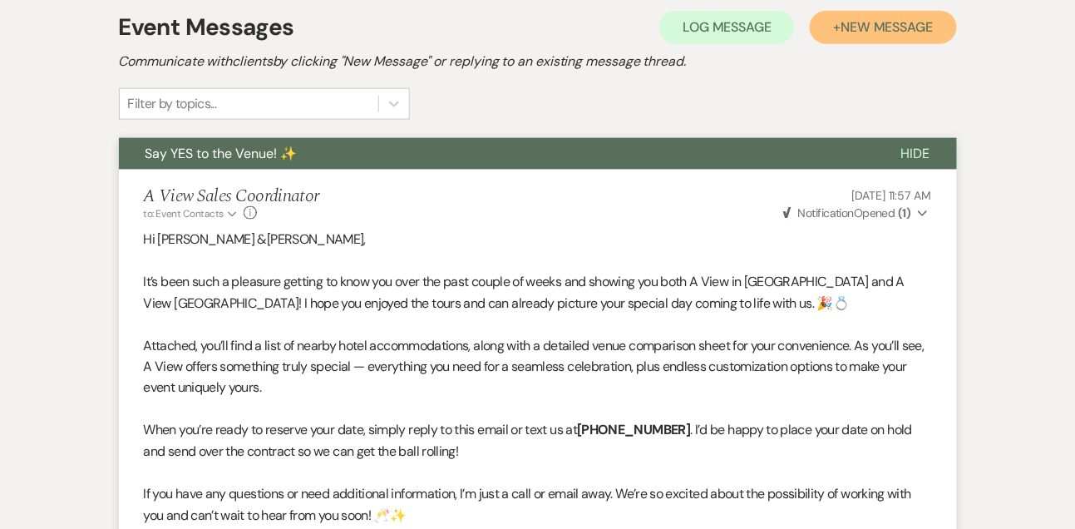
click at [859, 40] on button "+ New Message" at bounding box center [883, 27] width 146 height 33
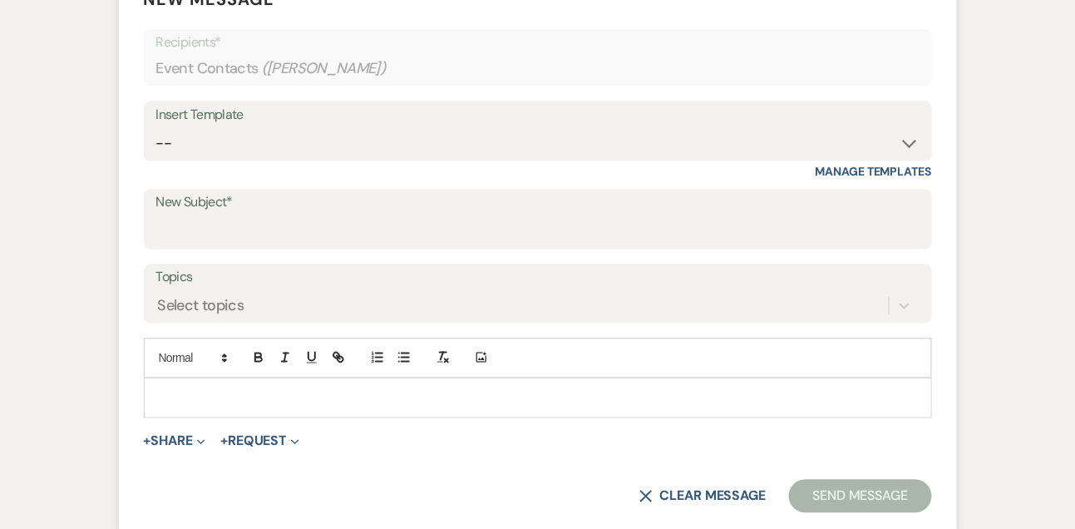
scroll to position [715, 0]
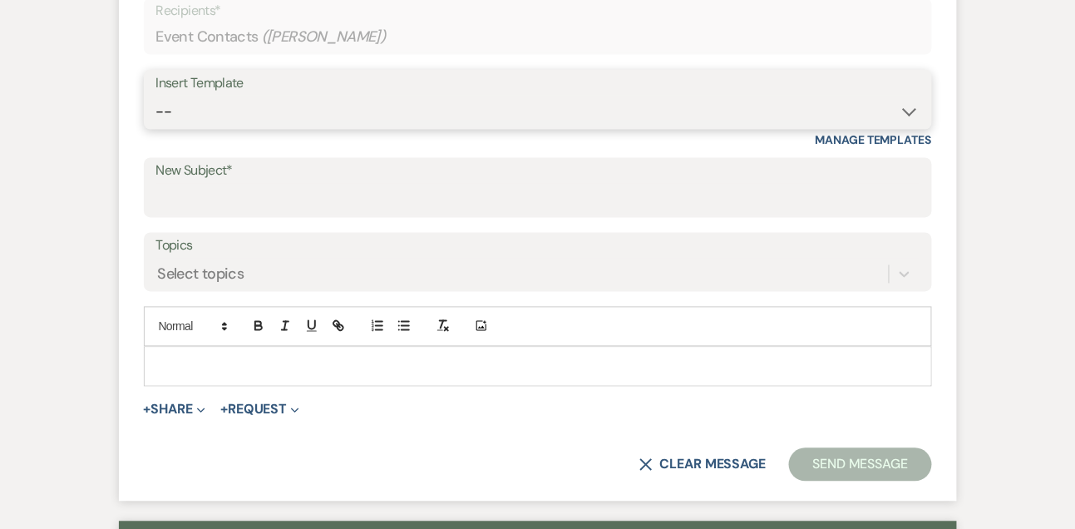
click at [195, 106] on select "-- Tour Confirmation Contract (Pre-Booked Leads) Out of office Inquiry Email Al…" at bounding box center [537, 112] width 763 height 32
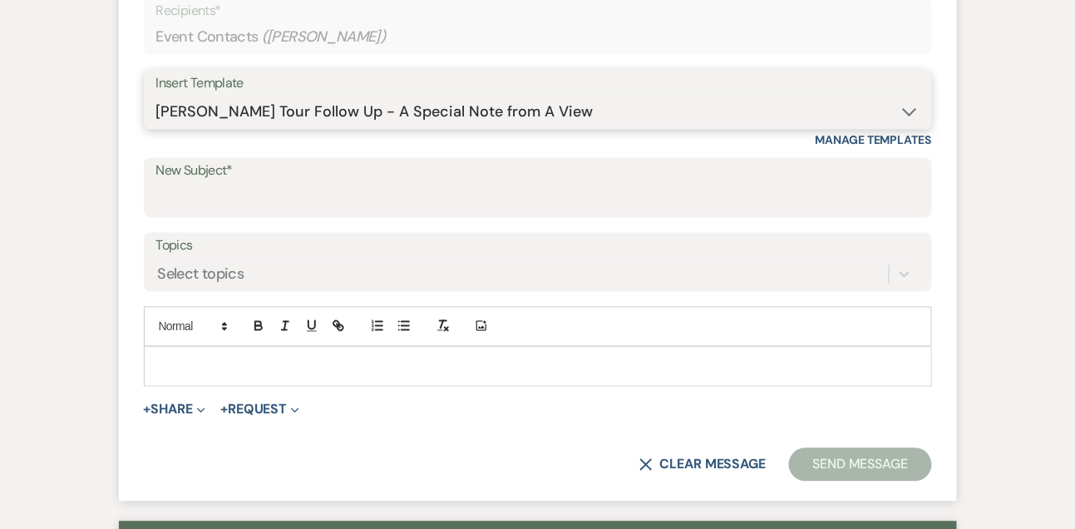
click at [156, 96] on select "-- Tour Confirmation Contract (Pre-Booked Leads) Out of office Inquiry Email Al…" at bounding box center [537, 112] width 763 height 32
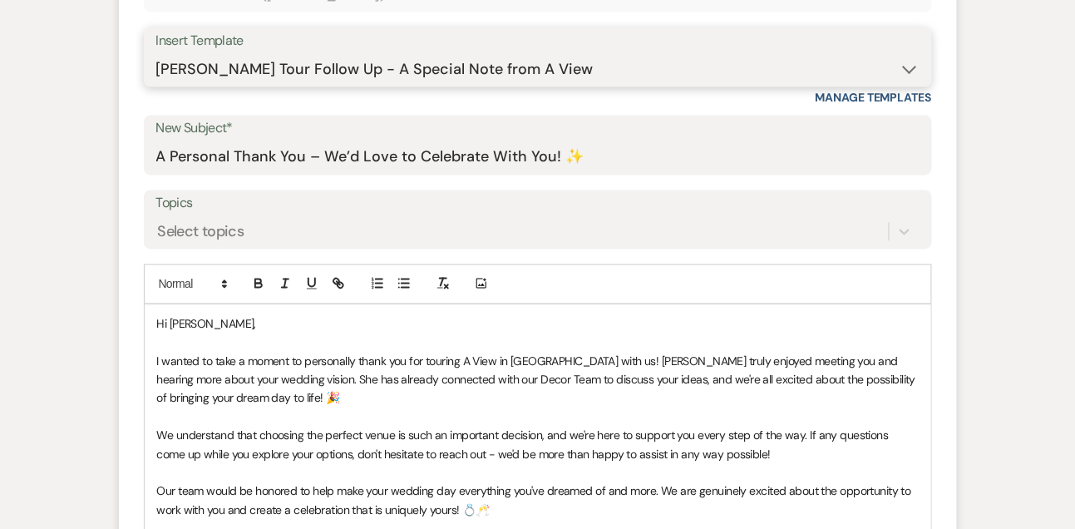
scroll to position [905, 0]
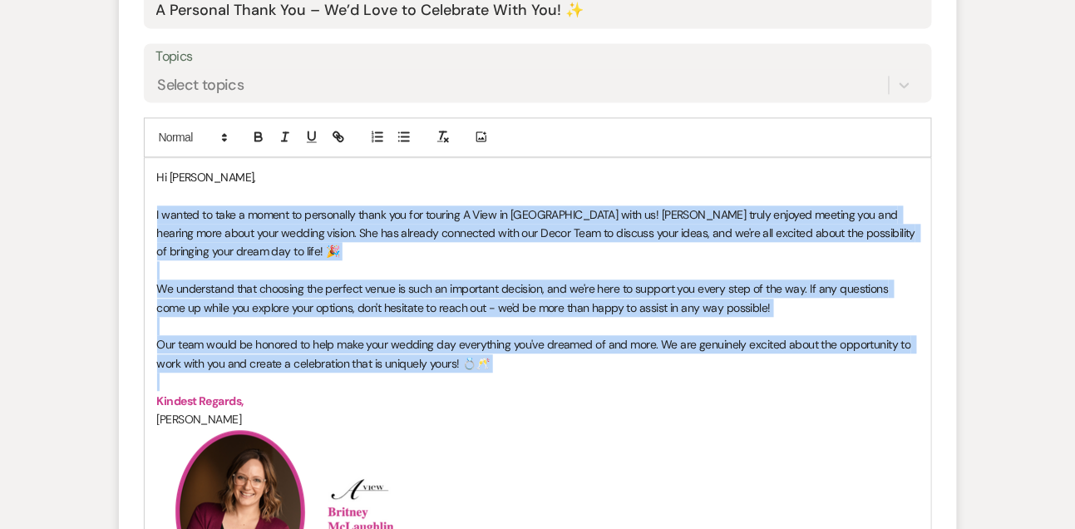
drag, startPoint x: 154, startPoint y: 212, endPoint x: 164, endPoint y: 376, distance: 164.1
click at [165, 377] on div "Hi [PERSON_NAME], I wanted to take a moment to personally thank you for touring…" at bounding box center [538, 533] width 787 height 751
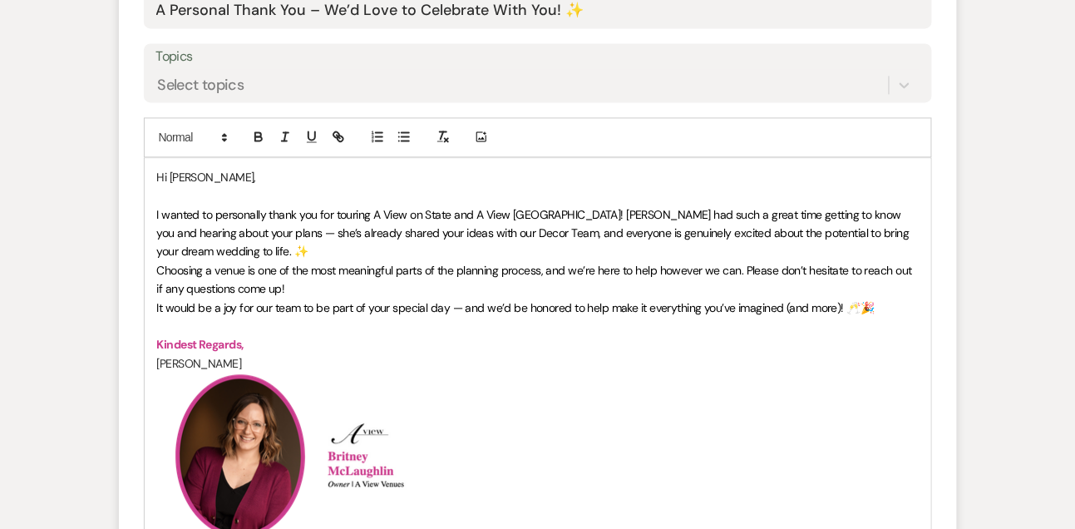
click at [274, 246] on p "I wanted to personally thank you for touring A View on State and A View [GEOGRA…" at bounding box center [538, 233] width 762 height 56
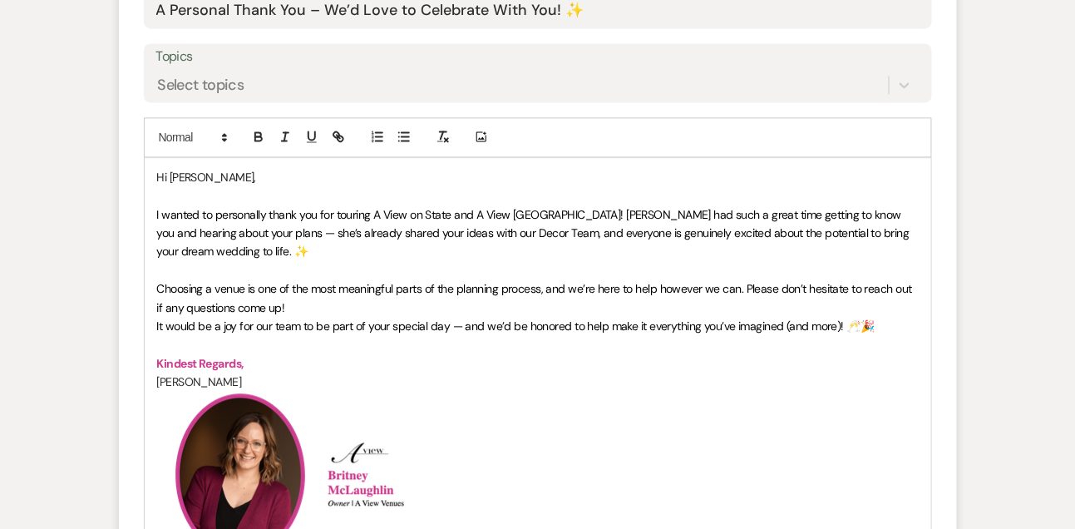
click at [299, 308] on p "Choosing a venue is one of the most meaningful parts of the planning process, a…" at bounding box center [538, 297] width 762 height 37
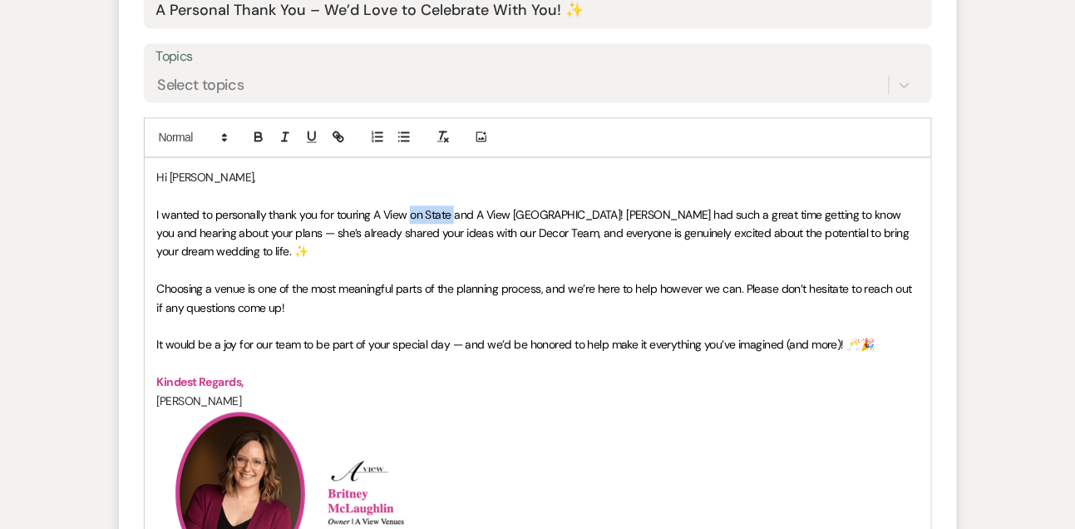
drag, startPoint x: 409, startPoint y: 212, endPoint x: 452, endPoint y: 214, distance: 43.3
click at [452, 214] on span "I wanted to personally thank you for touring A View on State and A View [GEOGRA…" at bounding box center [534, 233] width 755 height 52
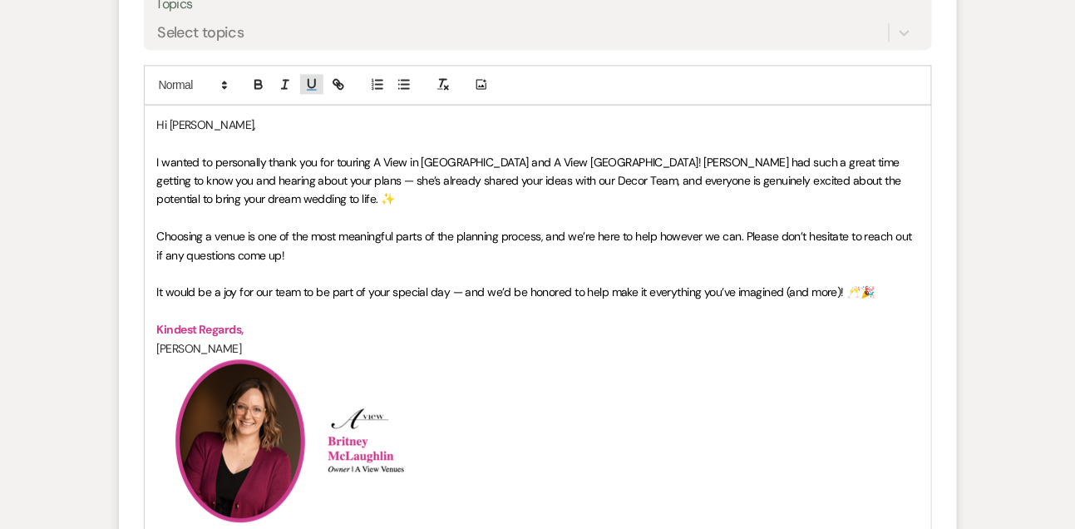
scroll to position [948, 0]
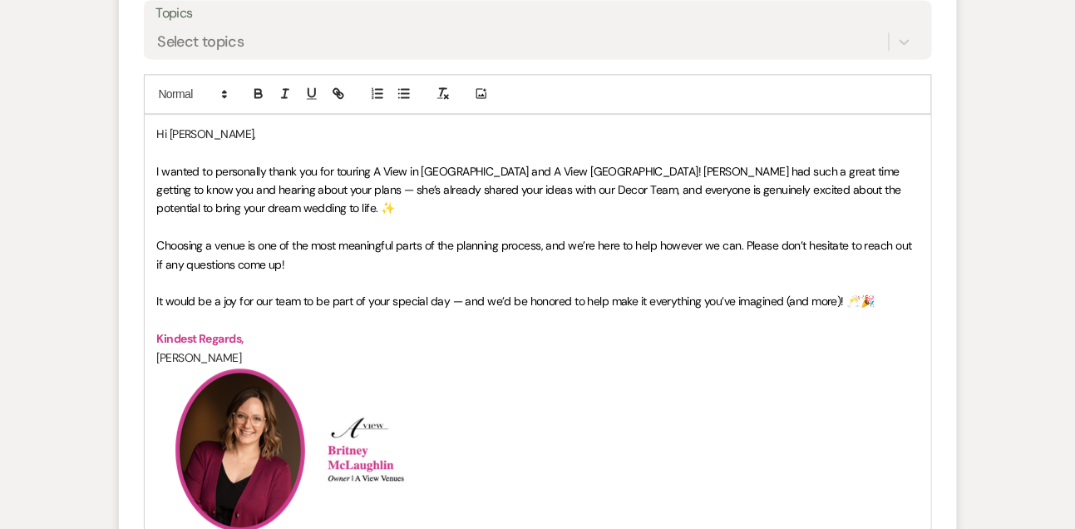
click at [214, 138] on p "Hi [PERSON_NAME]," at bounding box center [538, 134] width 762 height 18
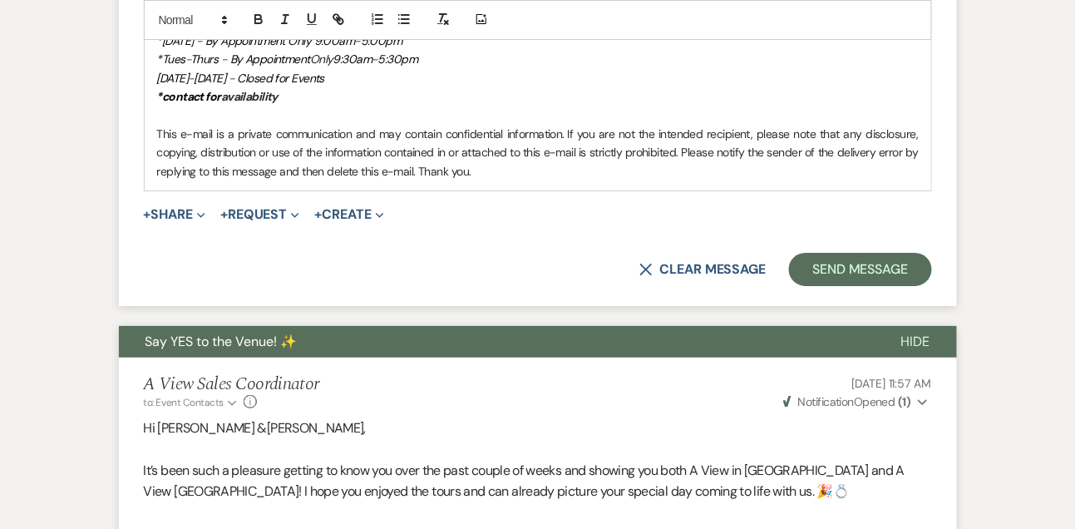
scroll to position [1613, 0]
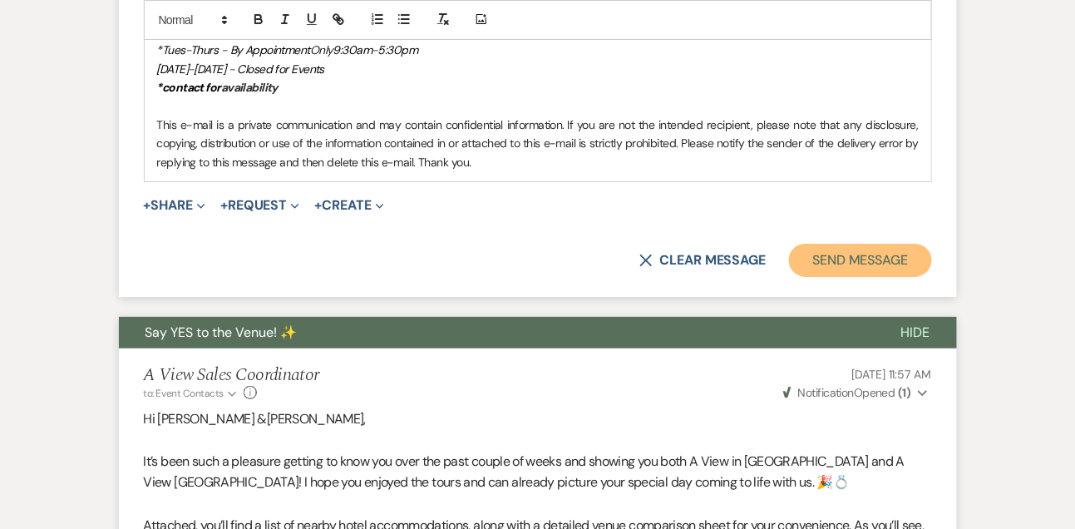
click at [817, 264] on button "Send Message" at bounding box center [860, 260] width 142 height 33
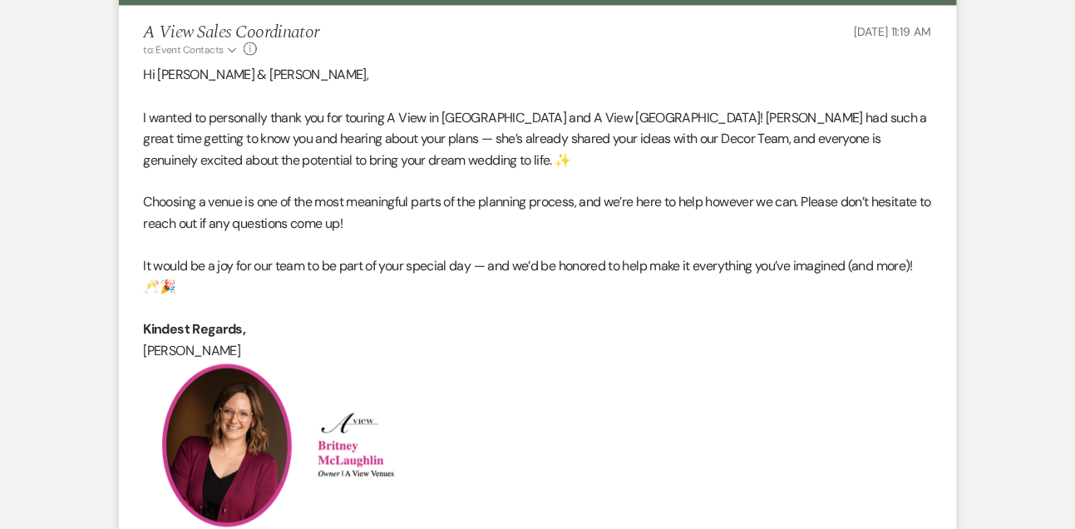
scroll to position [0, 0]
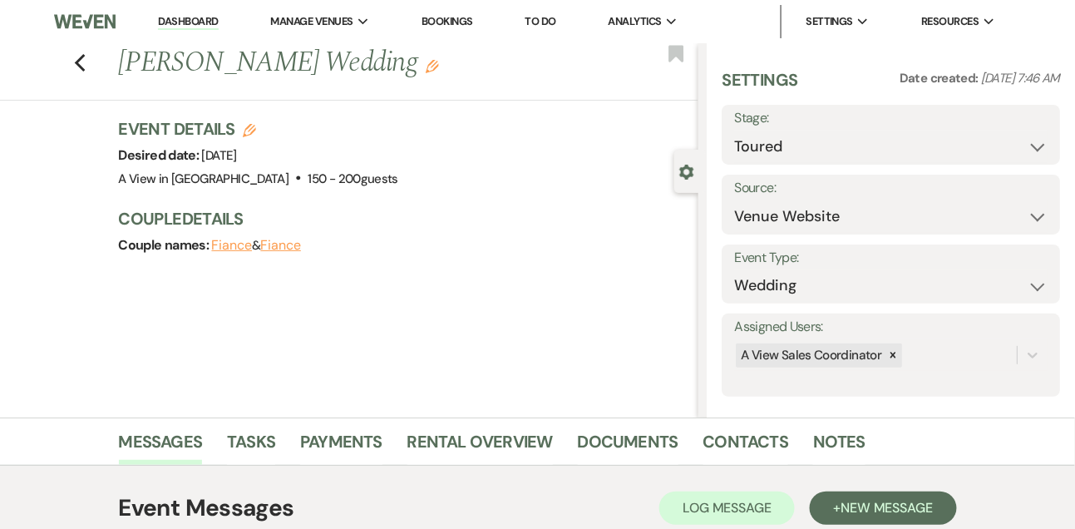
click at [189, 17] on link "Dashboard" at bounding box center [188, 22] width 60 height 16
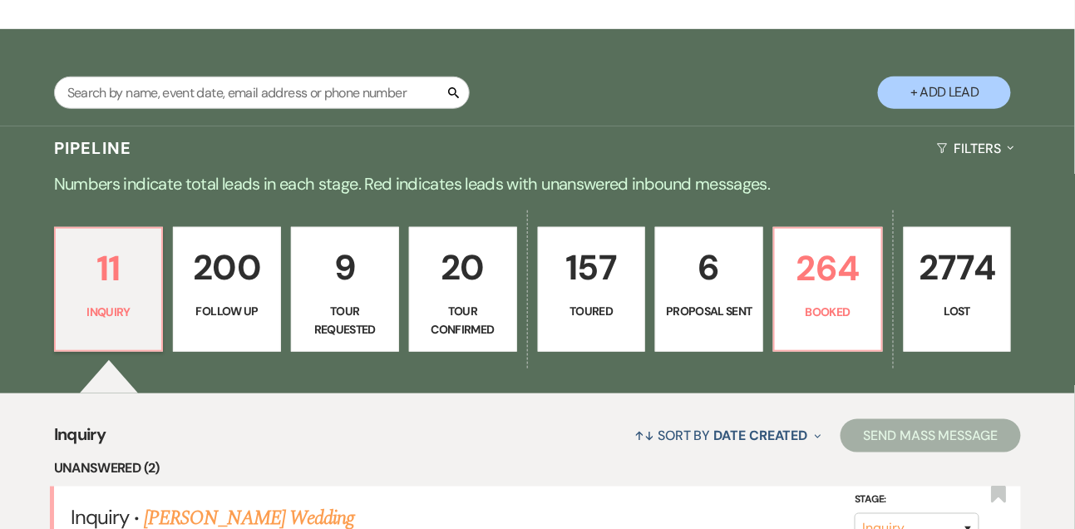
scroll to position [237, 0]
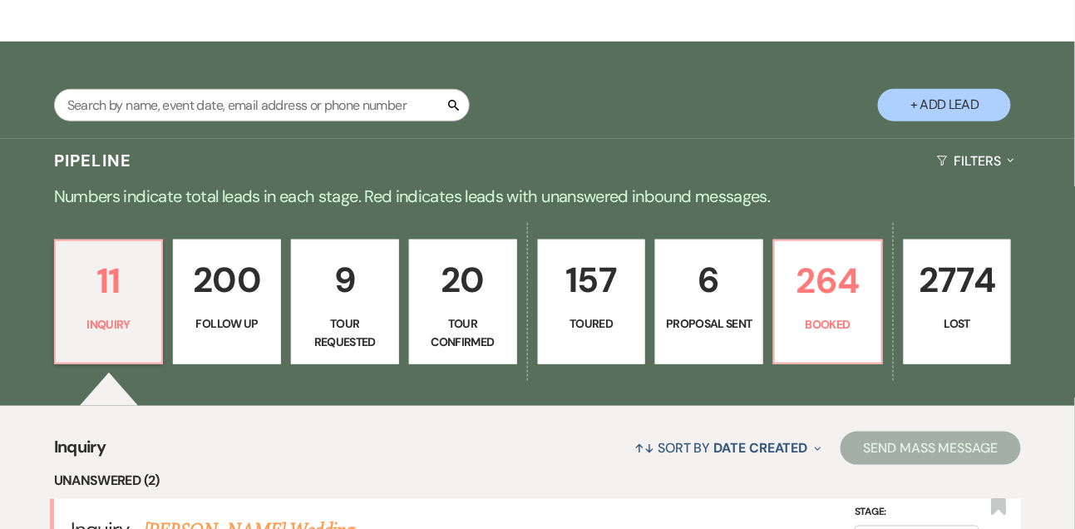
click at [922, 121] on button "+ Add Lead" at bounding box center [944, 105] width 133 height 32
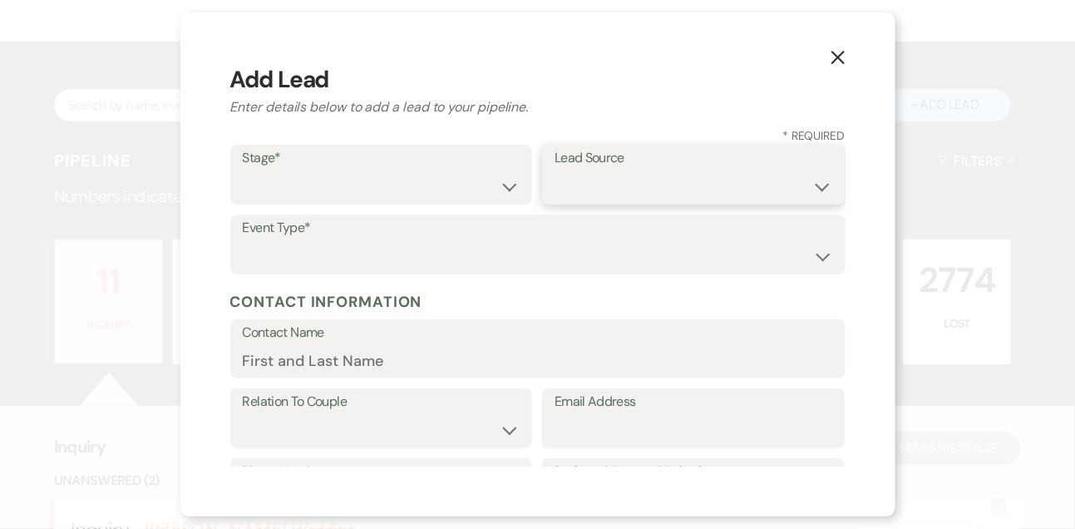
click at [594, 189] on select "Weven Venue Website Instagram Facebook Pinterest Google The Knot Wedding Wire H…" at bounding box center [694, 186] width 278 height 32
click at [555, 170] on select "Weven Venue Website Instagram Facebook Pinterest Google The Knot Wedding Wire H…" at bounding box center [694, 186] width 278 height 32
click at [418, 185] on select "Inquiry Follow Up Tour Requested Tour Confirmed Toured Proposal Sent Booked Lost" at bounding box center [382, 186] width 278 height 32
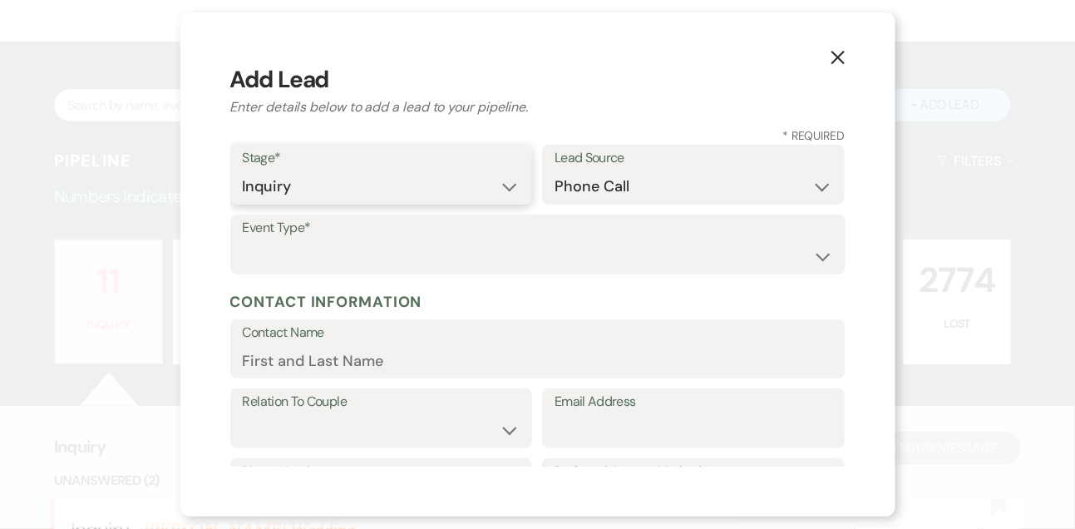
click at [243, 170] on select "Inquiry Follow Up Tour Requested Tour Confirmed Toured Proposal Sent Booked Lost" at bounding box center [382, 186] width 278 height 32
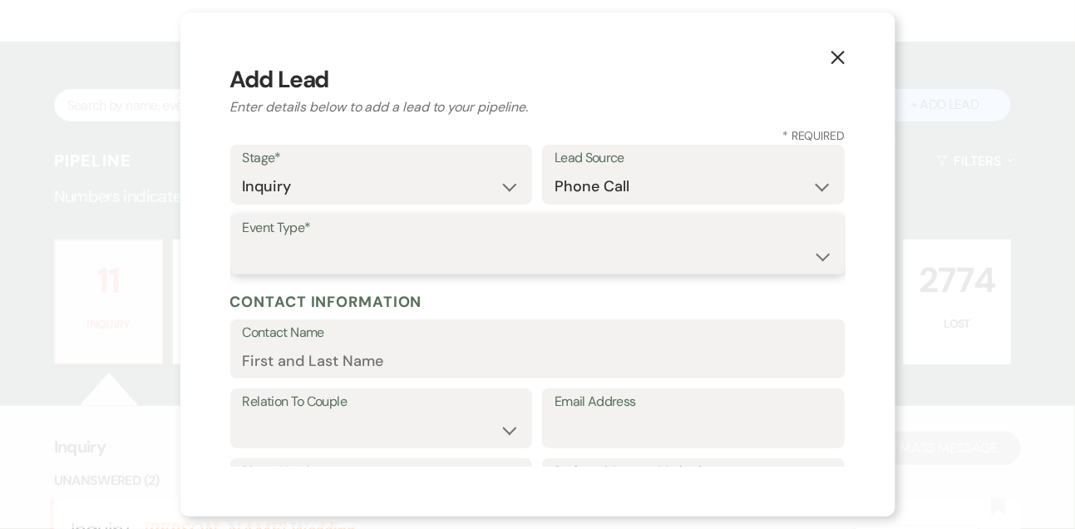
click at [390, 264] on select "Wedding Anniversary Party Baby Shower Bachelorette / Bachelor Party Birthday Pa…" at bounding box center [538, 256] width 590 height 32
click at [243, 240] on select "Wedding Anniversary Party Baby Shower Bachelorette / Bachelor Party Birthday Pa…" at bounding box center [538, 256] width 590 height 32
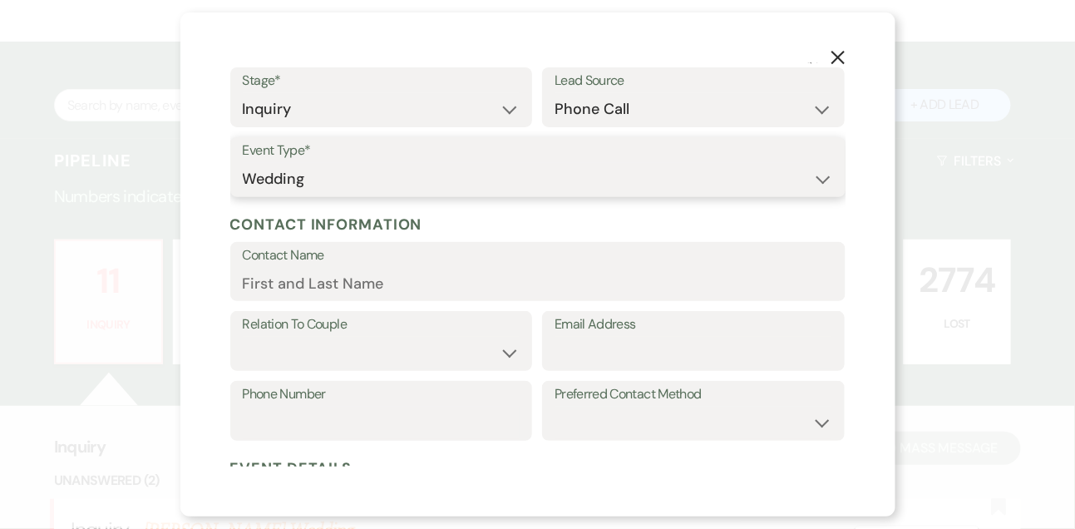
scroll to position [97, 0]
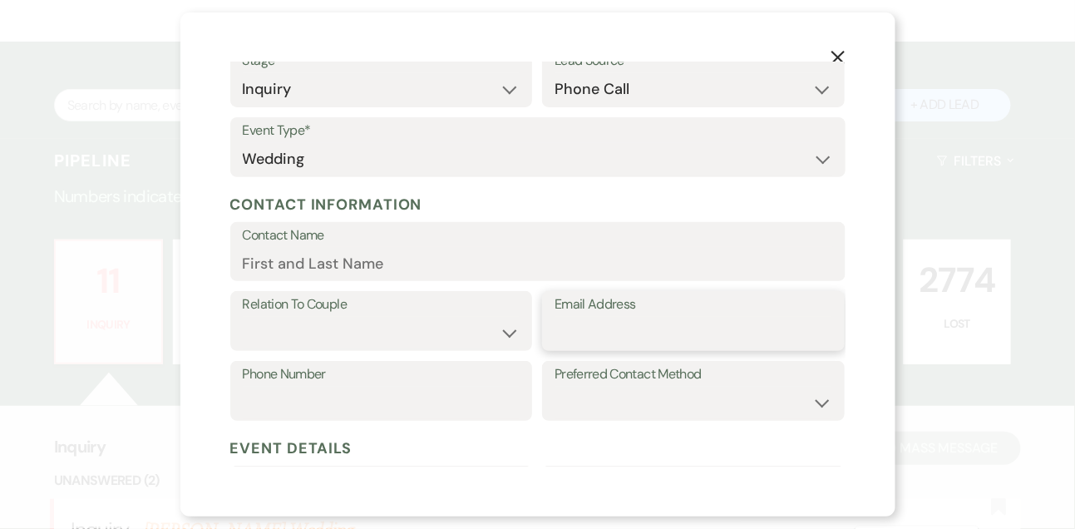
click at [606, 338] on input "Email Address" at bounding box center [694, 333] width 278 height 32
paste input "[EMAIL_ADDRESS][DOMAIN_NAME]"
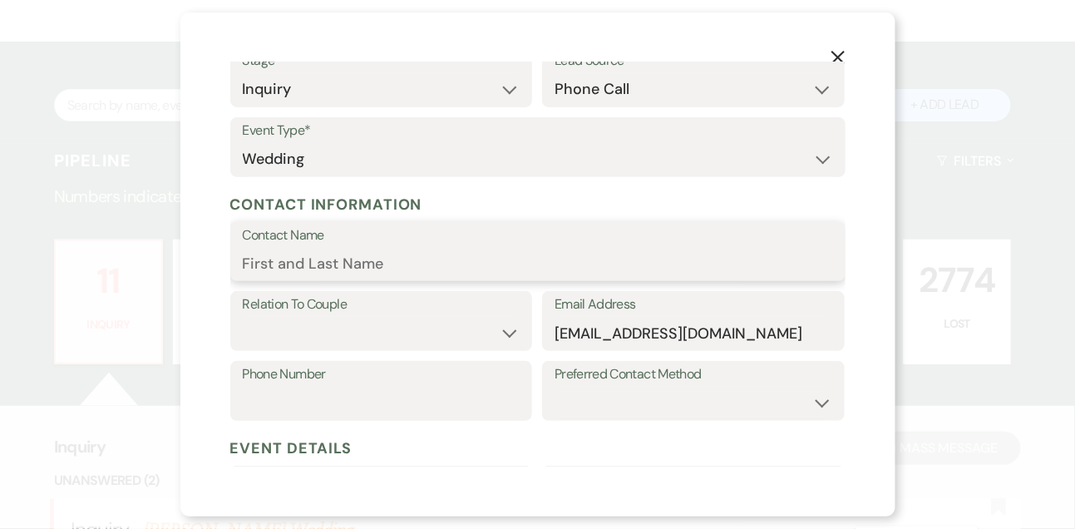
click at [456, 274] on input "Contact Name" at bounding box center [538, 263] width 590 height 32
paste input "[PERSON_NAME]"
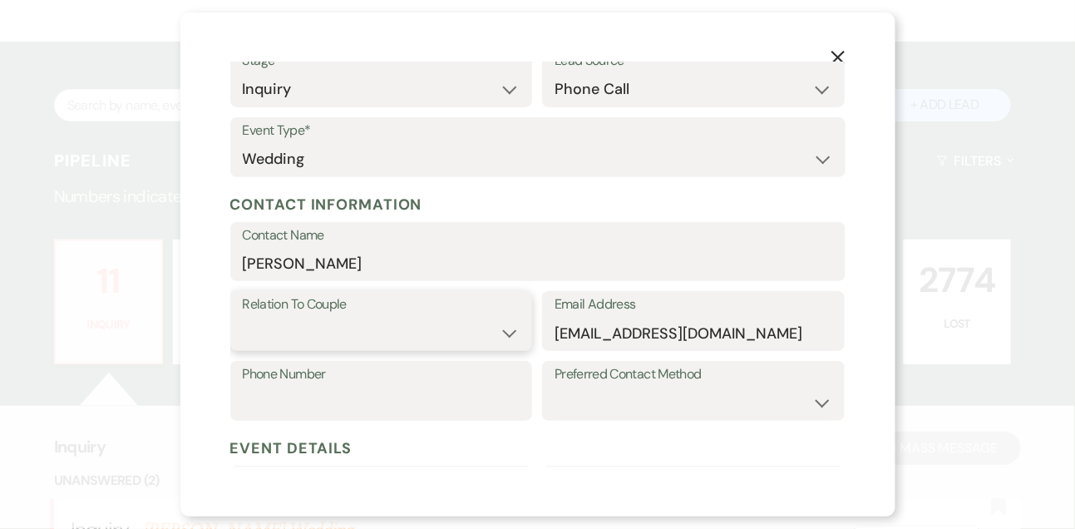
click at [303, 328] on select "Couple Planner Parent of Couple Family Member Friend Other" at bounding box center [382, 333] width 278 height 32
click at [243, 317] on select "Couple Planner Parent of Couple Family Member Friend Other" at bounding box center [382, 333] width 278 height 32
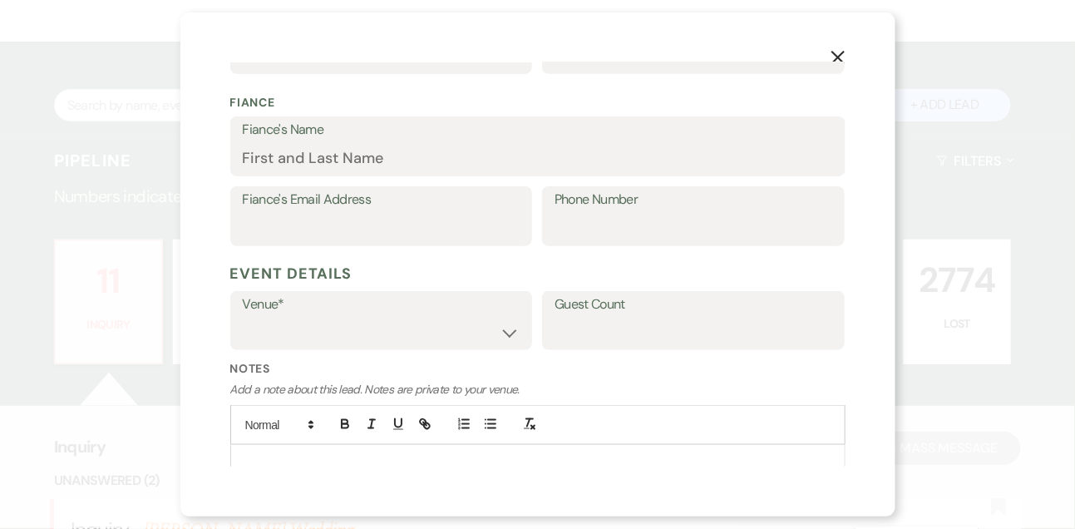
scroll to position [501, 0]
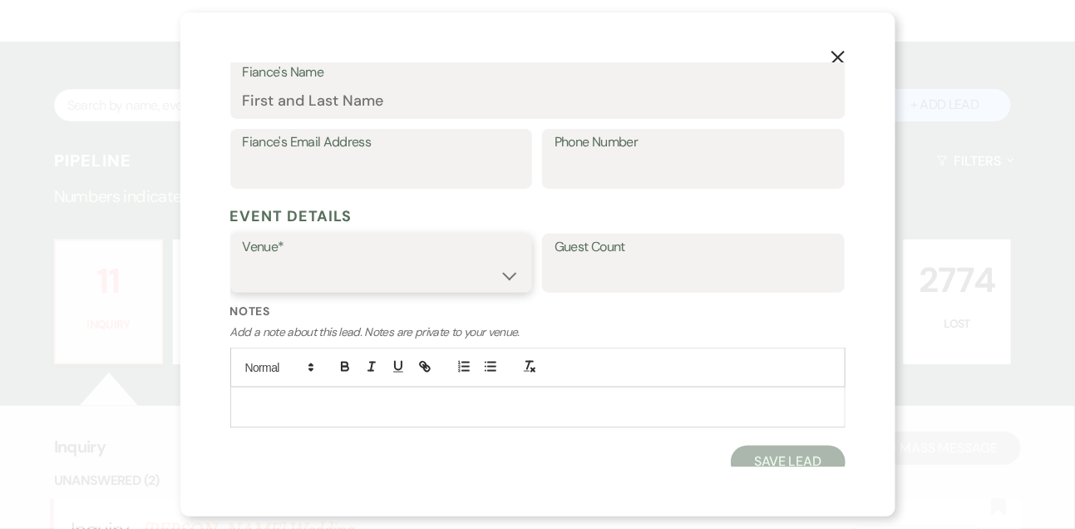
click at [281, 278] on select "A View in [GEOGRAPHIC_DATA] A View [GEOGRAPHIC_DATA] A View on State" at bounding box center [382, 275] width 278 height 32
click at [243, 259] on select "A View in [GEOGRAPHIC_DATA] A View [GEOGRAPHIC_DATA] A View on State" at bounding box center [382, 275] width 278 height 32
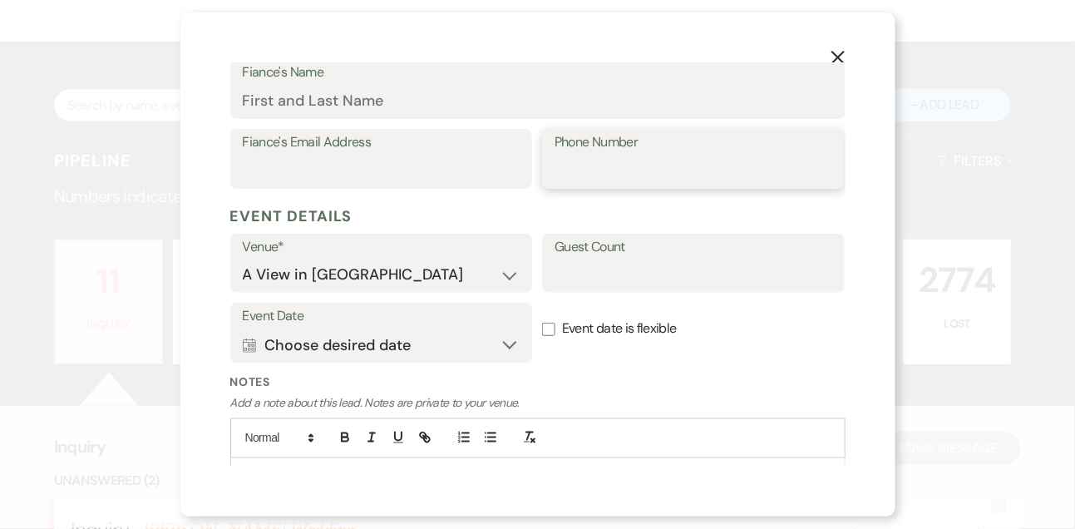
click at [588, 180] on input "Phone Number" at bounding box center [694, 171] width 278 height 32
paste input "[PHONE_NUMBER]"
click at [588, 180] on input "[PHONE_NUMBER]" at bounding box center [694, 171] width 278 height 32
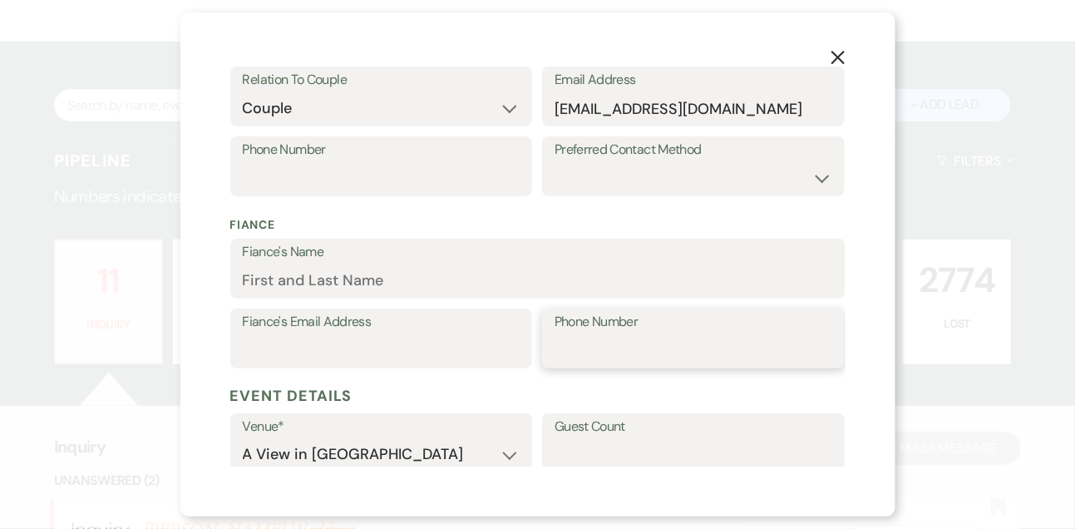
scroll to position [321, 0]
click at [438, 163] on input "Phone Number" at bounding box center [382, 179] width 278 height 32
paste input "[PHONE_NUMBER]"
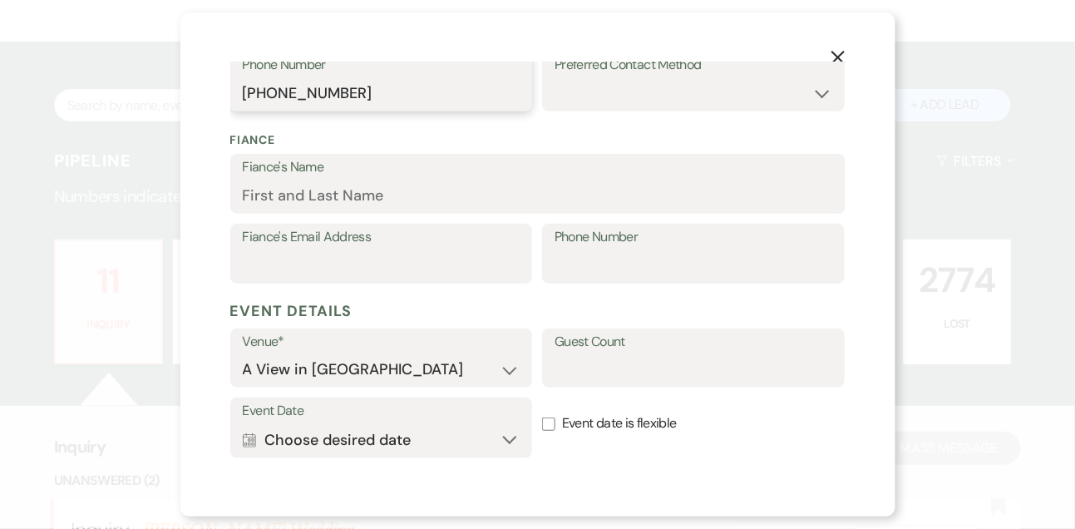
scroll to position [582, 0]
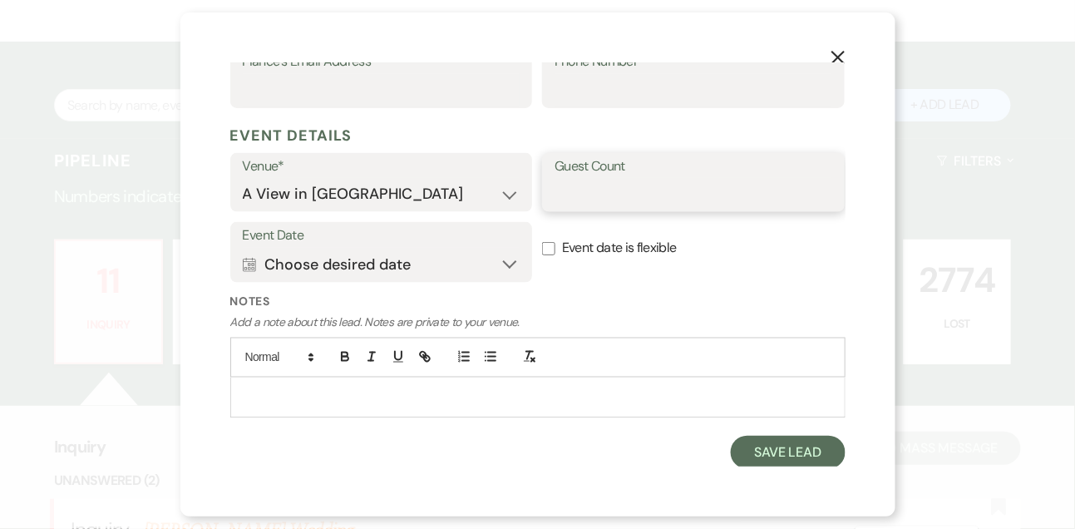
click at [567, 184] on input "Guest Count" at bounding box center [694, 194] width 278 height 32
click at [372, 258] on button "Calendar Choose desired date Expand" at bounding box center [382, 264] width 278 height 33
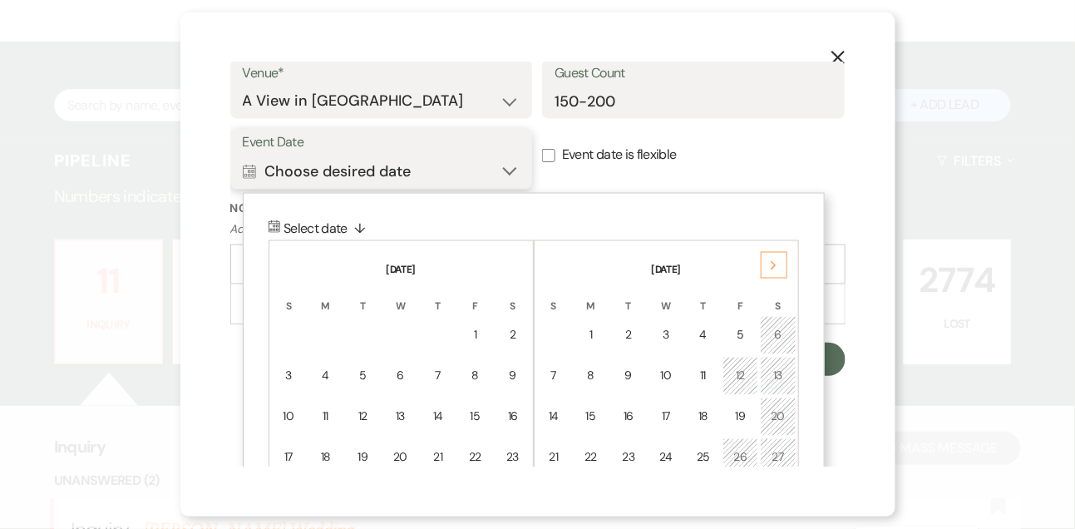
scroll to position [716, 0]
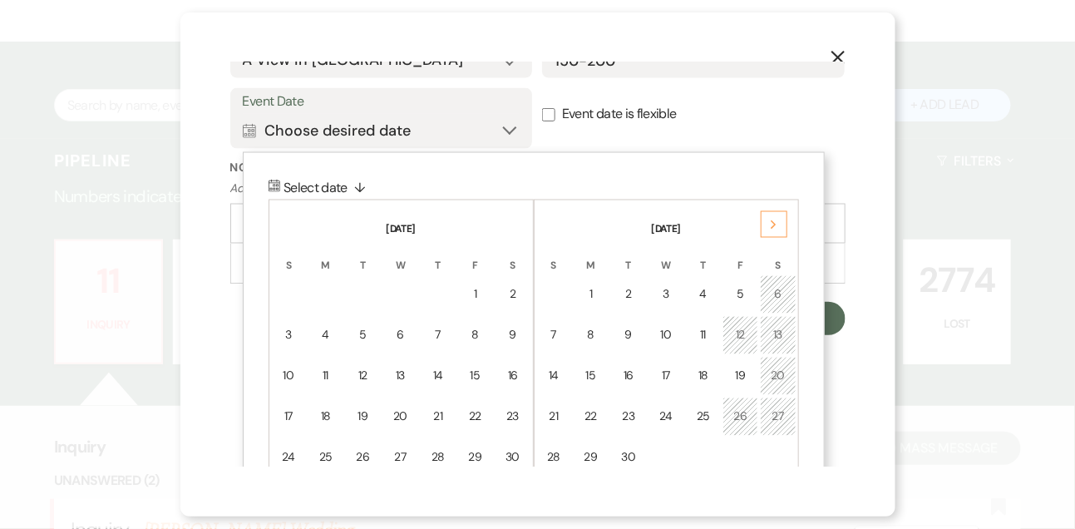
click at [781, 224] on div "Next" at bounding box center [774, 224] width 27 height 27
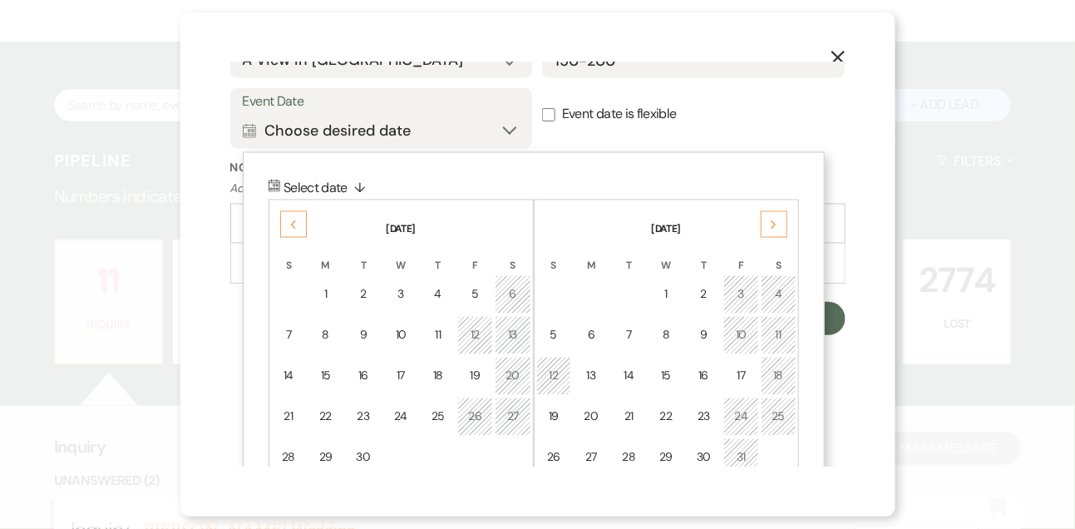
click at [781, 224] on div "Next" at bounding box center [774, 224] width 27 height 27
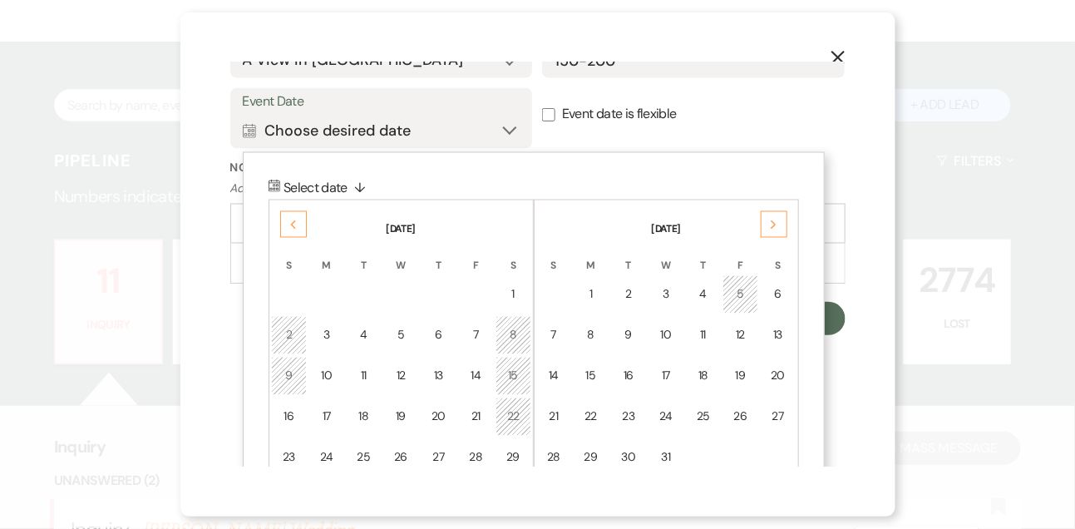
click at [781, 224] on div "Next" at bounding box center [774, 224] width 27 height 27
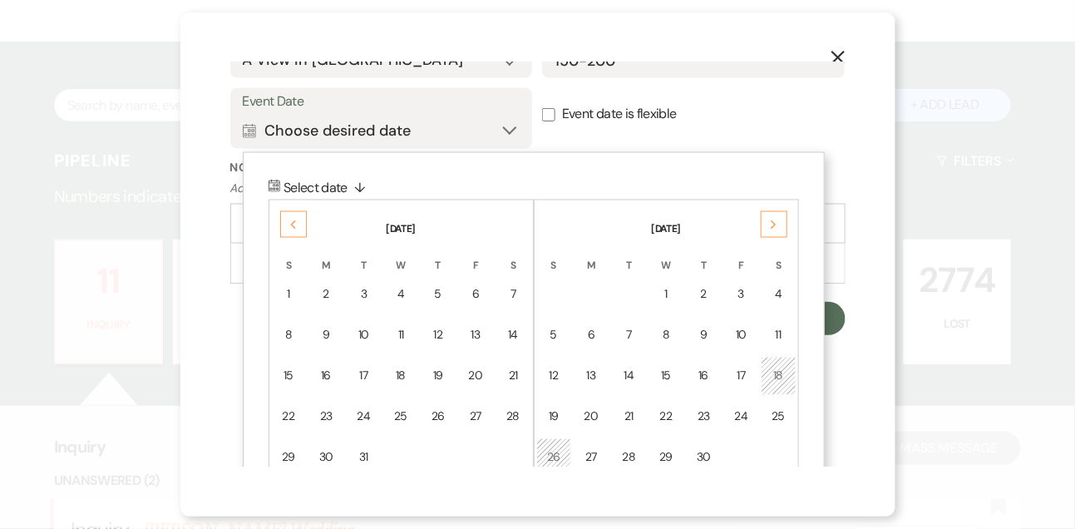
click at [779, 224] on div "Next" at bounding box center [774, 224] width 27 height 27
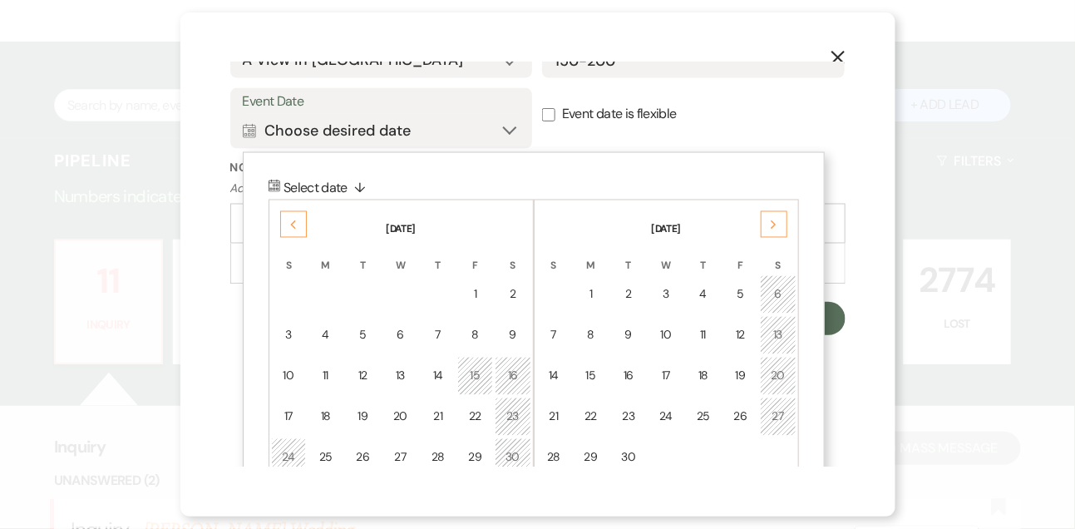
click at [779, 224] on div "Next" at bounding box center [774, 224] width 27 height 27
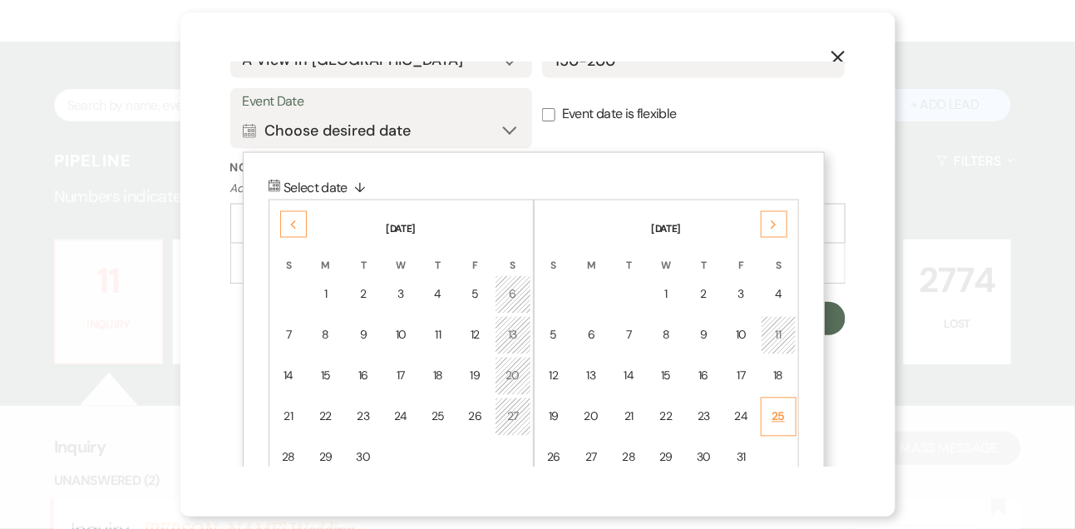
click at [773, 417] on div "25" at bounding box center [779, 416] width 14 height 17
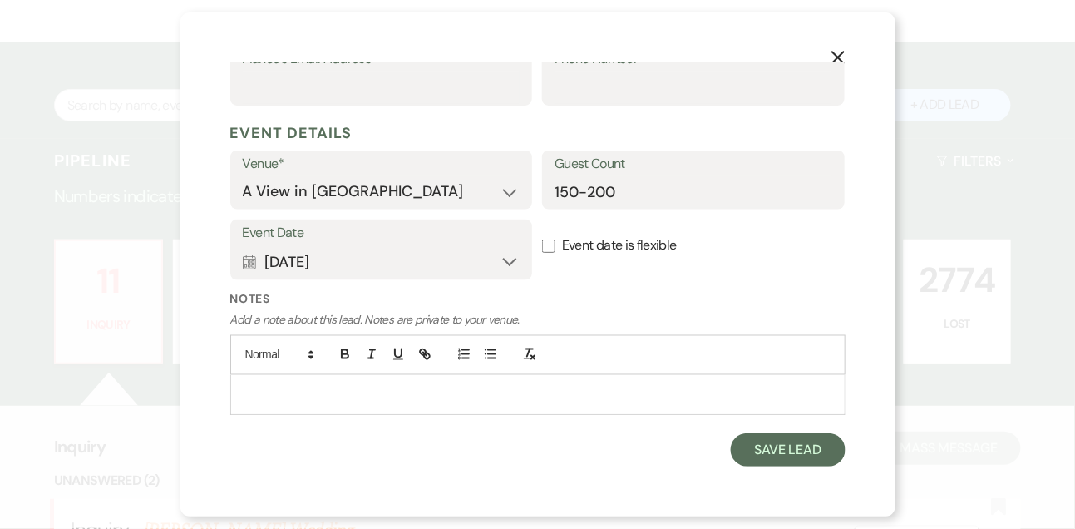
scroll to position [582, 0]
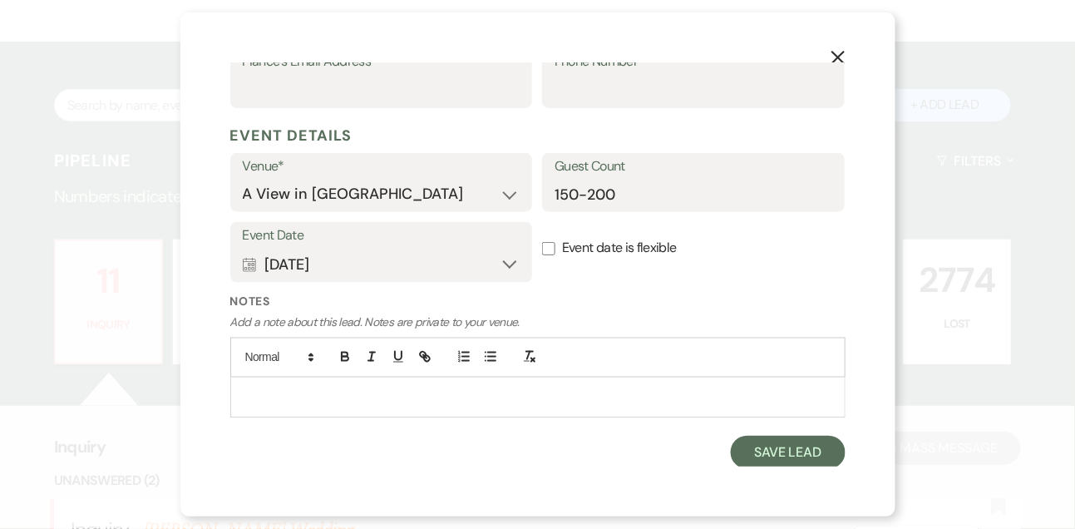
click at [601, 391] on p at bounding box center [538, 397] width 589 height 18
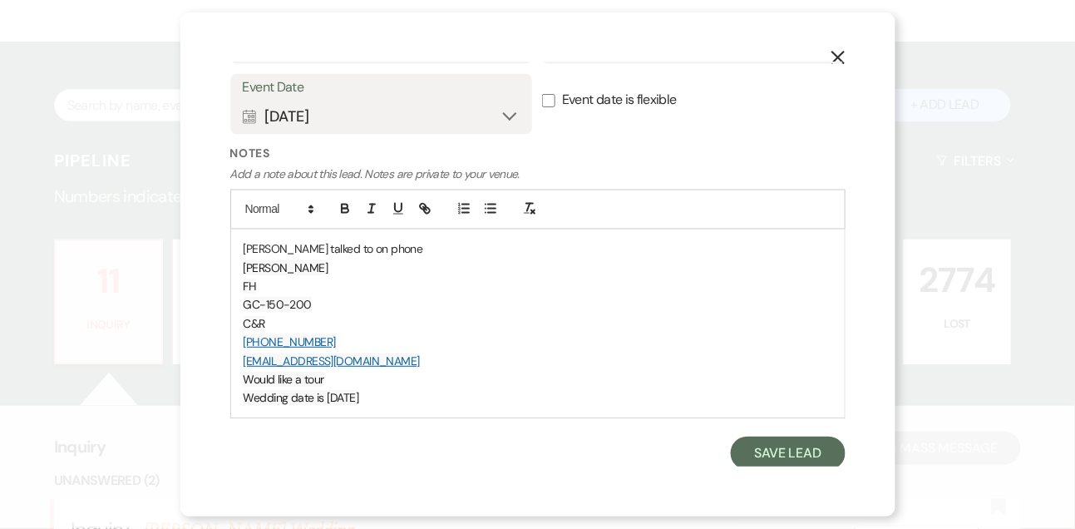
scroll to position [732, 0]
click at [763, 442] on button "Save Lead" at bounding box center [788, 451] width 114 height 33
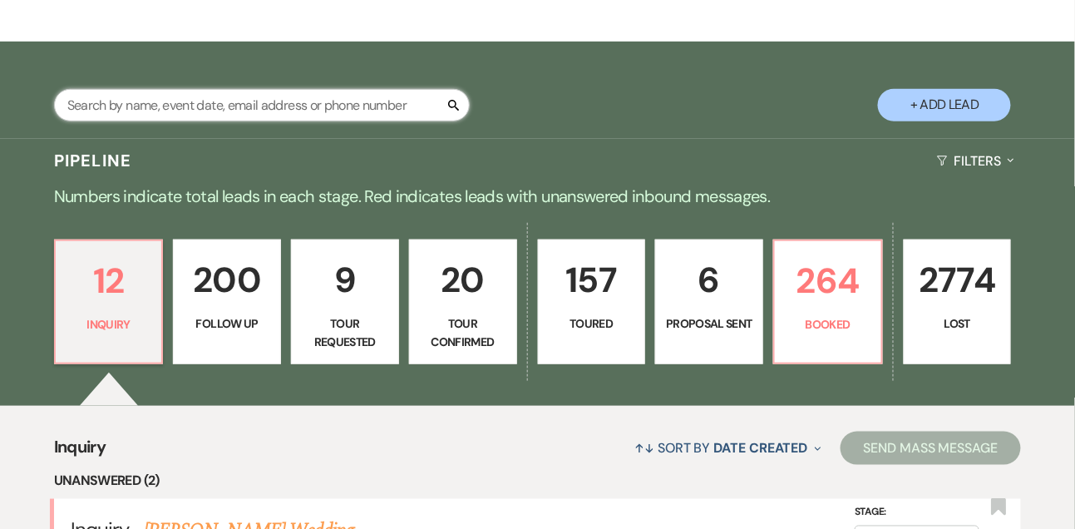
click at [185, 119] on input "text" at bounding box center [262, 105] width 416 height 32
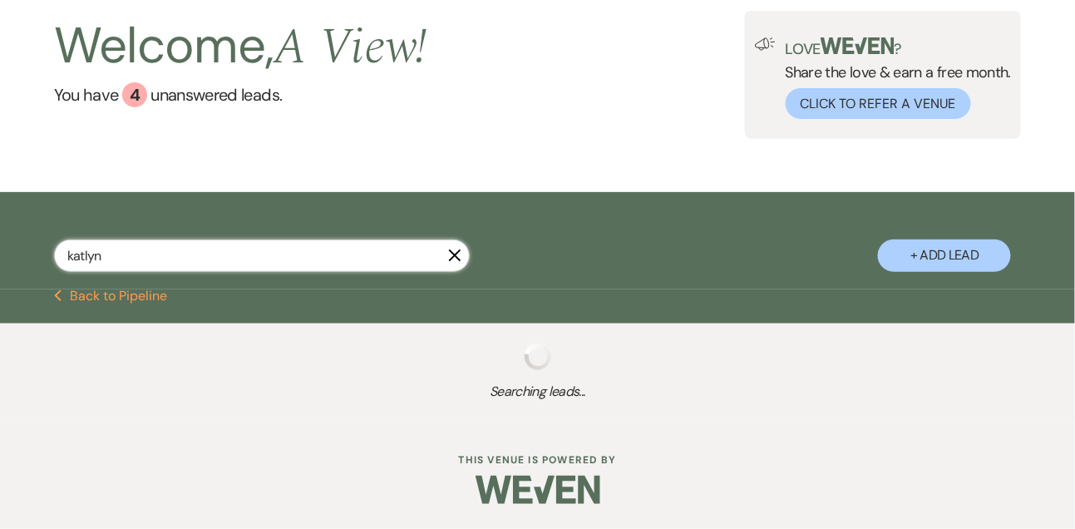
scroll to position [234, 0]
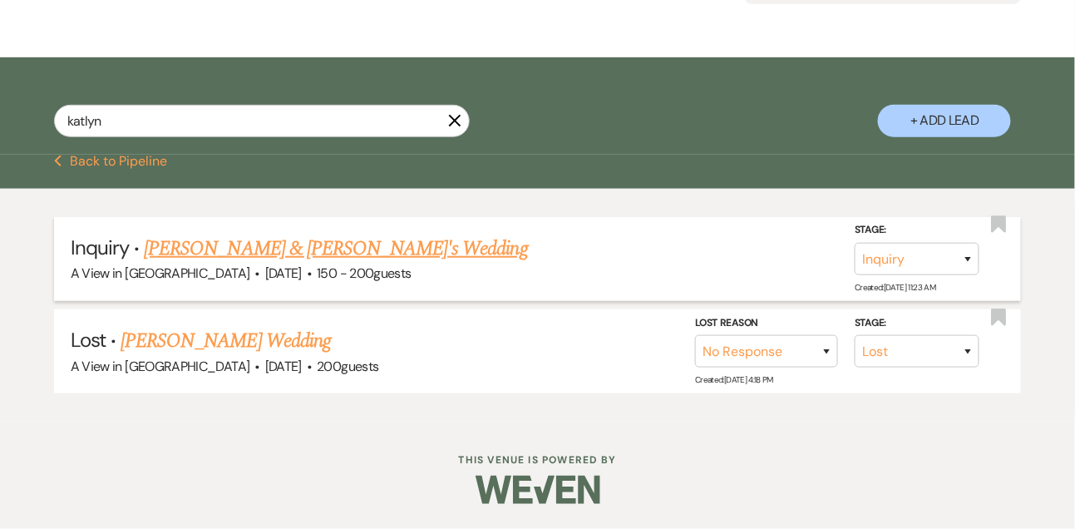
click at [265, 264] on div "A View in [GEOGRAPHIC_DATA] · [DATE] · 150 - 200 guests" at bounding box center [538, 274] width 935 height 22
click at [255, 254] on link "[PERSON_NAME] & [PERSON_NAME]'s Wedding" at bounding box center [336, 249] width 384 height 30
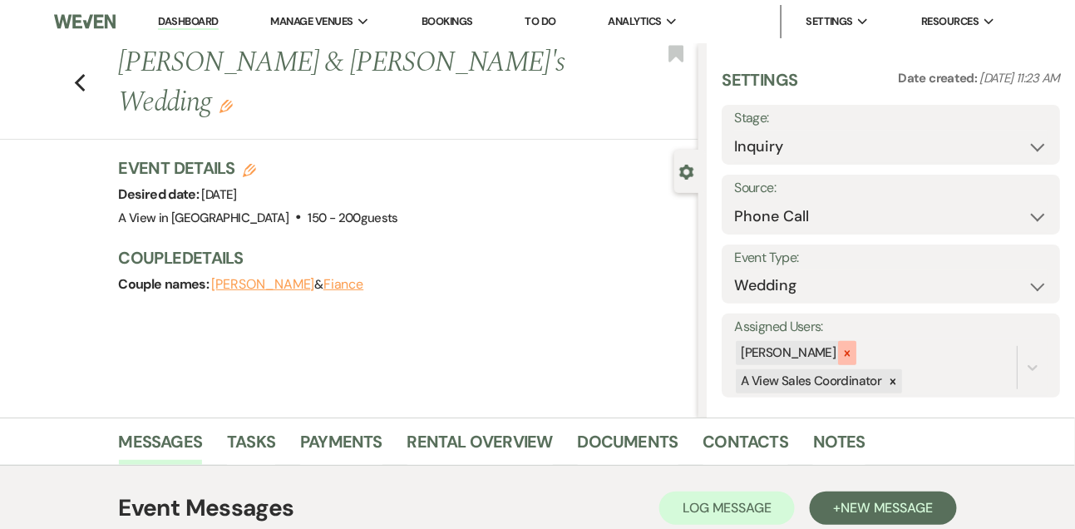
click at [853, 348] on icon at bounding box center [848, 354] width 12 height 12
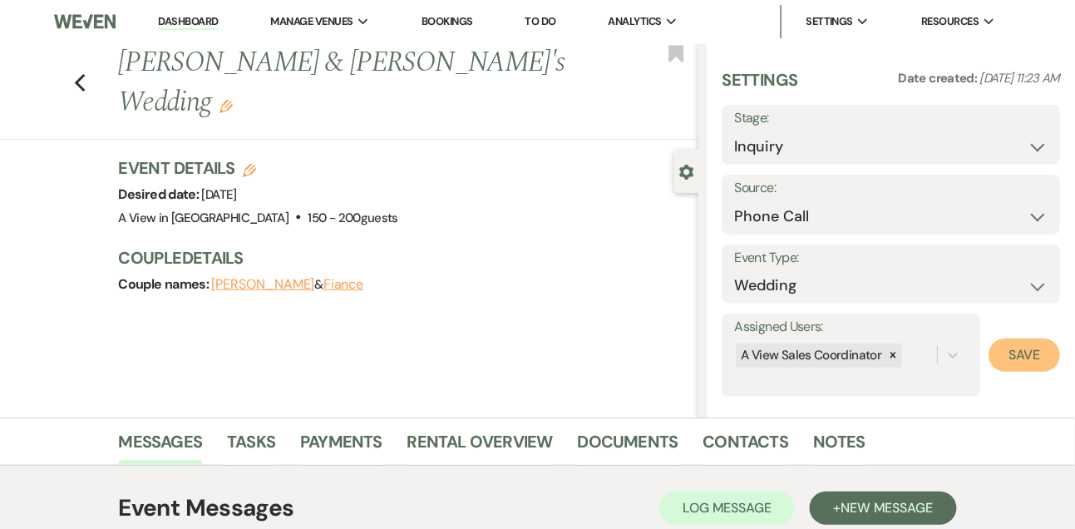
click at [1004, 356] on button "Save" at bounding box center [1025, 354] width 72 height 33
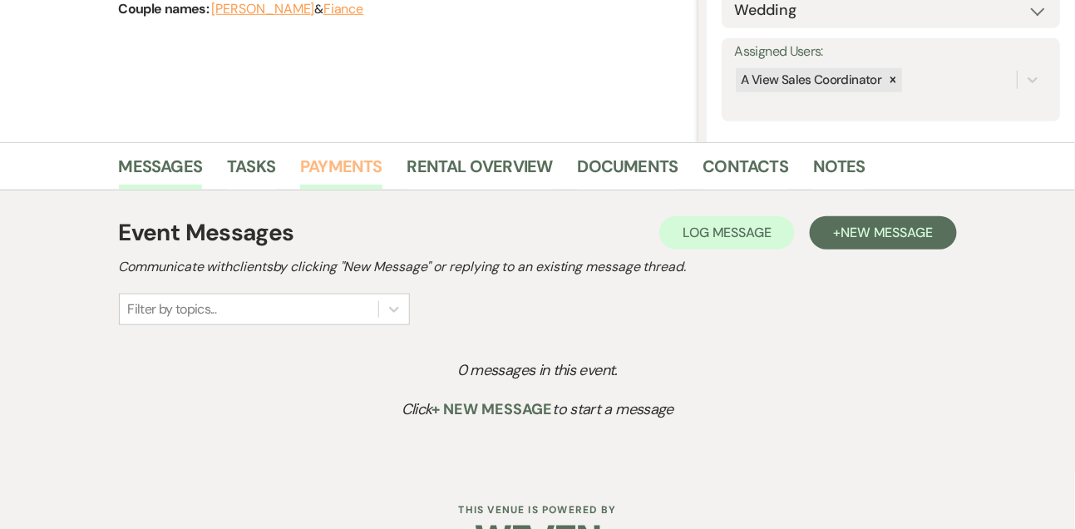
scroll to position [322, 0]
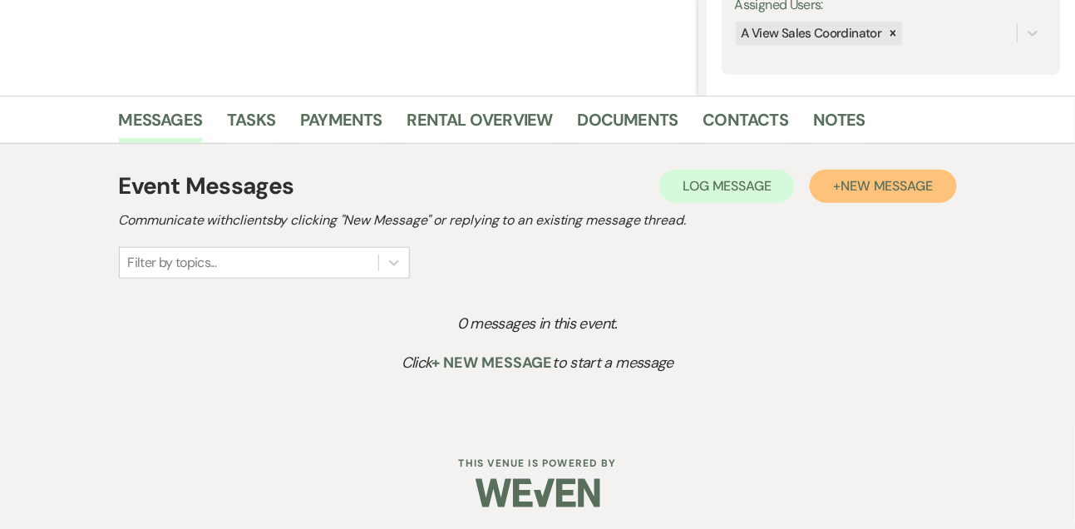
click at [862, 175] on button "+ New Message" at bounding box center [883, 186] width 146 height 33
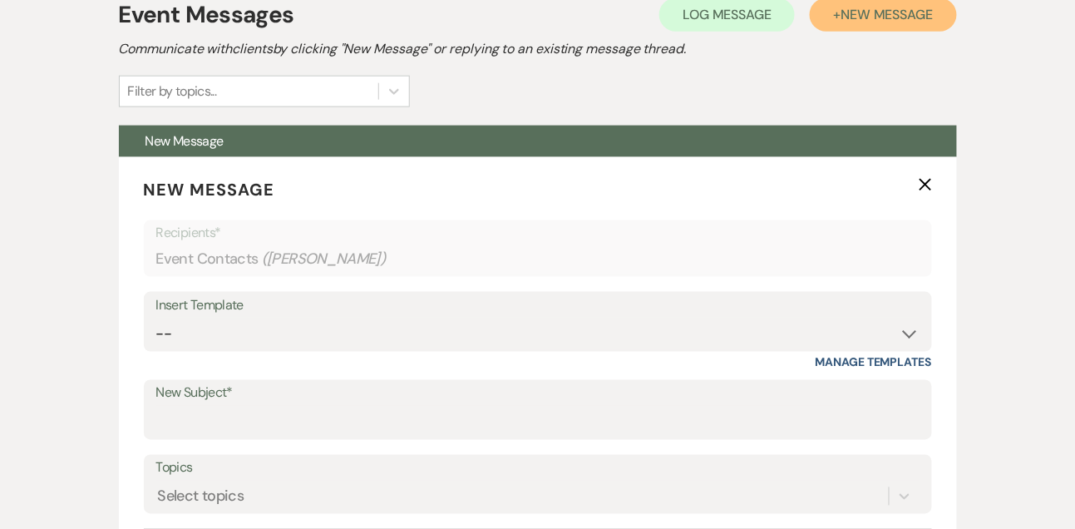
scroll to position [516, 0]
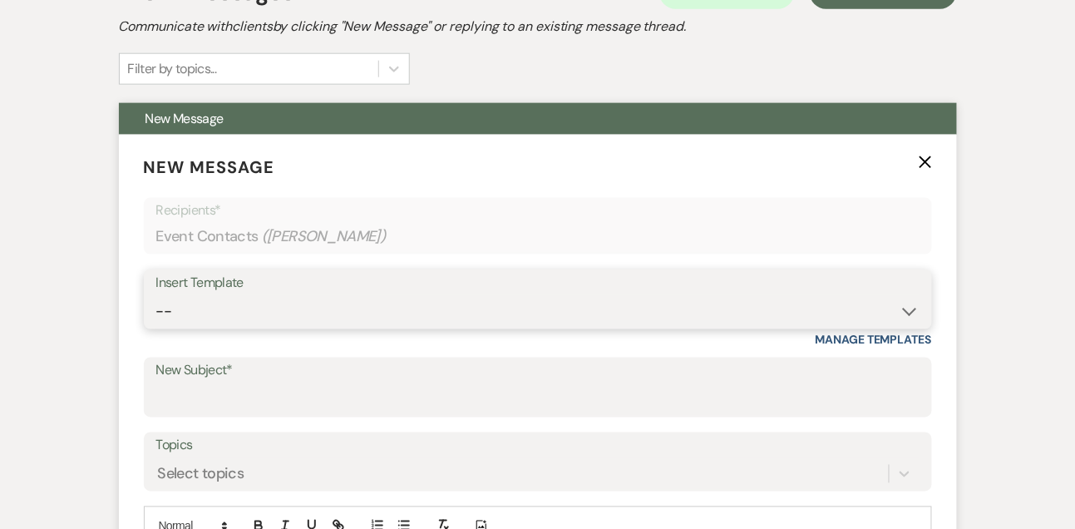
click at [228, 310] on select "-- Tour Confirmation Contract (Pre-Booked Leads) Out of office Inquiry Email Al…" at bounding box center [537, 311] width 763 height 32
click at [156, 295] on select "-- Tour Confirmation Contract (Pre-Booked Leads) Out of office Inquiry Email Al…" at bounding box center [537, 311] width 763 height 32
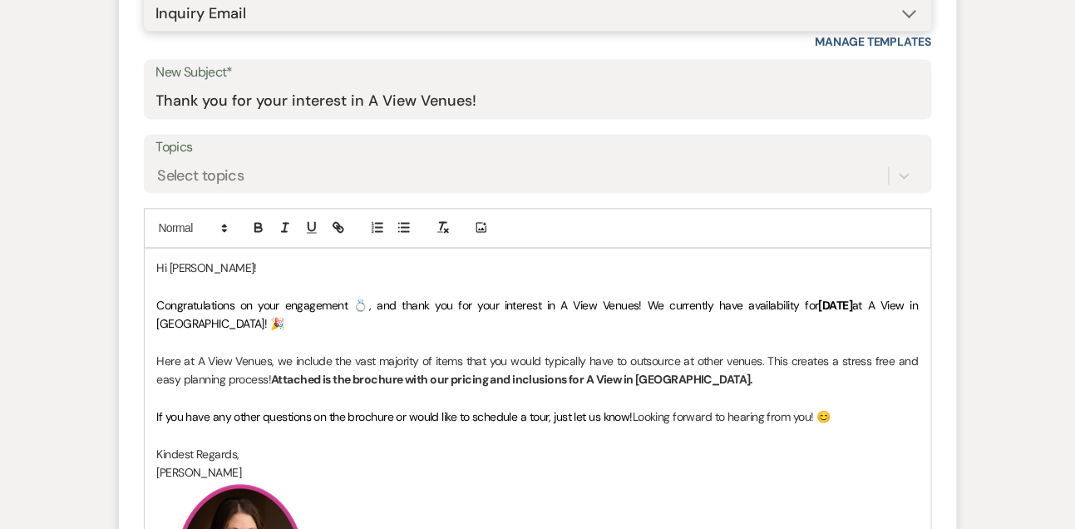
scroll to position [815, 0]
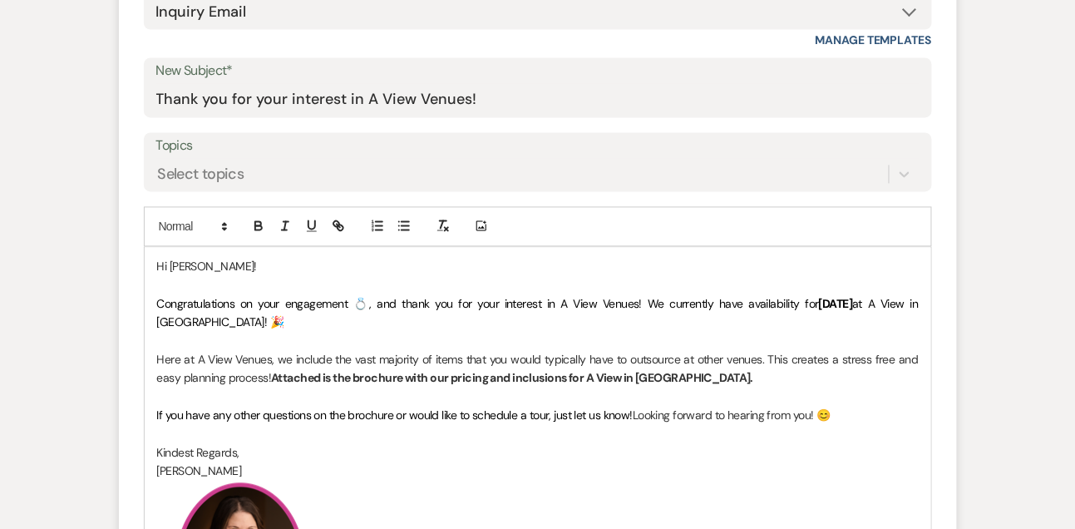
click at [215, 421] on span "If you have any other questions on the brochure or would like to schedule a tou…" at bounding box center [395, 415] width 476 height 15
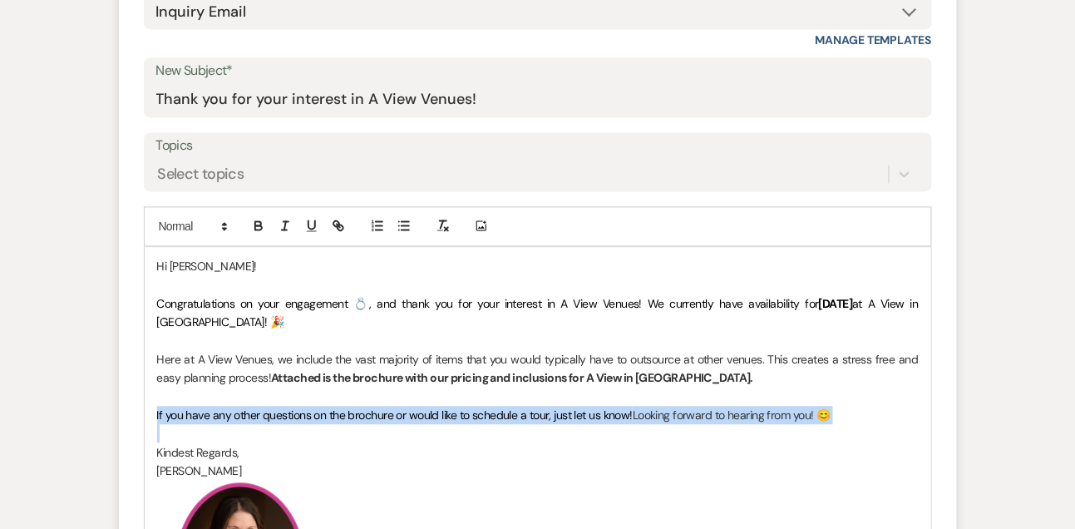
click at [215, 421] on span "If you have any other questions on the brochure or would like to schedule a tou…" at bounding box center [395, 415] width 476 height 15
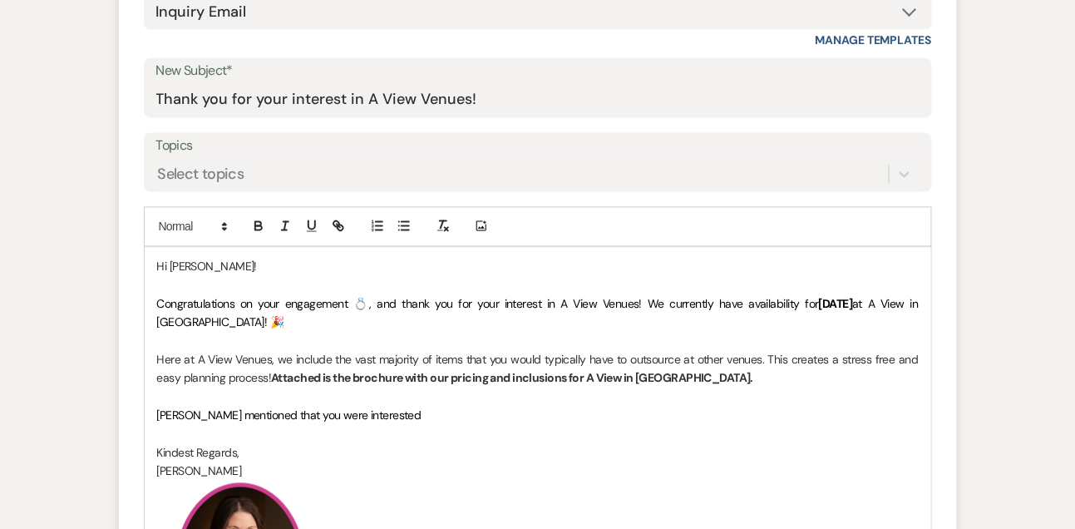
click at [384, 422] on p "[PERSON_NAME] mentioned that you were interested" at bounding box center [538, 416] width 762 height 18
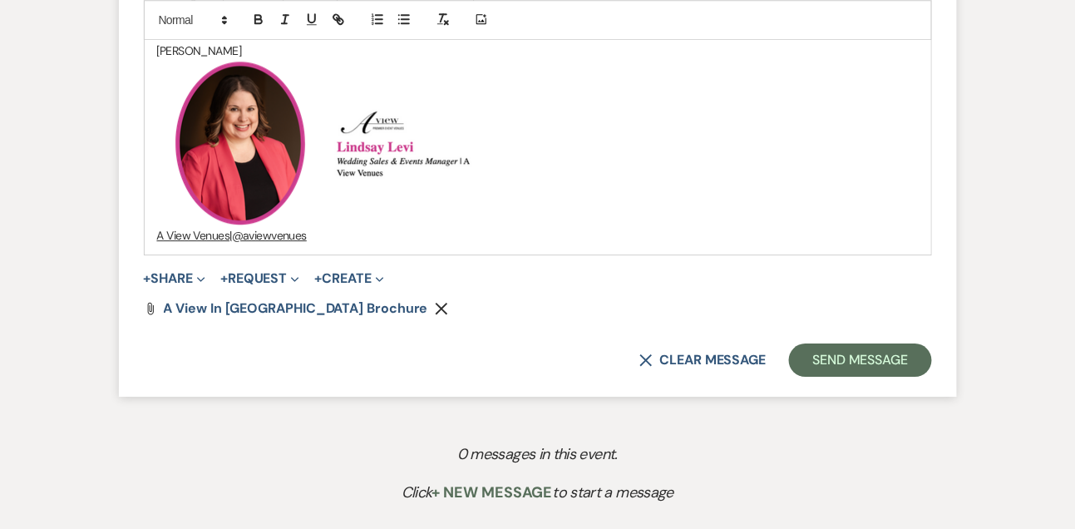
scroll to position [1257, 0]
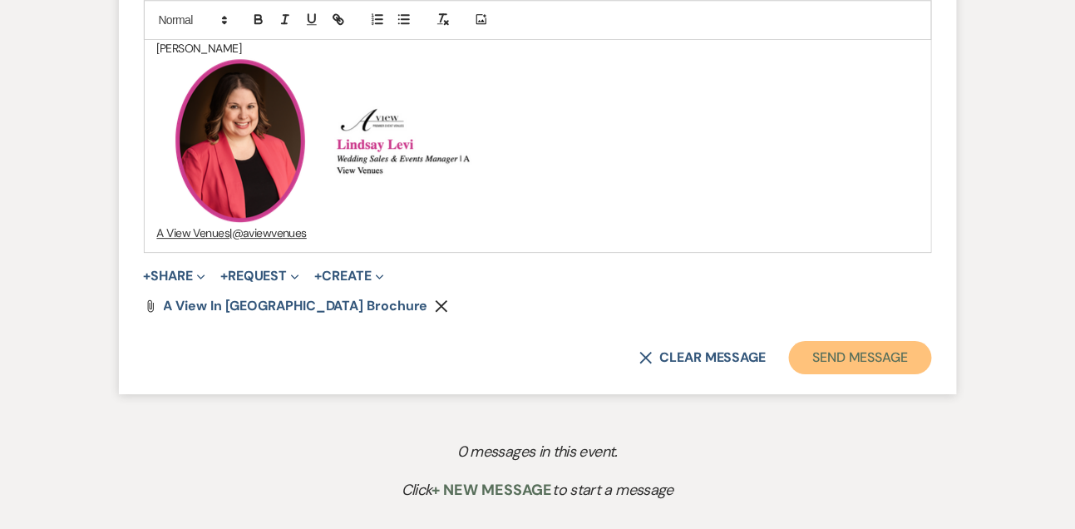
click at [848, 354] on button "Send Message" at bounding box center [860, 357] width 142 height 33
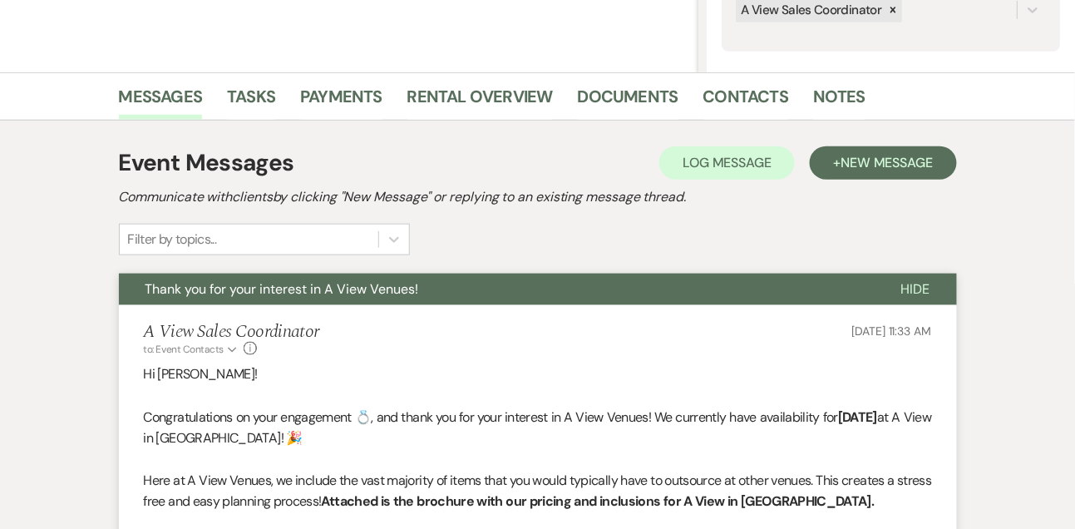
scroll to position [0, 0]
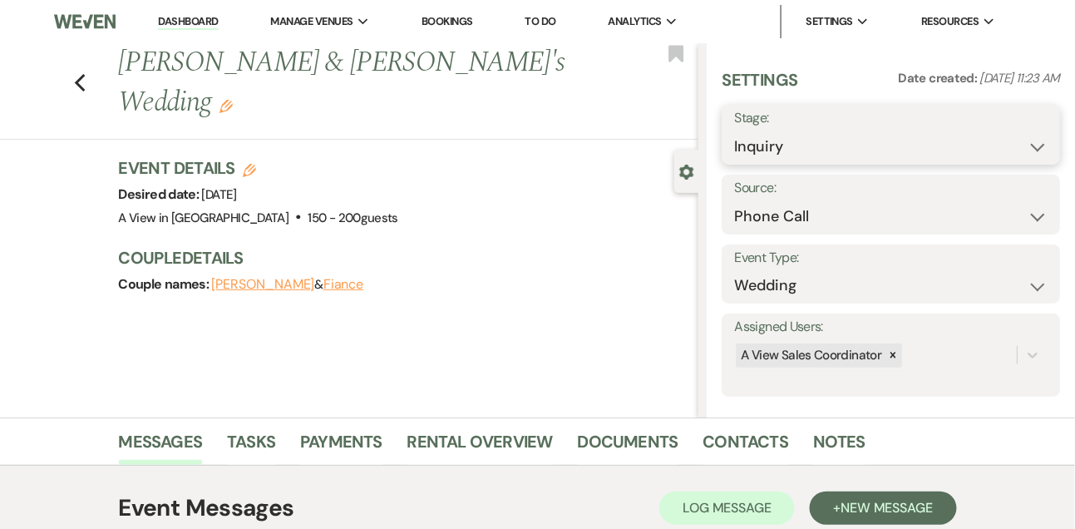
click at [764, 148] on select "Inquiry Follow Up Tour Requested Tour Confirmed Toured Proposal Sent Booked Lost" at bounding box center [891, 147] width 314 height 32
click at [734, 131] on select "Inquiry Follow Up Tour Requested Tour Confirmed Toured Proposal Sent Booked Lost" at bounding box center [891, 147] width 314 height 32
click at [1039, 134] on button "Save" at bounding box center [1025, 134] width 70 height 33
click at [208, 19] on link "Dashboard" at bounding box center [188, 22] width 60 height 16
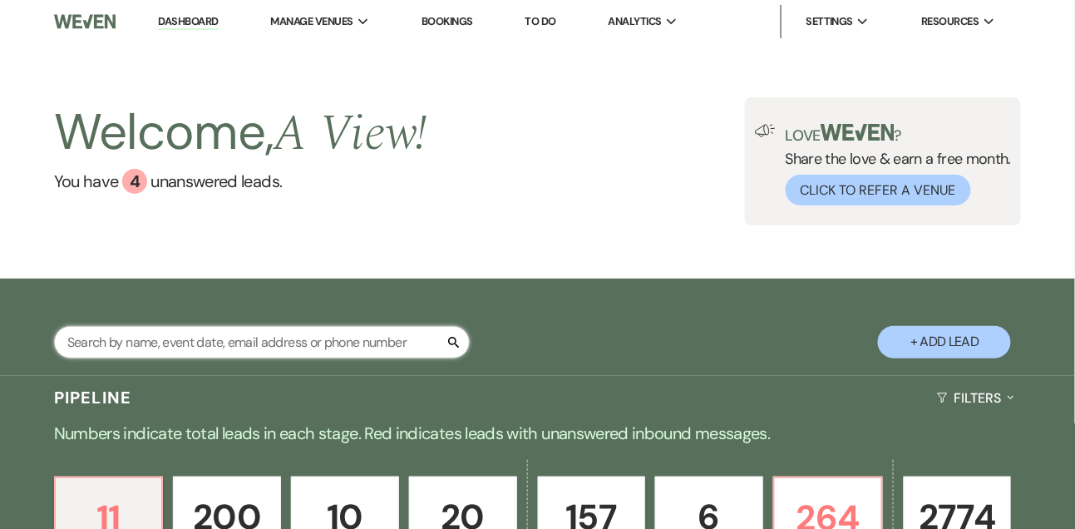
click at [163, 352] on input "text" at bounding box center [262, 342] width 416 height 32
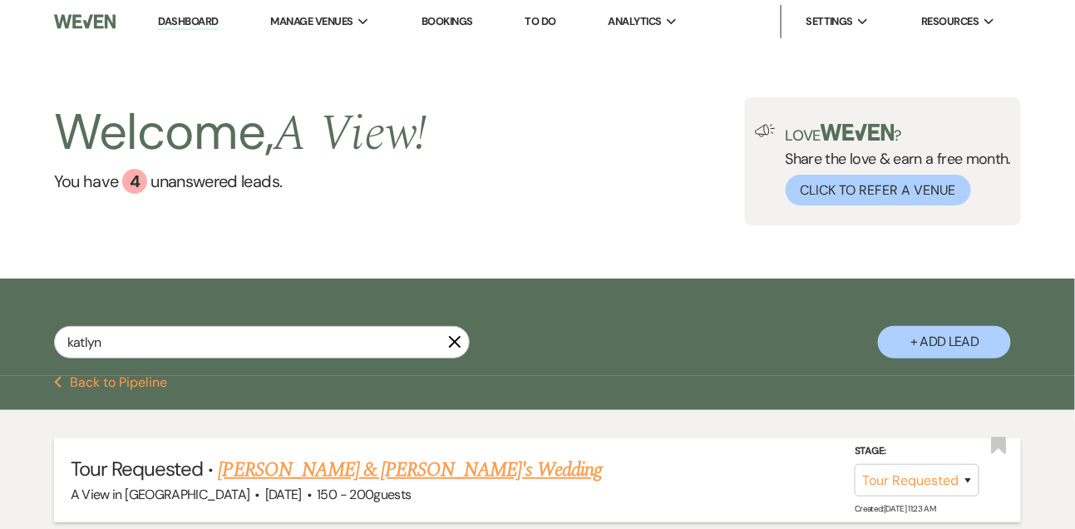
click at [262, 485] on link "[PERSON_NAME] & [PERSON_NAME]'s Wedding" at bounding box center [411, 470] width 384 height 30
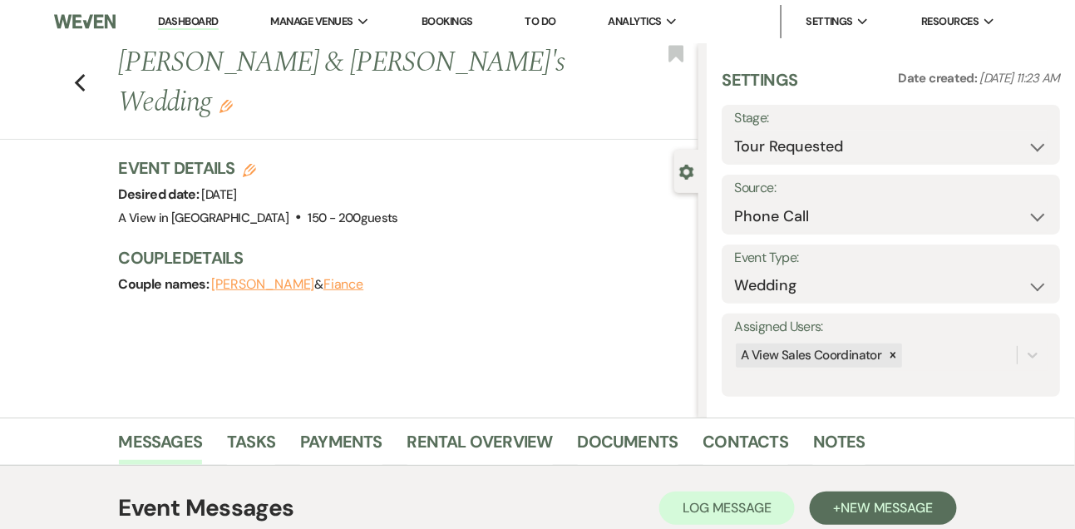
click at [233, 100] on use "button" at bounding box center [226, 106] width 13 height 13
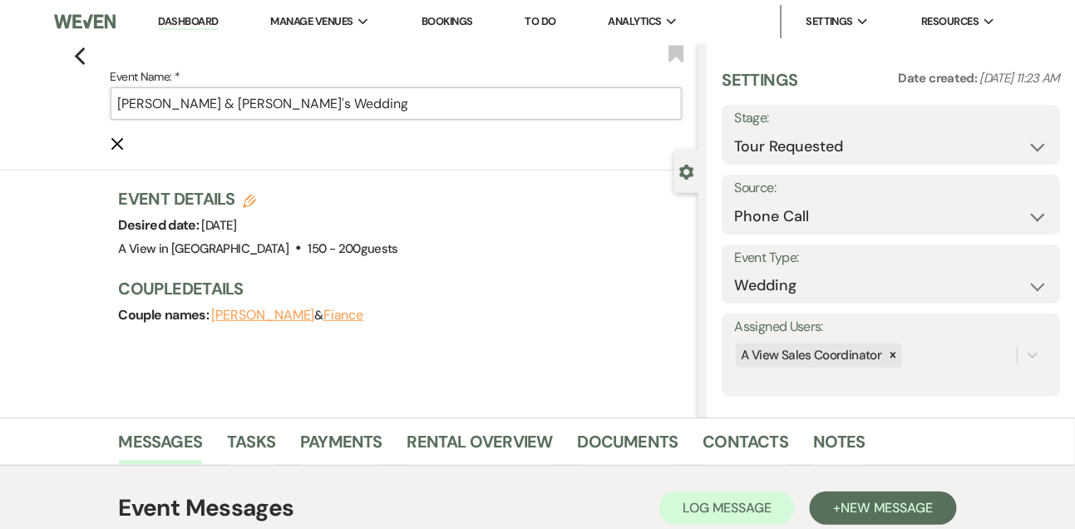
click at [138, 98] on input "[PERSON_NAME] & [PERSON_NAME]'s Wedding" at bounding box center [397, 103] width 572 height 32
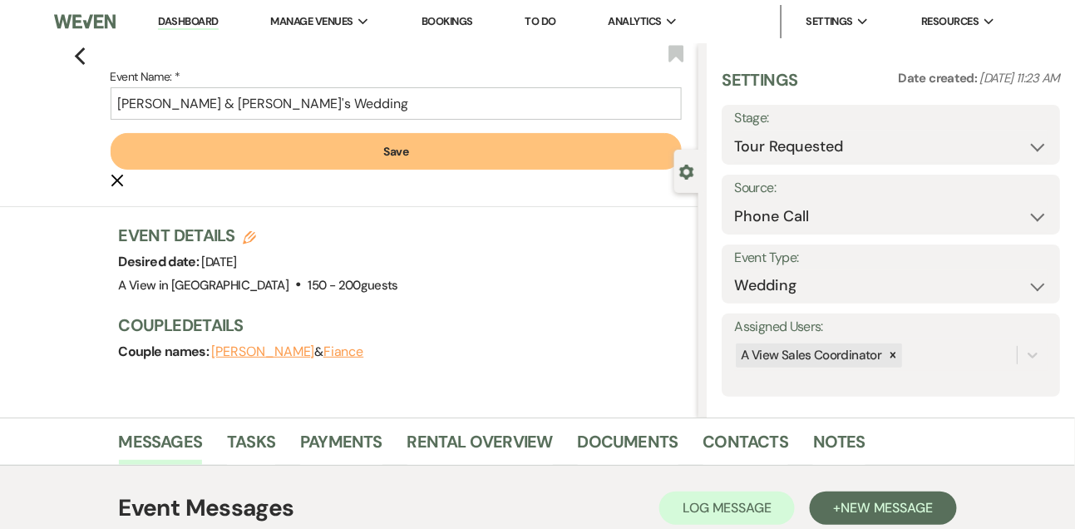
click at [257, 141] on button "Save" at bounding box center [397, 151] width 572 height 37
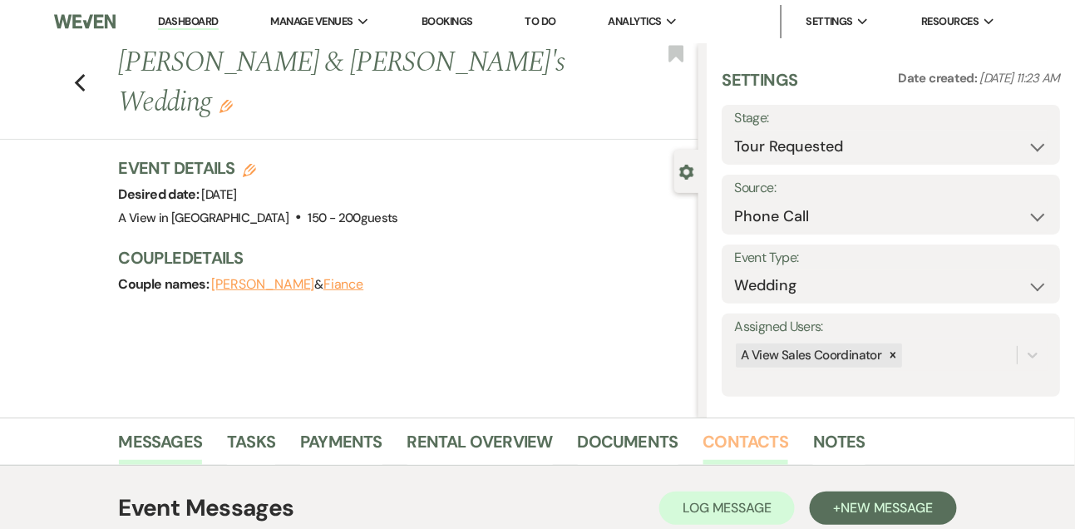
click at [773, 433] on link "Contacts" at bounding box center [747, 446] width 86 height 37
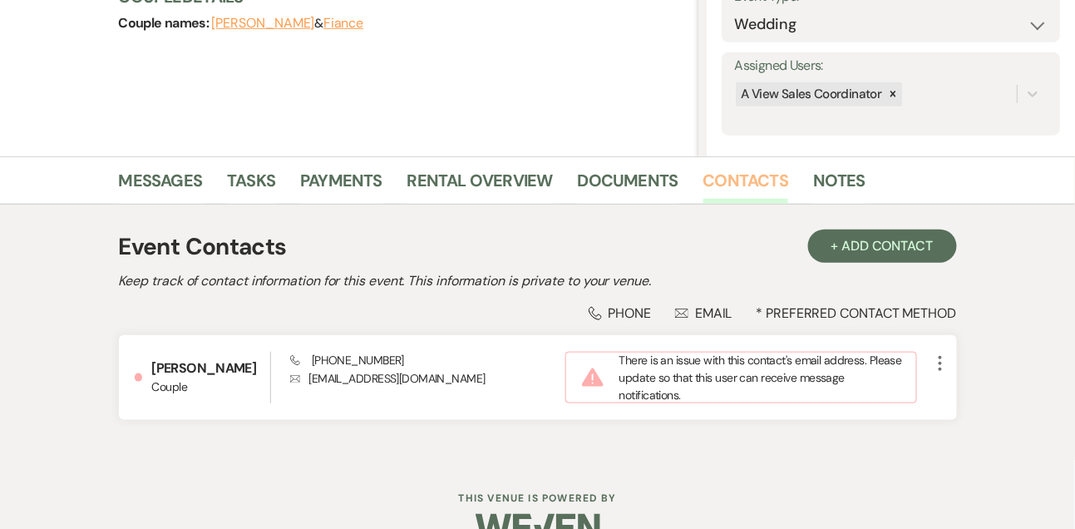
scroll to position [299, 0]
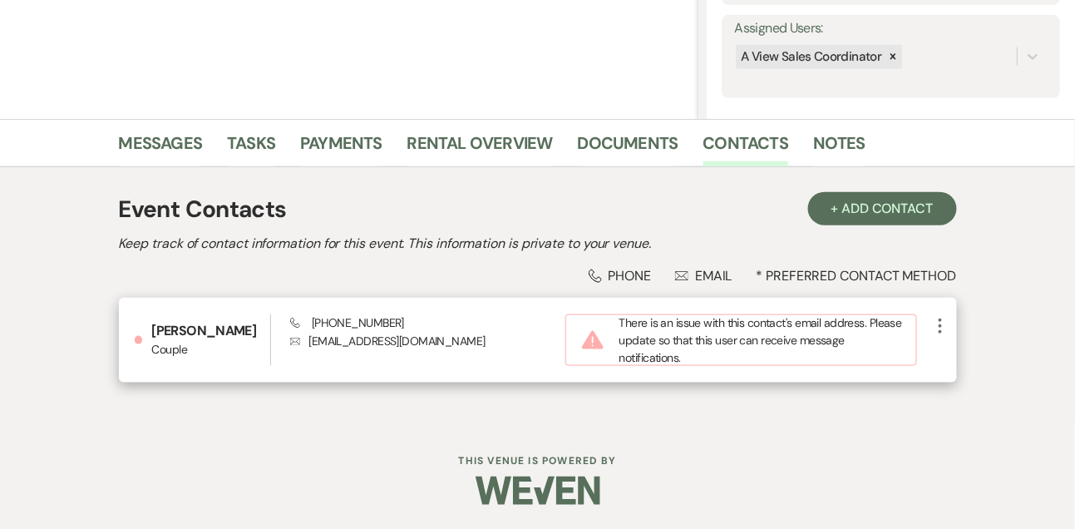
click at [938, 328] on icon "More" at bounding box center [941, 326] width 20 height 20
click at [950, 361] on use "button" at bounding box center [956, 358] width 12 height 12
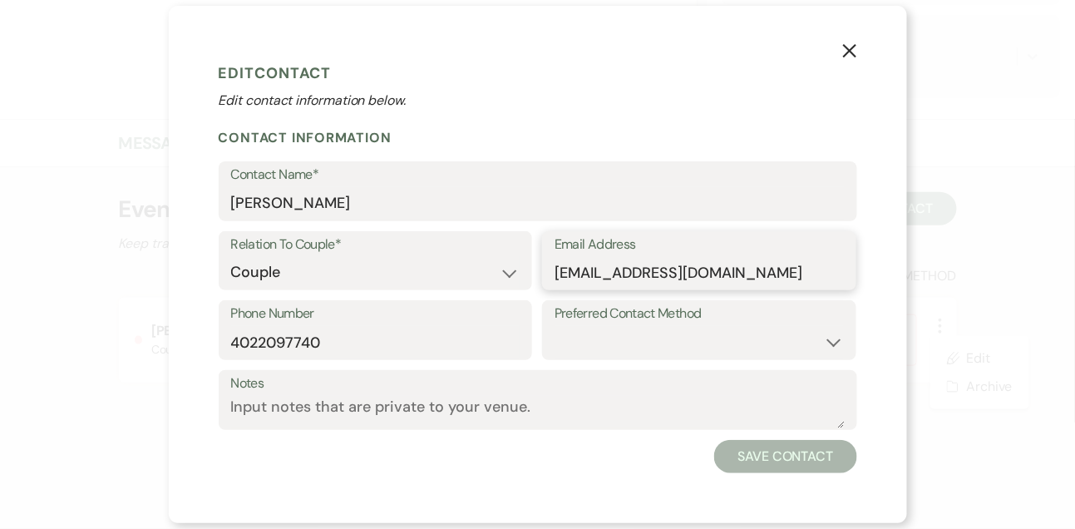
click at [622, 271] on input "[EMAIL_ADDRESS][DOMAIN_NAME]" at bounding box center [699, 272] width 289 height 32
paste input "02"
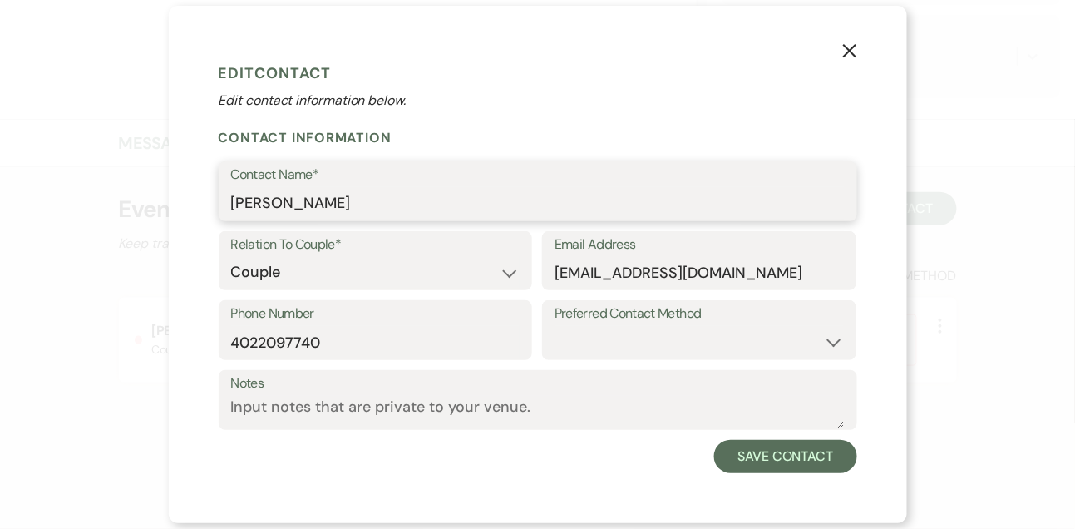
click at [253, 196] on input "[PERSON_NAME]" at bounding box center [538, 203] width 614 height 32
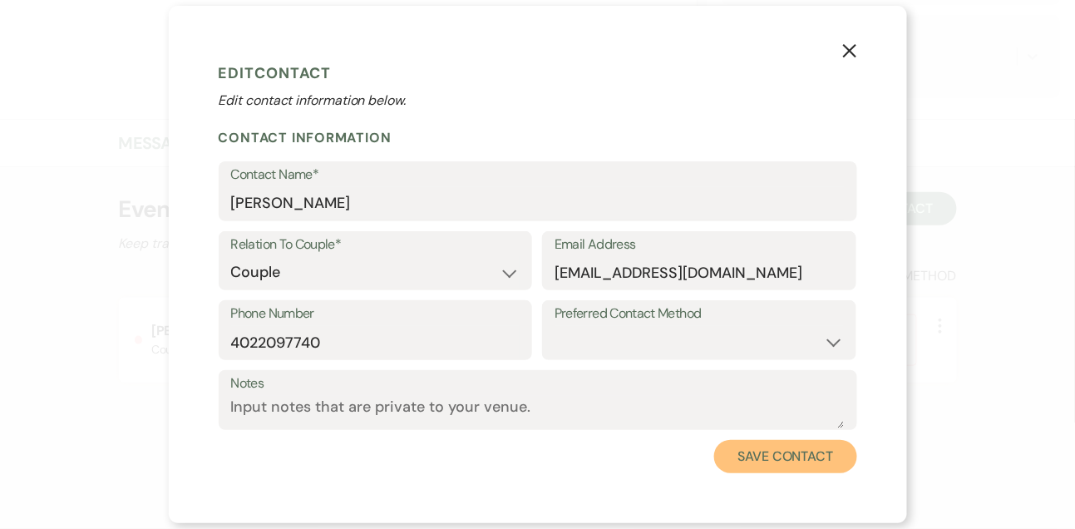
click at [753, 457] on button "Save Contact" at bounding box center [785, 456] width 142 height 33
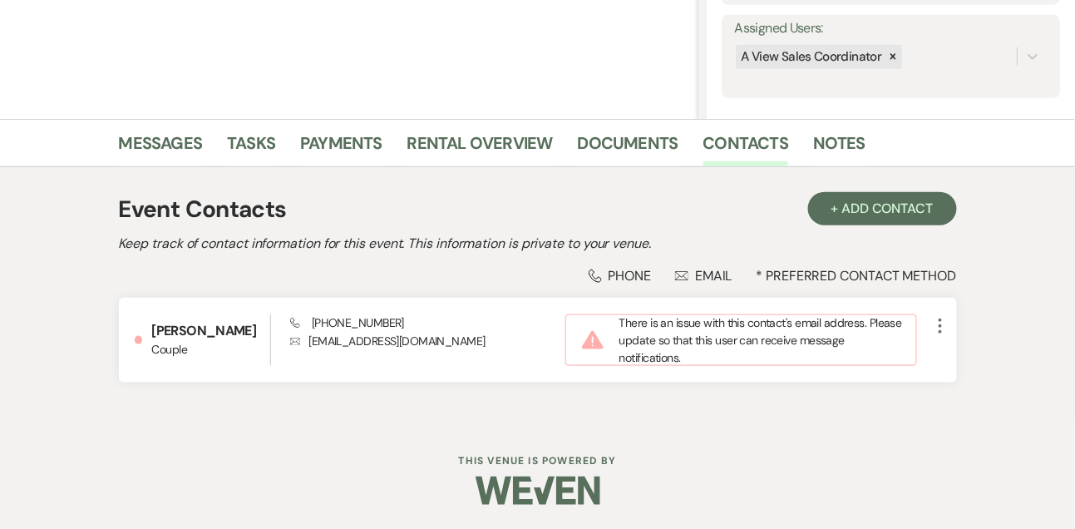
scroll to position [283, 0]
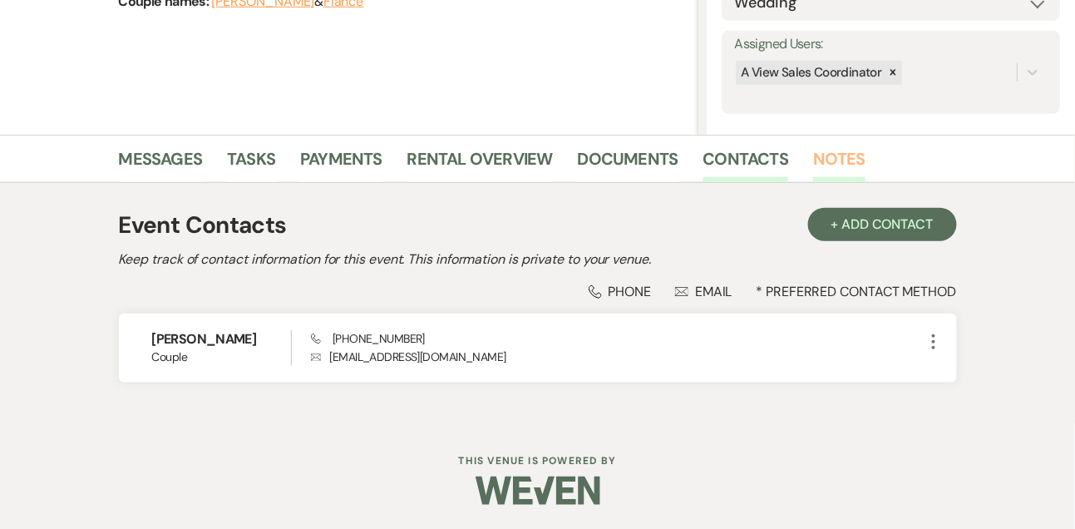
click at [843, 151] on link "Notes" at bounding box center [839, 164] width 52 height 37
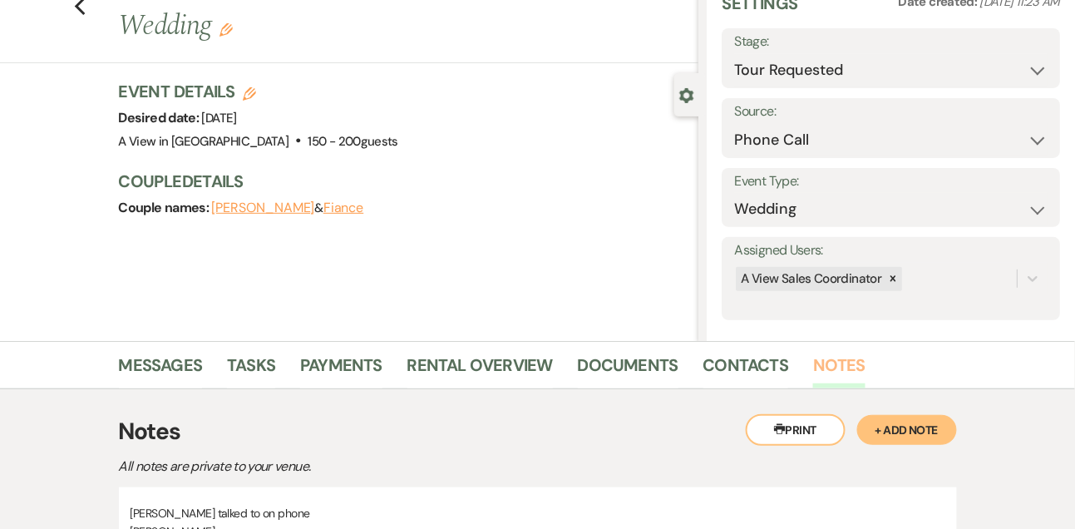
scroll to position [283, 0]
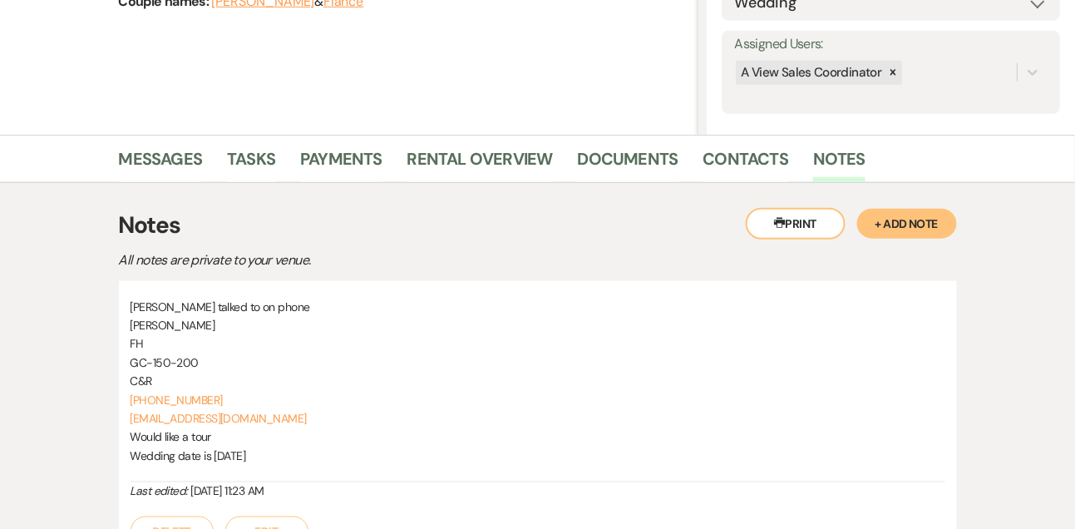
click at [913, 216] on button "+ Add Note" at bounding box center [907, 224] width 100 height 30
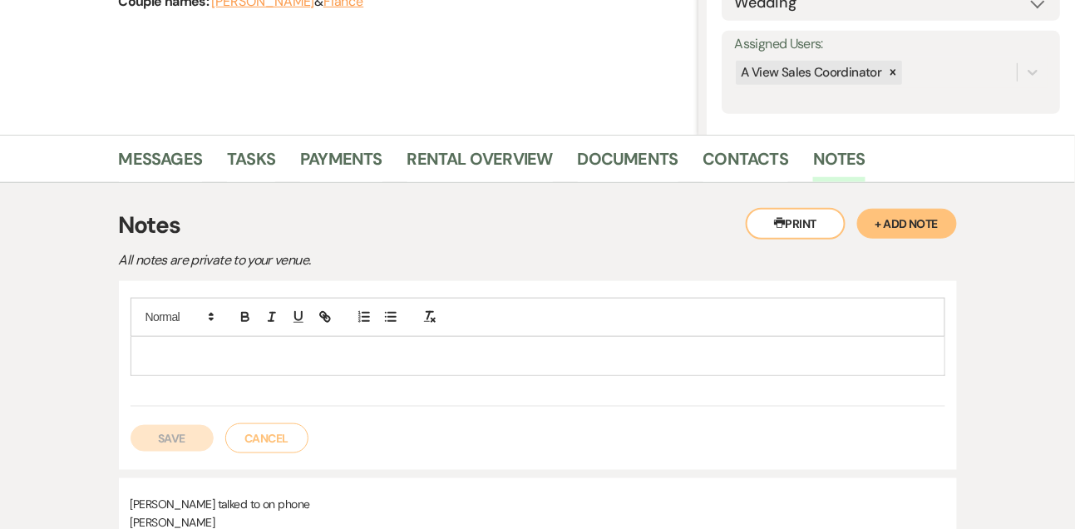
click at [555, 363] on p at bounding box center [538, 356] width 788 height 18
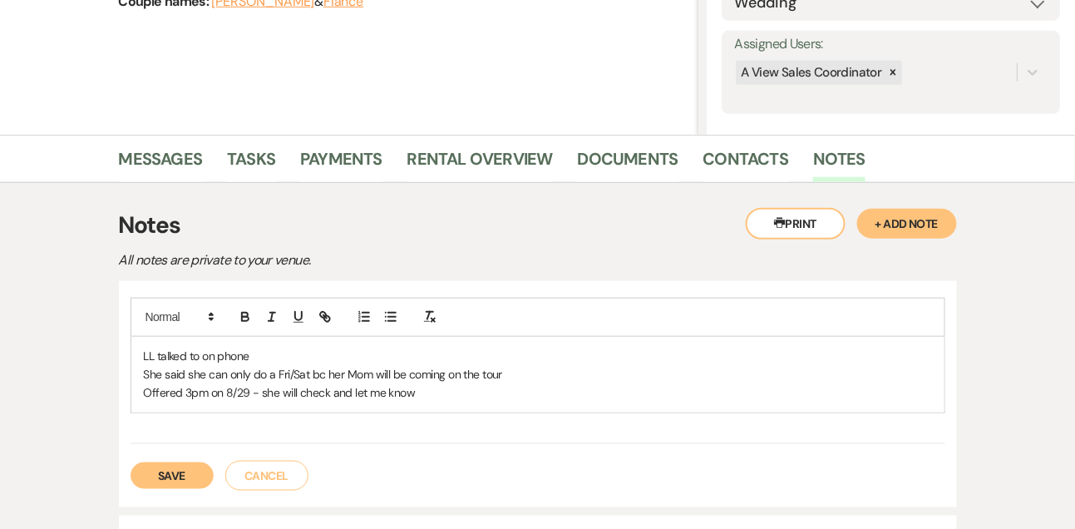
click at [194, 479] on button "Save" at bounding box center [172, 475] width 83 height 27
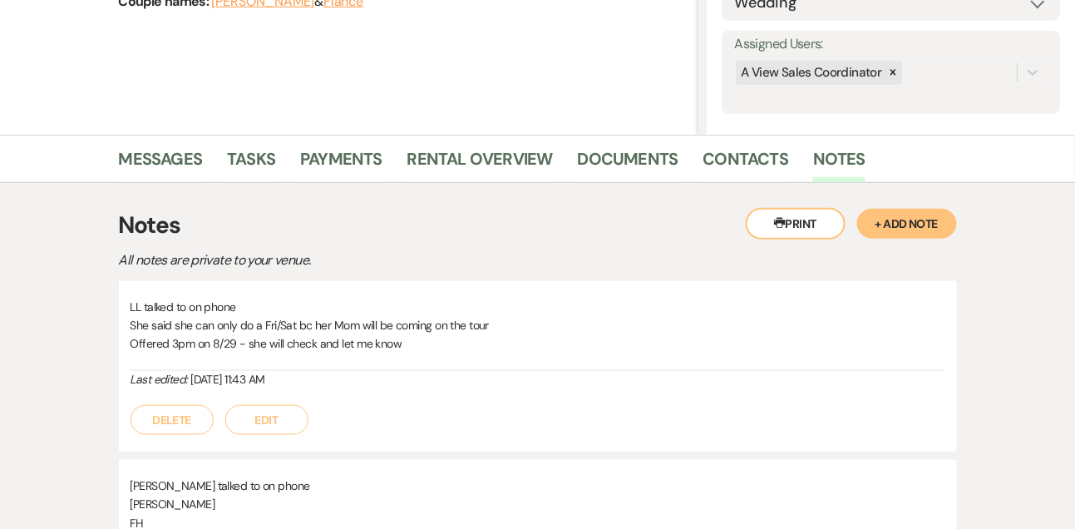
scroll to position [0, 0]
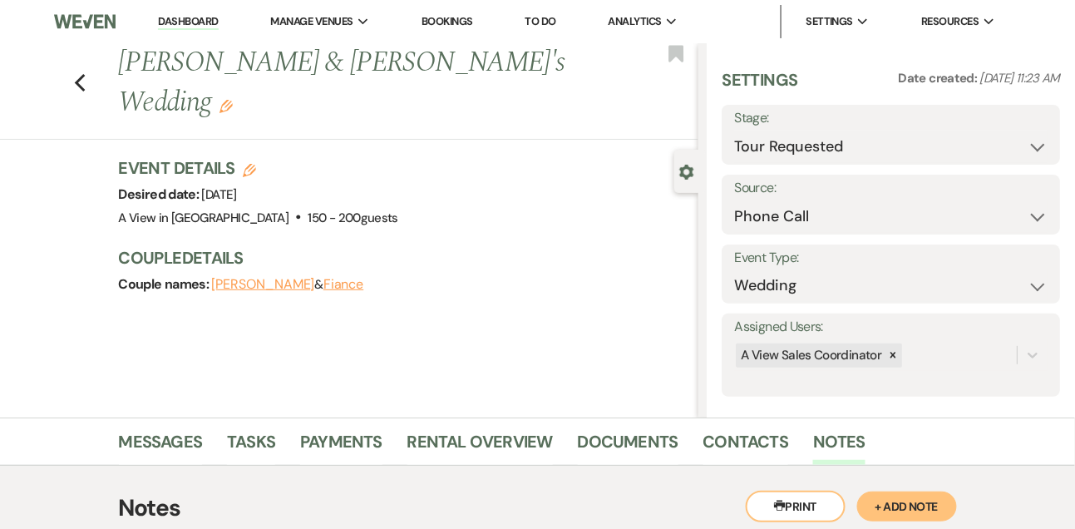
click at [211, 24] on link "Dashboard" at bounding box center [188, 22] width 60 height 16
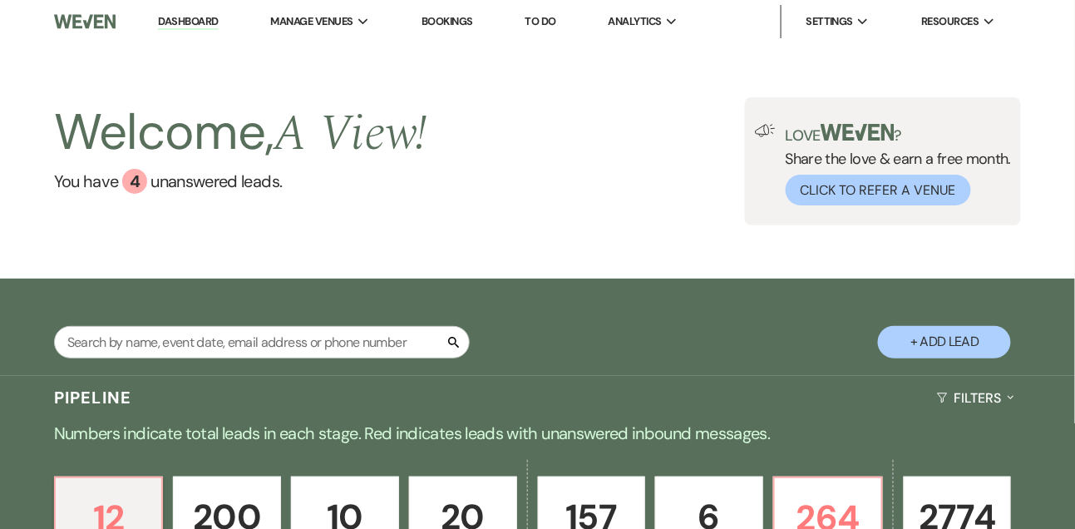
click at [907, 349] on button "+ Add Lead" at bounding box center [944, 342] width 133 height 32
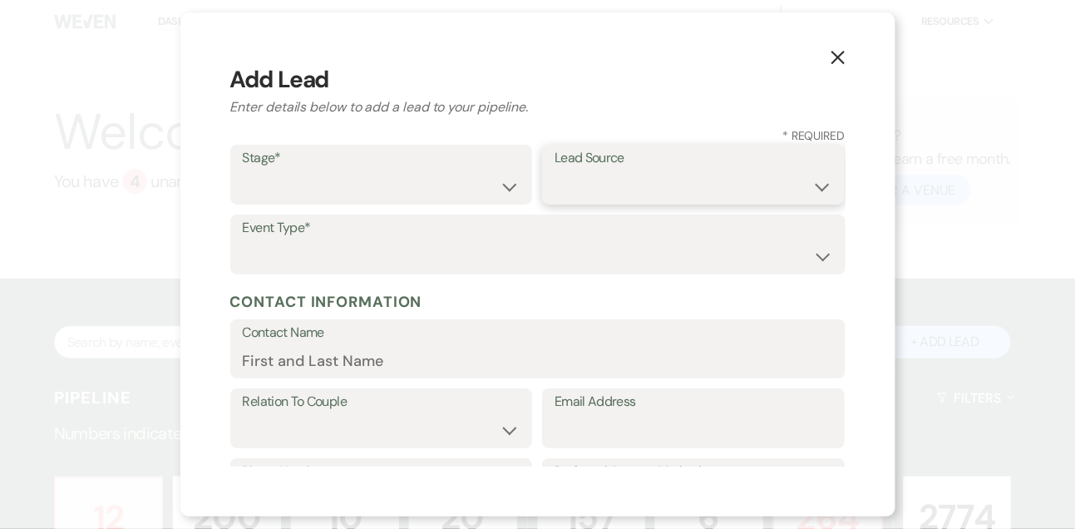
click at [581, 195] on select "Weven Venue Website Instagram Facebook Pinterest Google The Knot Wedding Wire H…" at bounding box center [694, 186] width 278 height 32
click at [555, 170] on select "Weven Venue Website Instagram Facebook Pinterest Google The Knot Wedding Wire H…" at bounding box center [694, 186] width 278 height 32
click at [584, 422] on input "Email Address" at bounding box center [694, 430] width 278 height 32
paste input "[EMAIL_ADDRESS][DOMAIN_NAME]"
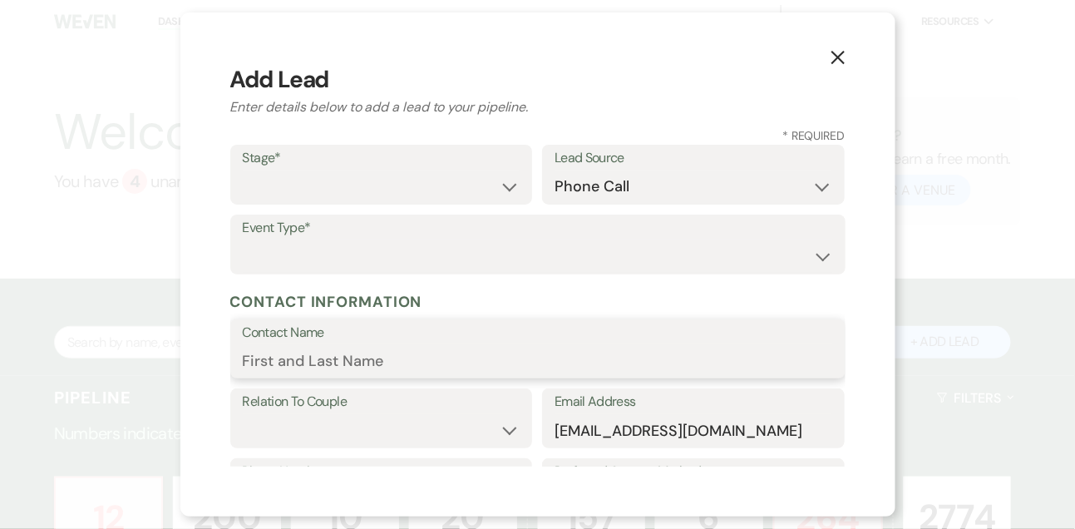
click at [473, 359] on input "Contact Name" at bounding box center [538, 360] width 590 height 32
click at [310, 187] on select "Inquiry Follow Up Tour Requested Tour Confirmed Toured Proposal Sent Booked Lost" at bounding box center [382, 186] width 278 height 32
click at [243, 170] on select "Inquiry Follow Up Tour Requested Tour Confirmed Toured Proposal Sent Booked Lost" at bounding box center [382, 186] width 278 height 32
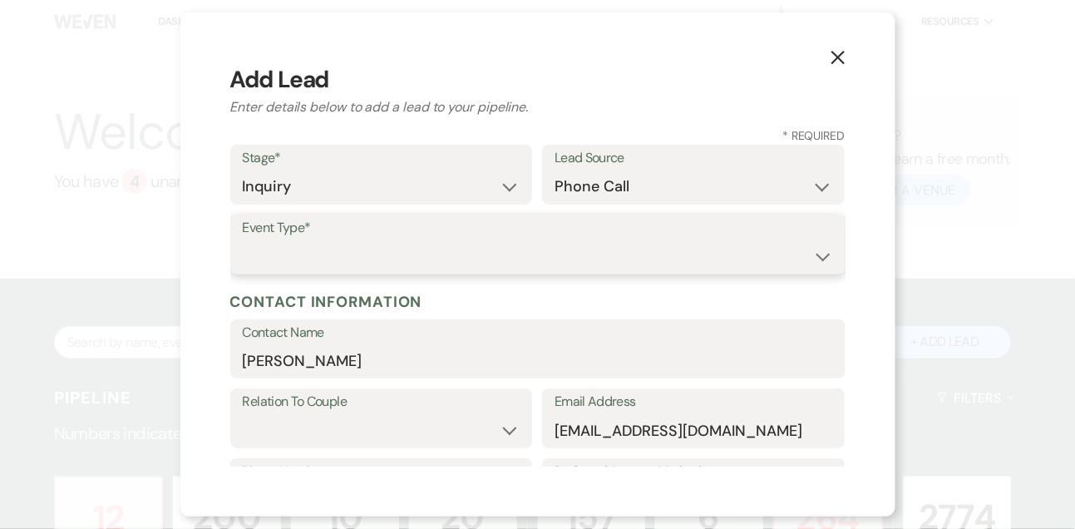
click at [302, 253] on select "Wedding Anniversary Party Baby Shower Bachelorette / Bachelor Party Birthday Pa…" at bounding box center [538, 256] width 590 height 32
click at [243, 240] on select "Wedding Anniversary Party Baby Shower Bachelorette / Bachelor Party Birthday Pa…" at bounding box center [538, 256] width 590 height 32
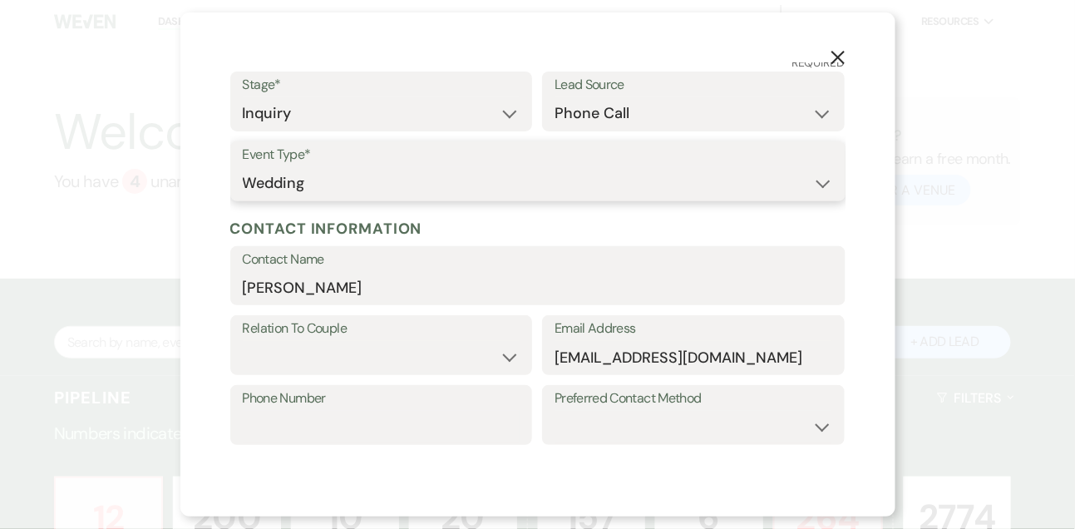
scroll to position [263, 0]
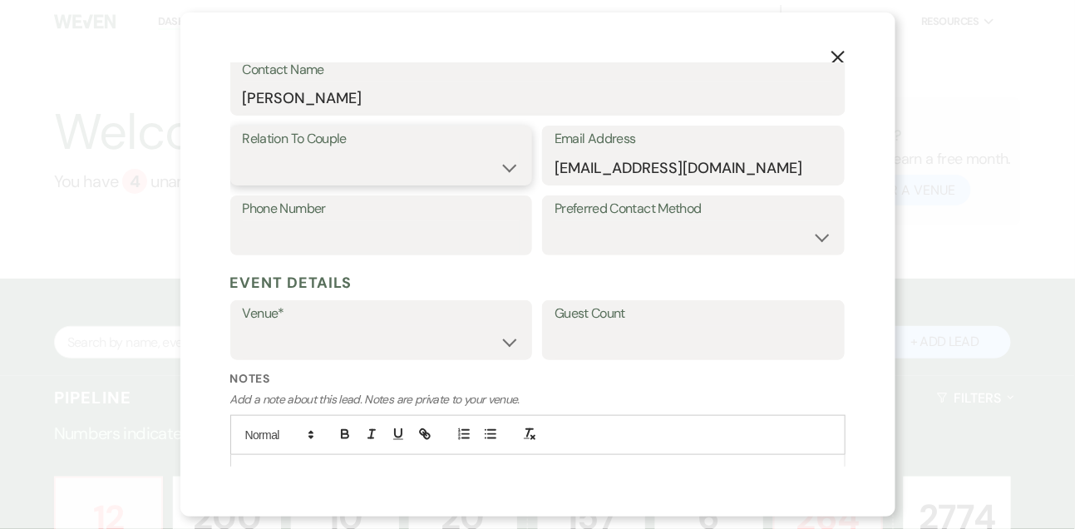
click at [304, 180] on select "Couple Planner Parent of Couple Family Member Friend Other" at bounding box center [382, 167] width 278 height 32
click at [243, 151] on select "Couple Planner Parent of Couple Family Member Friend Other" at bounding box center [382, 167] width 278 height 32
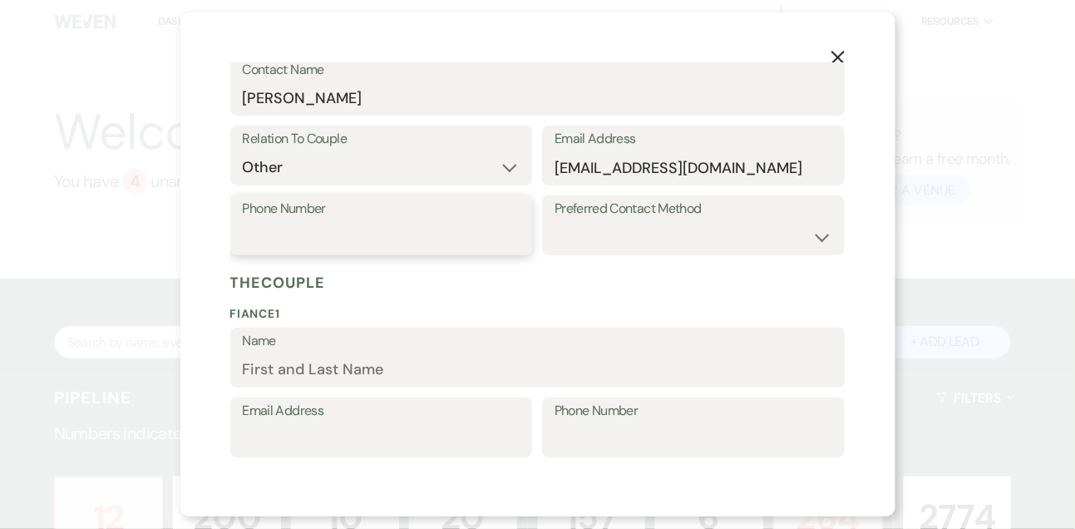
click at [339, 247] on input "Phone Number" at bounding box center [382, 237] width 278 height 32
paste input "4029060340"
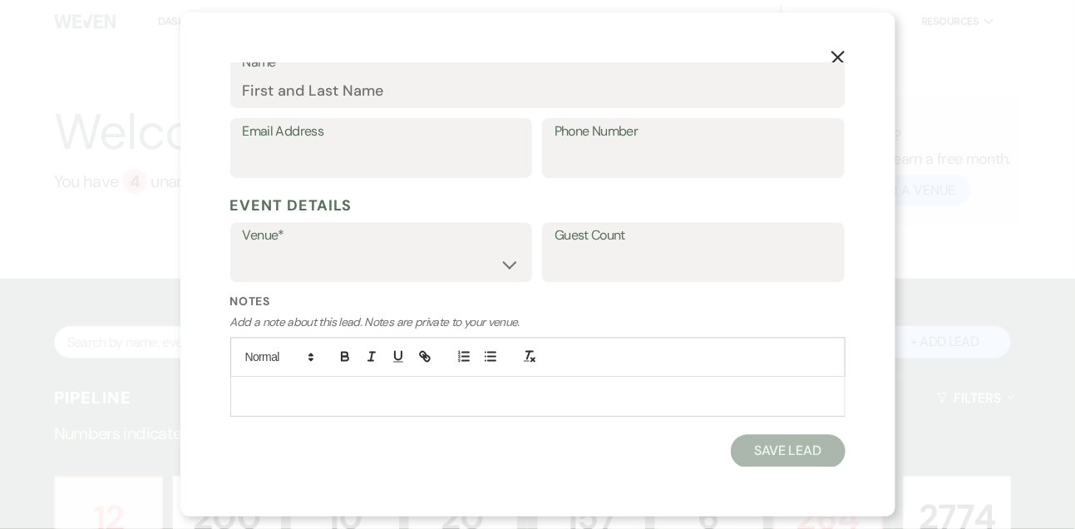
scroll to position [713, 0]
click at [318, 276] on select "A View in [GEOGRAPHIC_DATA] A View [GEOGRAPHIC_DATA] A View on State" at bounding box center [382, 265] width 278 height 32
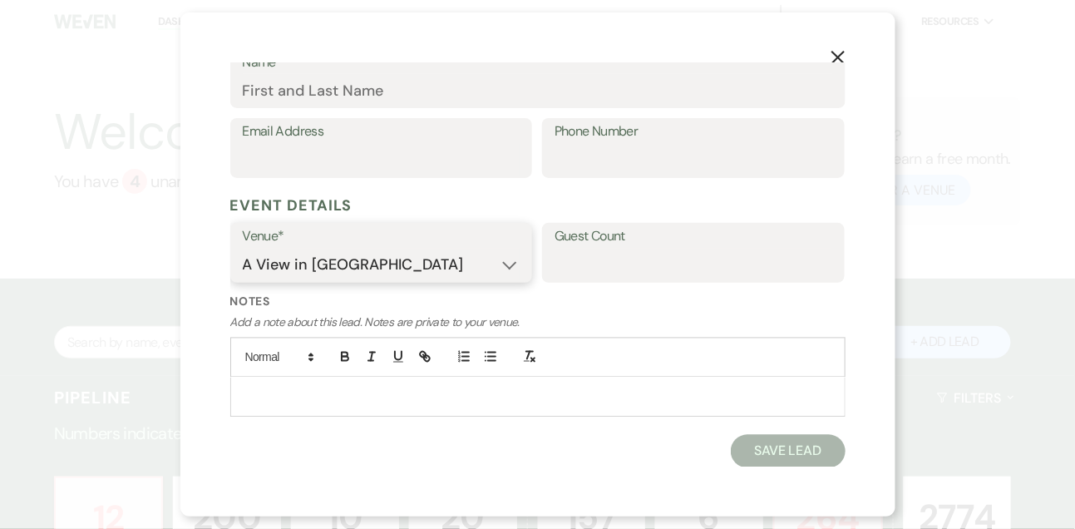
click at [243, 249] on select "A View in [GEOGRAPHIC_DATA] A View [GEOGRAPHIC_DATA] A View on State" at bounding box center [382, 265] width 278 height 32
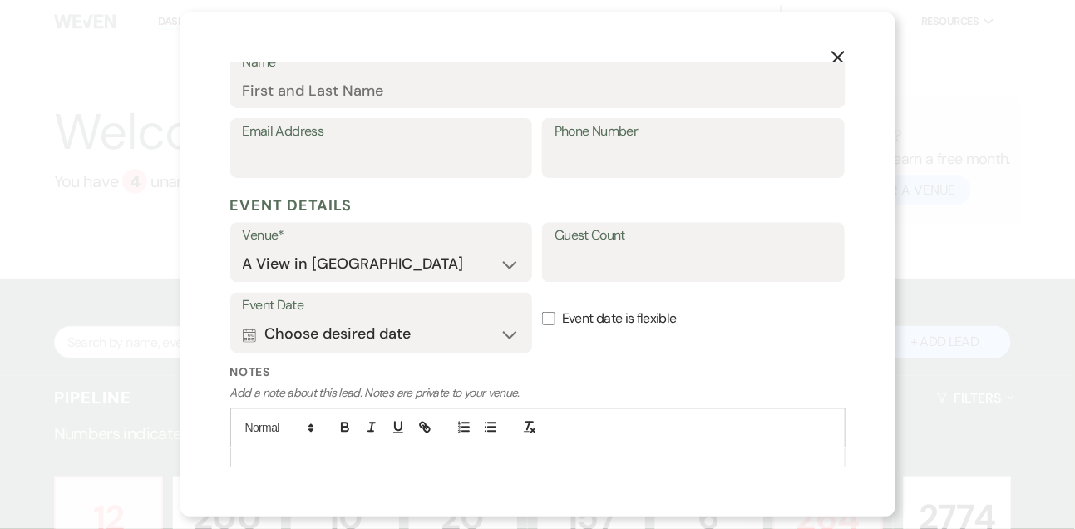
click at [325, 461] on p at bounding box center [538, 467] width 589 height 18
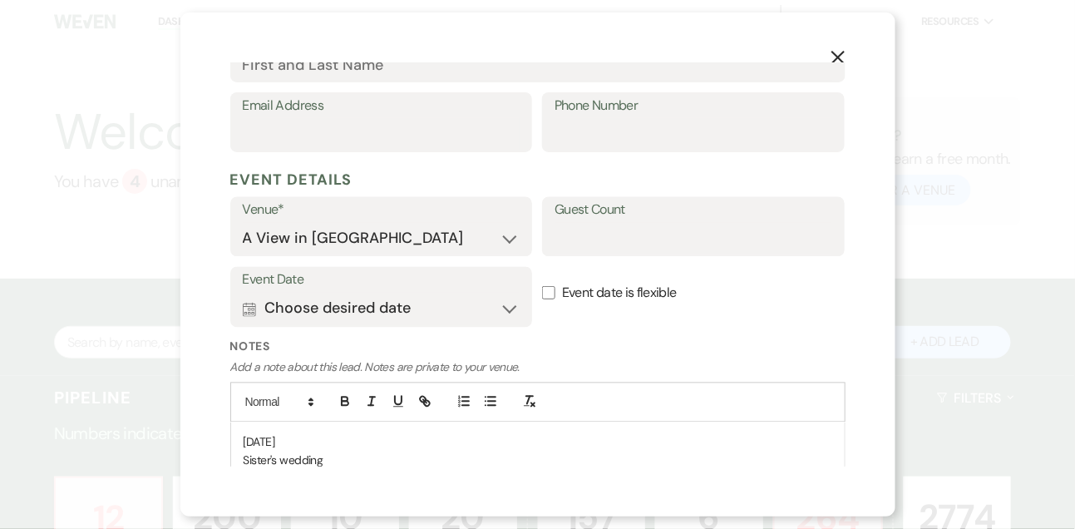
scroll to position [758, 0]
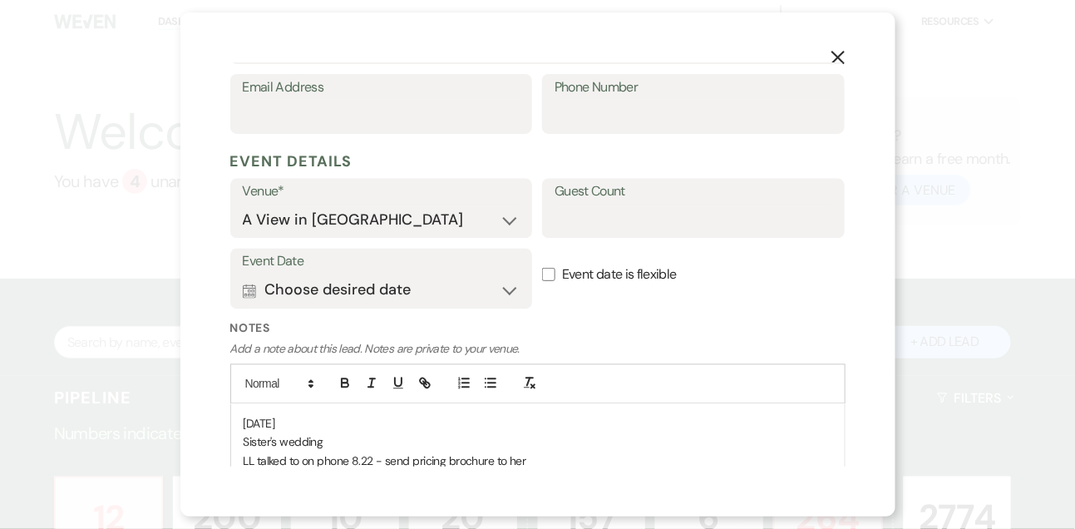
click at [334, 414] on p "[DATE]" at bounding box center [538, 423] width 589 height 18
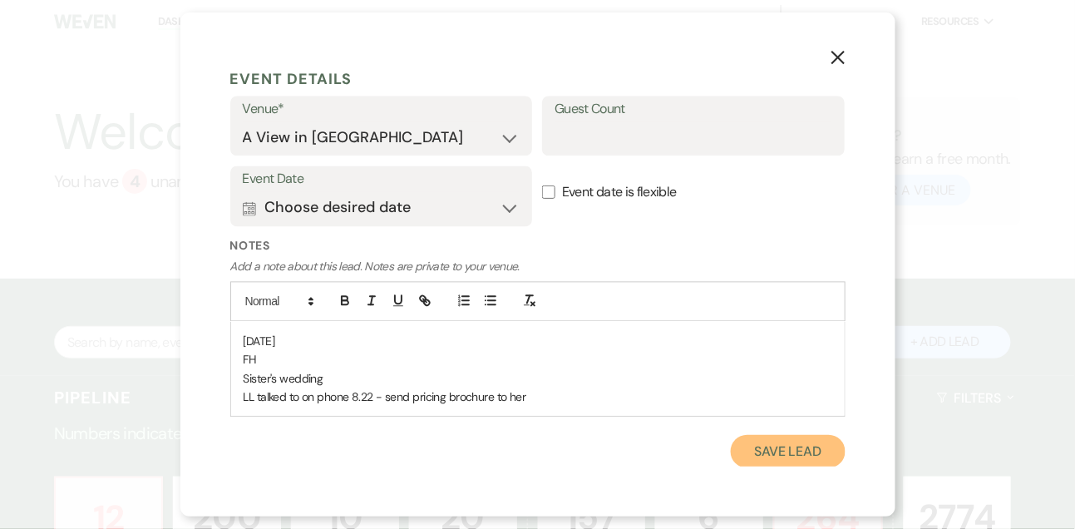
click at [791, 457] on button "Save Lead" at bounding box center [788, 451] width 114 height 33
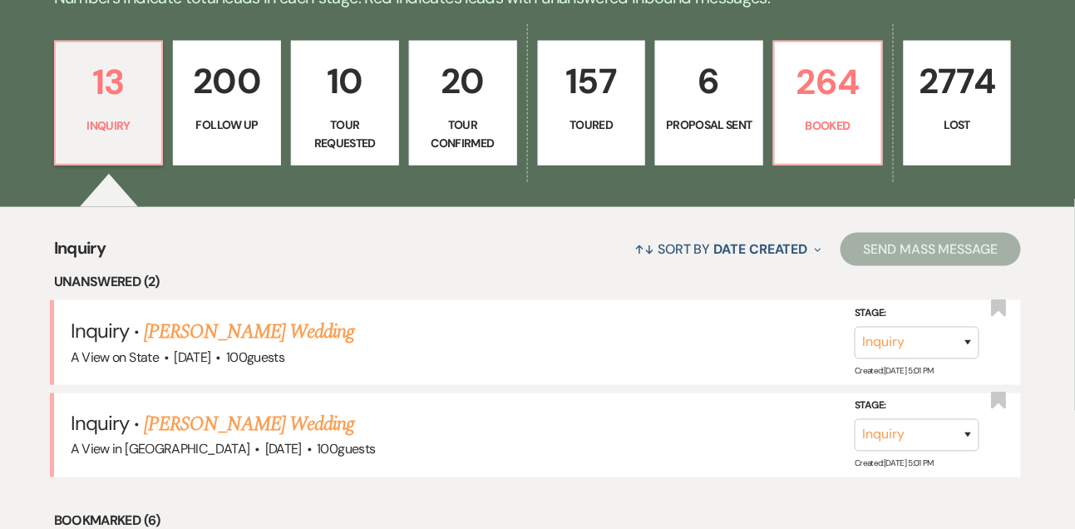
scroll to position [145, 0]
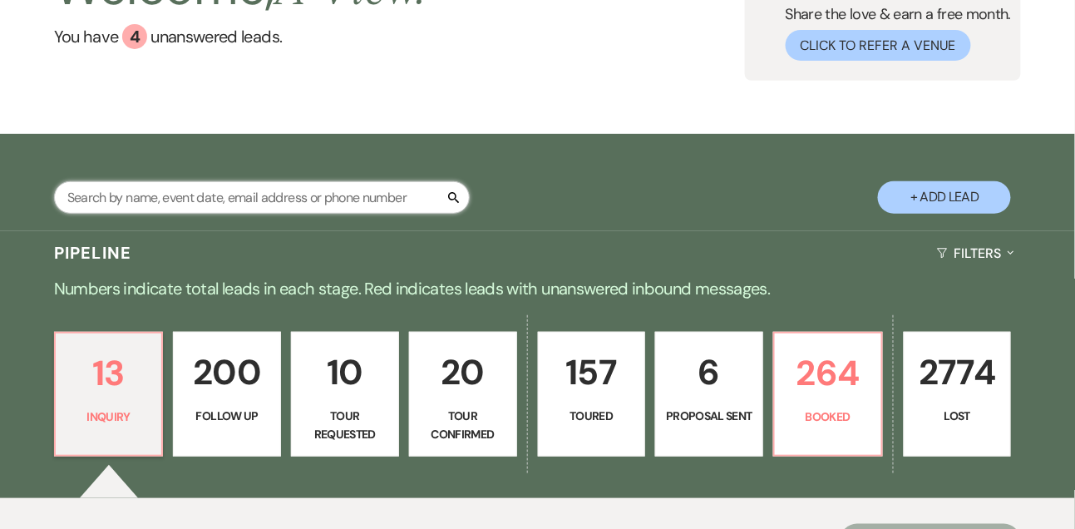
click at [233, 205] on input "text" at bounding box center [262, 197] width 416 height 32
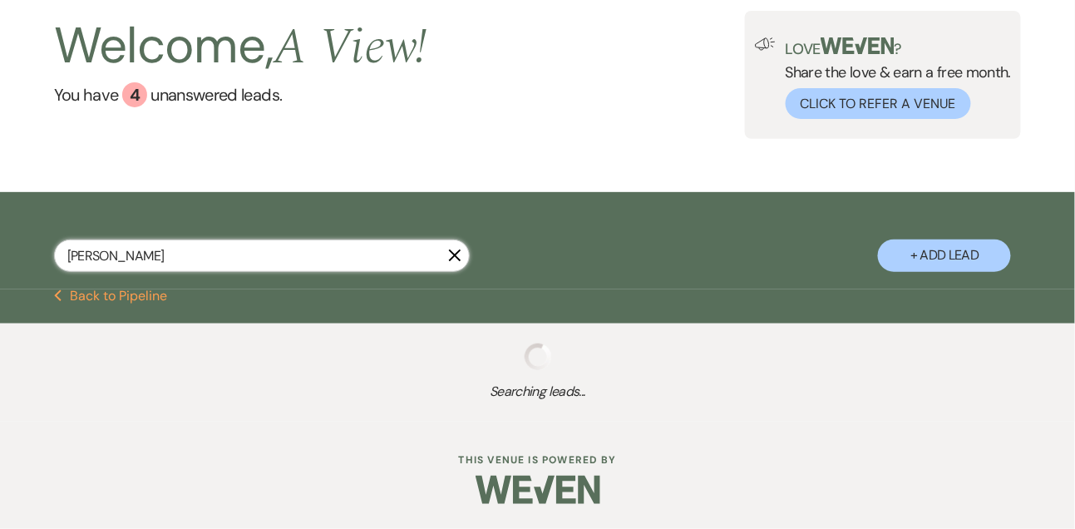
scroll to position [142, 0]
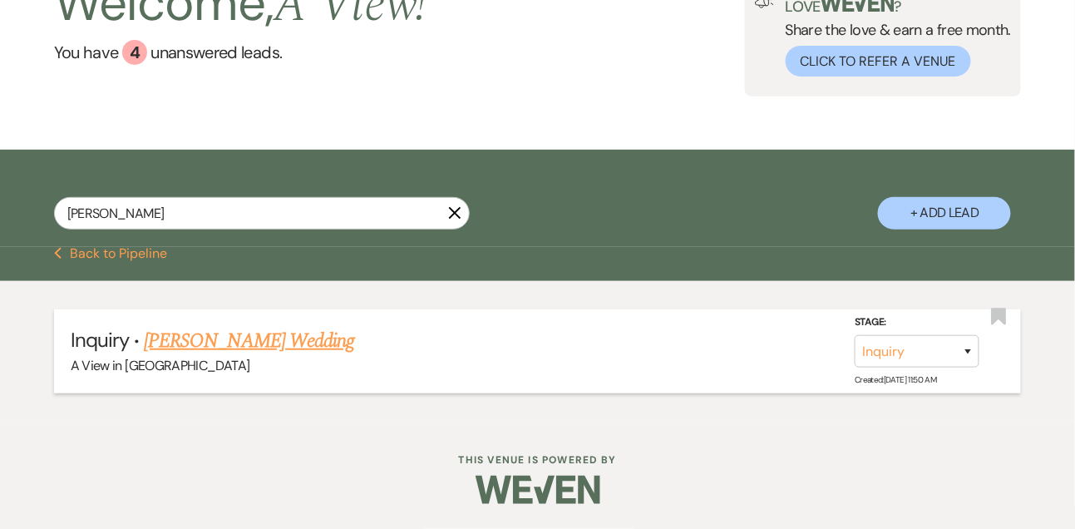
click at [160, 339] on link "[PERSON_NAME] Wedding" at bounding box center [249, 341] width 210 height 30
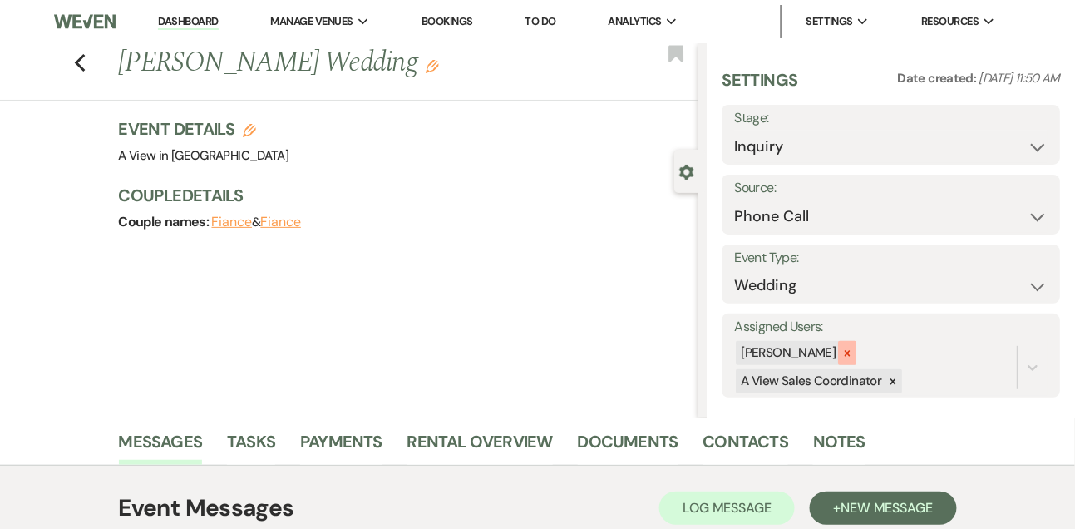
click at [857, 347] on div at bounding box center [847, 353] width 18 height 24
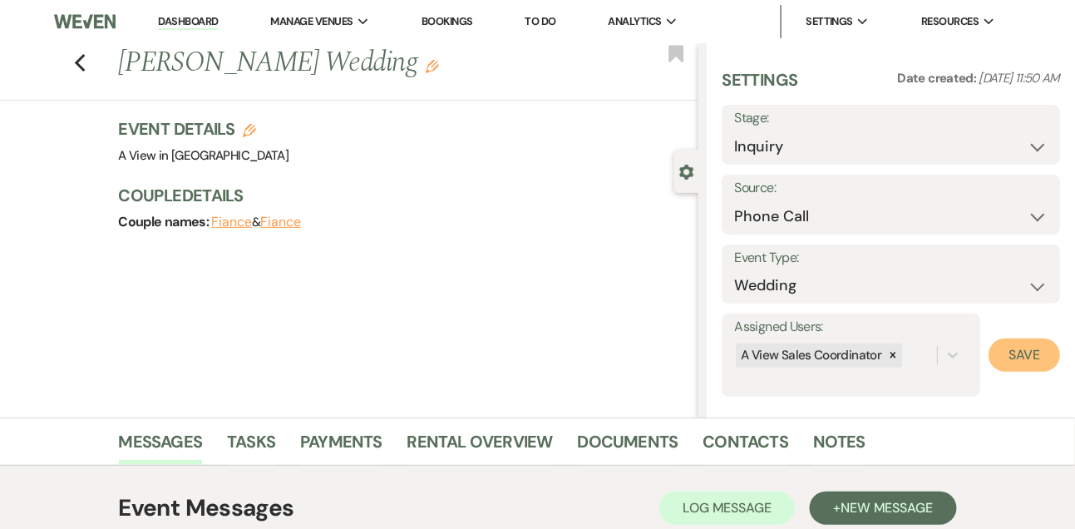
click at [1000, 351] on button "Save" at bounding box center [1025, 354] width 72 height 33
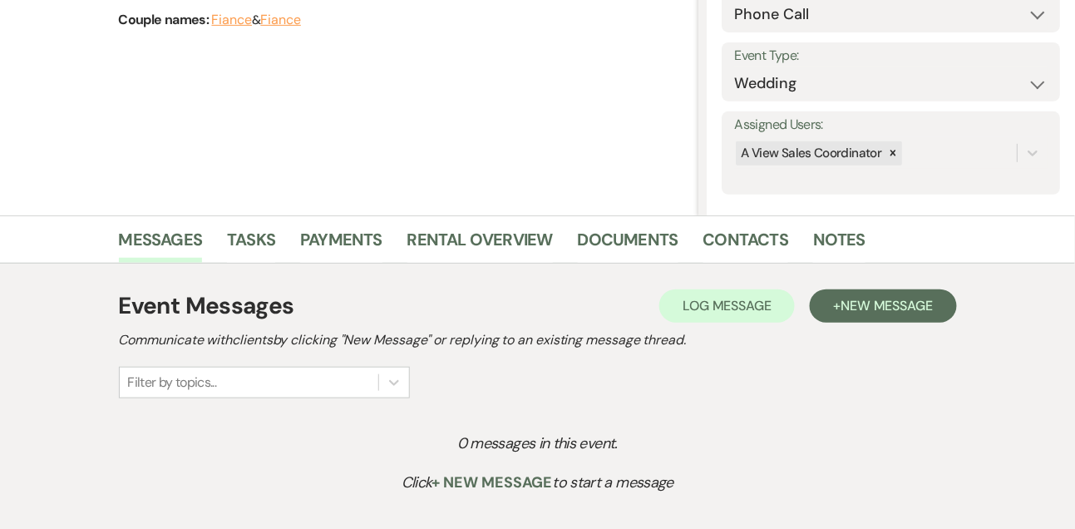
scroll to position [324, 0]
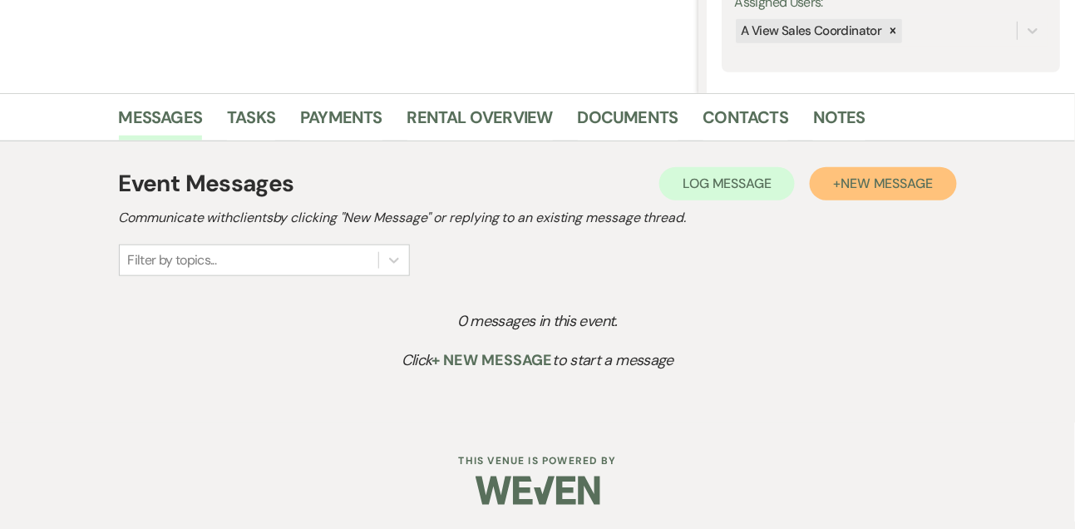
click at [866, 194] on button "+ New Message" at bounding box center [883, 183] width 146 height 33
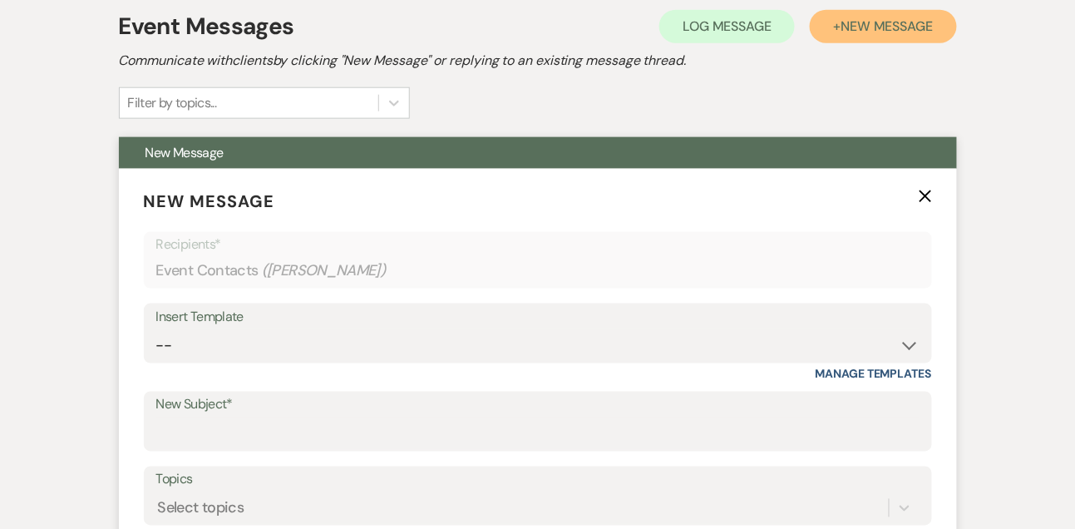
scroll to position [558, 0]
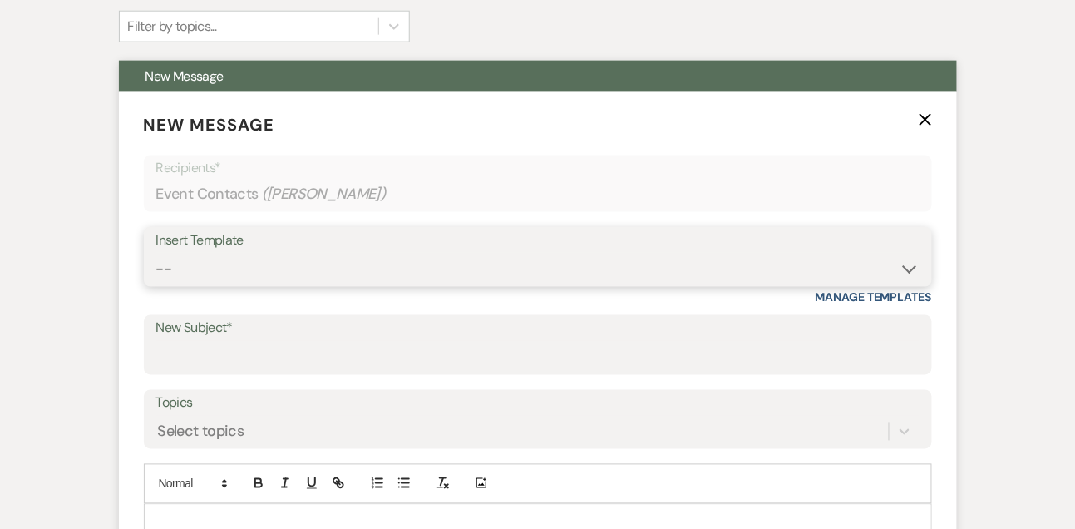
click at [199, 267] on select "-- Tour Confirmation Contract (Pre-Booked Leads) Out of office Inquiry Email Al…" at bounding box center [537, 269] width 763 height 32
click at [156, 253] on select "-- Tour Confirmation Contract (Pre-Booked Leads) Out of office Inquiry Email Al…" at bounding box center [537, 269] width 763 height 32
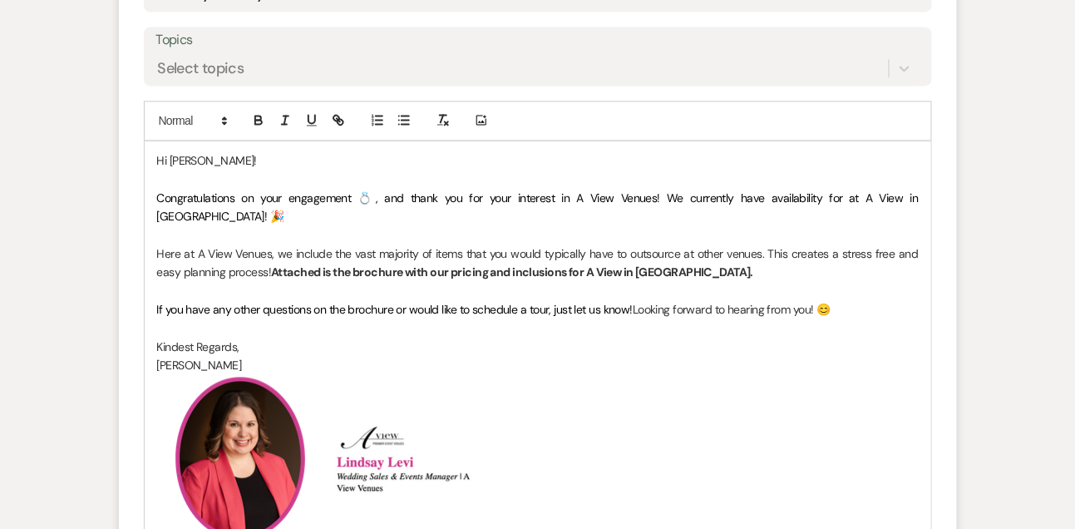
scroll to position [923, 0]
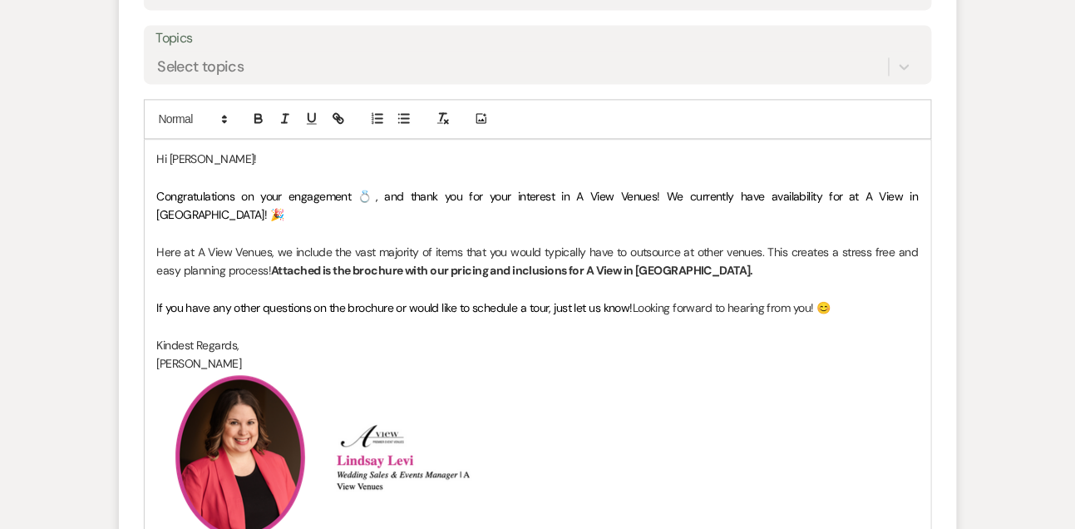
click at [281, 191] on span "Congratulations on your engagement 💍, and thank you for your interest in A View…" at bounding box center [500, 196] width 687 height 15
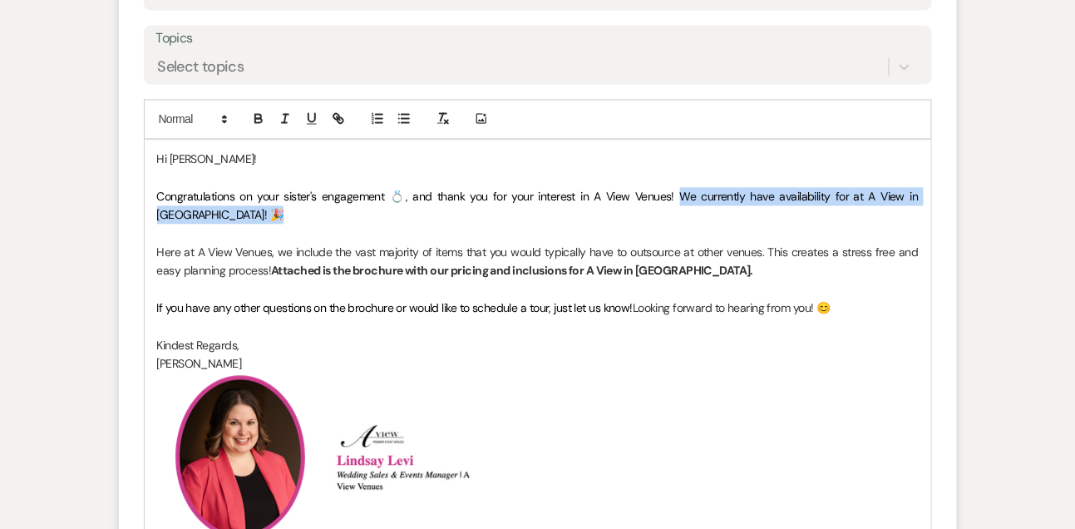
drag, startPoint x: 644, startPoint y: 195, endPoint x: 644, endPoint y: 216, distance: 20.8
click at [644, 216] on p "Congratulations on your sister's engagement 💍, and thank you for your interest …" at bounding box center [538, 205] width 762 height 37
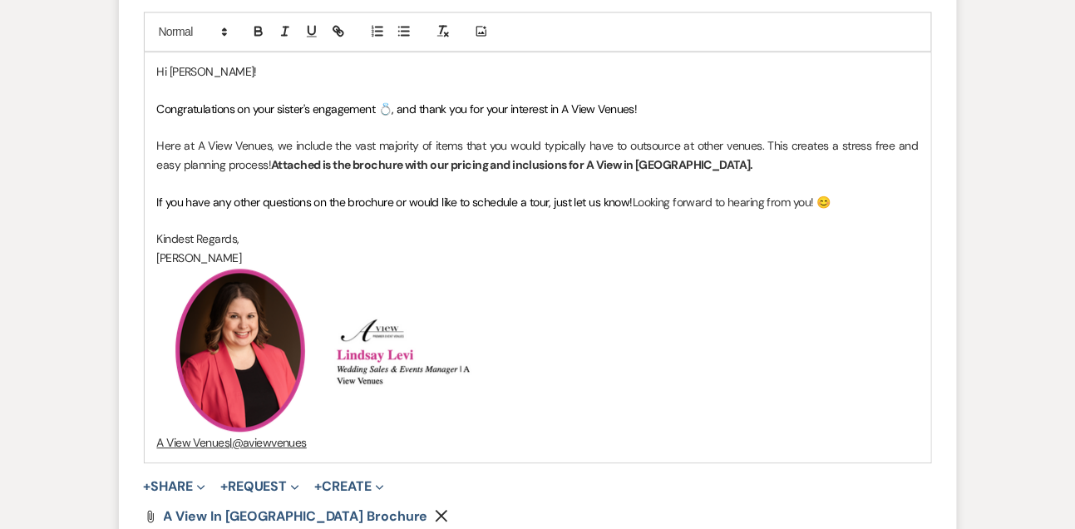
scroll to position [1095, 0]
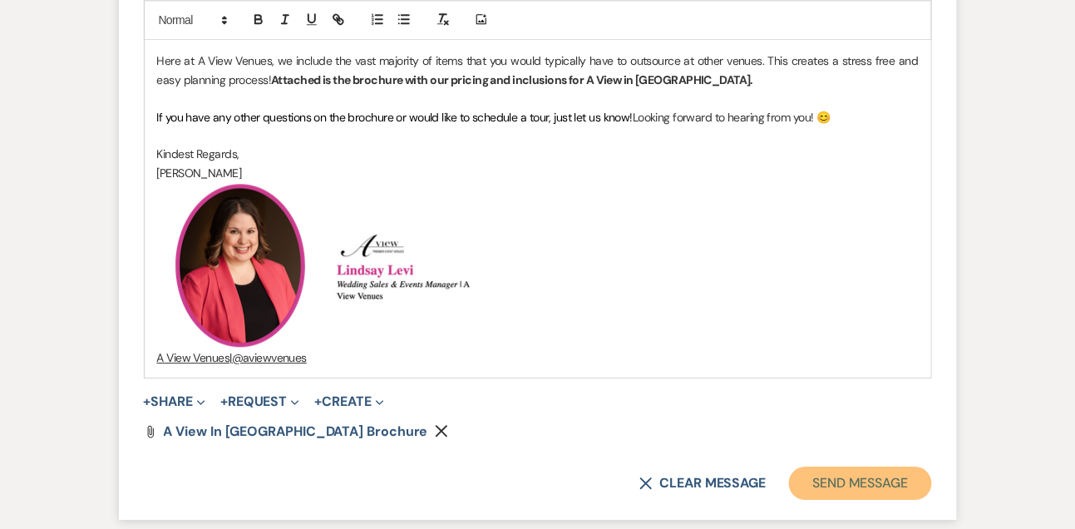
click at [866, 467] on button "Send Message" at bounding box center [860, 483] width 142 height 33
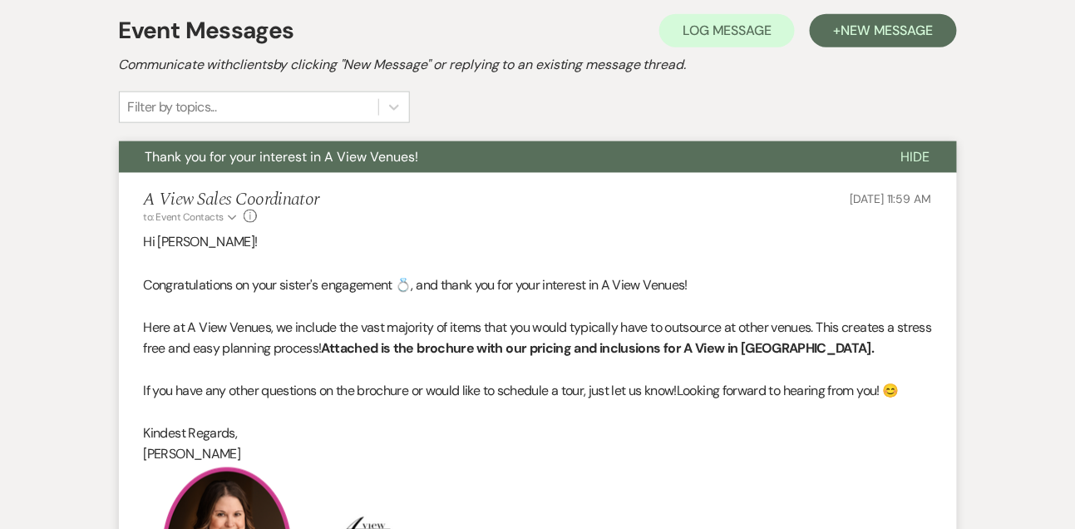
scroll to position [0, 0]
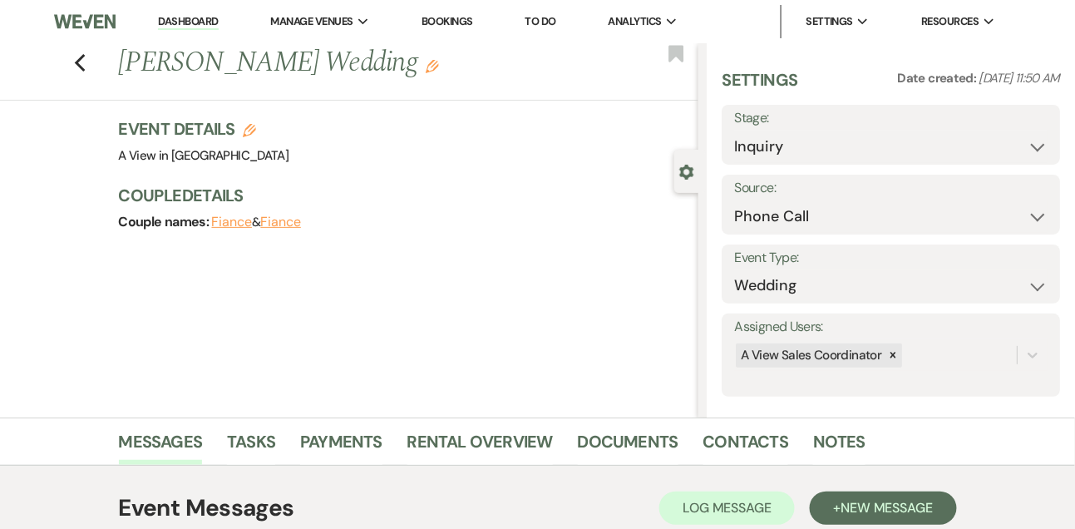
click at [201, 27] on link "Dashboard" at bounding box center [188, 22] width 60 height 16
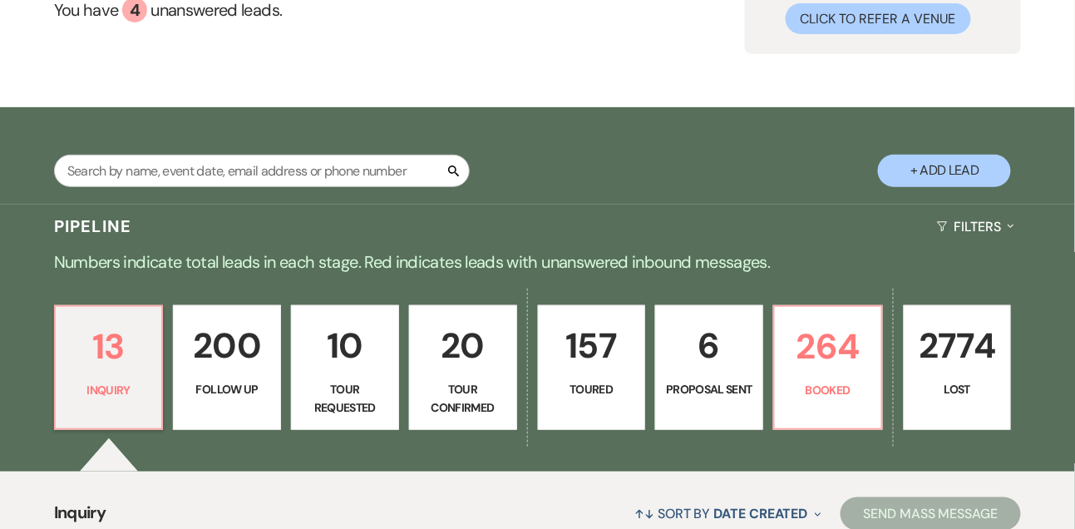
scroll to position [183, 0]
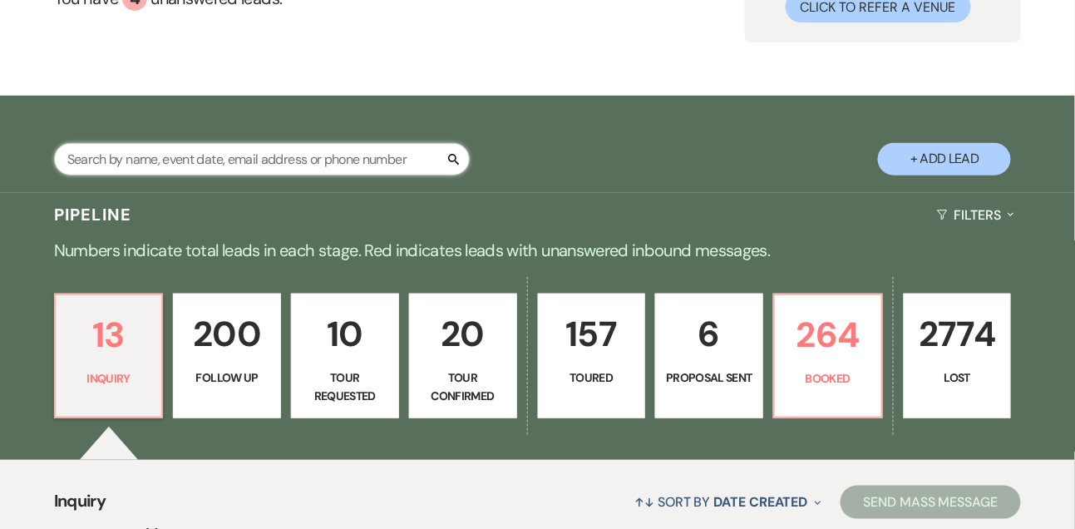
click at [170, 175] on input "text" at bounding box center [262, 159] width 416 height 32
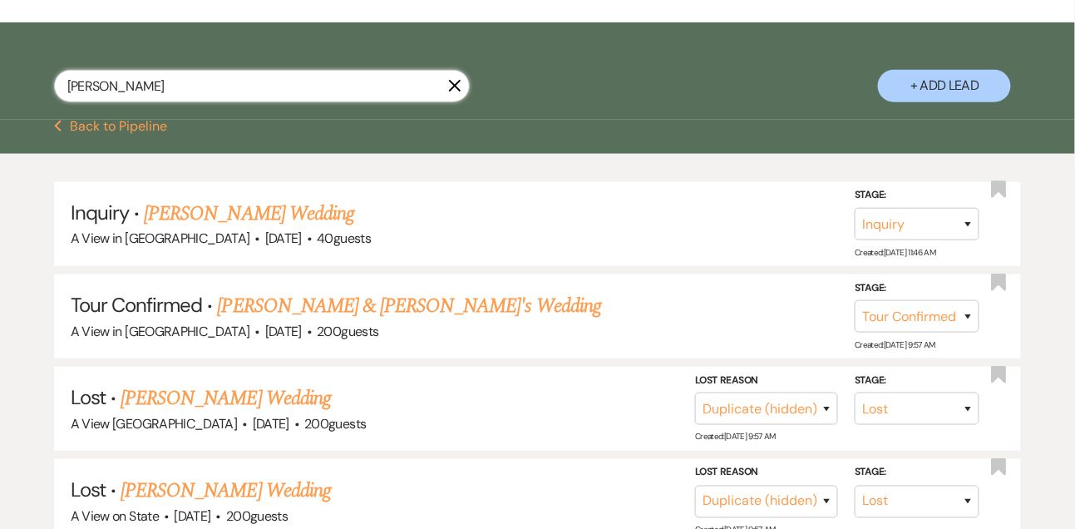
scroll to position [368, 0]
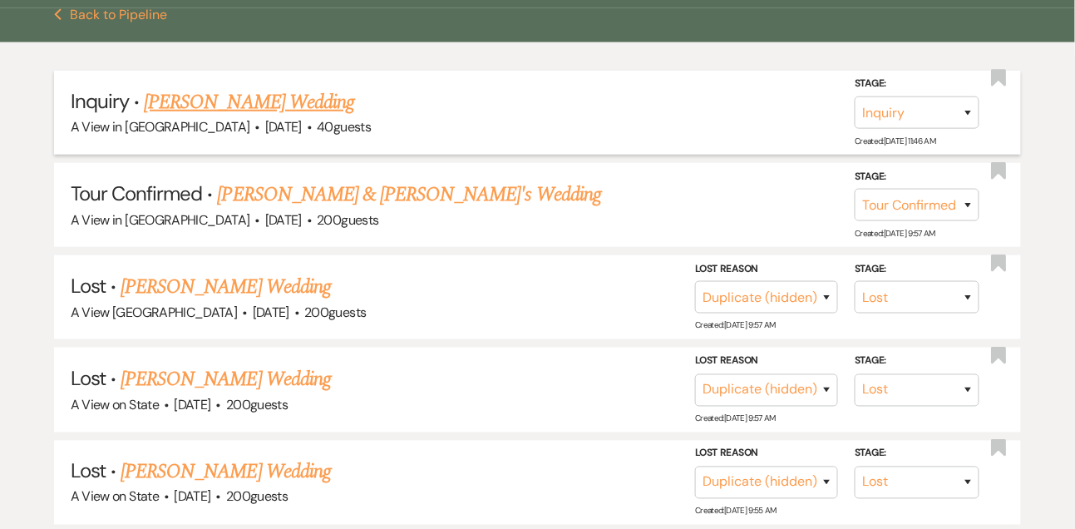
click at [250, 110] on link "[PERSON_NAME] Wedding" at bounding box center [249, 102] width 210 height 30
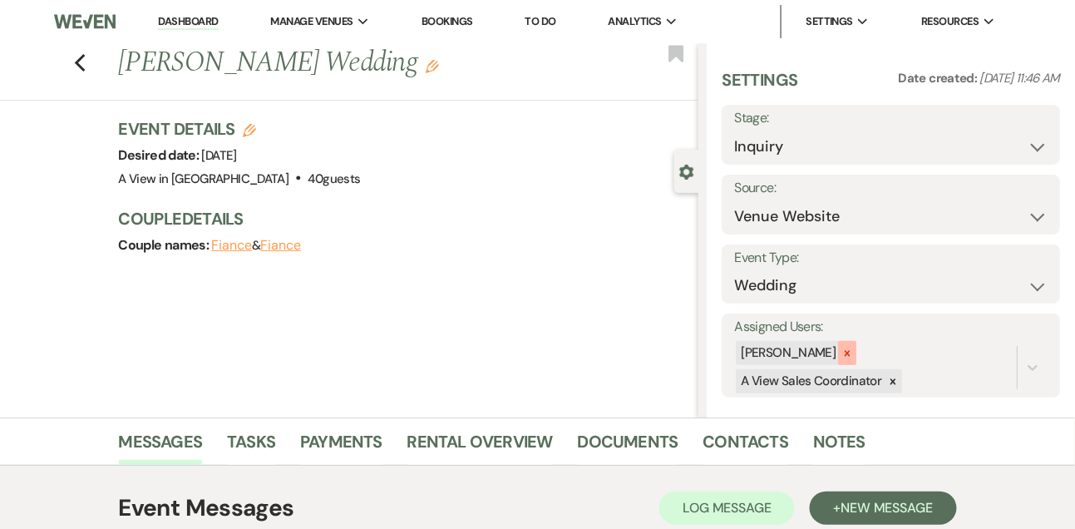
click at [851, 353] on div at bounding box center [847, 353] width 18 height 24
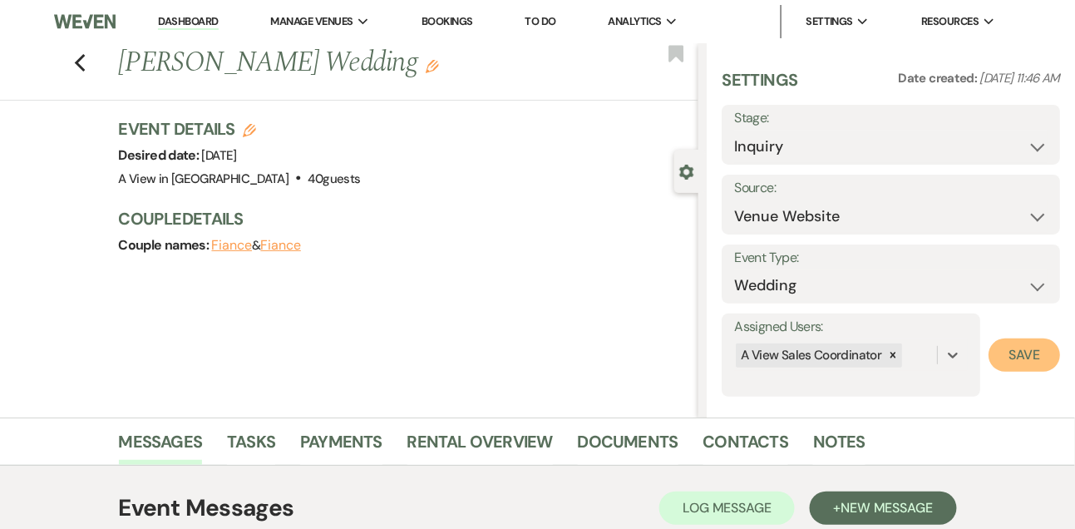
click at [1034, 357] on button "Save" at bounding box center [1025, 354] width 72 height 33
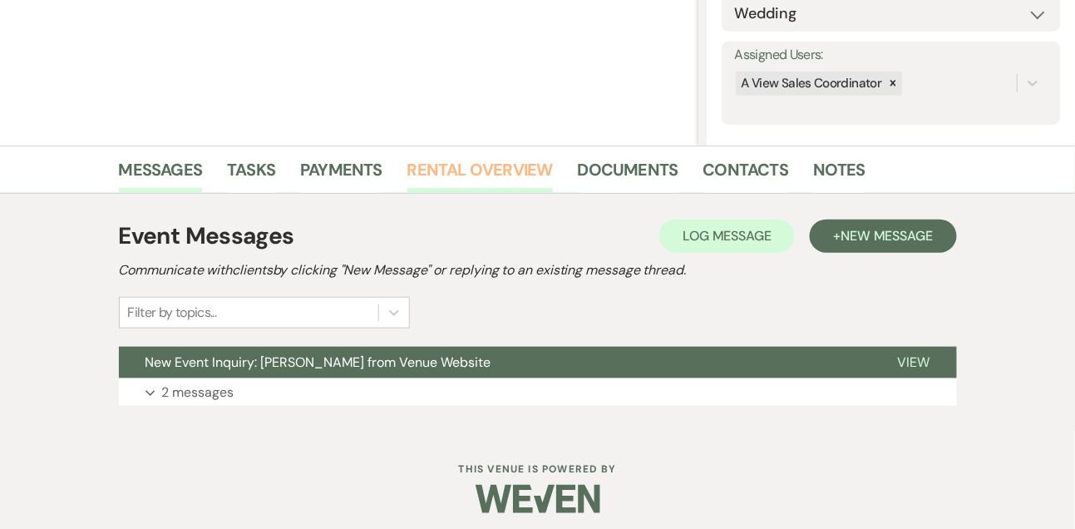
scroll to position [280, 0]
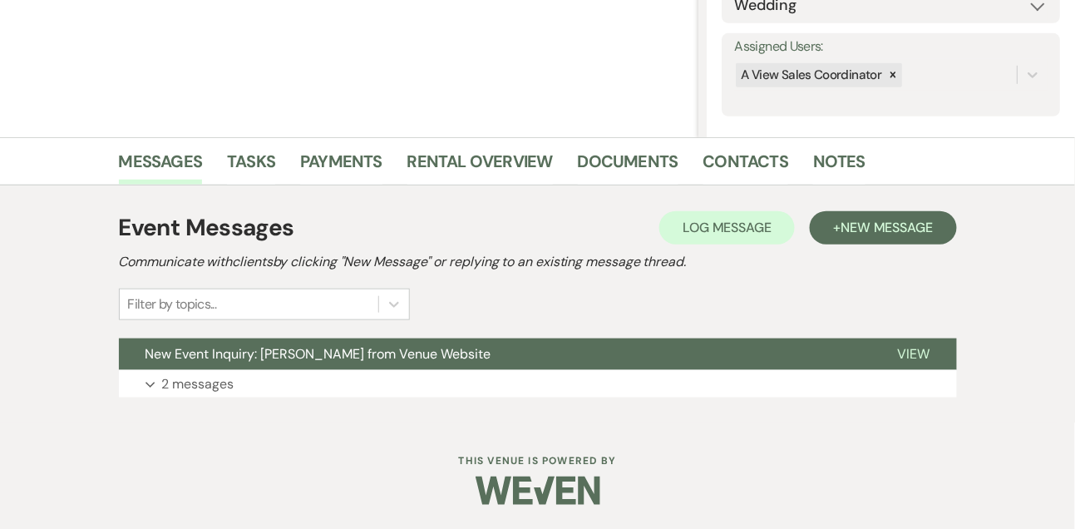
click at [503, 399] on div "Event Messages Log Log Message + New Message Communicate with clients by clicki…" at bounding box center [538, 304] width 838 height 204
click at [493, 390] on button "Expand 2 messages" at bounding box center [538, 384] width 838 height 28
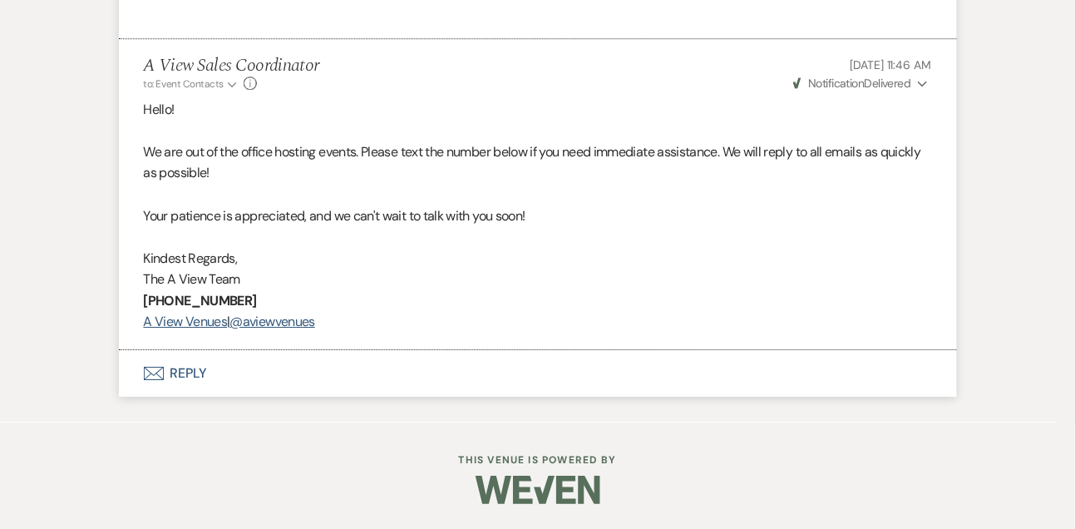
scroll to position [1331, 0]
click at [193, 375] on button "Envelope Reply" at bounding box center [538, 373] width 838 height 47
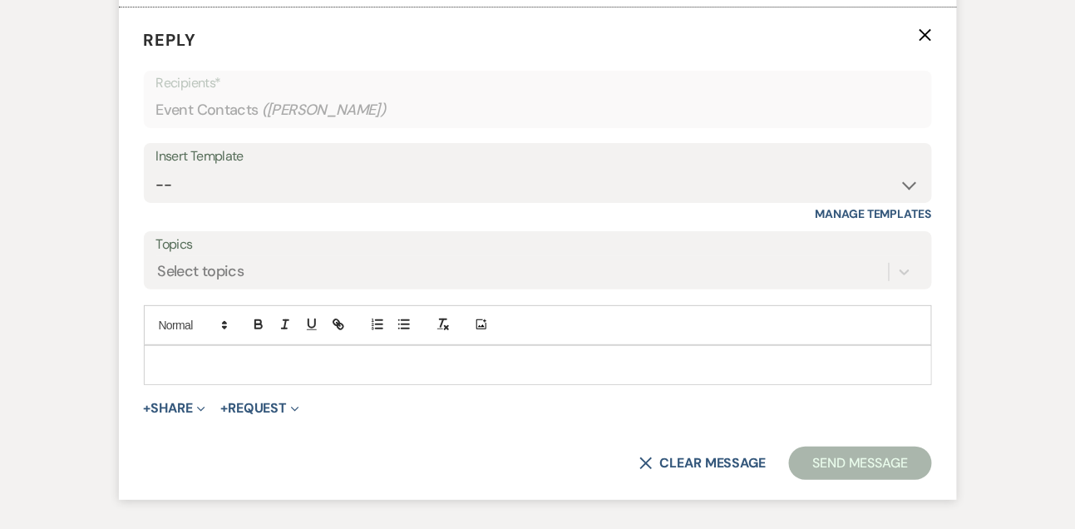
scroll to position [1663, 0]
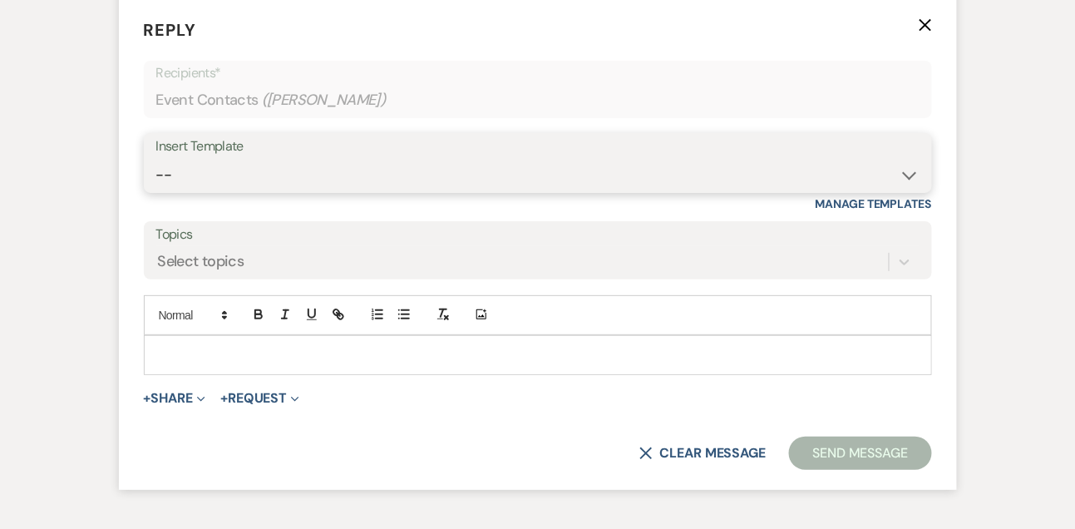
click at [189, 191] on select "-- Tour Confirmation Contract (Pre-Booked Leads) Out of office Inquiry Email Al…" at bounding box center [537, 175] width 763 height 32
click at [202, 190] on select "-- Tour Confirmation Contract (Pre-Booked Leads) Out of office Inquiry Email Al…" at bounding box center [537, 175] width 763 height 32
click at [156, 179] on select "-- Tour Confirmation Contract (Pre-Booked Leads) Out of office Inquiry Email Al…" at bounding box center [537, 175] width 763 height 32
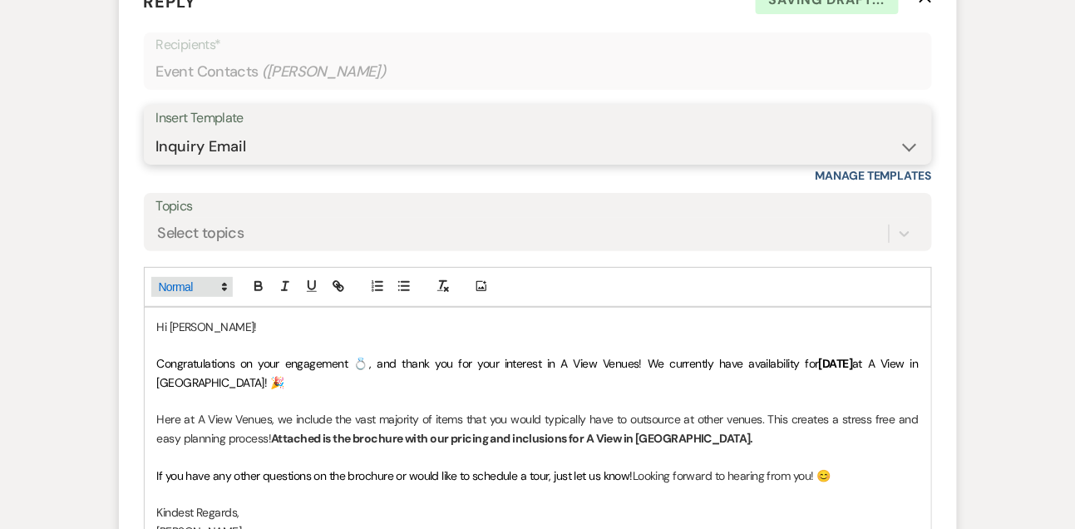
scroll to position [1709, 0]
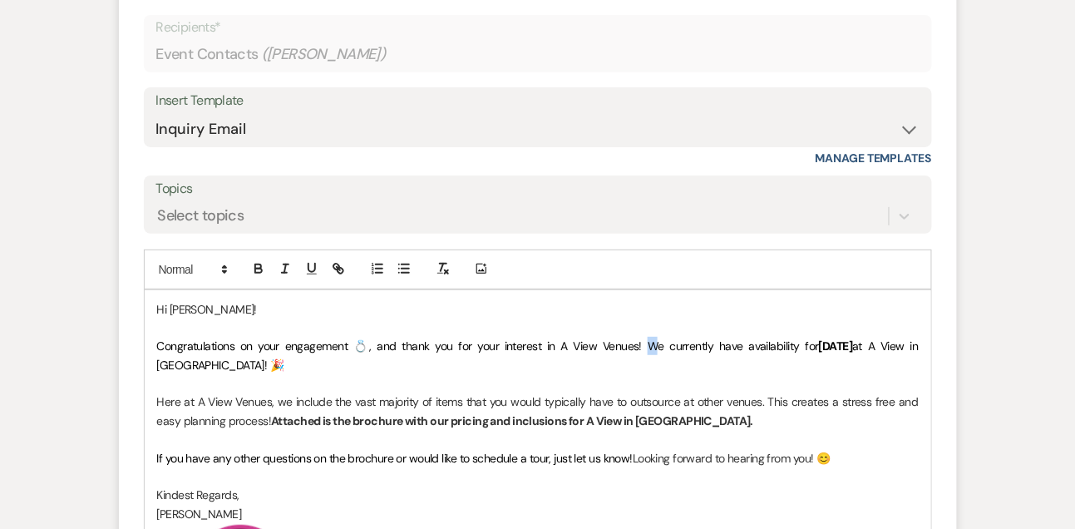
drag, startPoint x: 628, startPoint y: 364, endPoint x: 634, endPoint y: 374, distance: 11.6
click at [634, 374] on p "Congratulations on your engagement 💍, and thank you for your interest in A View…" at bounding box center [538, 355] width 762 height 37
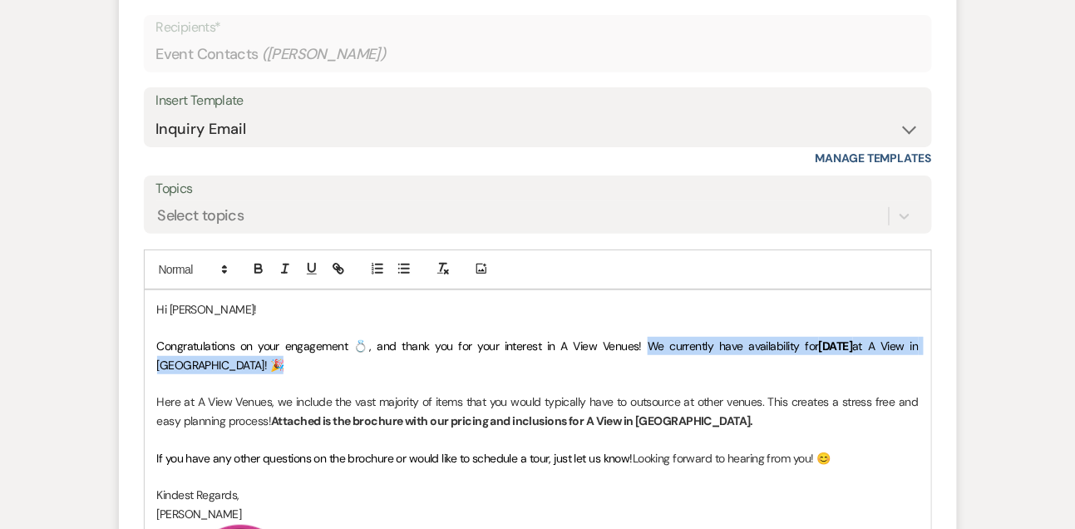
drag, startPoint x: 628, startPoint y: 364, endPoint x: 634, endPoint y: 379, distance: 16.1
click at [633, 374] on p "Congratulations on your engagement 💍, and thank you for your interest in A View…" at bounding box center [538, 355] width 762 height 37
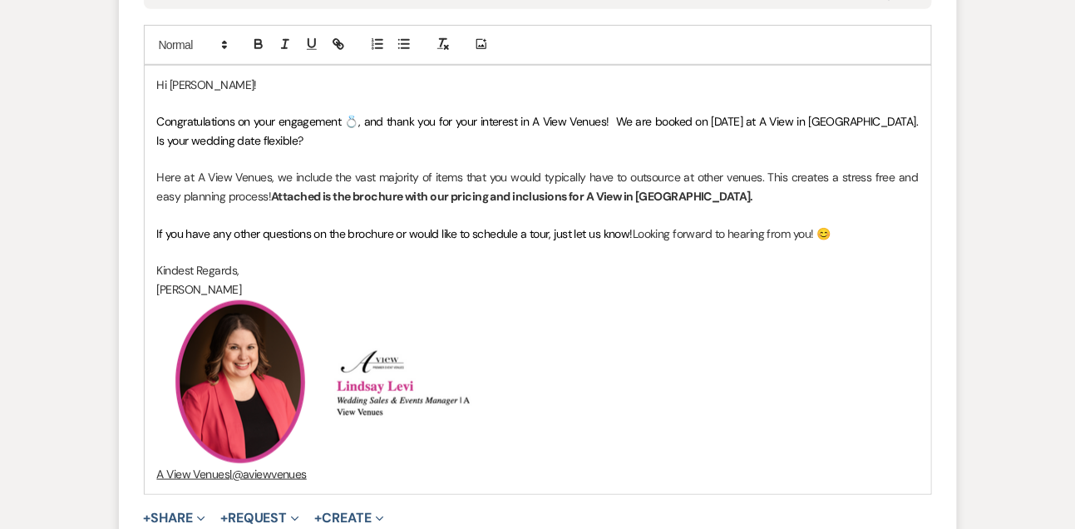
scroll to position [1948, 0]
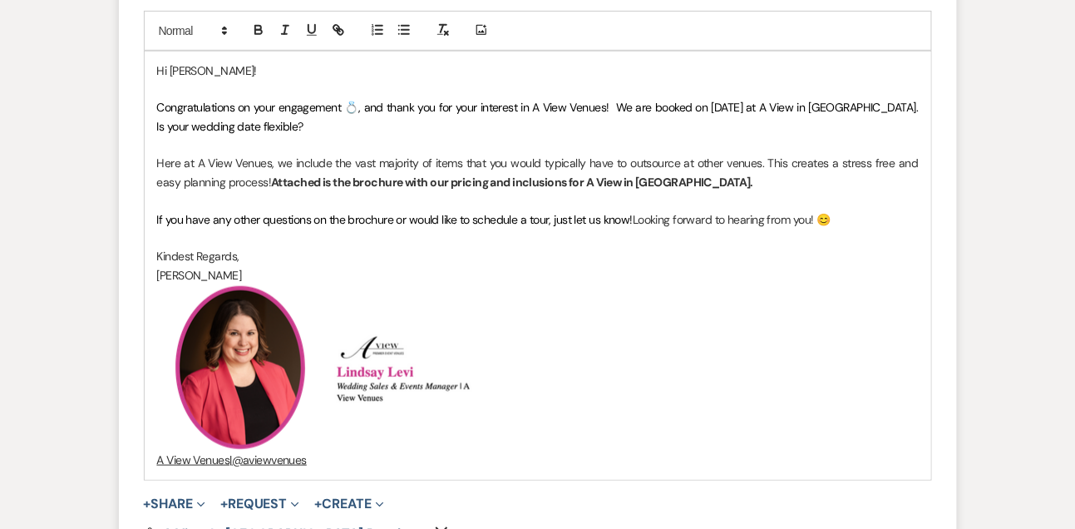
click at [634, 229] on p "If you have any other questions on the brochure or would like to schedule a tou…" at bounding box center [538, 219] width 762 height 18
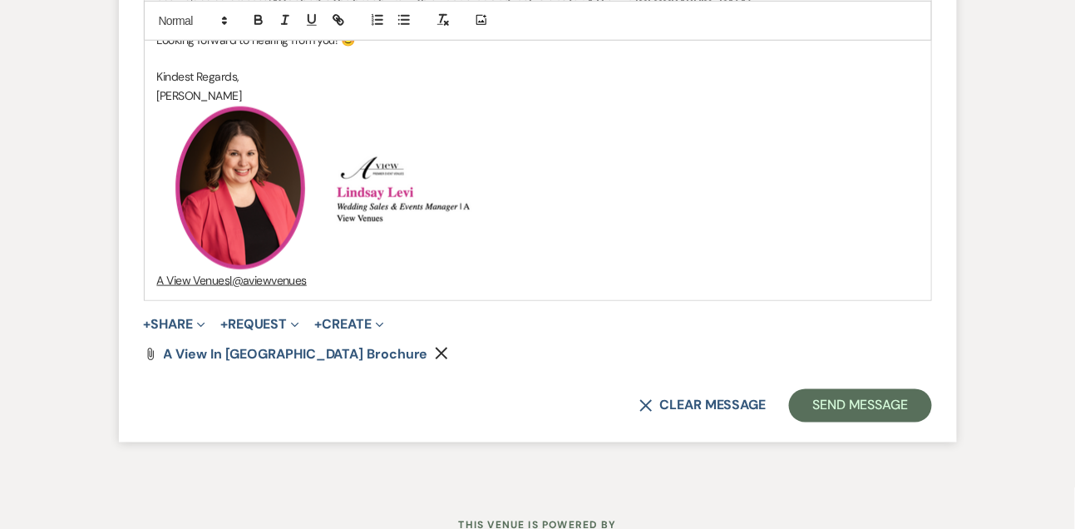
scroll to position [2151, 0]
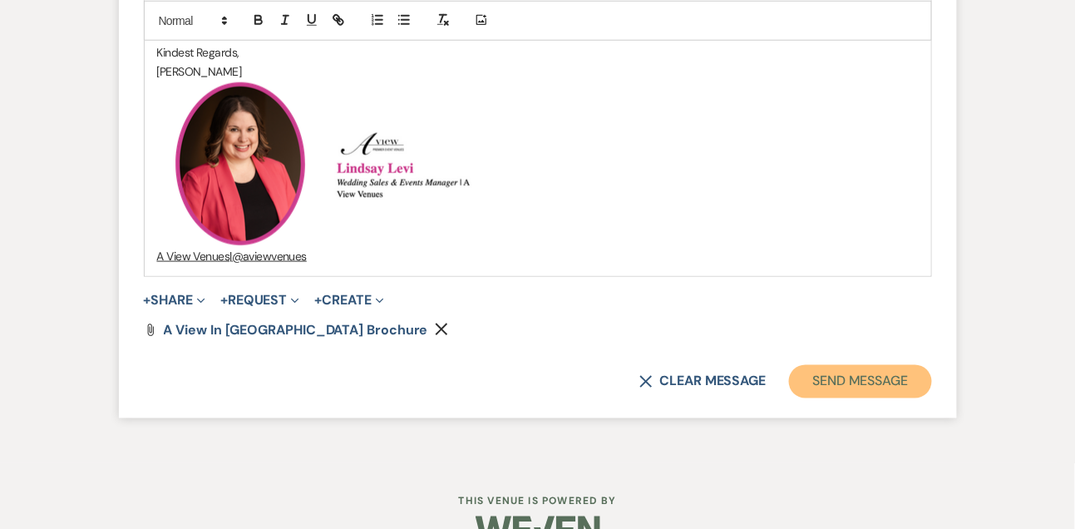
click at [876, 390] on button "Send Message" at bounding box center [860, 381] width 142 height 33
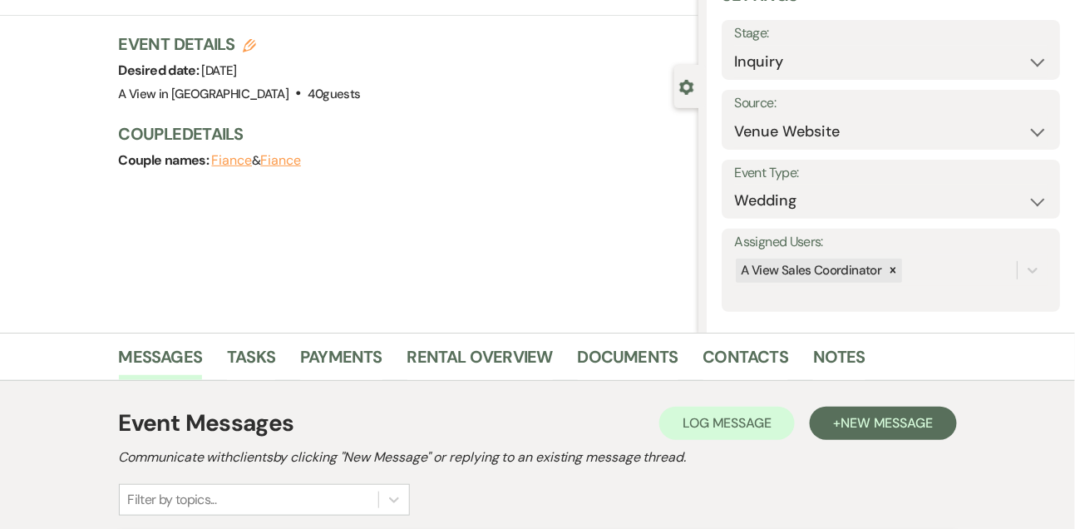
scroll to position [0, 0]
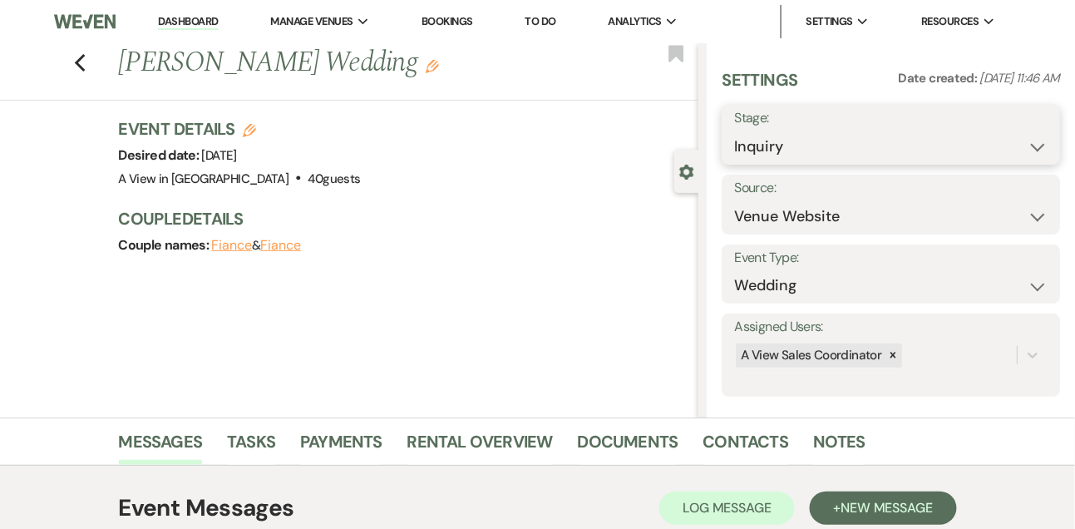
click at [748, 146] on select "Inquiry Follow Up Tour Requested Tour Confirmed Toured Proposal Sent Booked Lost" at bounding box center [891, 147] width 314 height 32
click at [734, 131] on select "Inquiry Follow Up Tour Requested Tour Confirmed Toured Proposal Sent Booked Lost" at bounding box center [891, 147] width 314 height 32
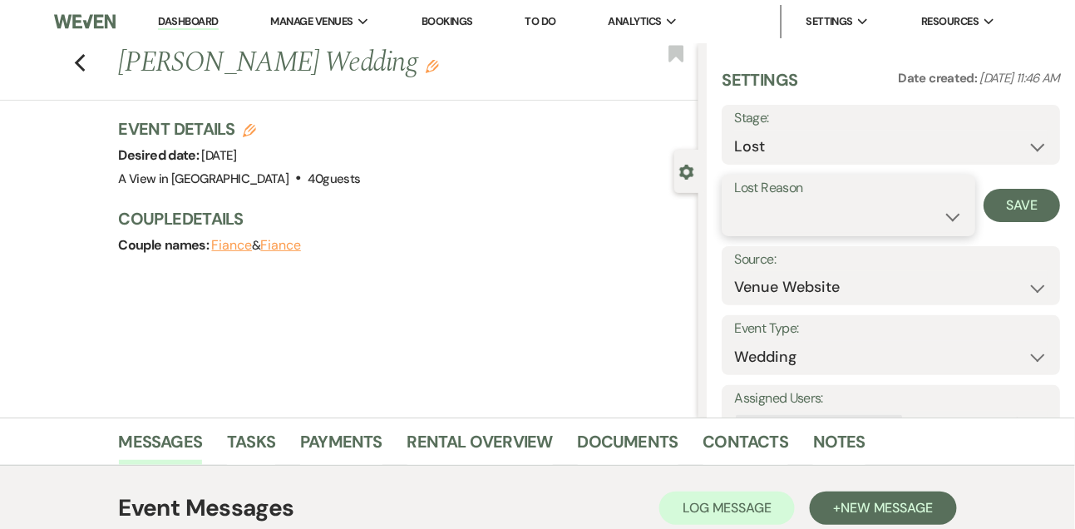
click at [761, 215] on select "Booked Elsewhere Budget Date Unavailable No Response Not a Good Match Capacity …" at bounding box center [848, 216] width 228 height 32
click at [734, 200] on select "Booked Elsewhere Budget Date Unavailable No Response Not a Good Match Capacity …" at bounding box center [848, 216] width 228 height 32
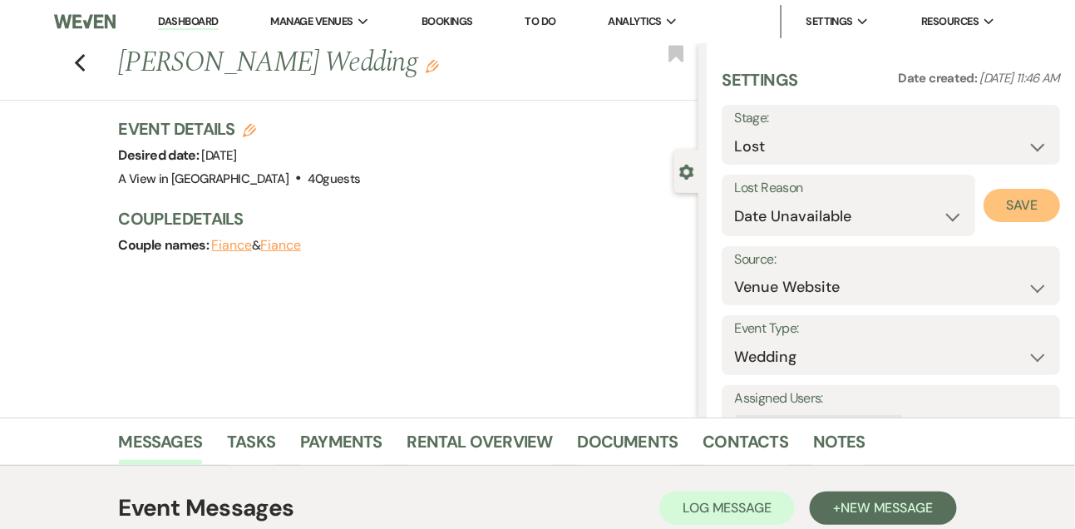
click at [1024, 196] on button "Save" at bounding box center [1022, 205] width 77 height 33
click at [170, 22] on link "Dashboard" at bounding box center [188, 22] width 60 height 16
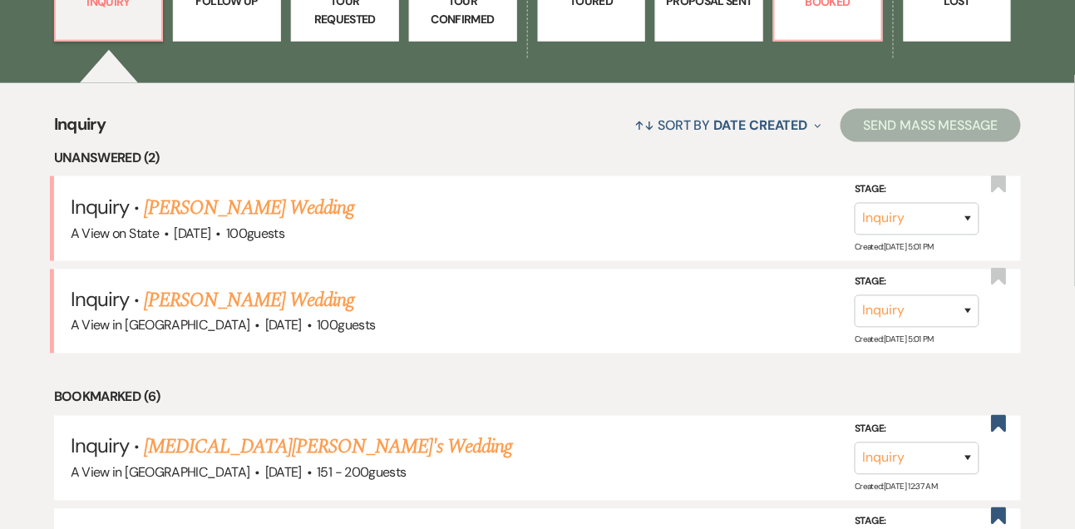
scroll to position [561, 0]
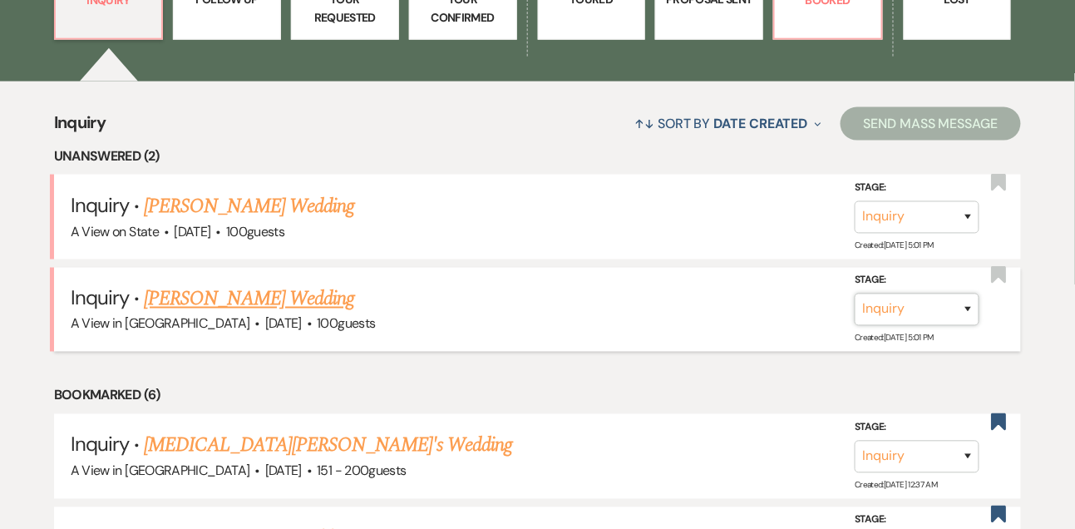
click at [896, 326] on select "Inquiry Follow Up Tour Requested Tour Confirmed Toured Proposal Sent Booked Lost" at bounding box center [917, 310] width 125 height 32
click at [855, 306] on select "Inquiry Follow Up Tour Requested Tour Confirmed Toured Proposal Sent Booked Lost" at bounding box center [917, 310] width 125 height 32
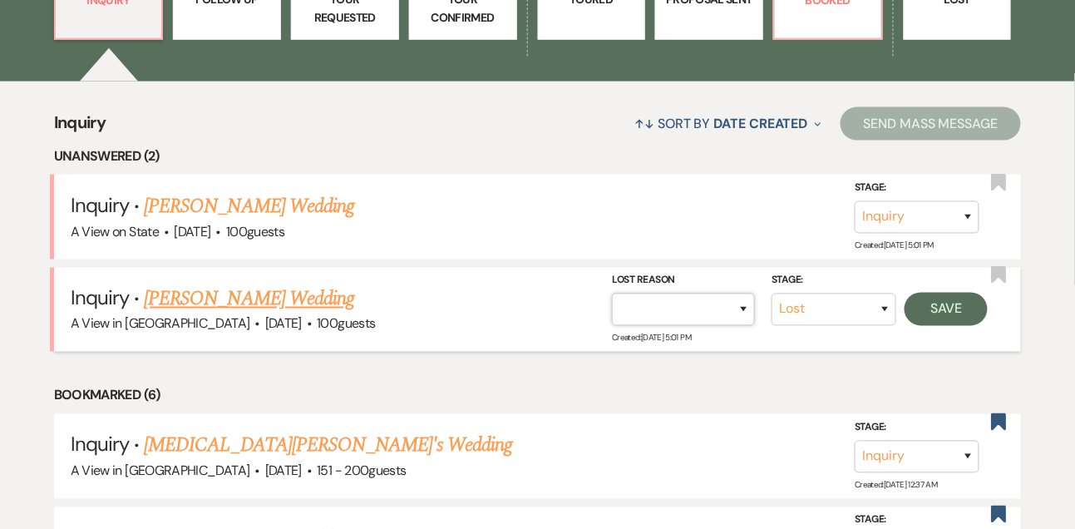
click at [640, 326] on select "Booked Elsewhere Budget Date Unavailable No Response Not a Good Match Capacity …" at bounding box center [683, 310] width 143 height 32
click at [612, 306] on select "Booked Elsewhere Budget Date Unavailable No Response Not a Good Match Capacity …" at bounding box center [683, 310] width 143 height 32
click at [915, 314] on button "Save" at bounding box center [946, 309] width 83 height 33
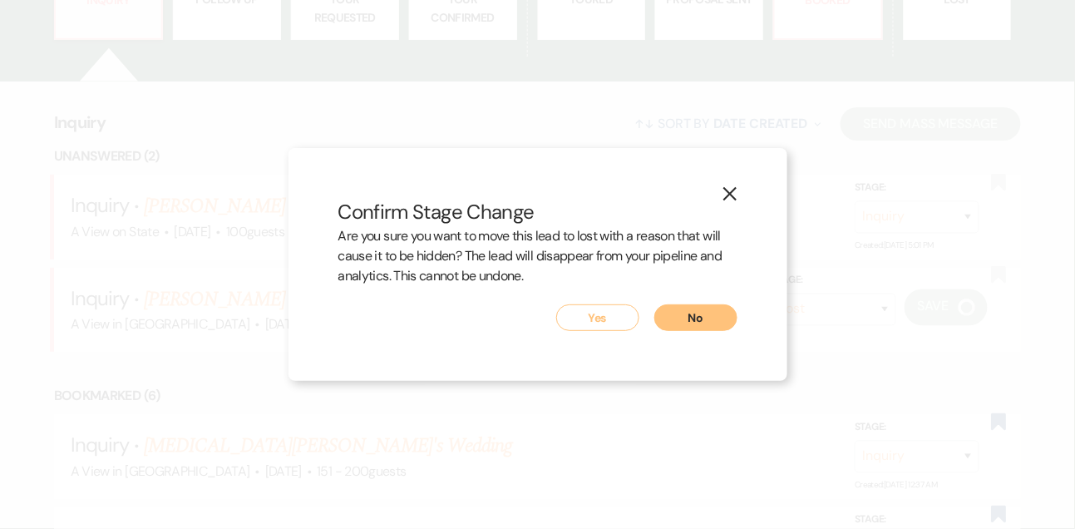
click at [585, 325] on button "Yes" at bounding box center [597, 317] width 83 height 27
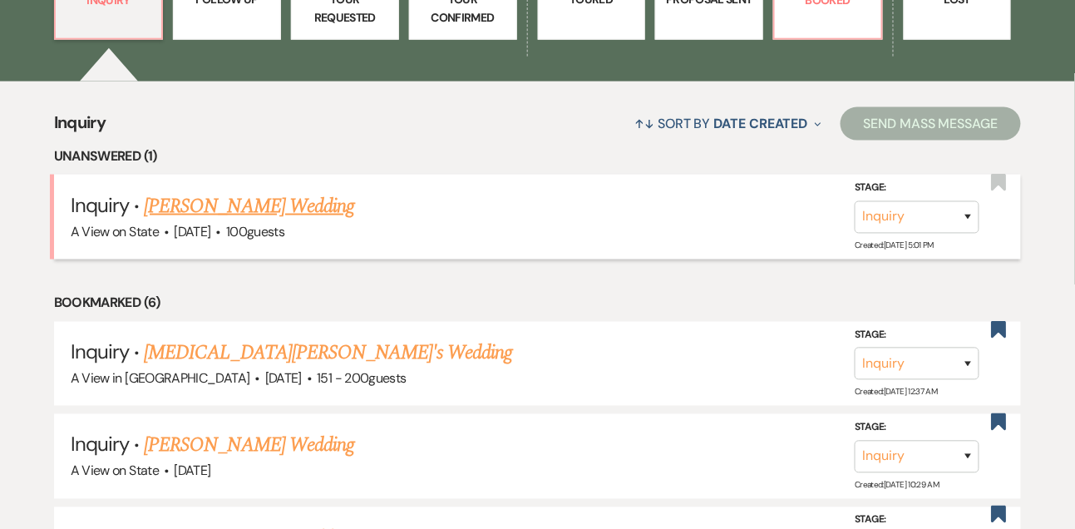
click at [299, 221] on link "[PERSON_NAME] Wedding" at bounding box center [249, 206] width 210 height 30
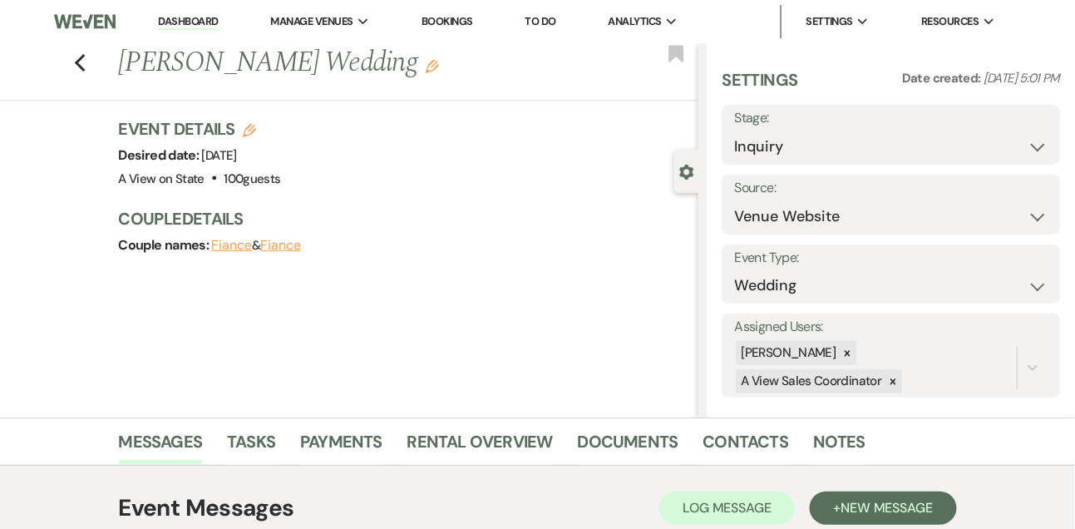
scroll to position [37, 0]
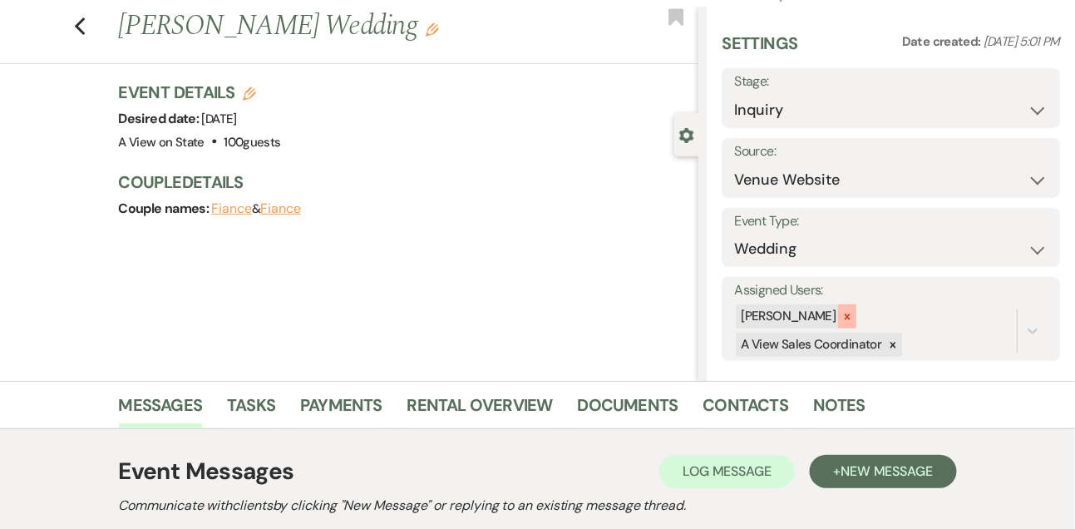
click at [851, 314] on icon at bounding box center [848, 317] width 6 height 6
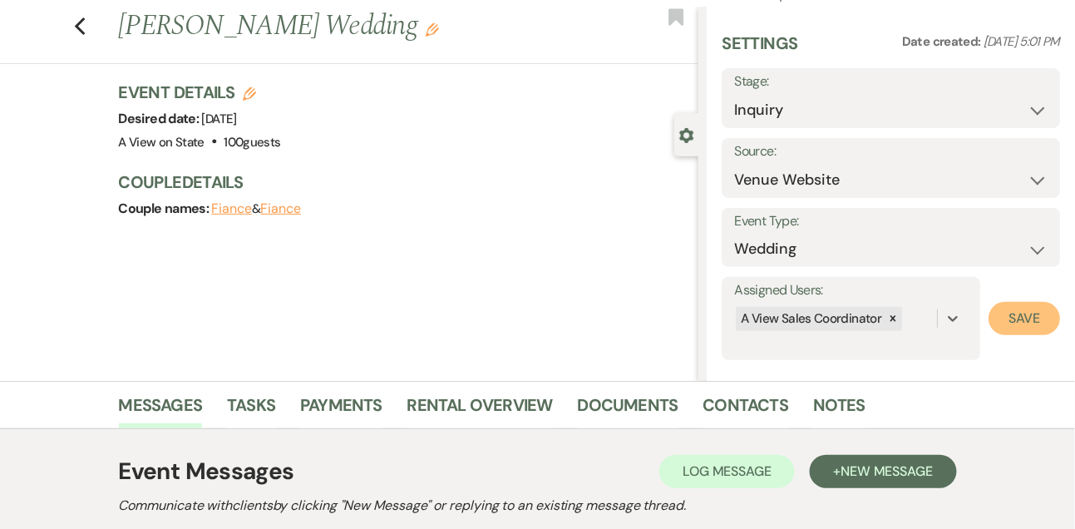
click at [1025, 320] on button "Save" at bounding box center [1025, 318] width 72 height 33
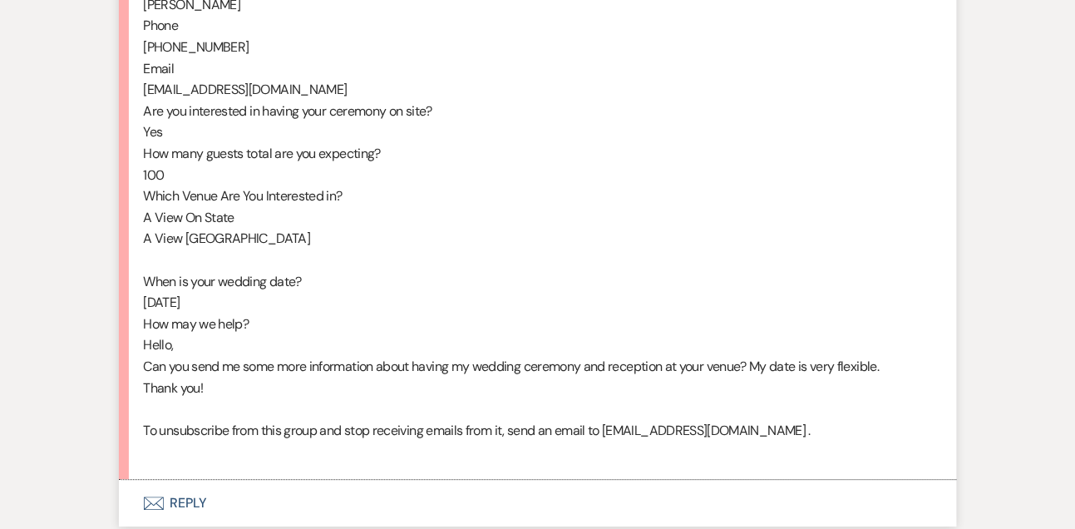
scroll to position [1084, 0]
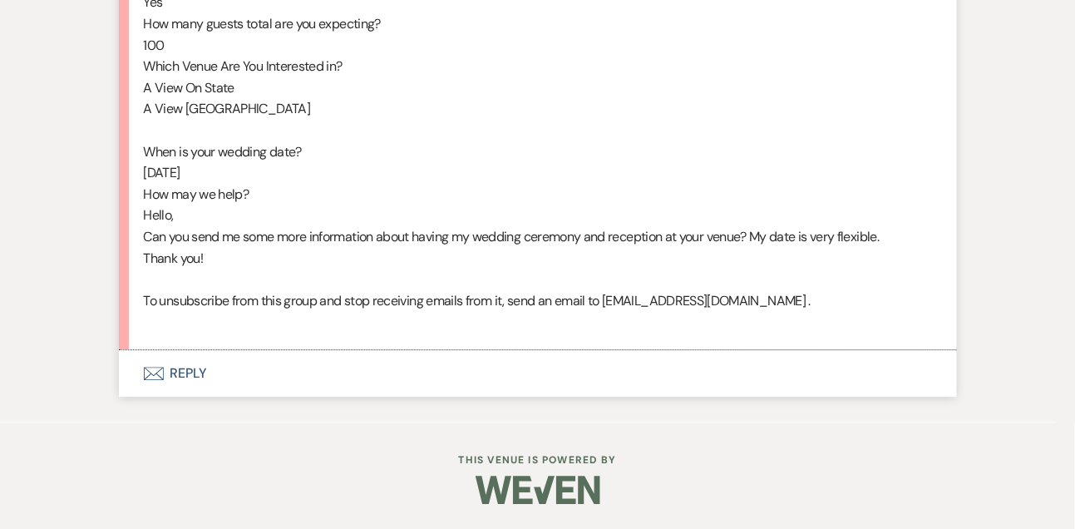
click at [193, 375] on button "Envelope Reply" at bounding box center [538, 373] width 838 height 47
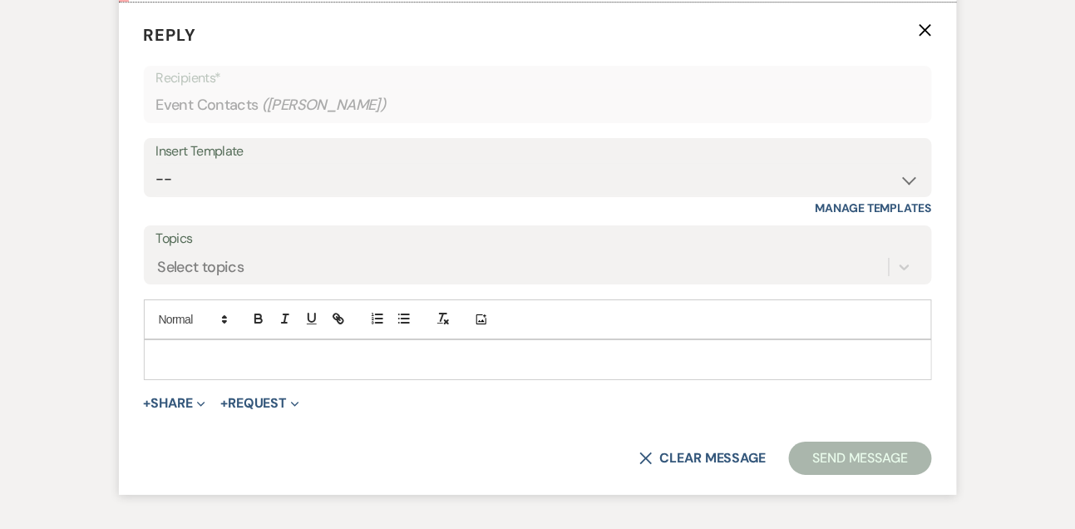
scroll to position [1416, 0]
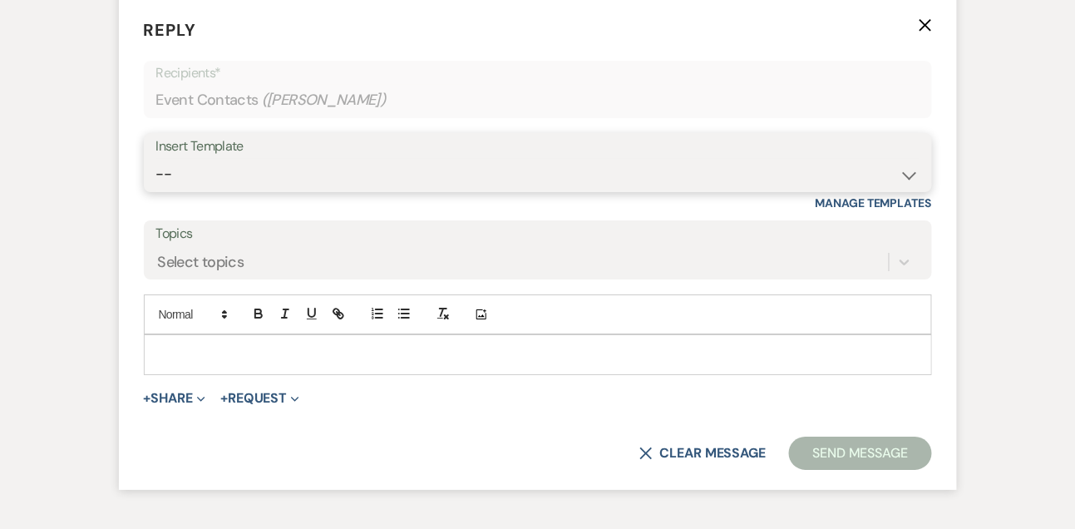
click at [205, 190] on select "-- Tour Confirmation Contract (Pre-Booked Leads) Out of office Inquiry Email Al…" at bounding box center [537, 174] width 763 height 32
click at [156, 179] on select "-- Tour Confirmation Contract (Pre-Booked Leads) Out of office Inquiry Email Al…" at bounding box center [537, 174] width 763 height 32
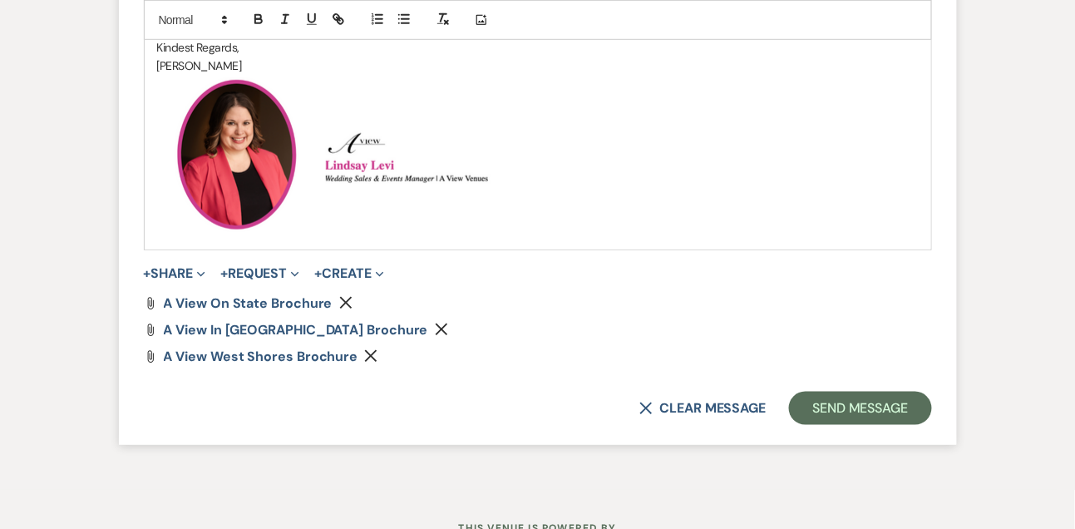
scroll to position [1992, 0]
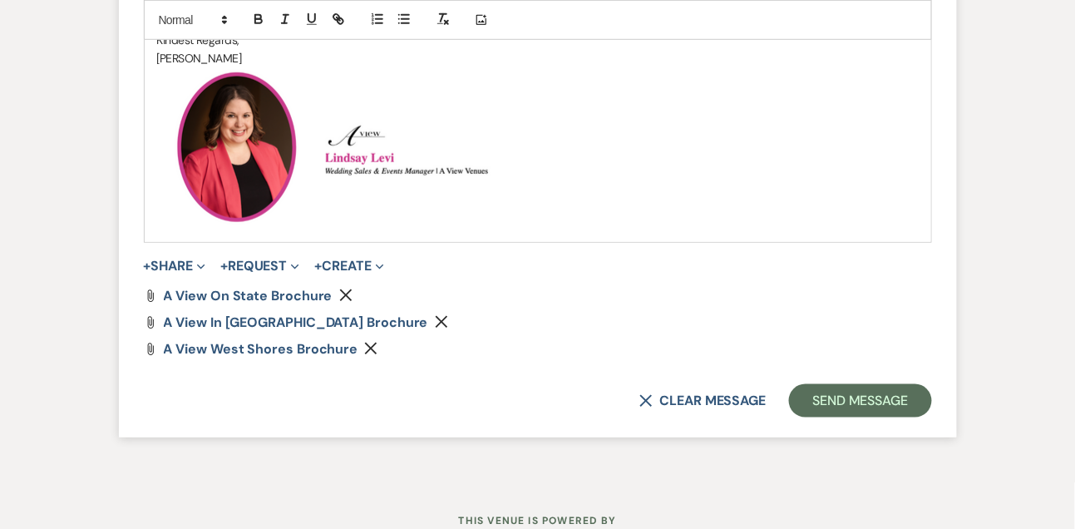
click at [368, 355] on icon "Remove" at bounding box center [370, 348] width 13 height 13
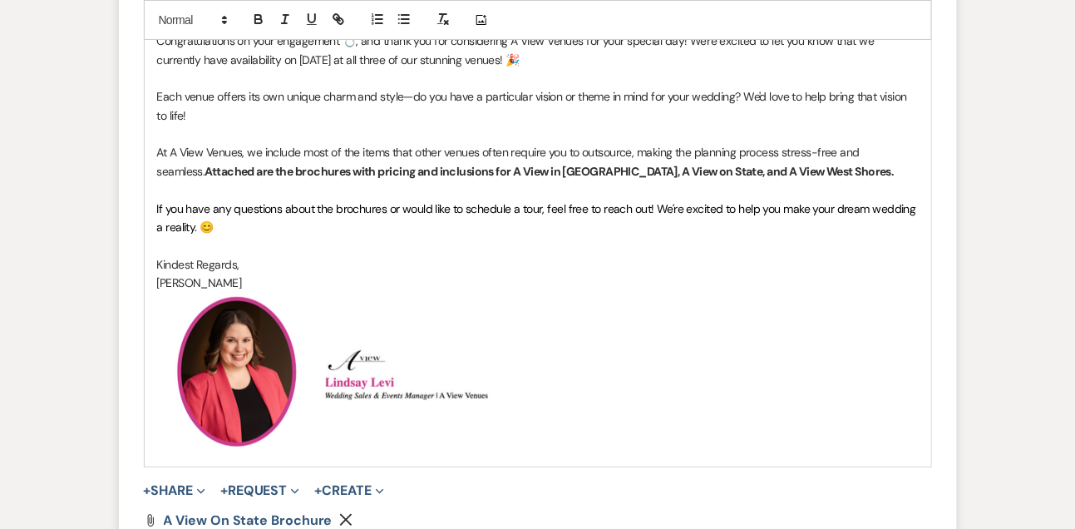
scroll to position [1759, 0]
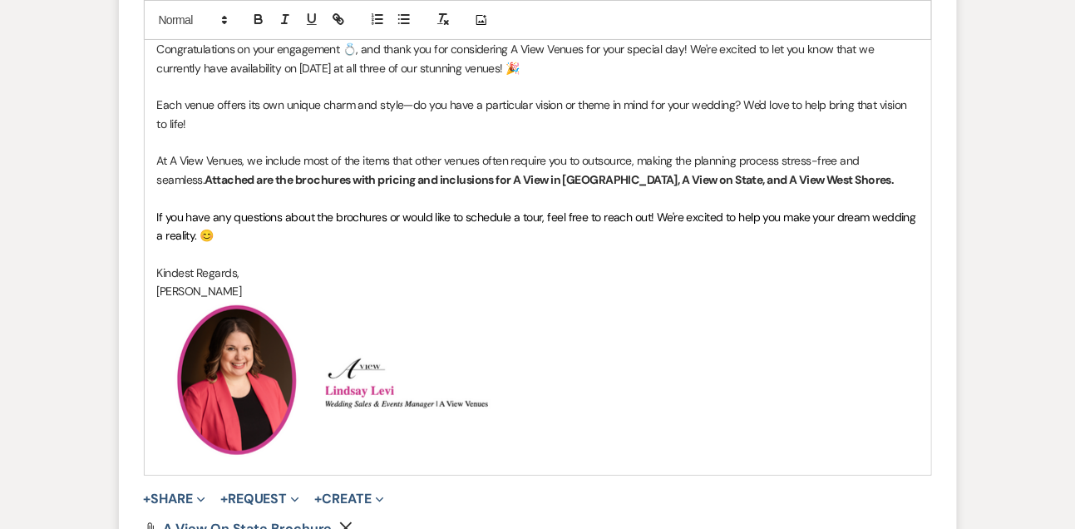
drag, startPoint x: 689, startPoint y: 67, endPoint x: 693, endPoint y: 81, distance: 13.7
click at [693, 77] on p "Congratulations on your engagement 💍, and thank you for considering A View Venu…" at bounding box center [538, 58] width 762 height 37
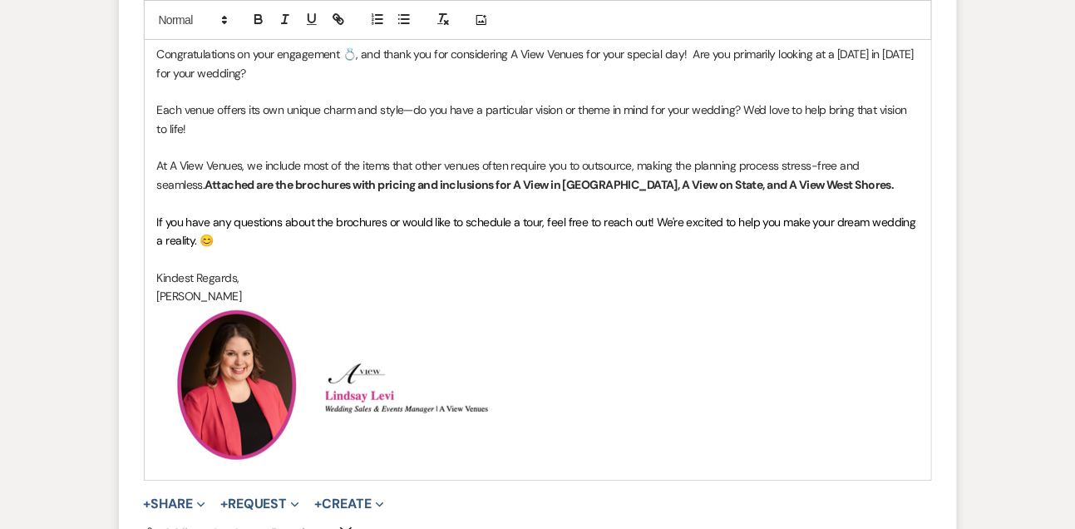
scroll to position [1719, 0]
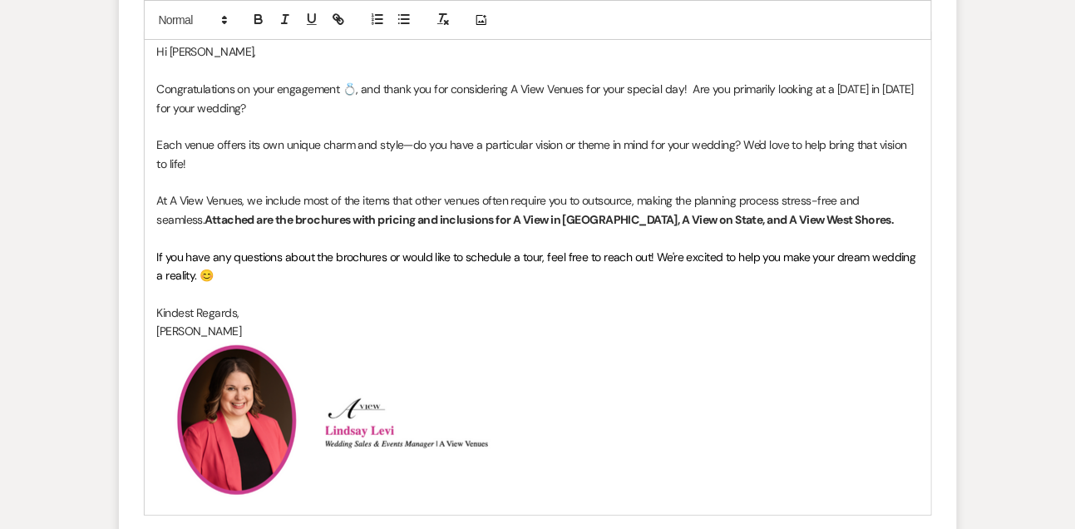
click at [597, 227] on strong "Attached are the brochures with pricing and inclusions for A View in [GEOGRAPHI…" at bounding box center [549, 219] width 689 height 15
drag, startPoint x: 702, startPoint y: 244, endPoint x: 830, endPoint y: 241, distance: 128.1
click at [830, 227] on strong "Attached are the brochures with pricing and inclusions for A View in [GEOGRAPHI…" at bounding box center [560, 219] width 710 height 15
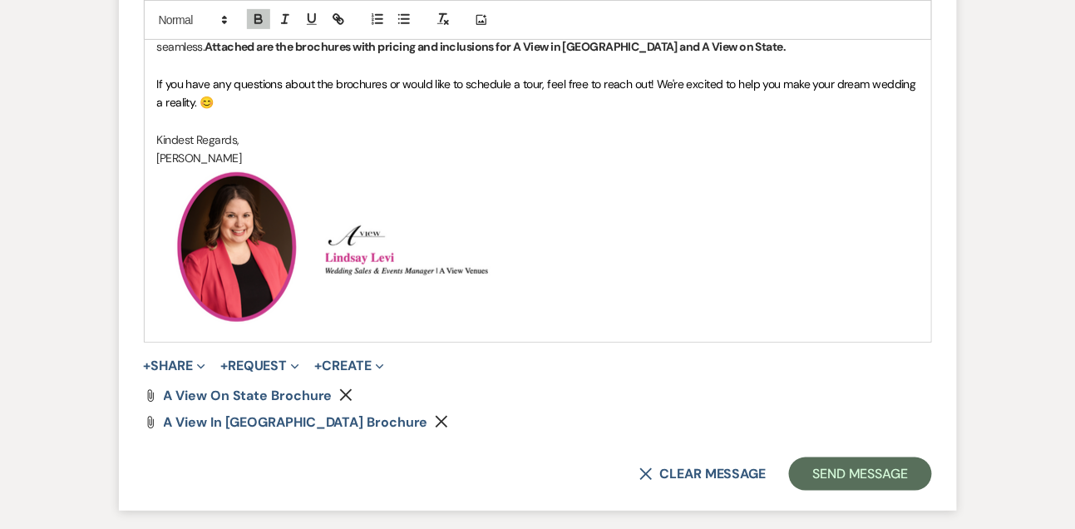
scroll to position [2046, 0]
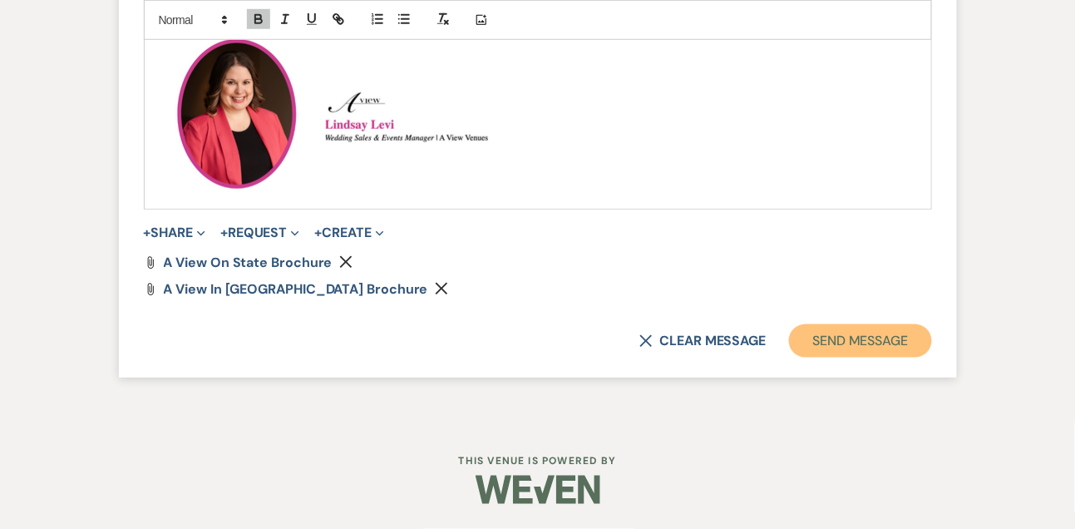
click at [866, 337] on button "Send Message" at bounding box center [860, 340] width 142 height 33
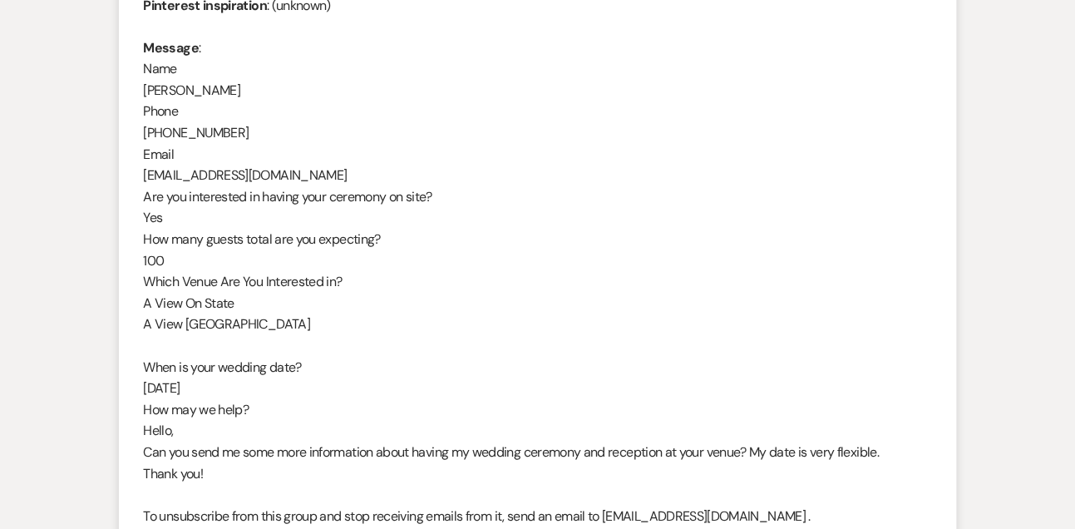
scroll to position [788, 0]
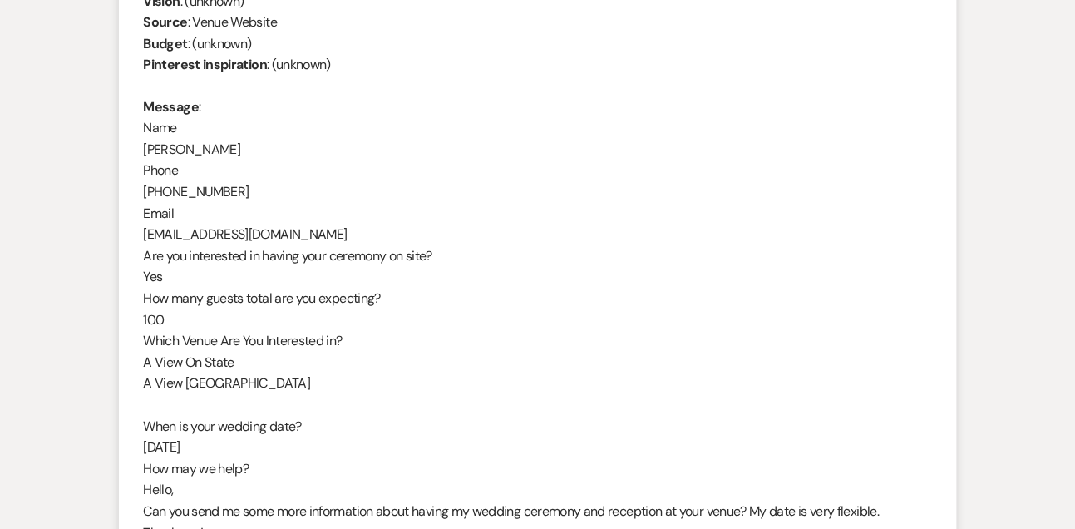
click at [225, 150] on div "From : [PERSON_NAME] Event : [PERSON_NAME] Event Desired date : [DATE] Anticipa…" at bounding box center [538, 256] width 788 height 703
copy div "[PERSON_NAME]"
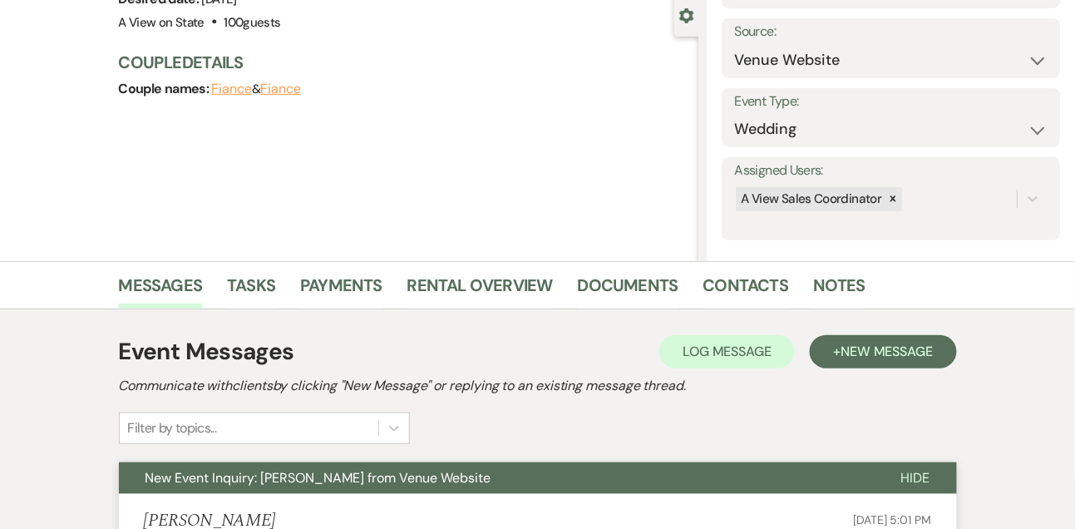
scroll to position [0, 0]
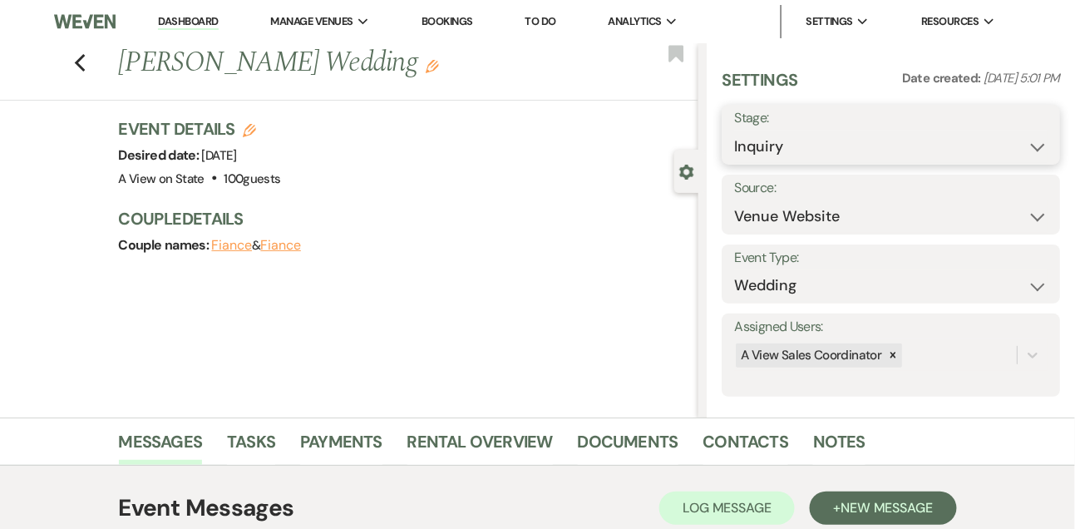
click at [810, 139] on select "Inquiry Follow Up Tour Requested Tour Confirmed Toured Proposal Sent Booked Lost" at bounding box center [891, 147] width 314 height 32
click at [734, 131] on select "Inquiry Follow Up Tour Requested Tour Confirmed Toured Proposal Sent Booked Lost" at bounding box center [891, 147] width 314 height 32
click at [997, 144] on button "Save" at bounding box center [1025, 134] width 70 height 33
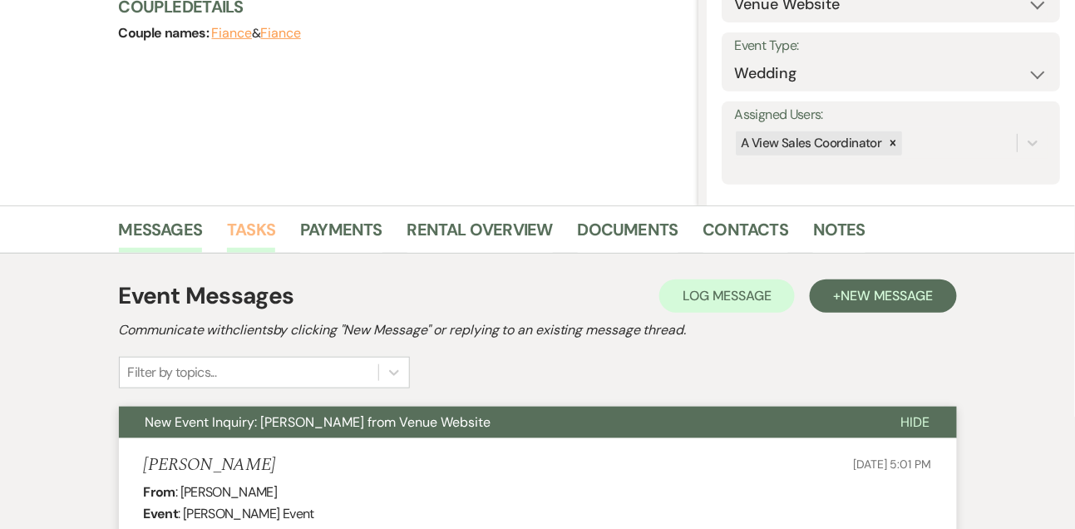
click at [258, 231] on link "Tasks" at bounding box center [251, 234] width 48 height 37
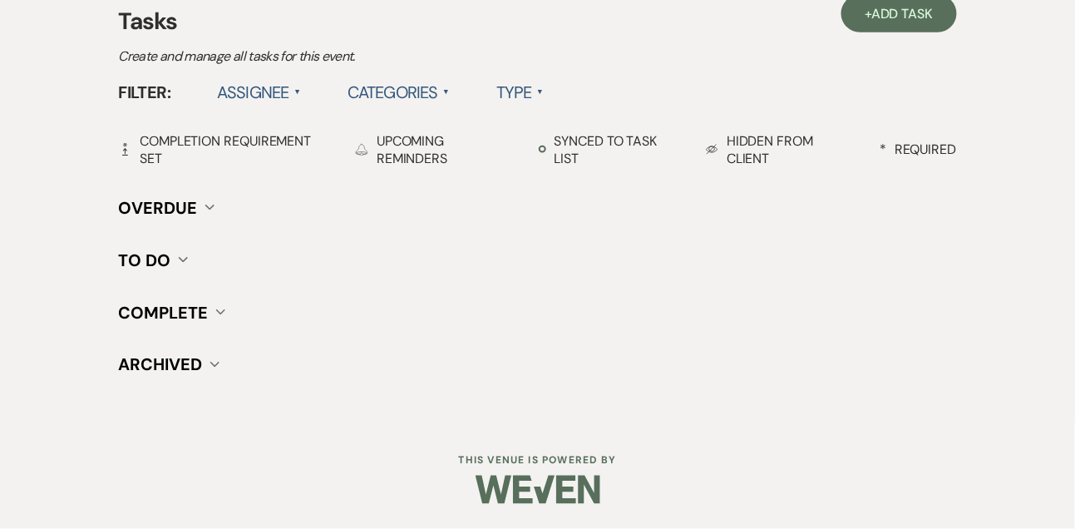
scroll to position [486, 0]
click at [931, 11] on span "Add Task" at bounding box center [902, 14] width 62 height 17
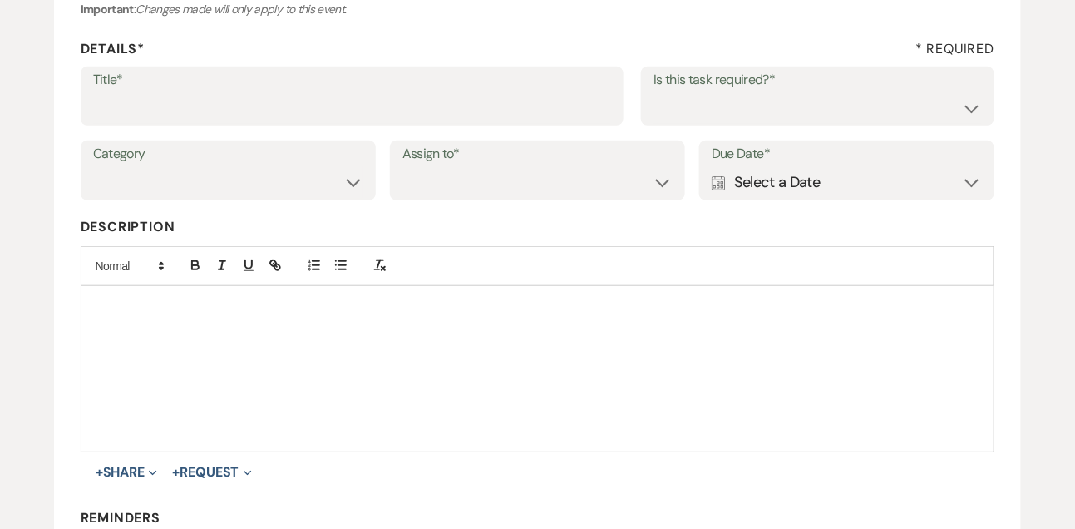
scroll to position [195, 0]
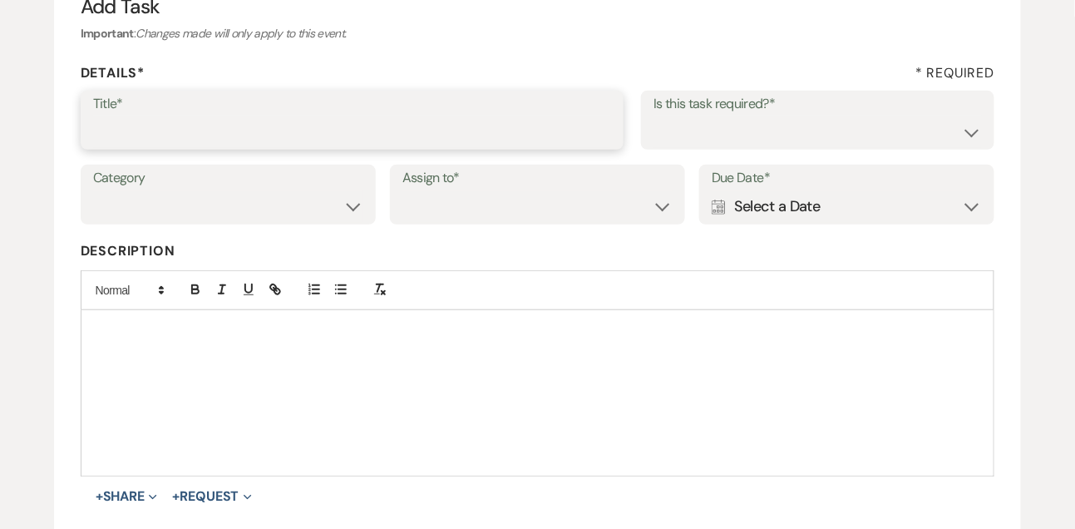
click at [371, 137] on input "Title*" at bounding box center [352, 132] width 519 height 32
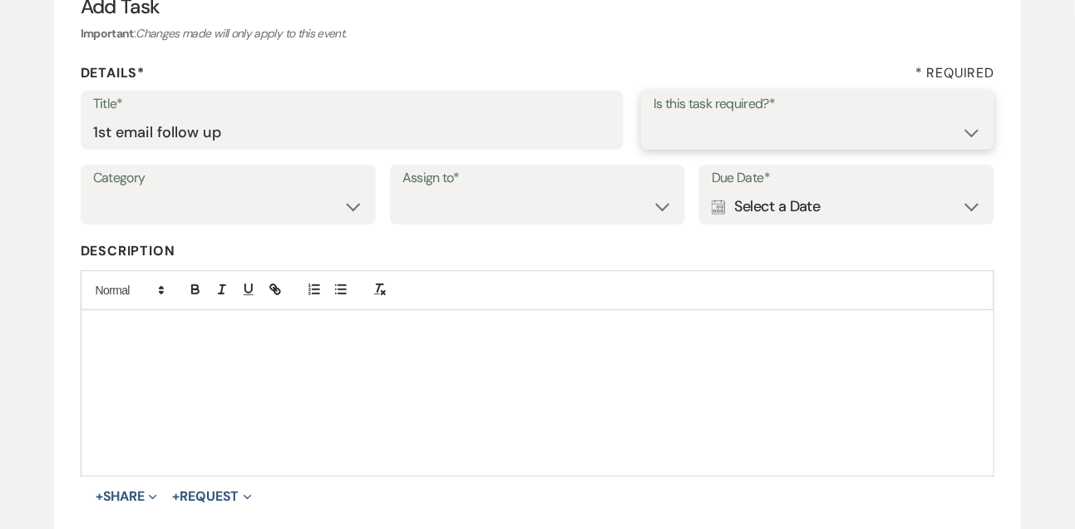
click at [685, 145] on select "Yes No" at bounding box center [818, 132] width 328 height 32
click at [654, 116] on select "Yes No" at bounding box center [818, 132] width 328 height 32
click at [263, 214] on select "Venue Vendors Guests Details Finalize & Share" at bounding box center [228, 206] width 270 height 32
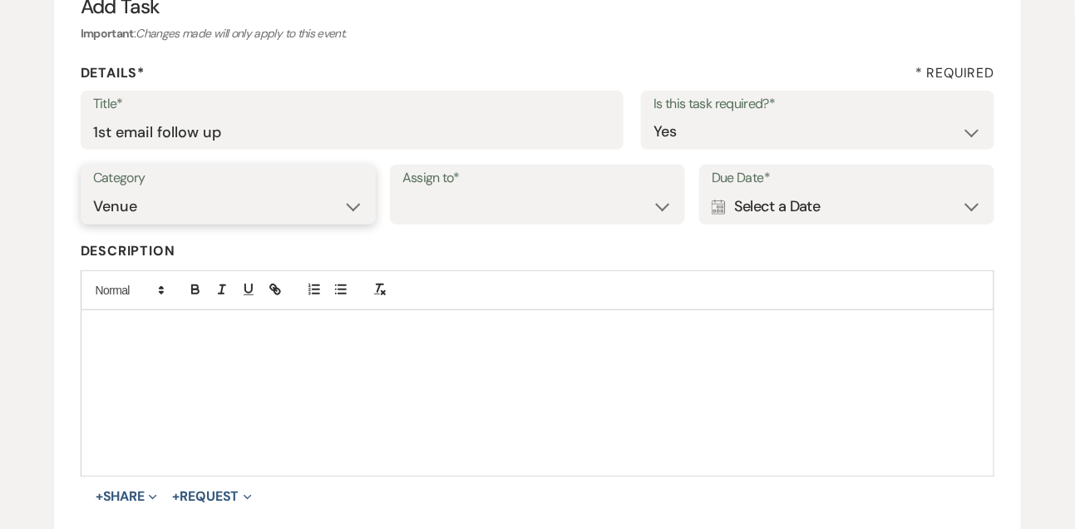
click at [93, 190] on select "Venue Vendors Guests Details Finalize & Share" at bounding box center [228, 206] width 270 height 32
click at [444, 214] on select "Venue Client" at bounding box center [537, 206] width 270 height 32
click at [402, 190] on select "Venue Client" at bounding box center [537, 206] width 270 height 32
click at [767, 215] on div "Calendar Select a Date Expand" at bounding box center [847, 206] width 270 height 32
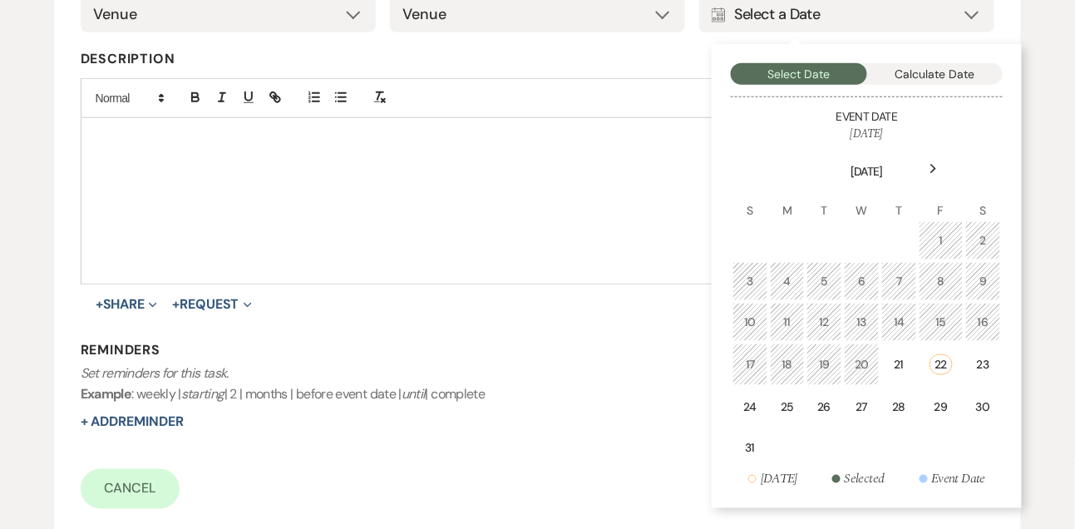
scroll to position [391, 0]
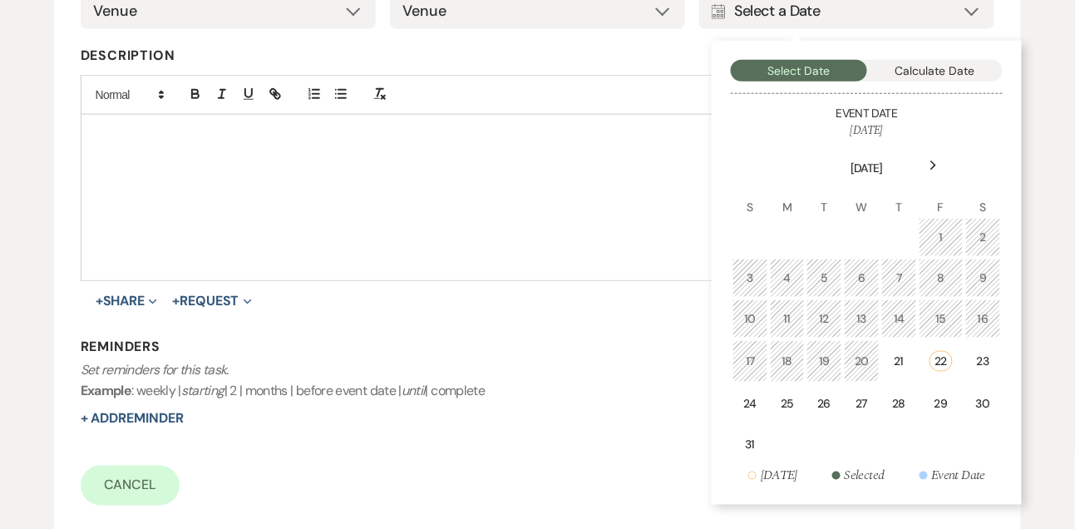
click at [937, 160] on div "Next" at bounding box center [934, 165] width 27 height 27
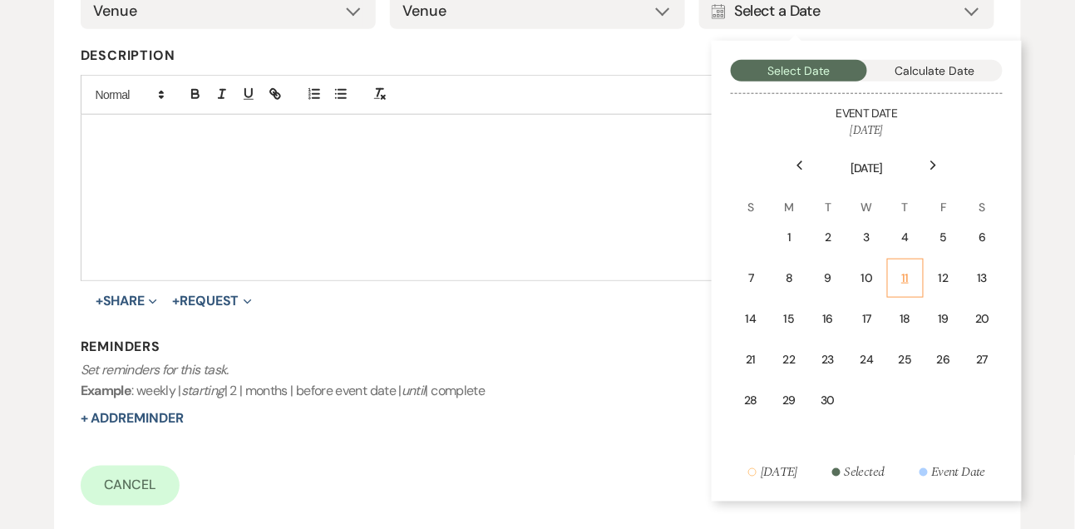
click at [906, 259] on td "11" at bounding box center [905, 278] width 37 height 39
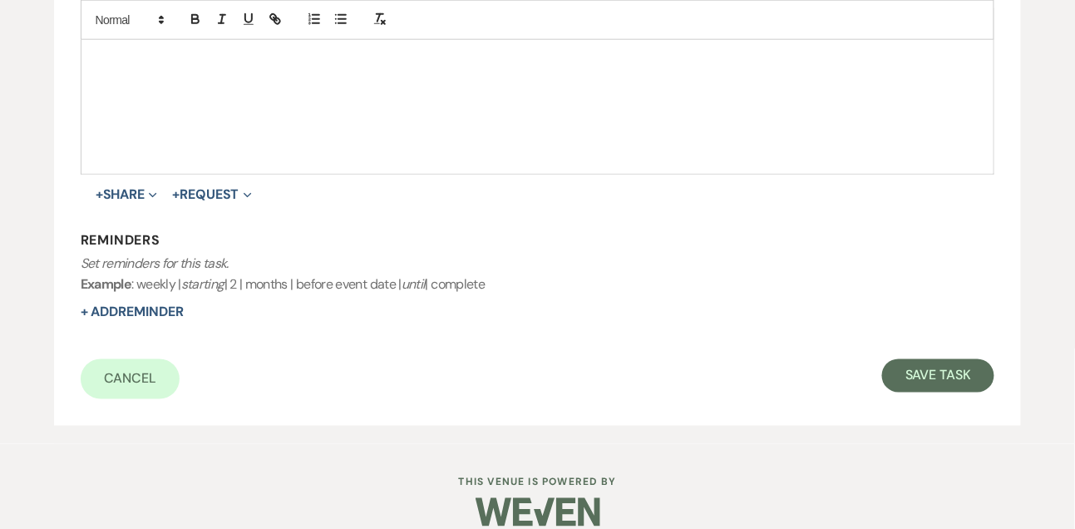
scroll to position [519, 0]
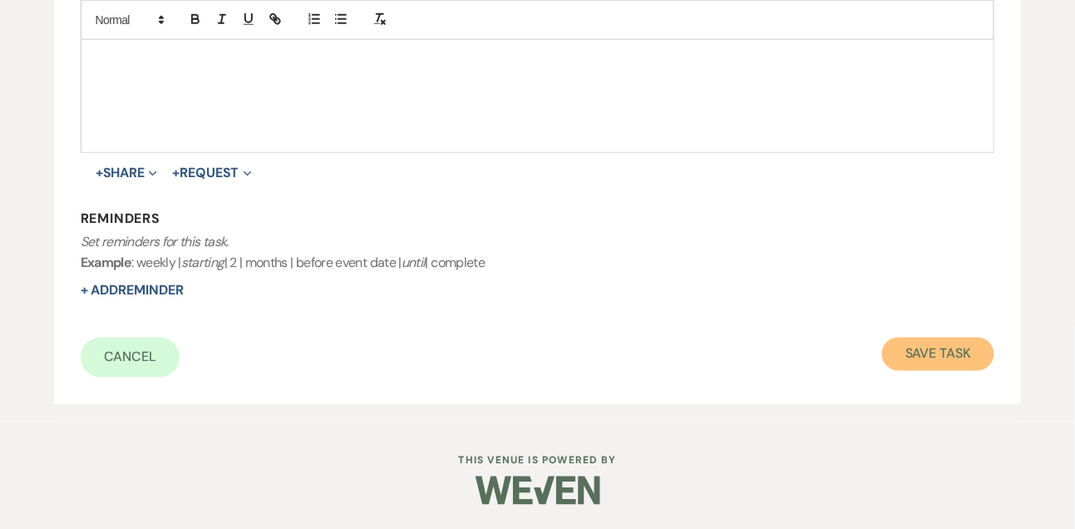
click at [929, 358] on button "Save Task" at bounding box center [938, 354] width 112 height 33
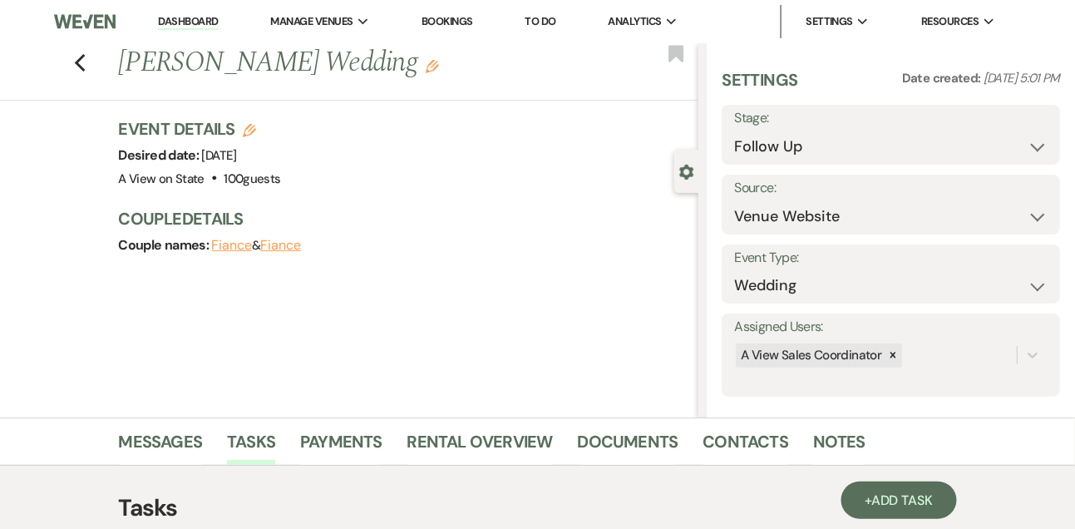
click at [203, 26] on link "Dashboard" at bounding box center [188, 22] width 60 height 16
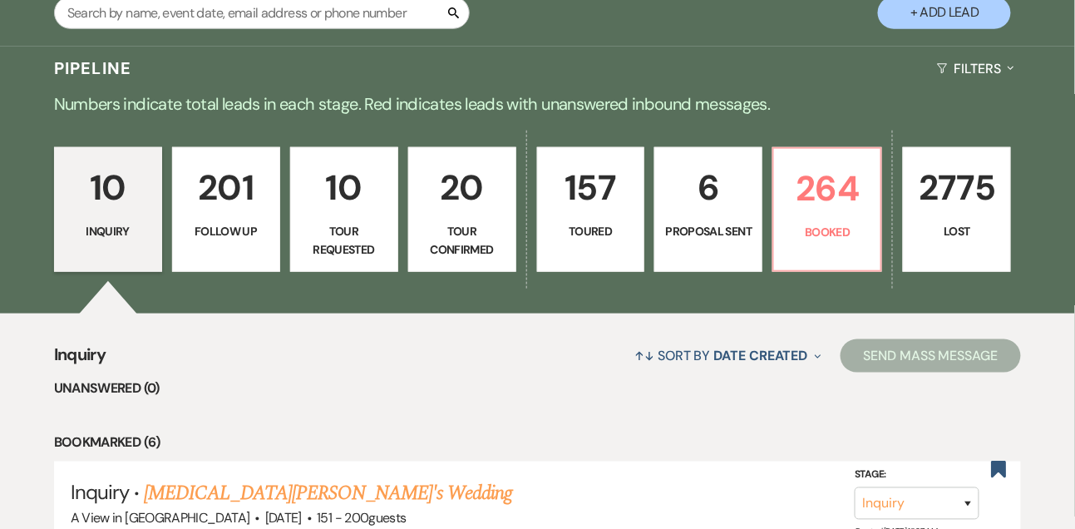
scroll to position [337, 0]
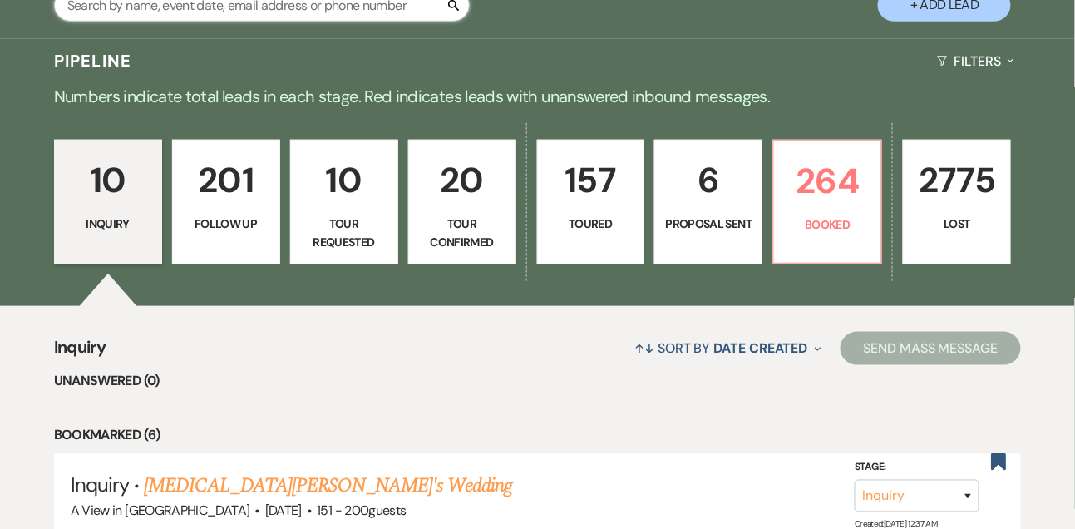
click at [203, 22] on input "text" at bounding box center [262, 5] width 416 height 32
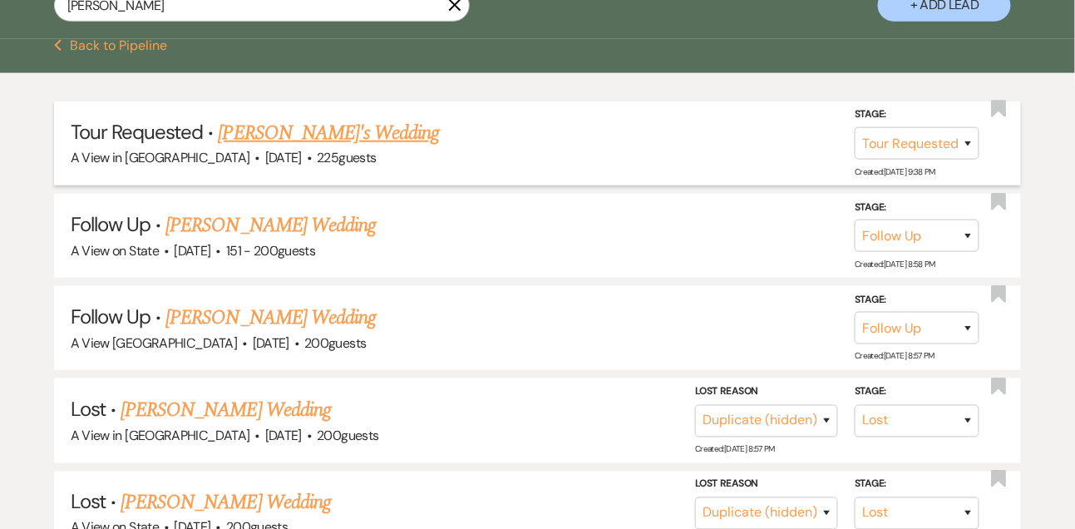
click at [270, 131] on link "[PERSON_NAME]'s Wedding" at bounding box center [329, 133] width 221 height 30
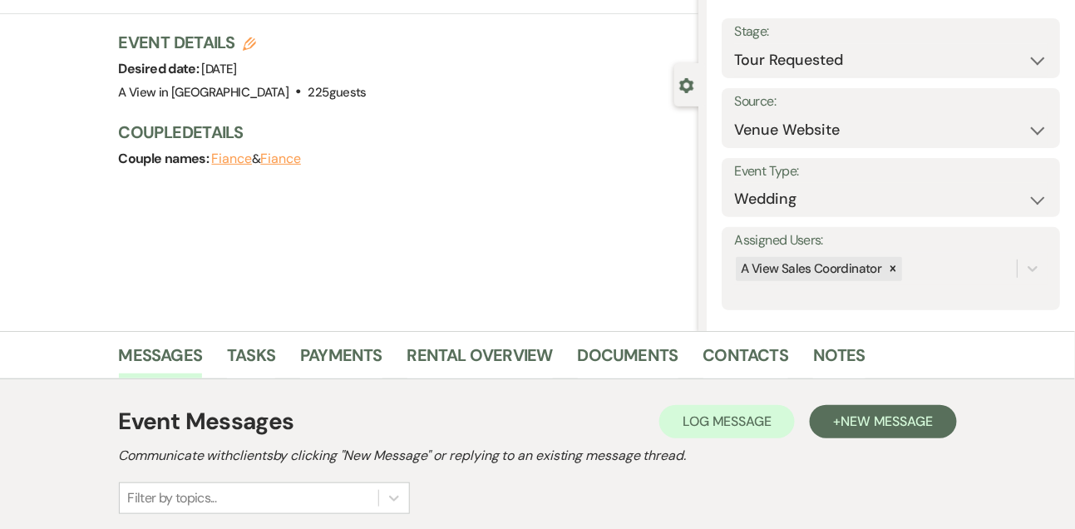
scroll to position [280, 0]
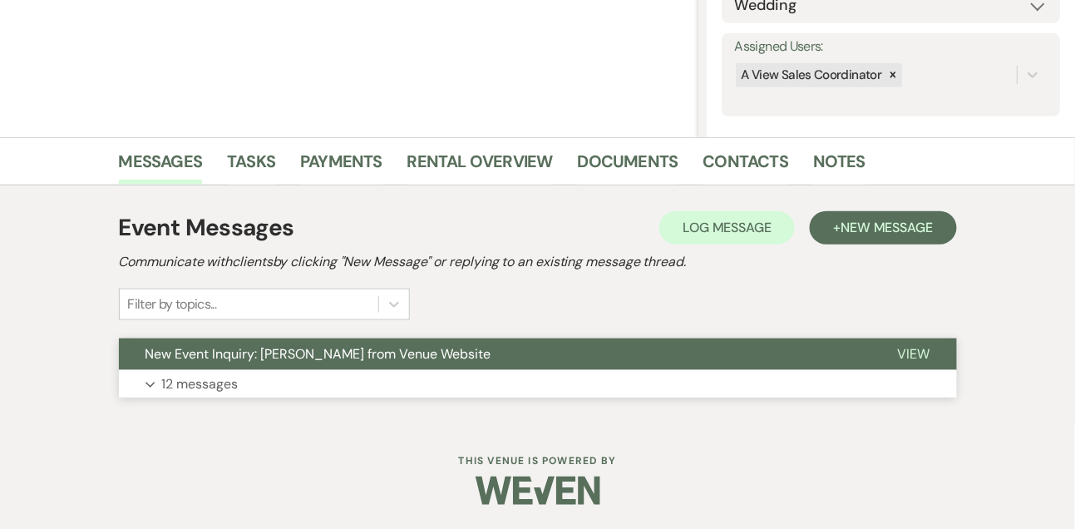
click at [209, 396] on button "Expand 12 messages" at bounding box center [538, 384] width 838 height 28
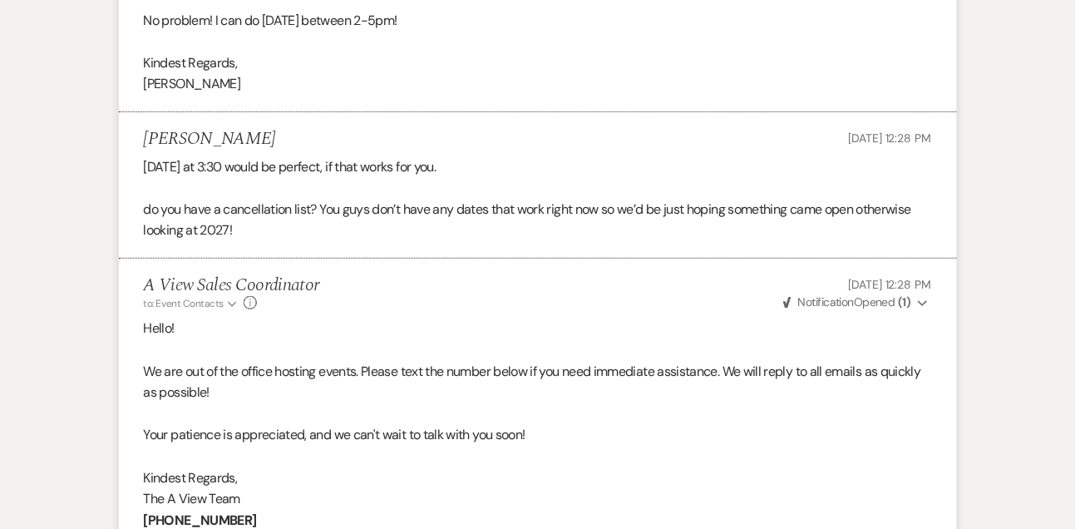
scroll to position [3476, 0]
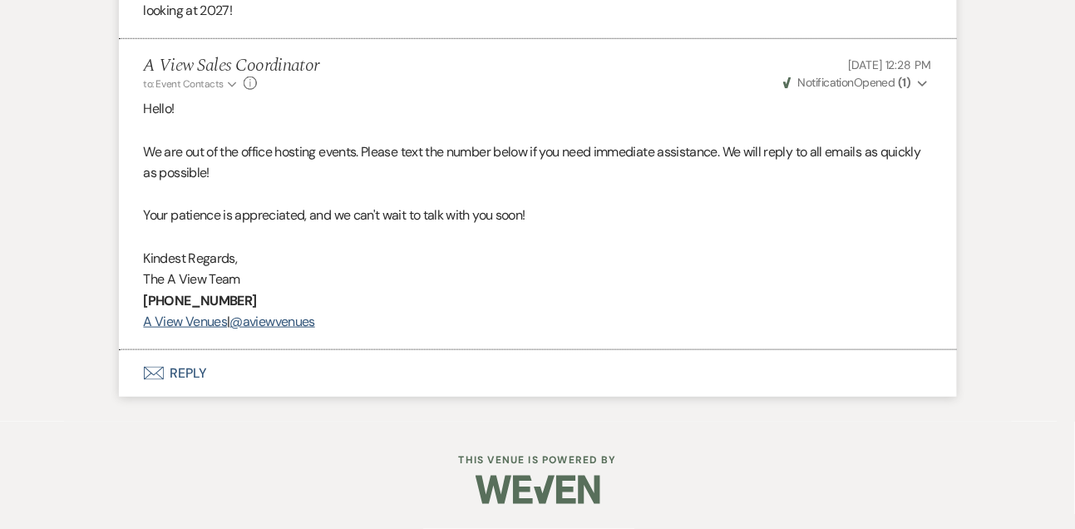
click at [187, 383] on button "Envelope Reply" at bounding box center [538, 373] width 838 height 47
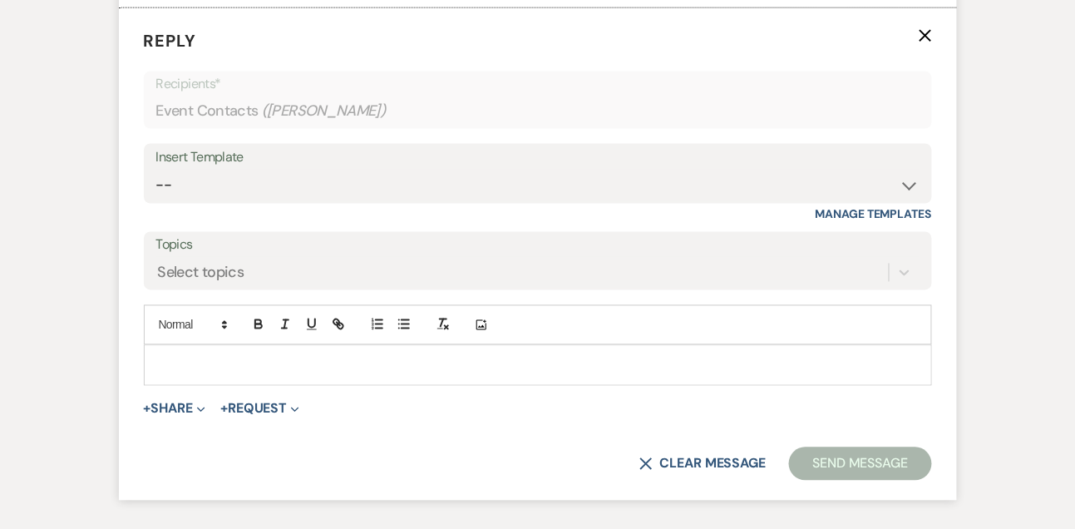
scroll to position [4065, 0]
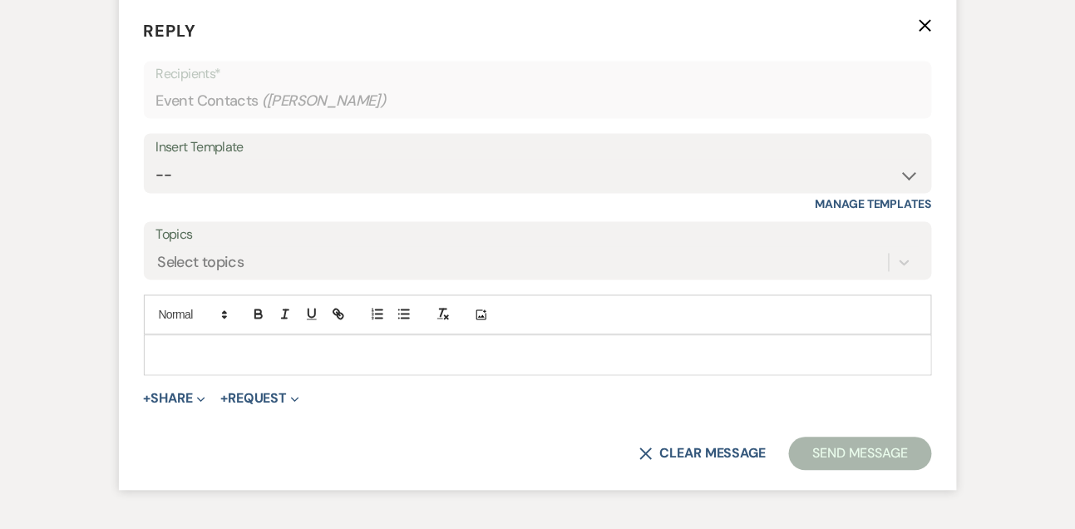
click at [187, 364] on p at bounding box center [538, 355] width 762 height 18
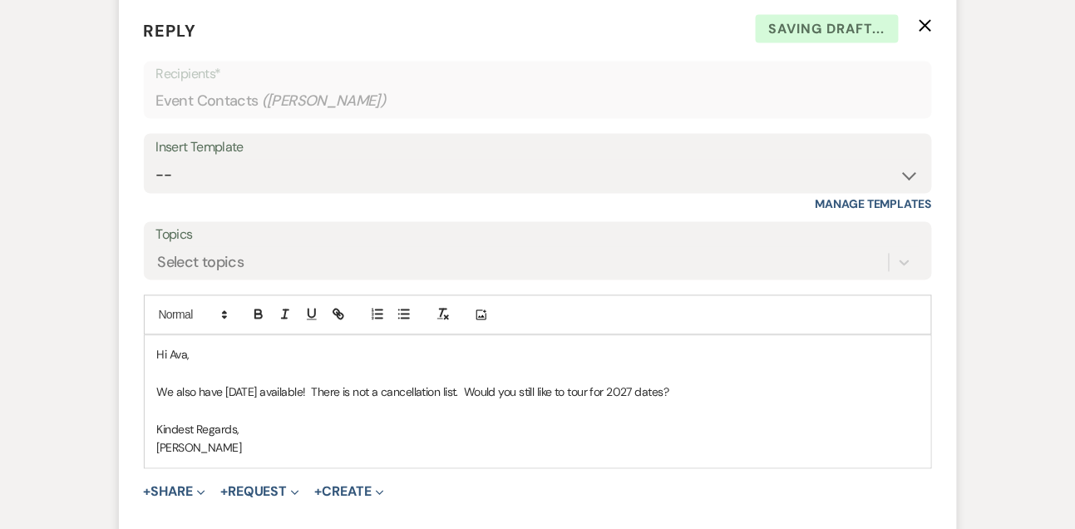
click at [299, 402] on p "We also have [DATE] available! There is not a cancellation list. Would you stil…" at bounding box center [538, 392] width 762 height 18
click at [316, 402] on p "We also have [DATE] available! There is not a cancellation list. Would you stil…" at bounding box center [538, 392] width 762 height 18
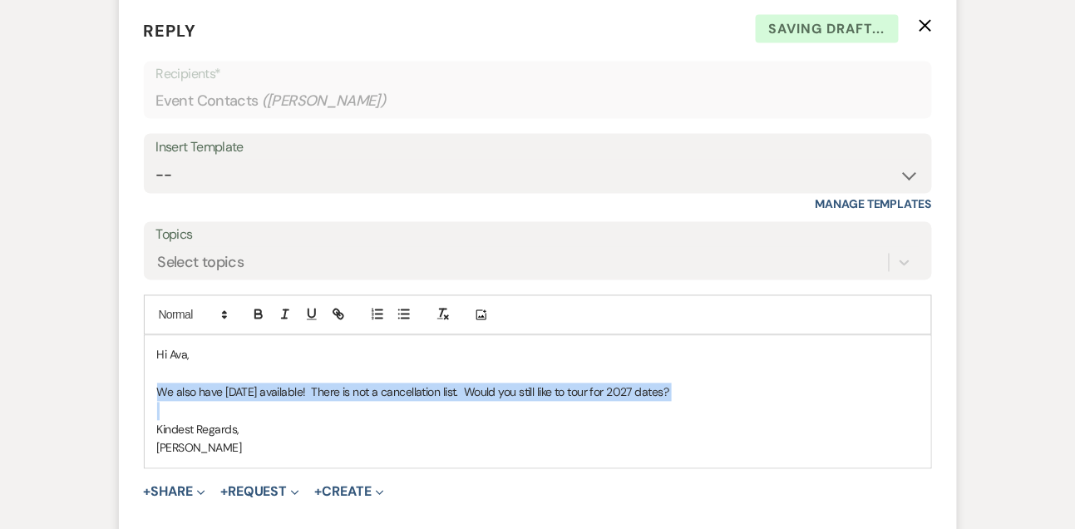
copy p "We also have [DATE] available! There is not a cancellation list. Would you stil…"
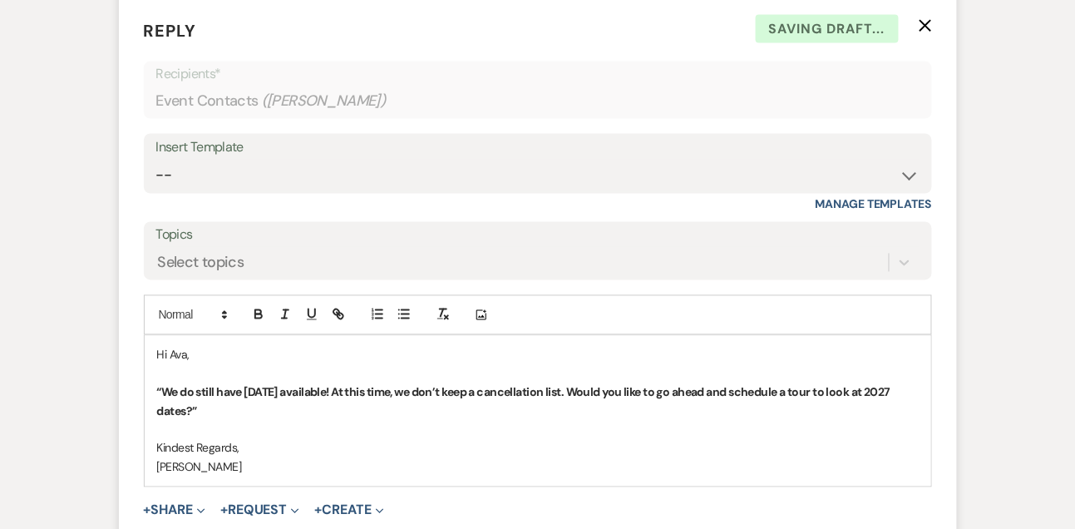
click at [206, 418] on strong "“We do still have [DATE] available! At this time, we don’t keep a cancellation …" at bounding box center [525, 401] width 736 height 33
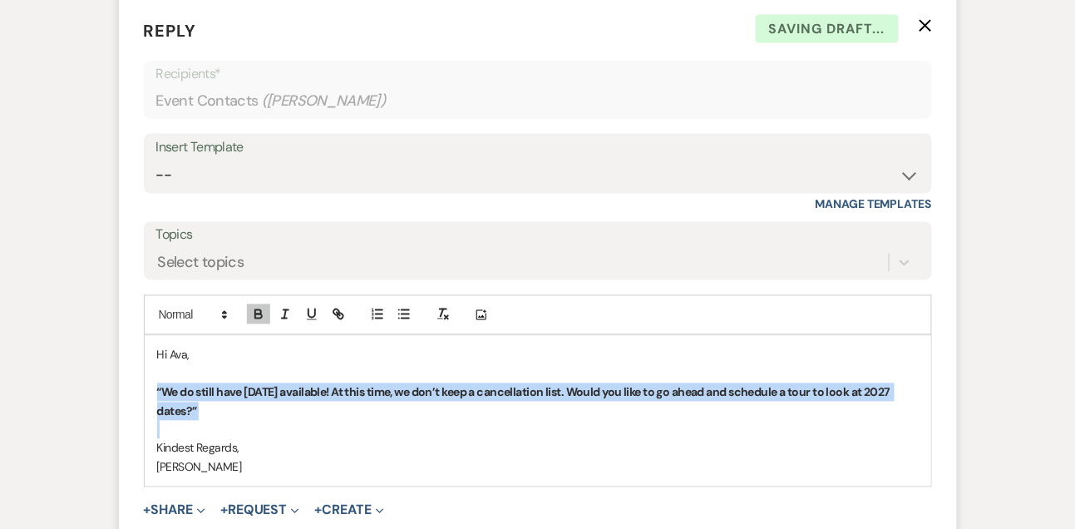
click at [206, 418] on strong "“We do still have [DATE] available! At this time, we don’t keep a cancellation …" at bounding box center [525, 401] width 736 height 33
click at [257, 322] on icon "button" at bounding box center [258, 314] width 15 height 15
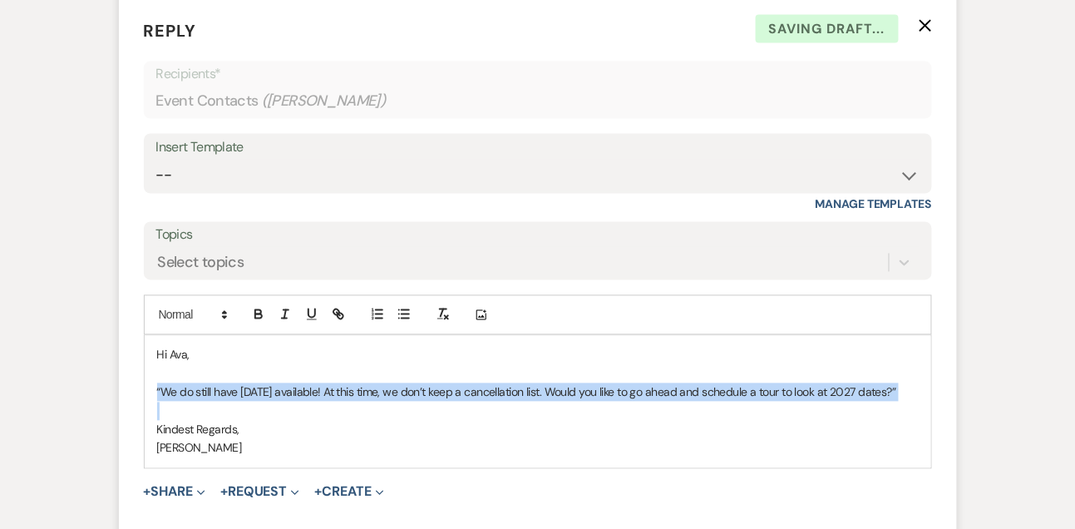
click at [163, 402] on p "“We do still have [DATE] available! At this time, we don’t keep a cancellation …" at bounding box center [538, 392] width 762 height 18
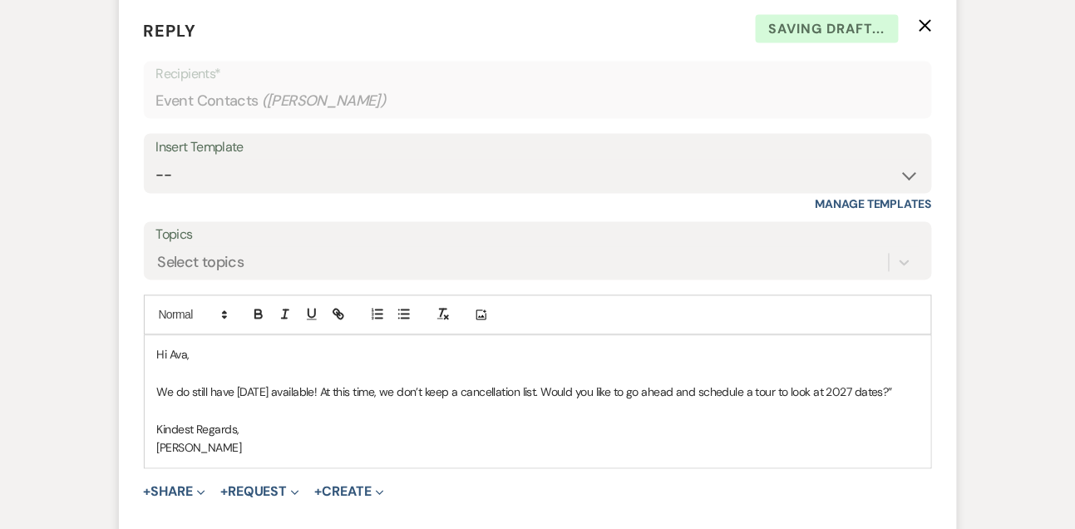
click at [190, 402] on p "We do still have [DATE] available! At this time, we don’t keep a cancellation l…" at bounding box center [538, 392] width 762 height 18
click at [197, 402] on p "We still have [DATE] available! At this time, we don’t keep a cancellation list…" at bounding box center [538, 392] width 762 height 18
click at [812, 402] on p "We also have [DATE] available! At this time, we don’t keep a cancellation list.…" at bounding box center [538, 392] width 762 height 18
click at [674, 402] on p "We also have [DATE] available! At this time, we don’t keep a cancellation list.…" at bounding box center [538, 392] width 762 height 18
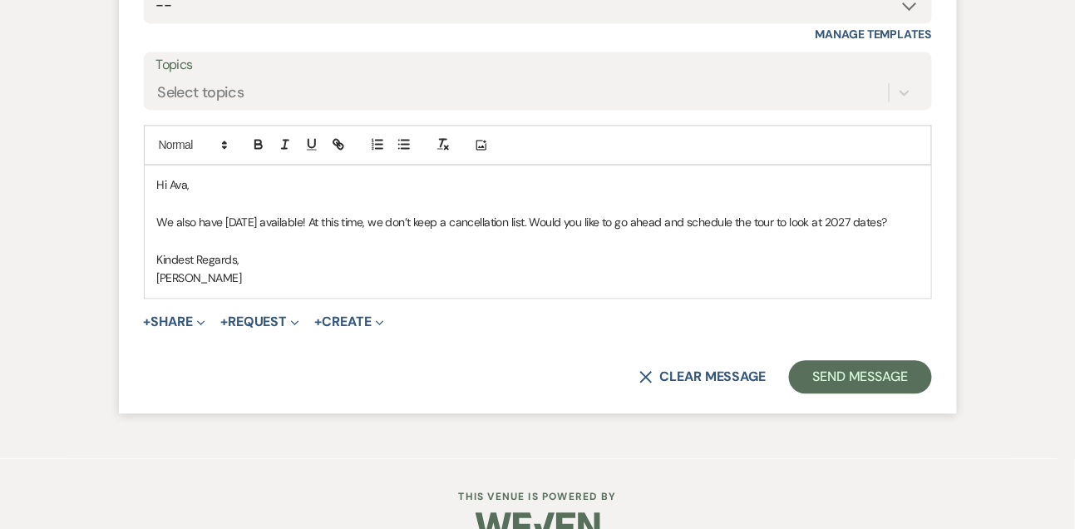
scroll to position [4275, 0]
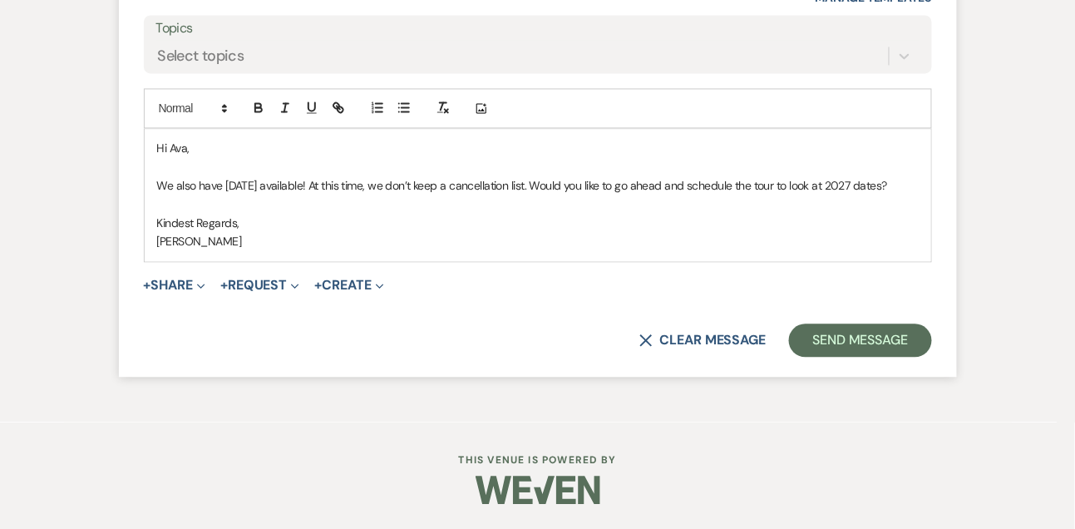
click at [844, 377] on form "Reply X Draft saved! Recipients* Event Contacts ( Ava Limbo ) Insert Template -…" at bounding box center [538, 83] width 838 height 585
click at [842, 357] on button "Send Message" at bounding box center [860, 339] width 142 height 33
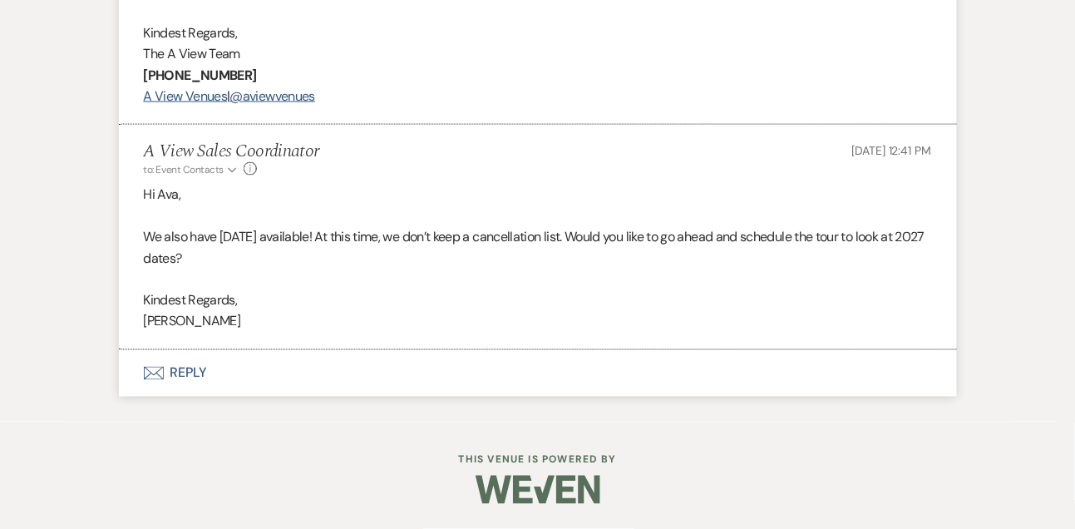
scroll to position [3957, 0]
